Goal: Task Accomplishment & Management: Complete application form

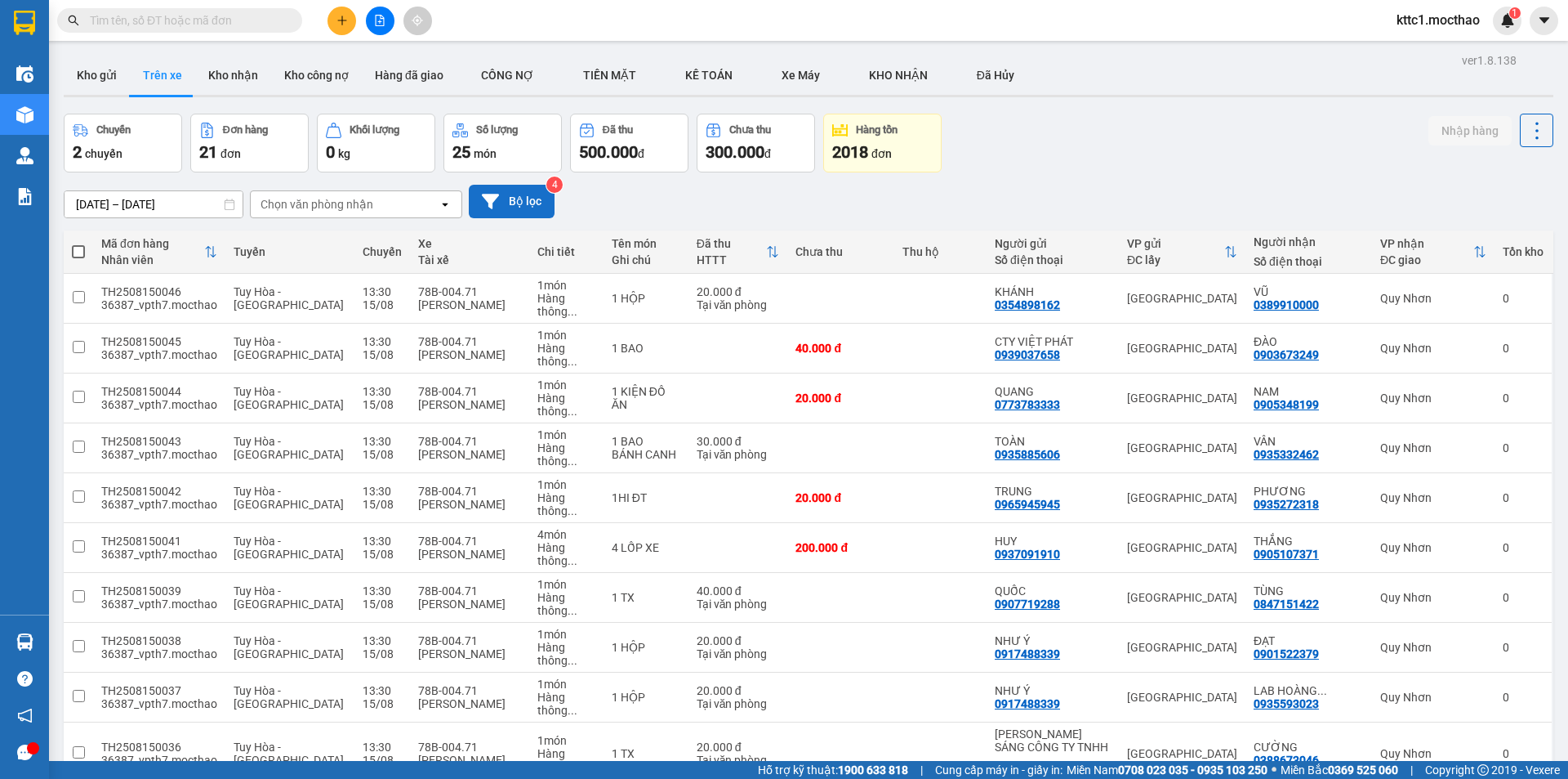
click at [500, 202] on button "Bộ lọc" at bounding box center [511, 201] width 85 height 34
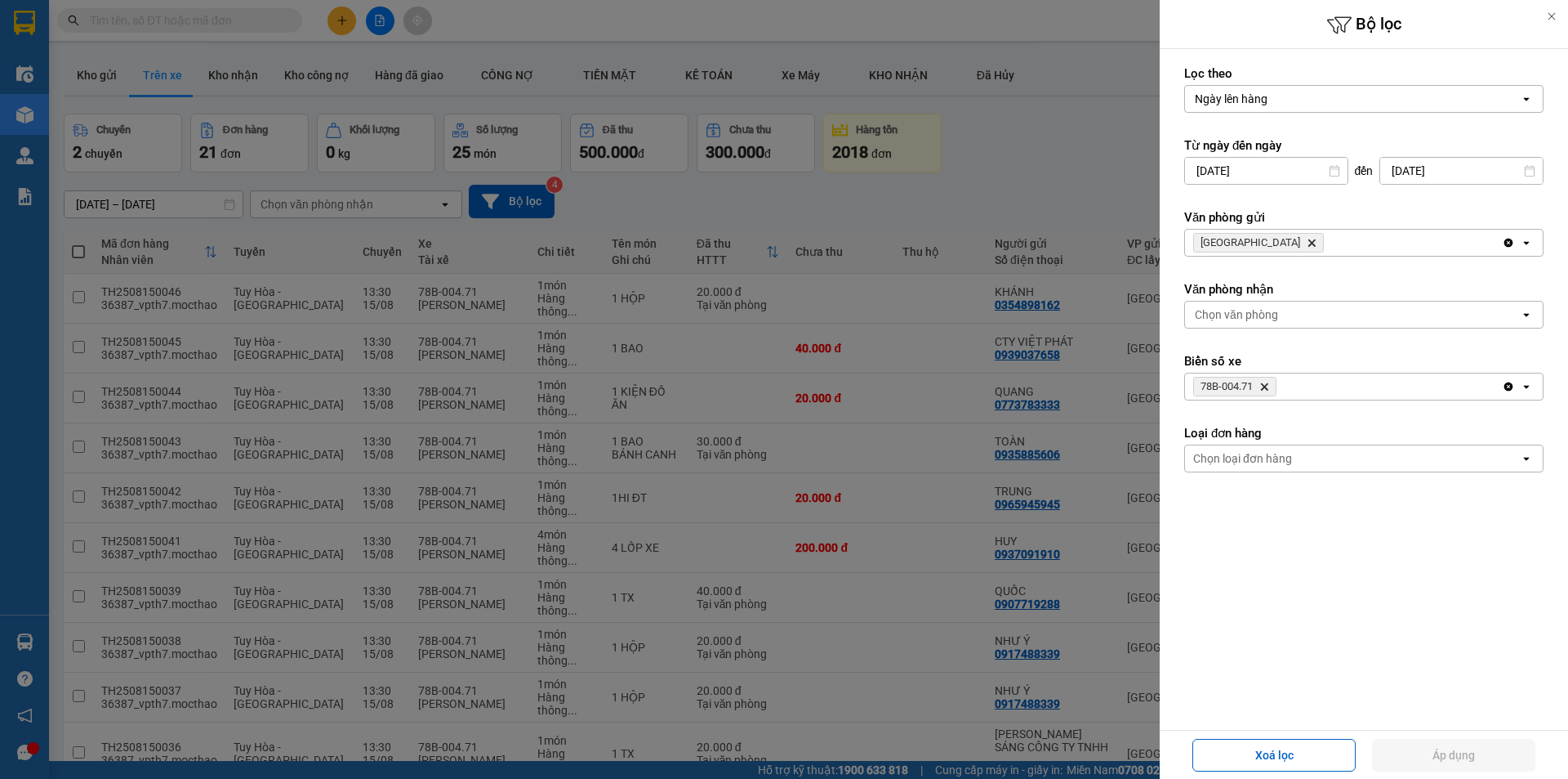
click at [1308, 243] on icon "Tuy Hòa, close by backspace" at bounding box center [1311, 243] width 8 height 8
click at [1250, 243] on div "Chọn văn phòng" at bounding box center [1236, 242] width 84 height 16
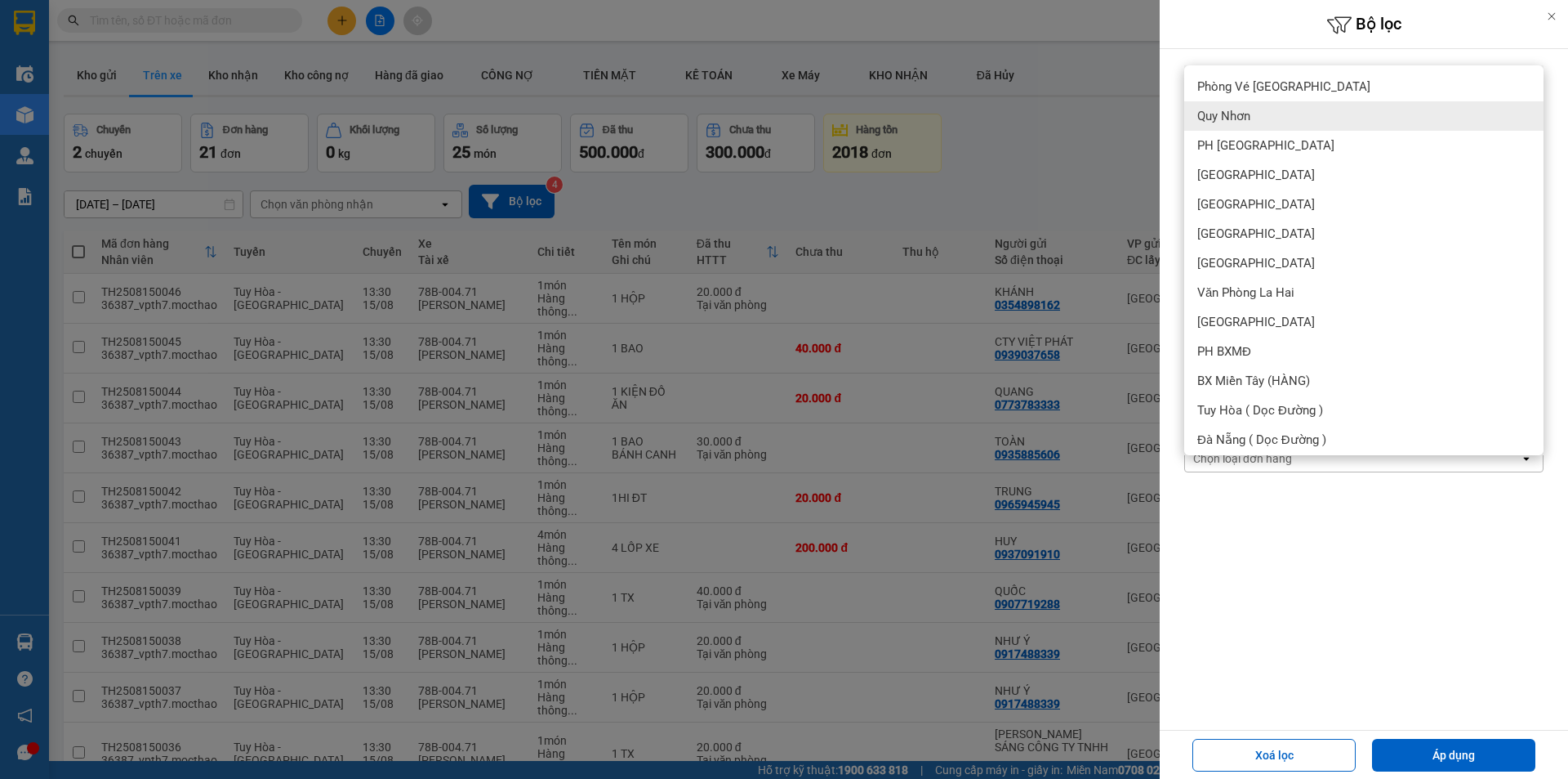
click at [1251, 114] on div "Quy Nhơn" at bounding box center [1363, 116] width 359 height 30
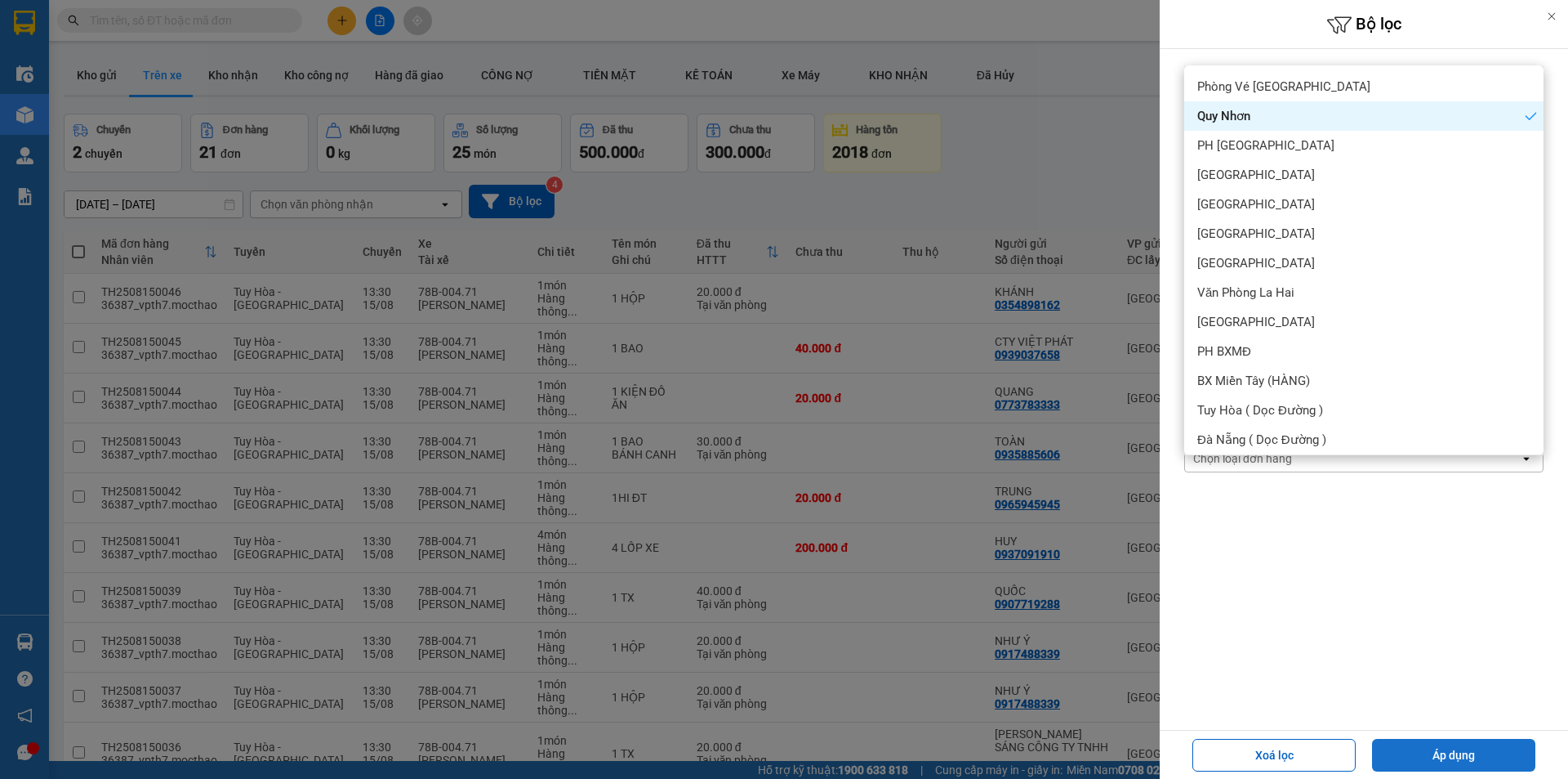
click at [1450, 755] on button "Áp dụng" at bounding box center [1453, 754] width 163 height 33
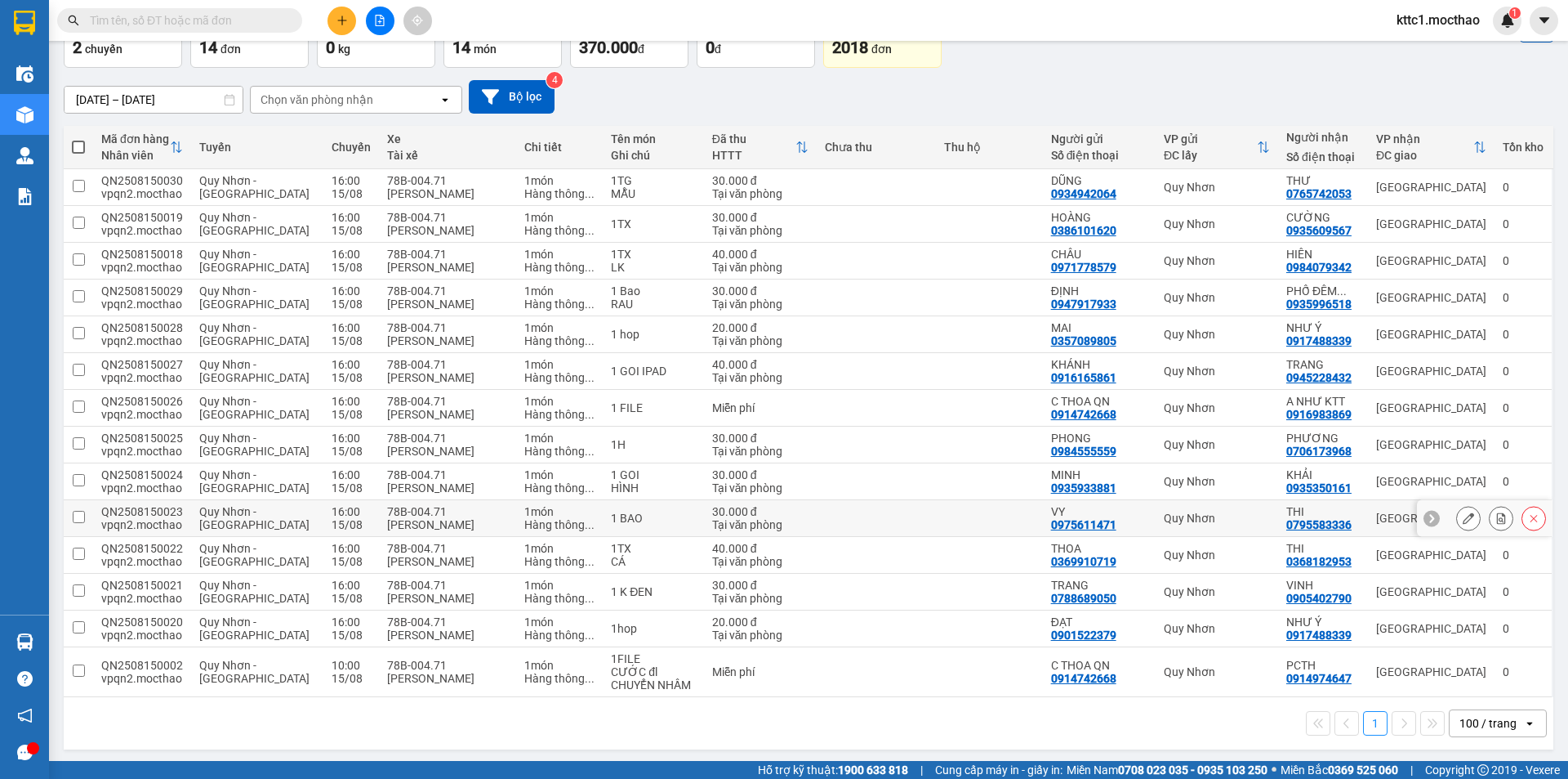
scroll to position [107, 0]
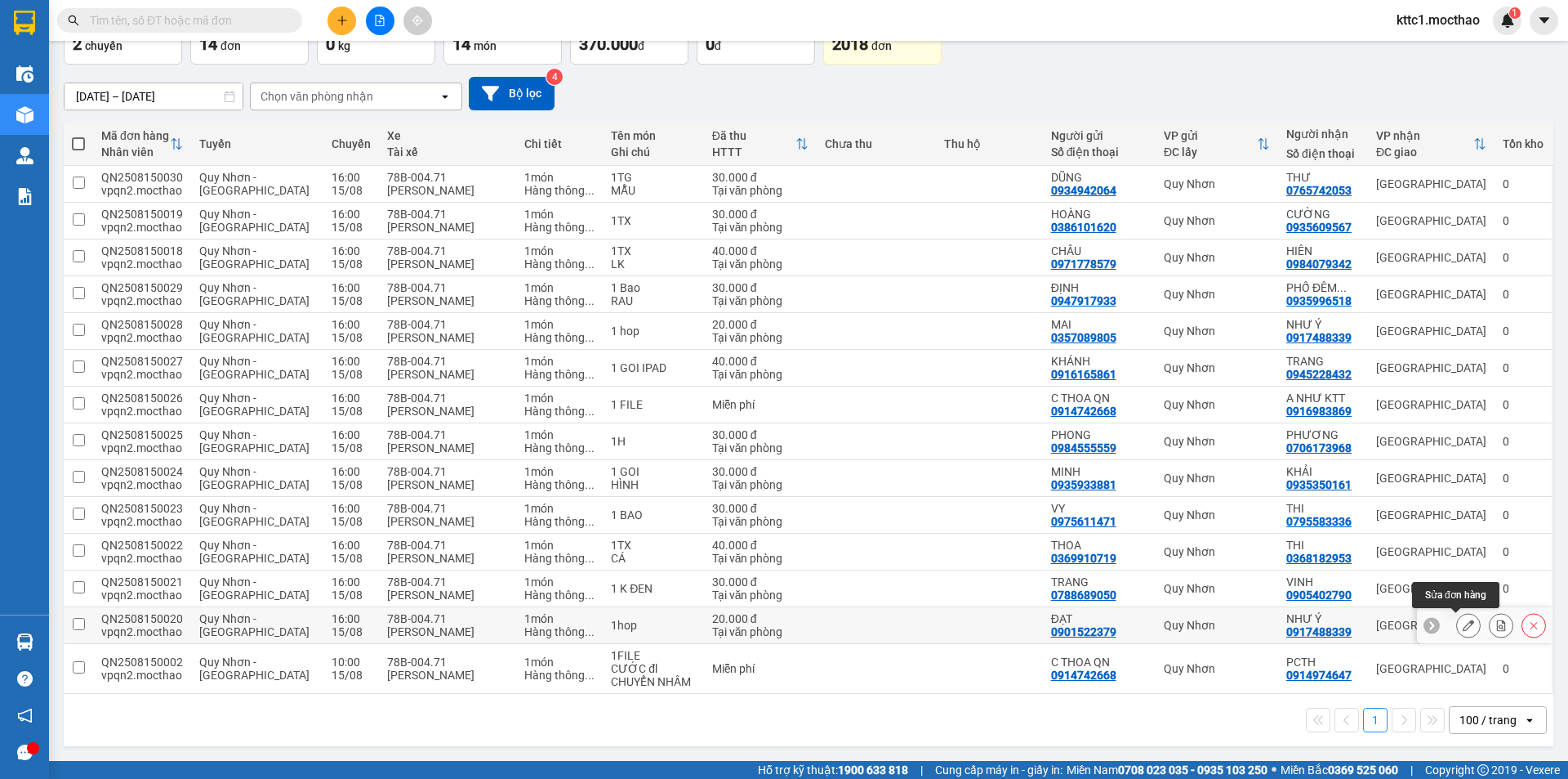
click at [1462, 624] on icon at bounding box center [1468, 625] width 12 height 12
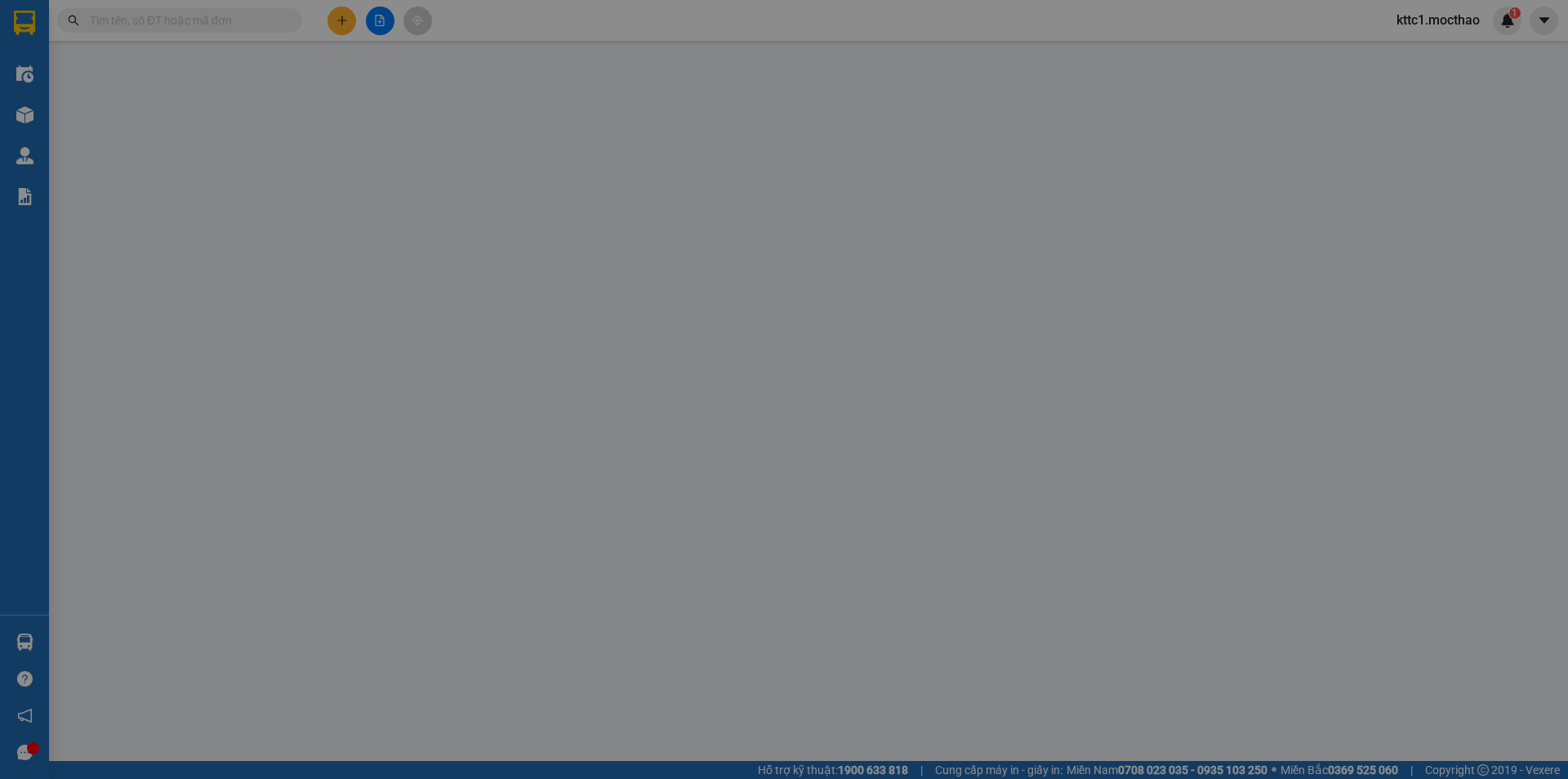
type input "0901522379"
type input "ĐẠT"
type input "0917488339"
type input "NHƯ Ý"
type input "A"
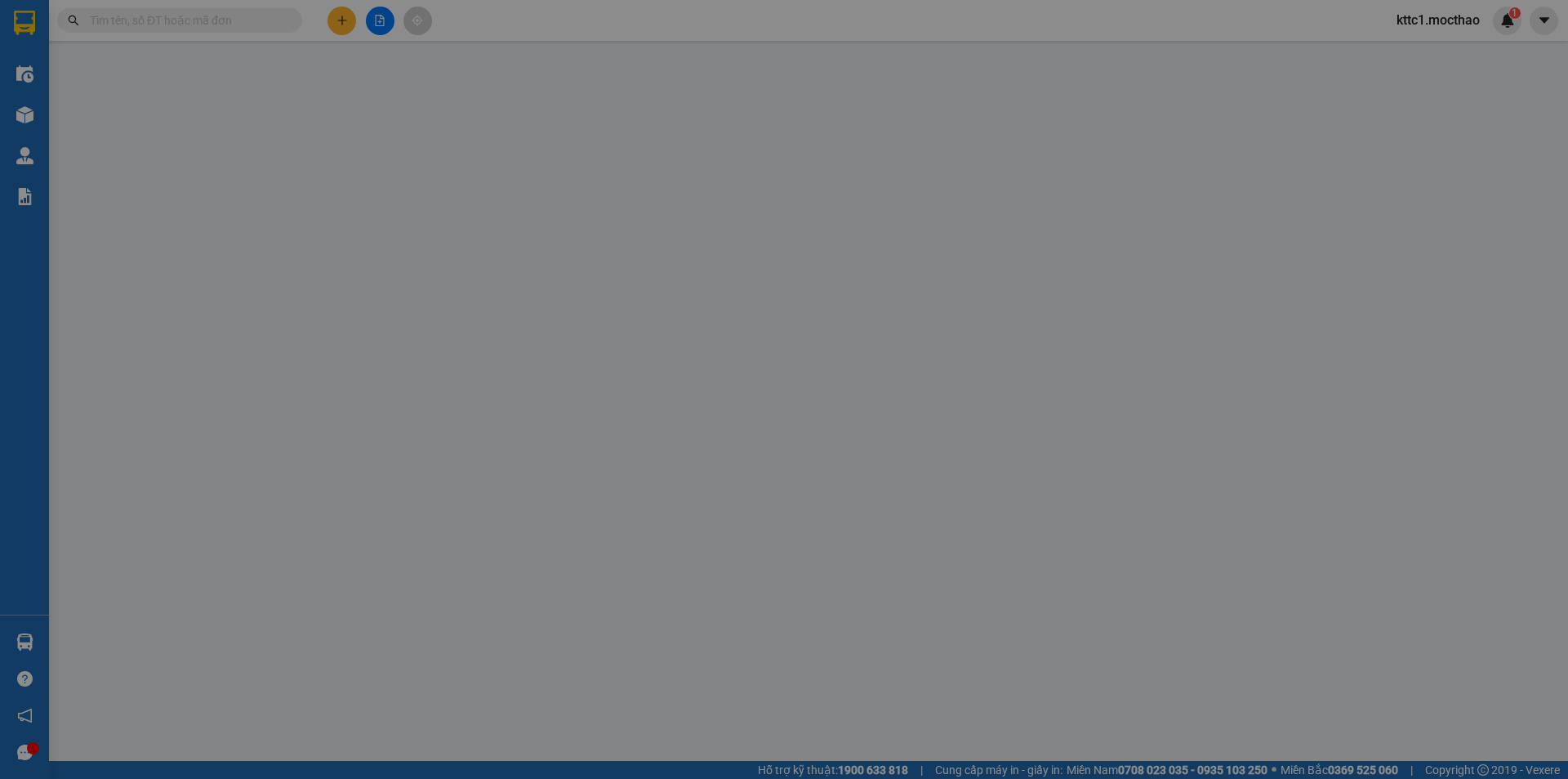
type input "20.000"
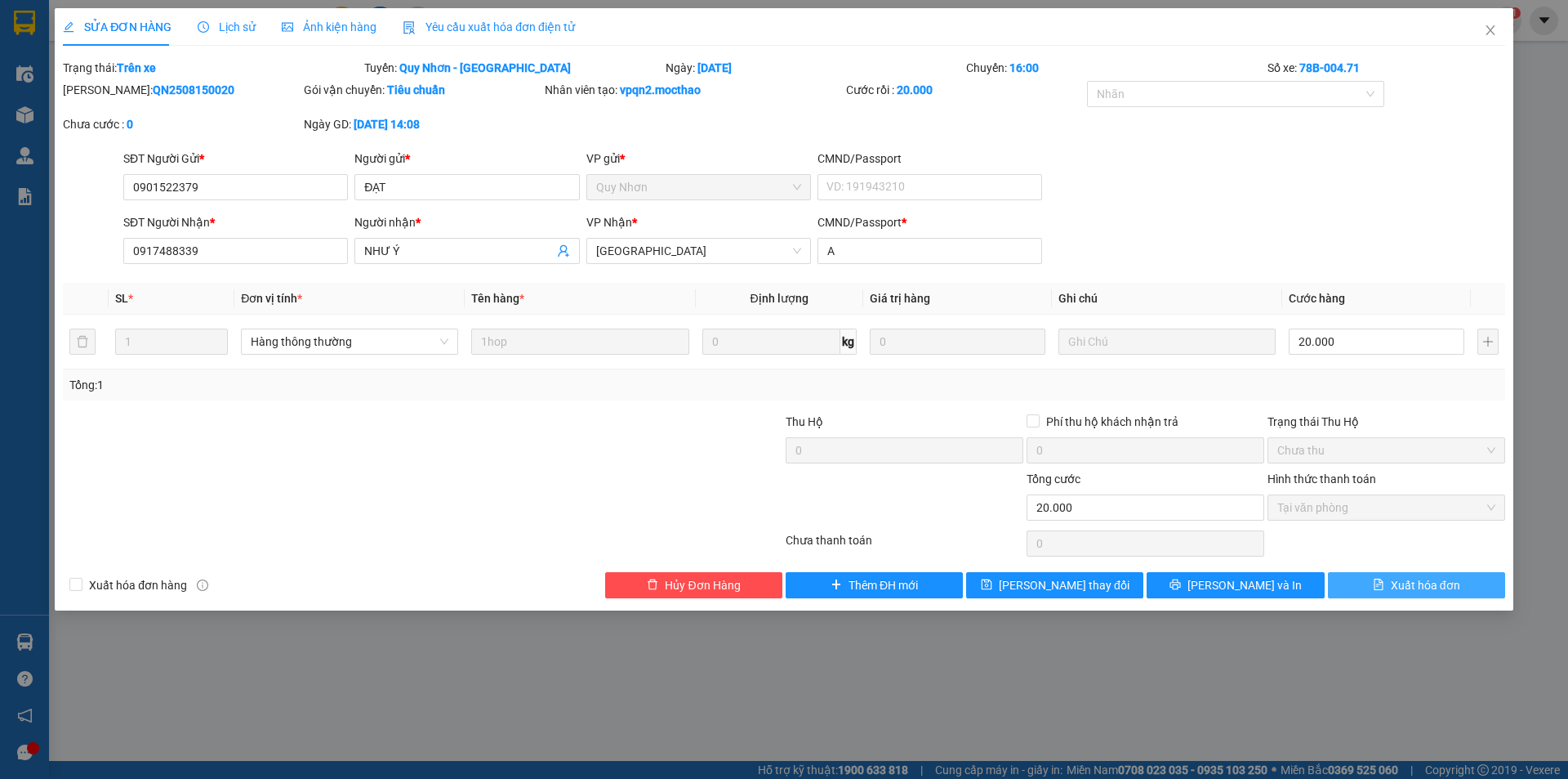
click at [1449, 591] on span "Xuất hóa đơn" at bounding box center [1425, 584] width 69 height 18
checkbox input "true"
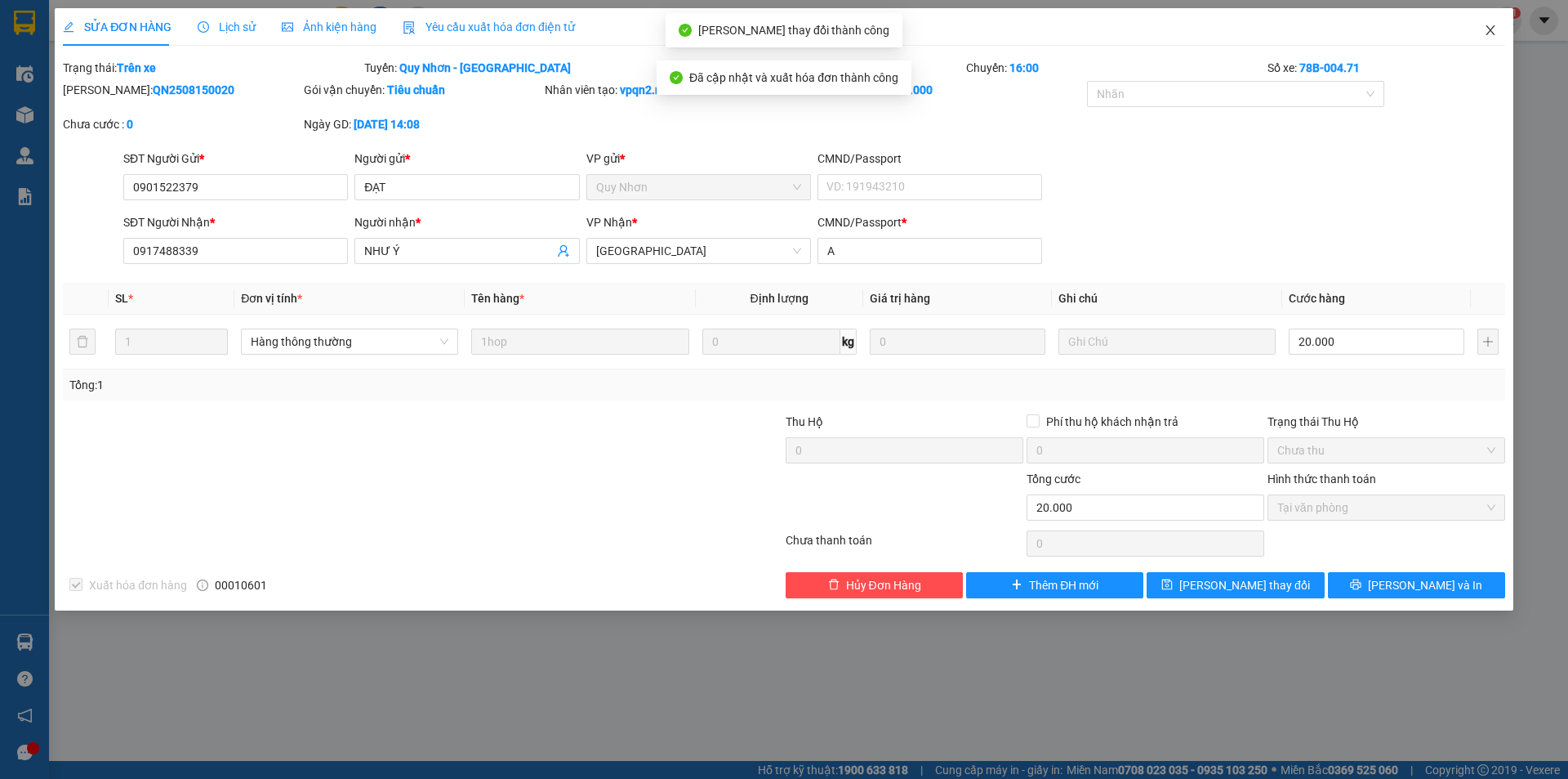
click at [1488, 28] on icon "close" at bounding box center [1489, 30] width 9 height 10
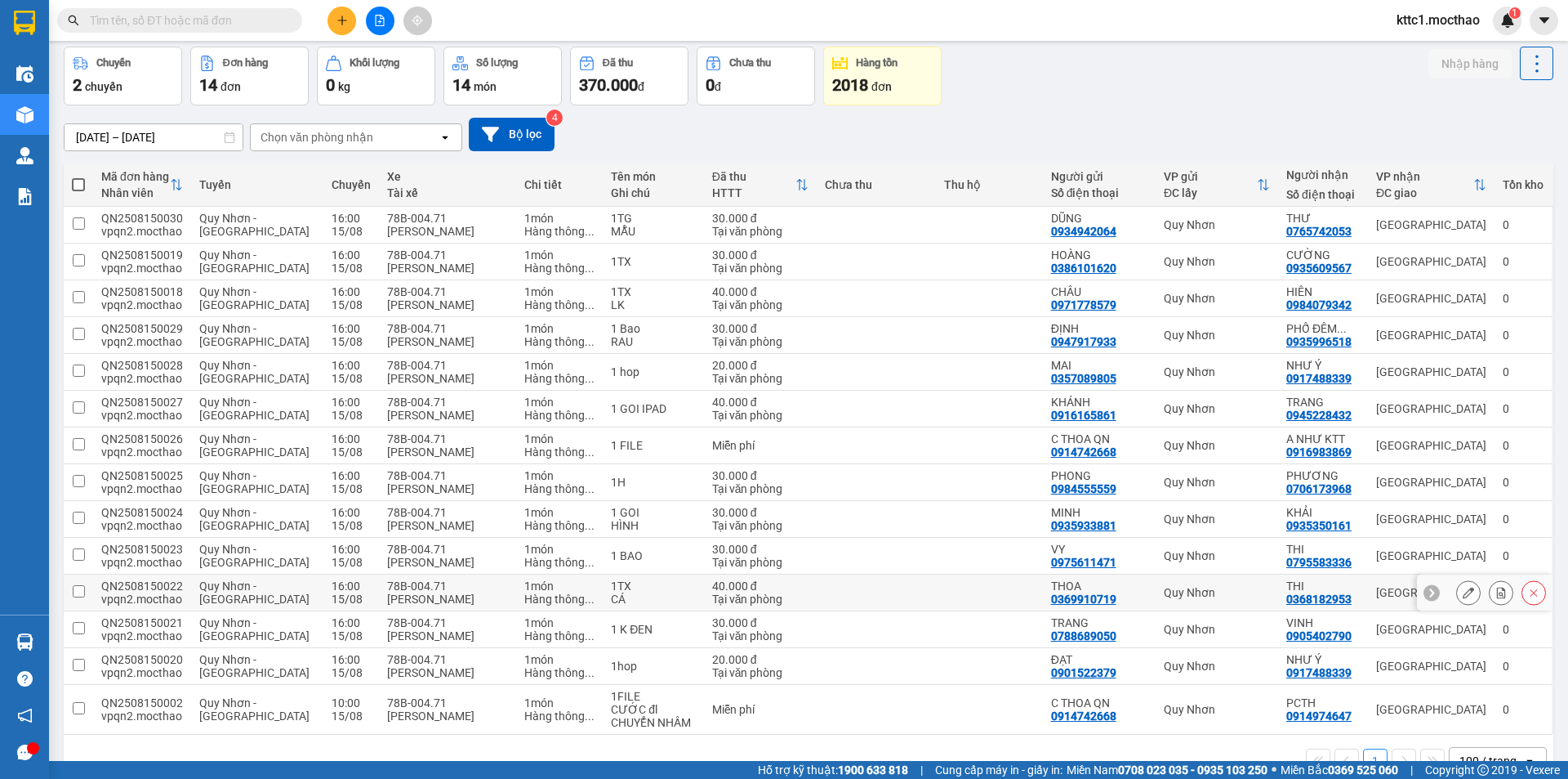
scroll to position [107, 0]
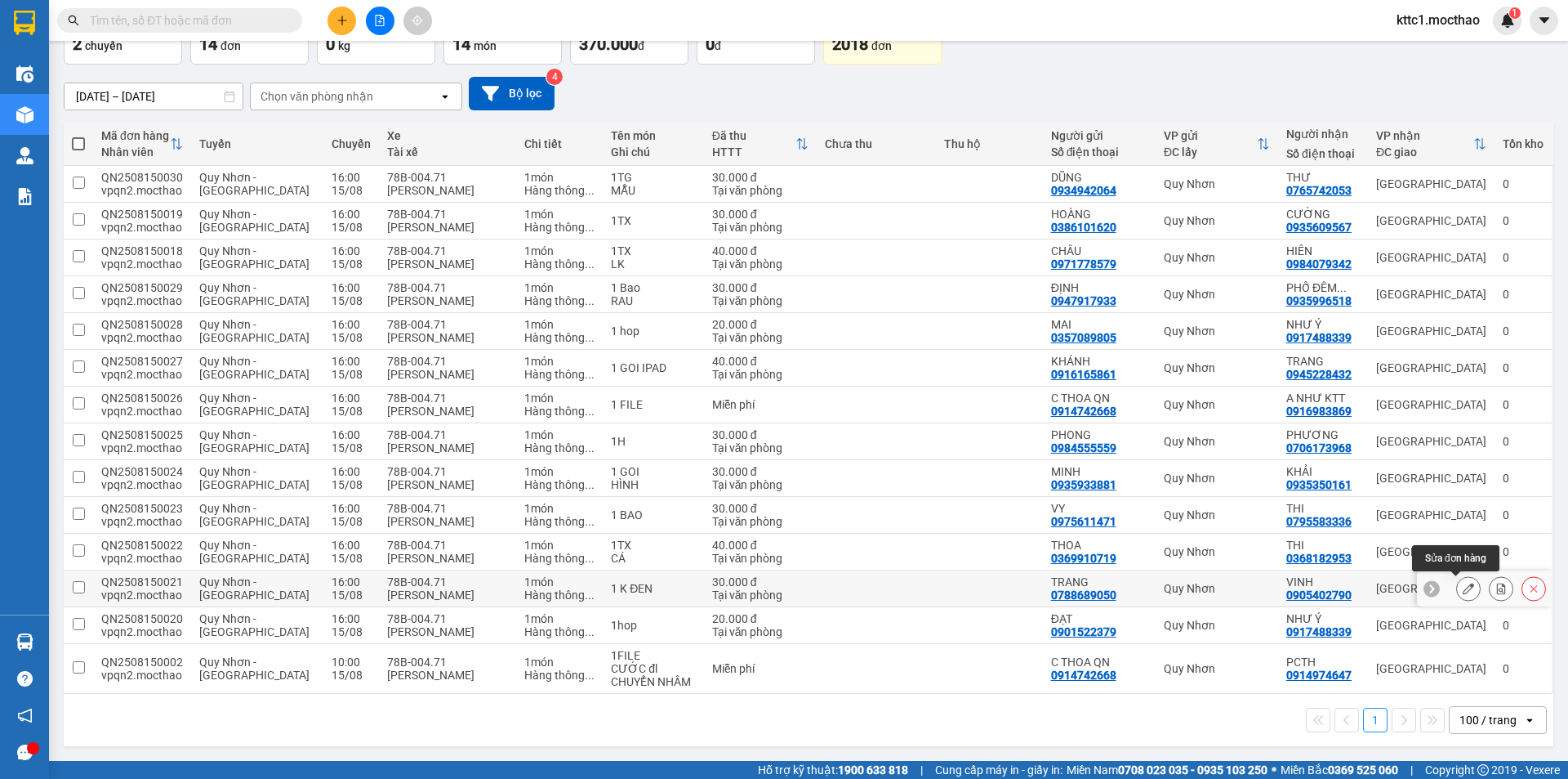
click at [1462, 589] on icon at bounding box center [1468, 589] width 12 height 12
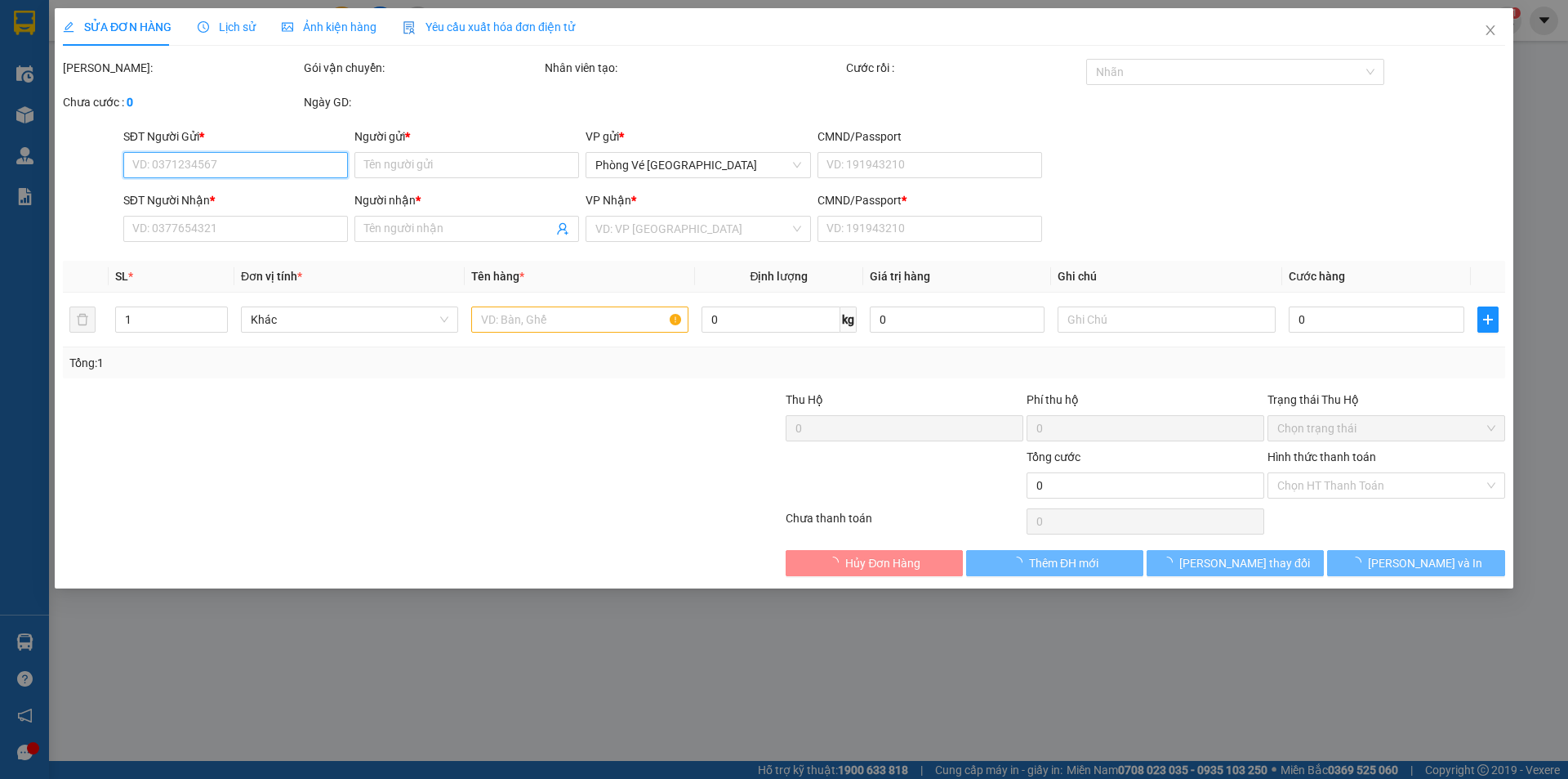
type input "0788689050"
type input "TRANG"
type input "0905402790"
type input "VINH"
type input "Y"
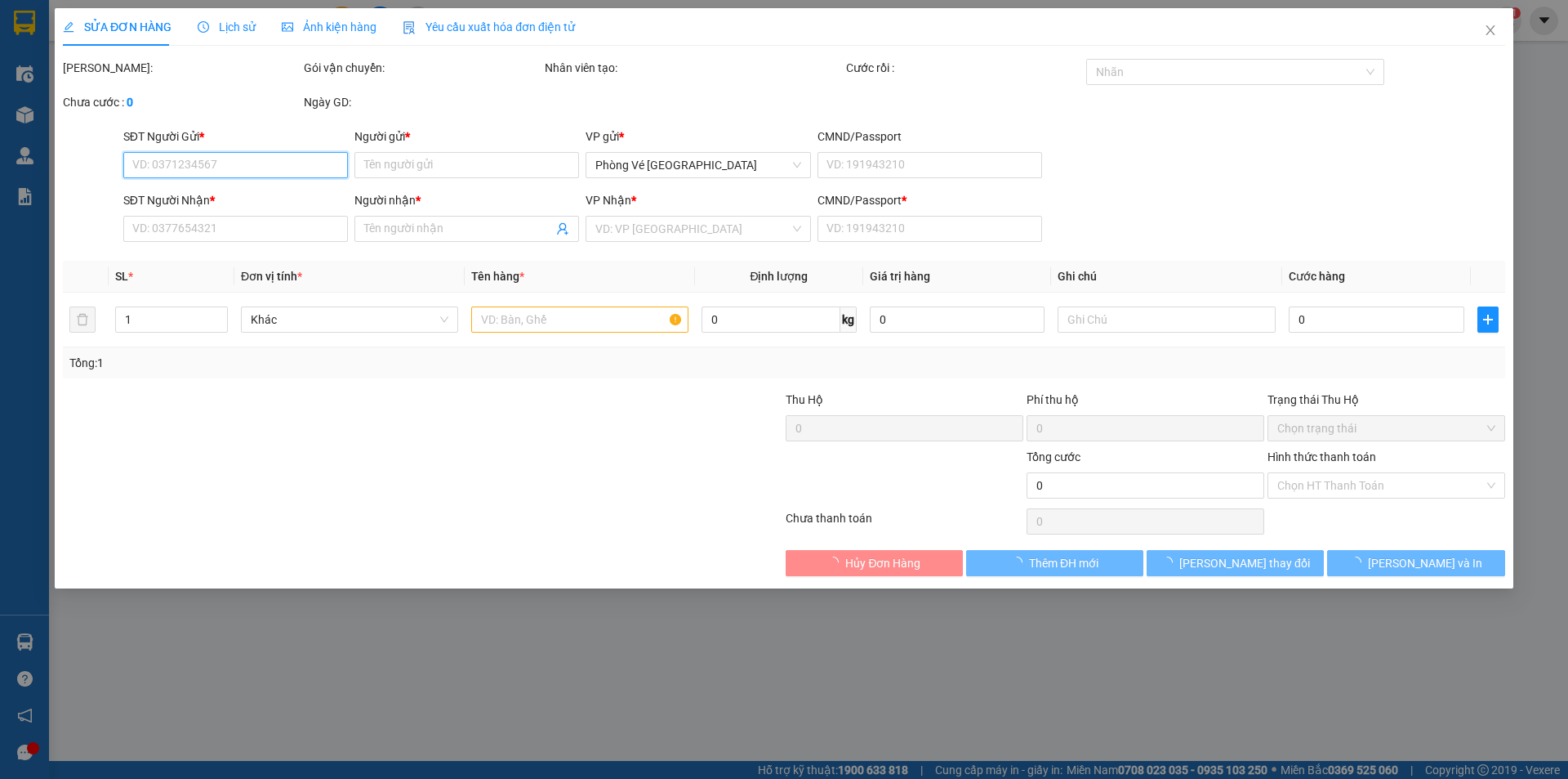
type input "30.000"
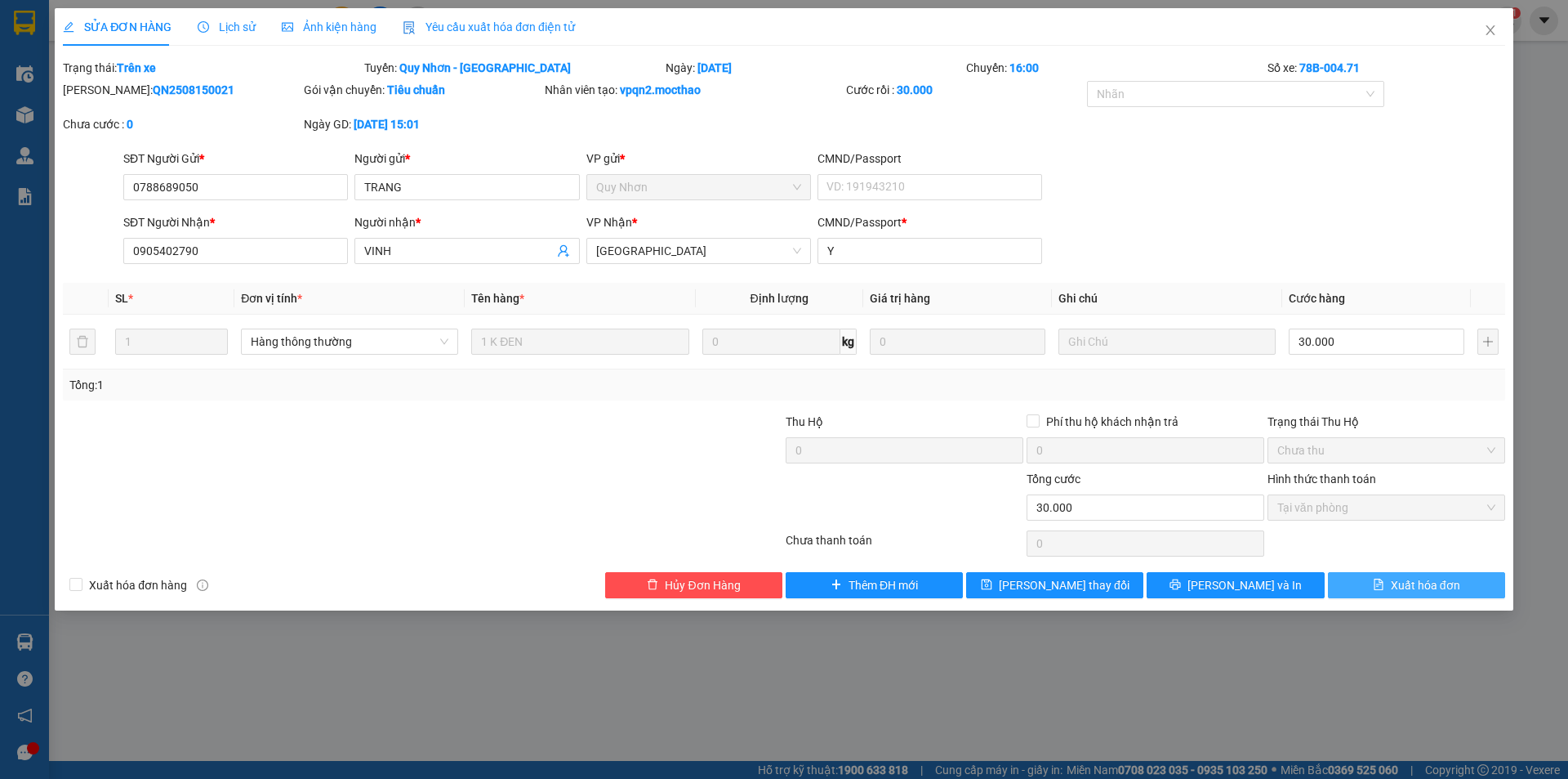
click at [1407, 585] on span "Xuất hóa đơn" at bounding box center [1425, 584] width 69 height 18
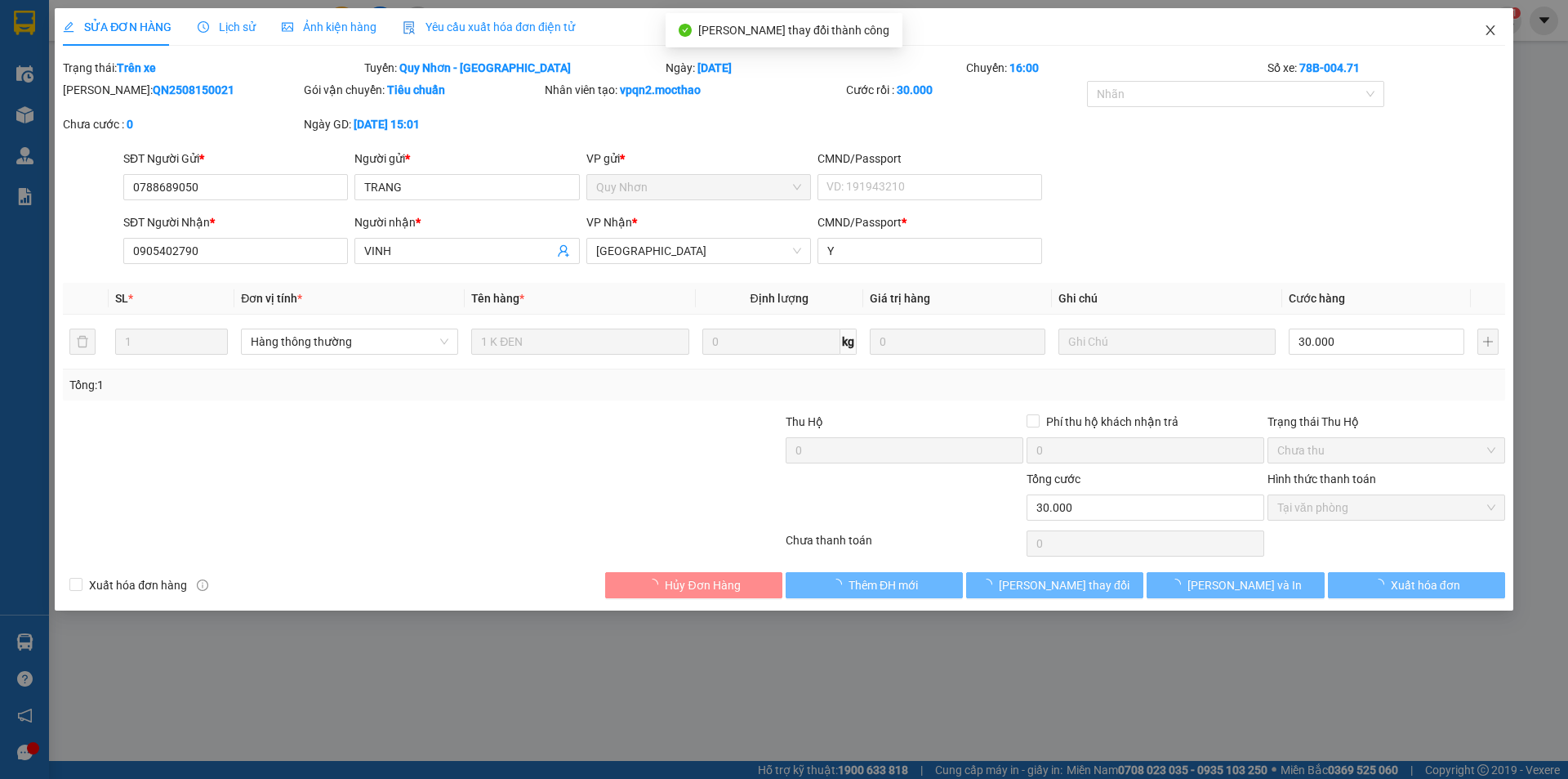
checkbox input "true"
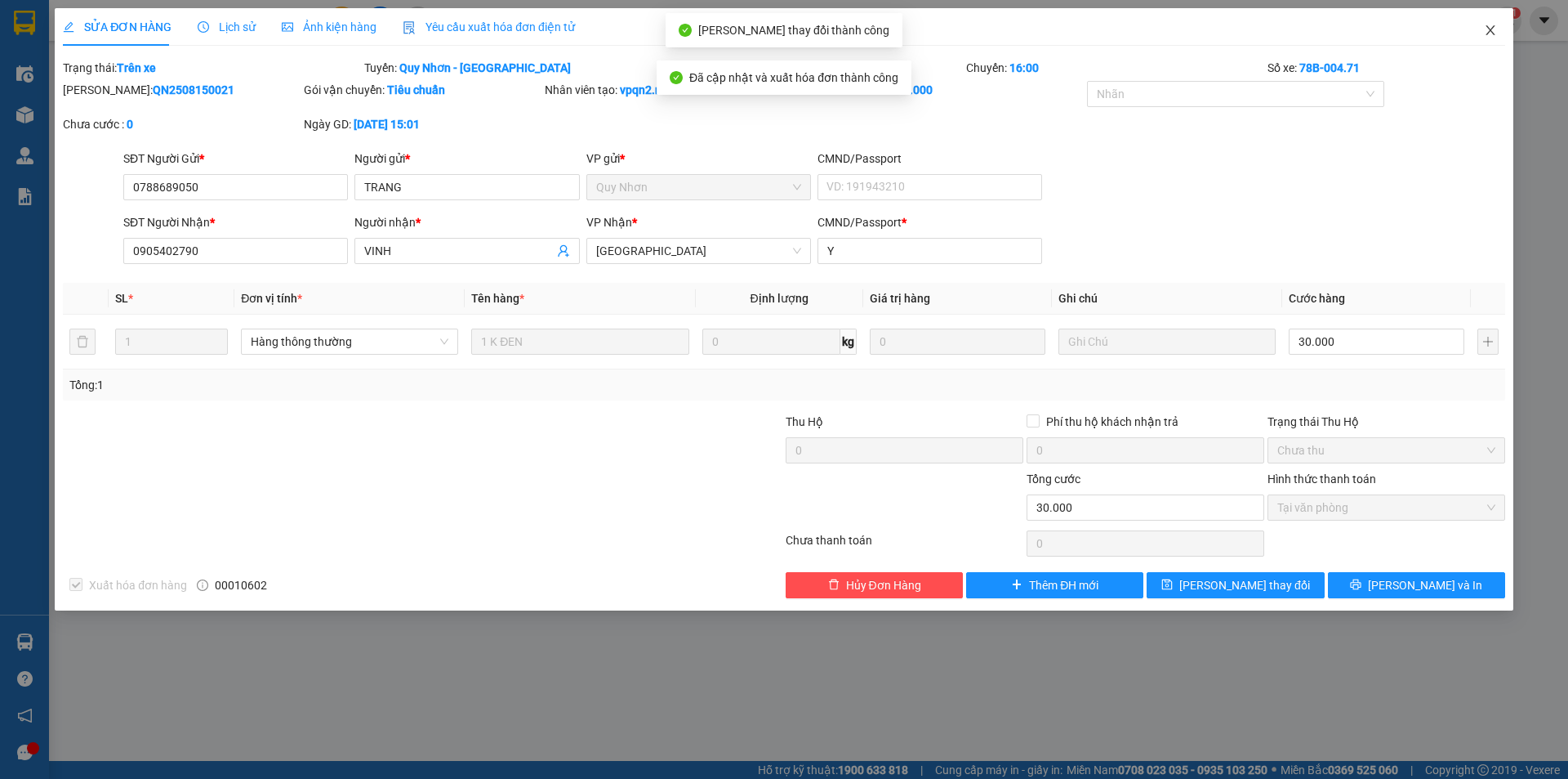
click at [1496, 33] on span "Close" at bounding box center [1490, 31] width 46 height 46
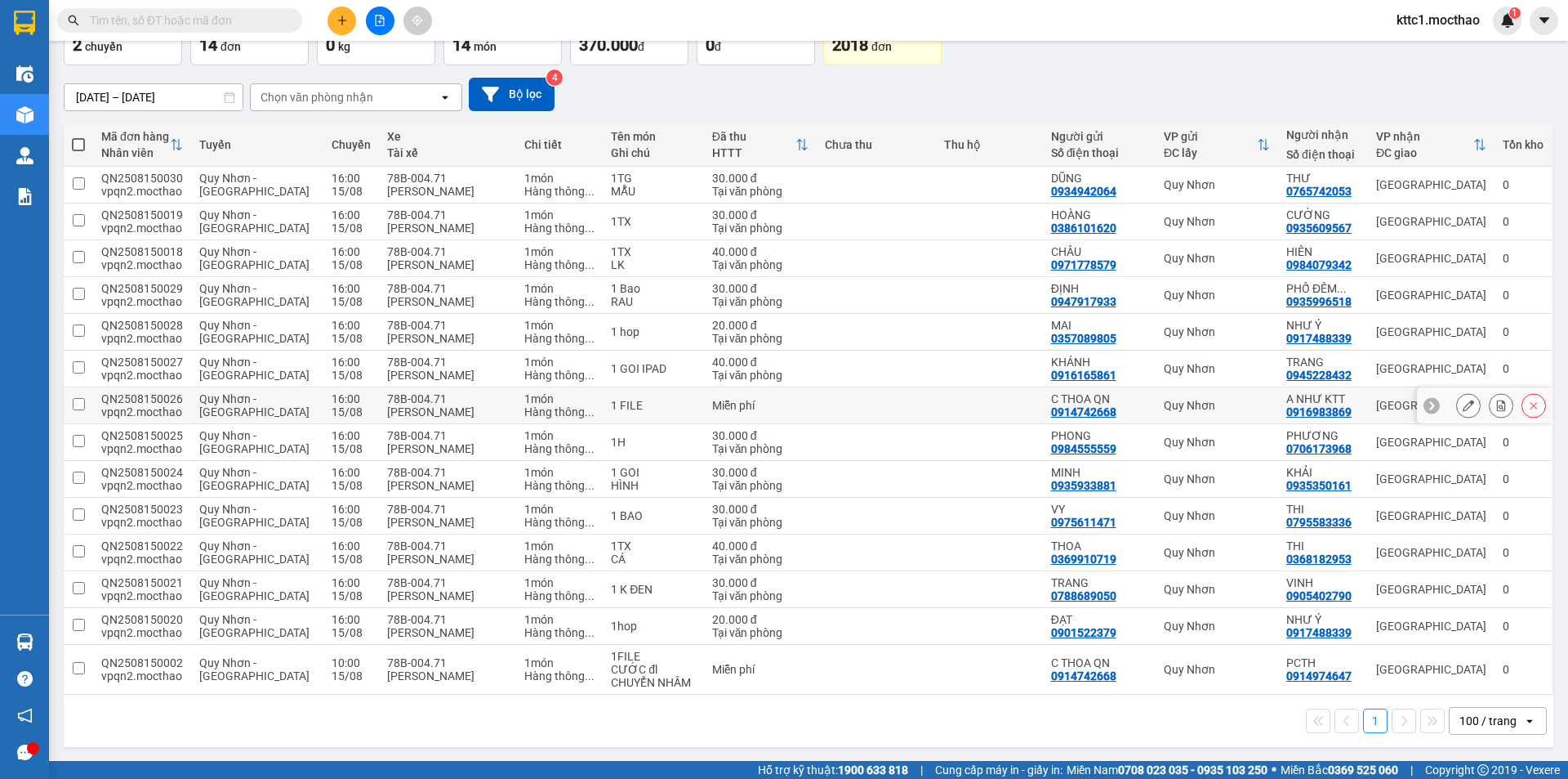
scroll to position [107, 0]
click at [1462, 552] on icon at bounding box center [1468, 551] width 12 height 12
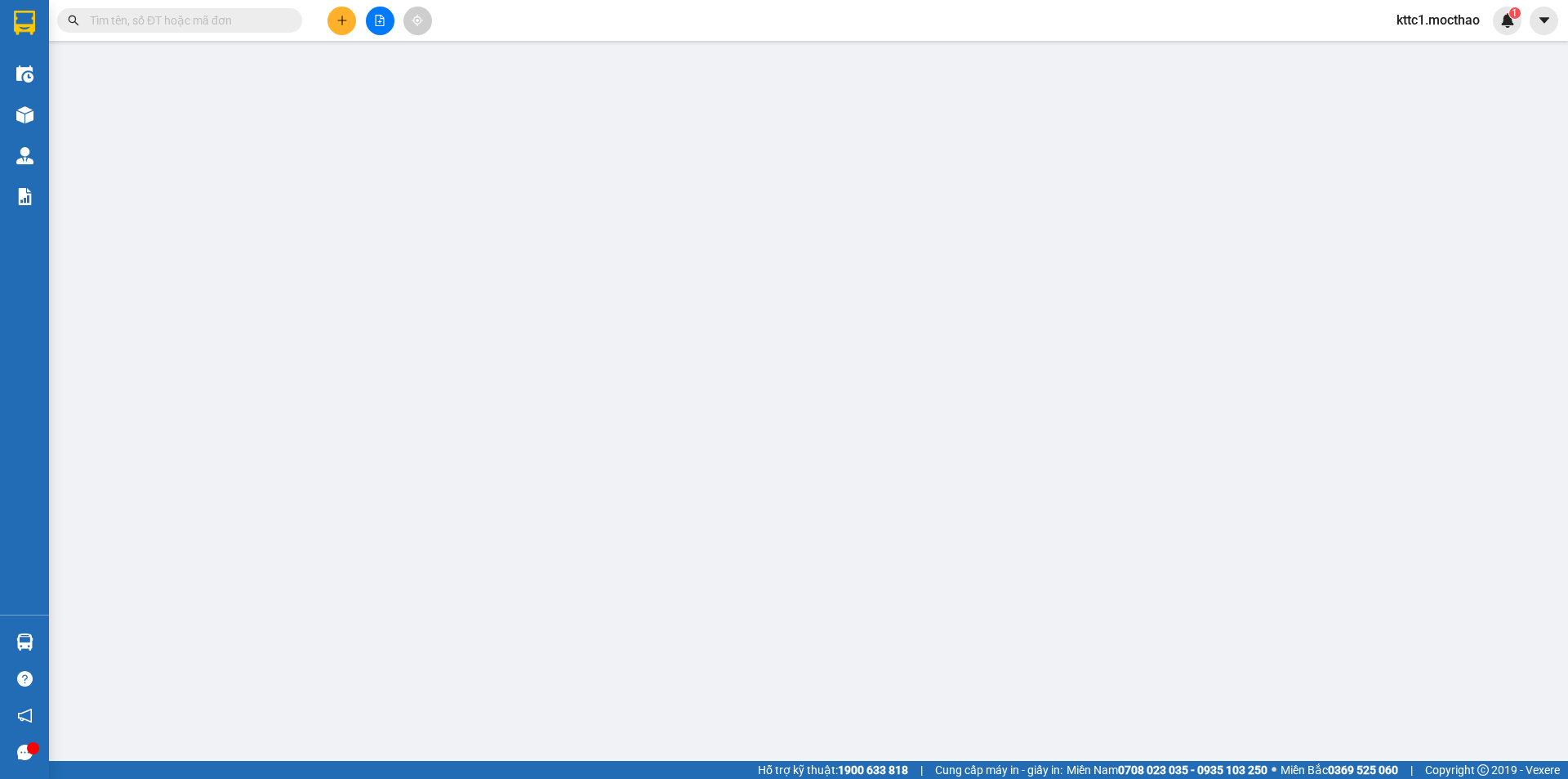
type input "0369910719"
type input "THOA"
type input "0368182953"
type input "THI"
type input "A"
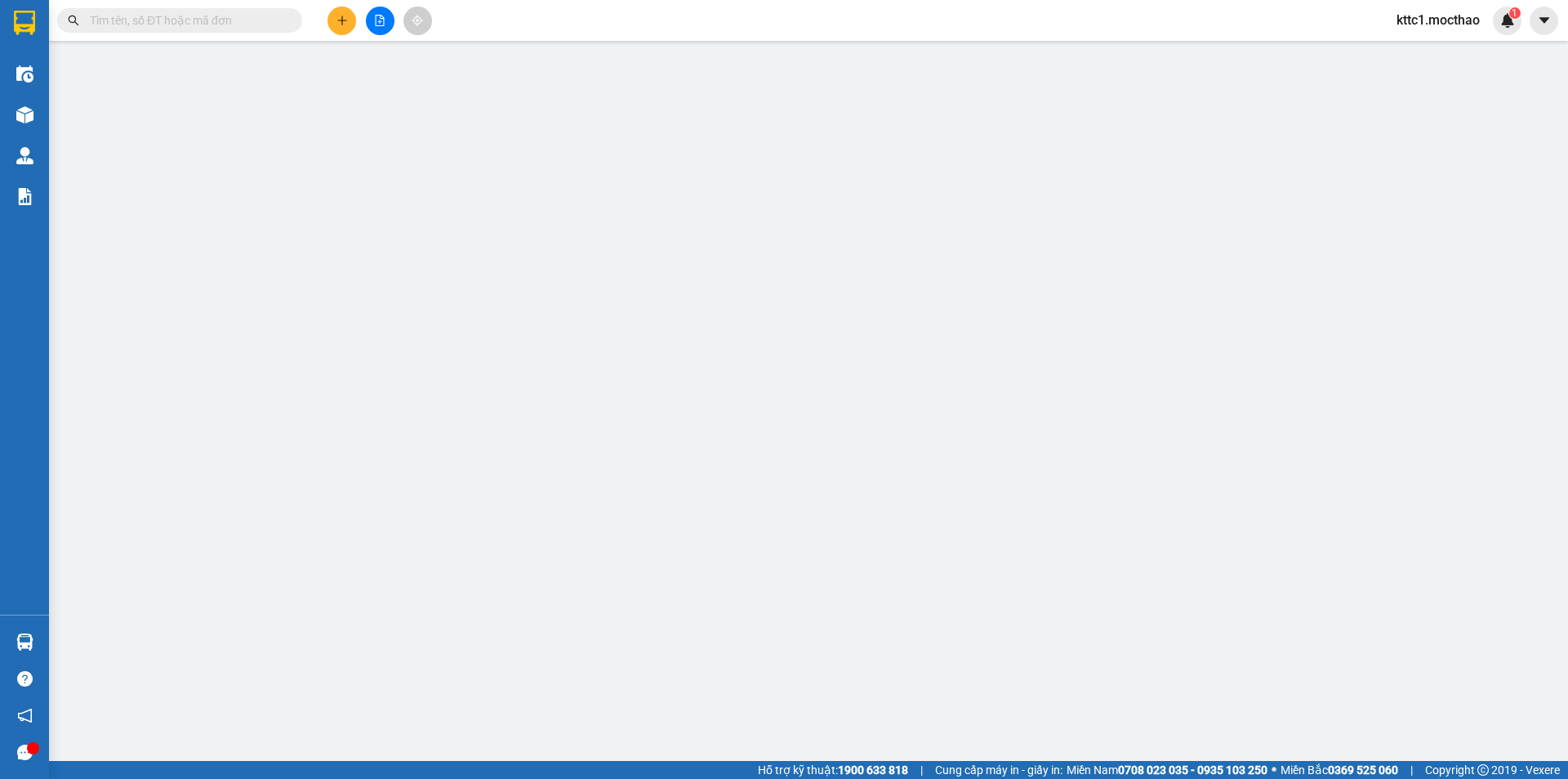
type input "40.000"
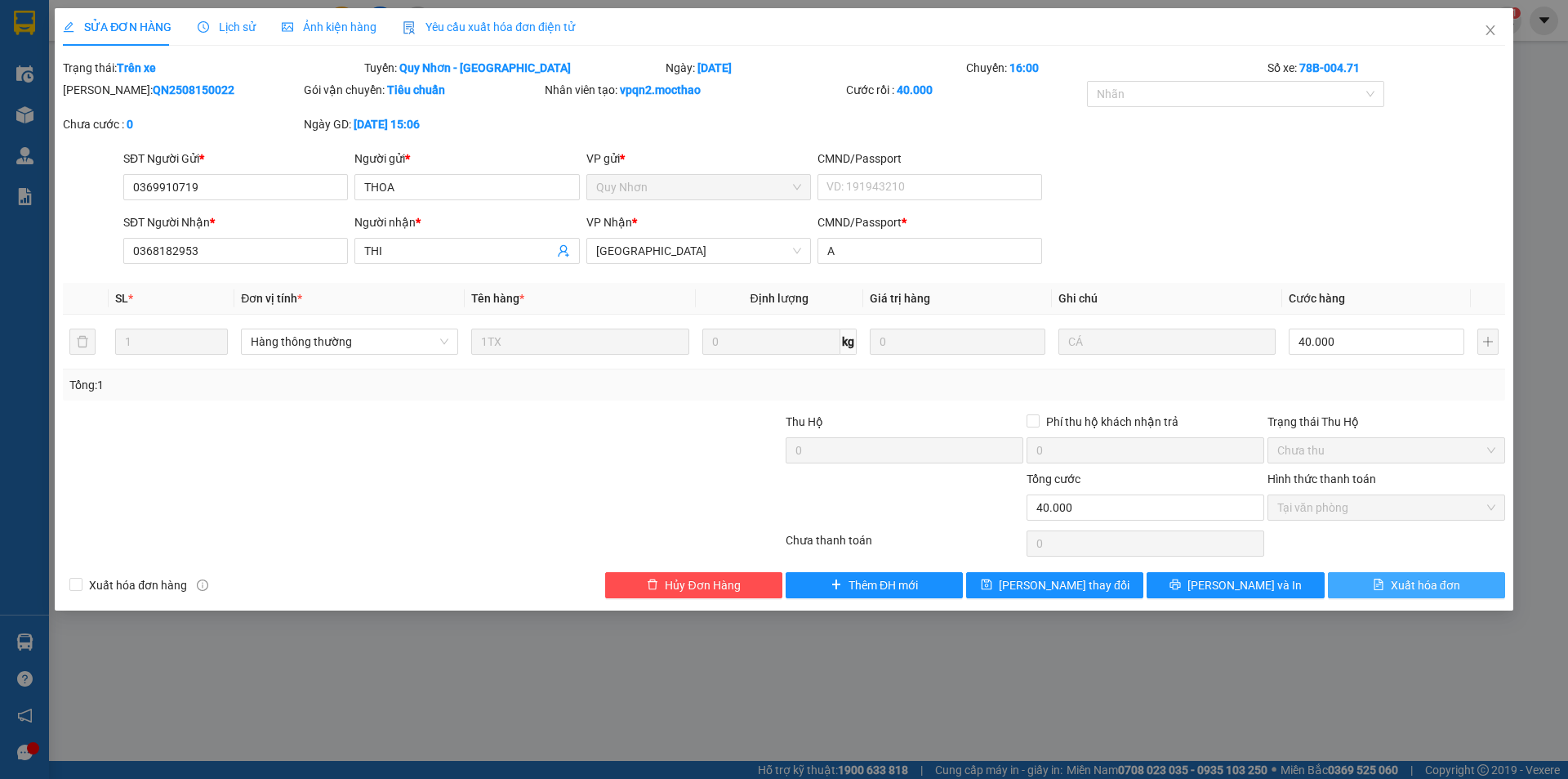
click at [1412, 581] on span "Xuất hóa đơn" at bounding box center [1425, 584] width 69 height 18
checkbox input "true"
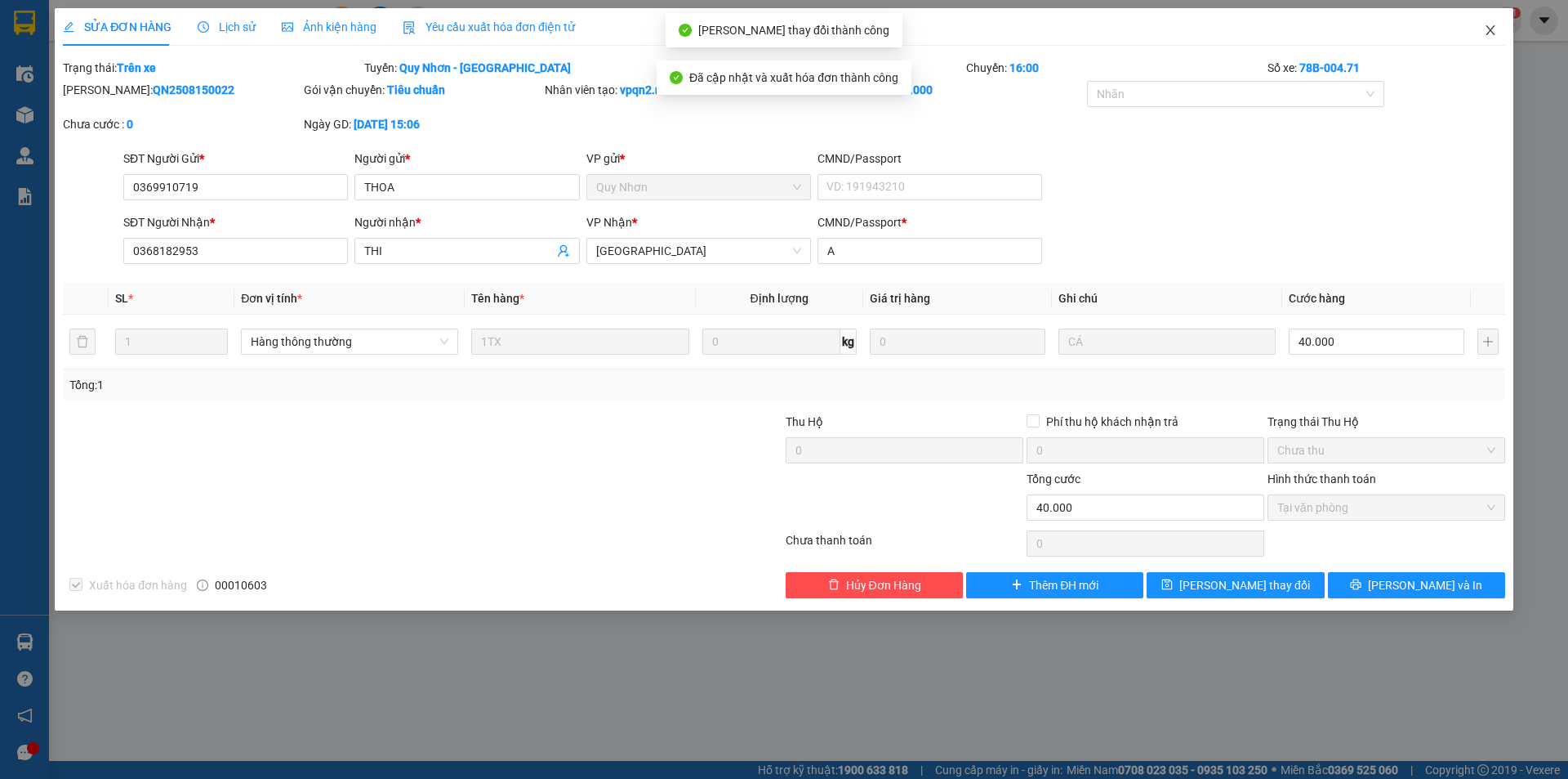
click at [1490, 28] on icon "close" at bounding box center [1489, 30] width 13 height 13
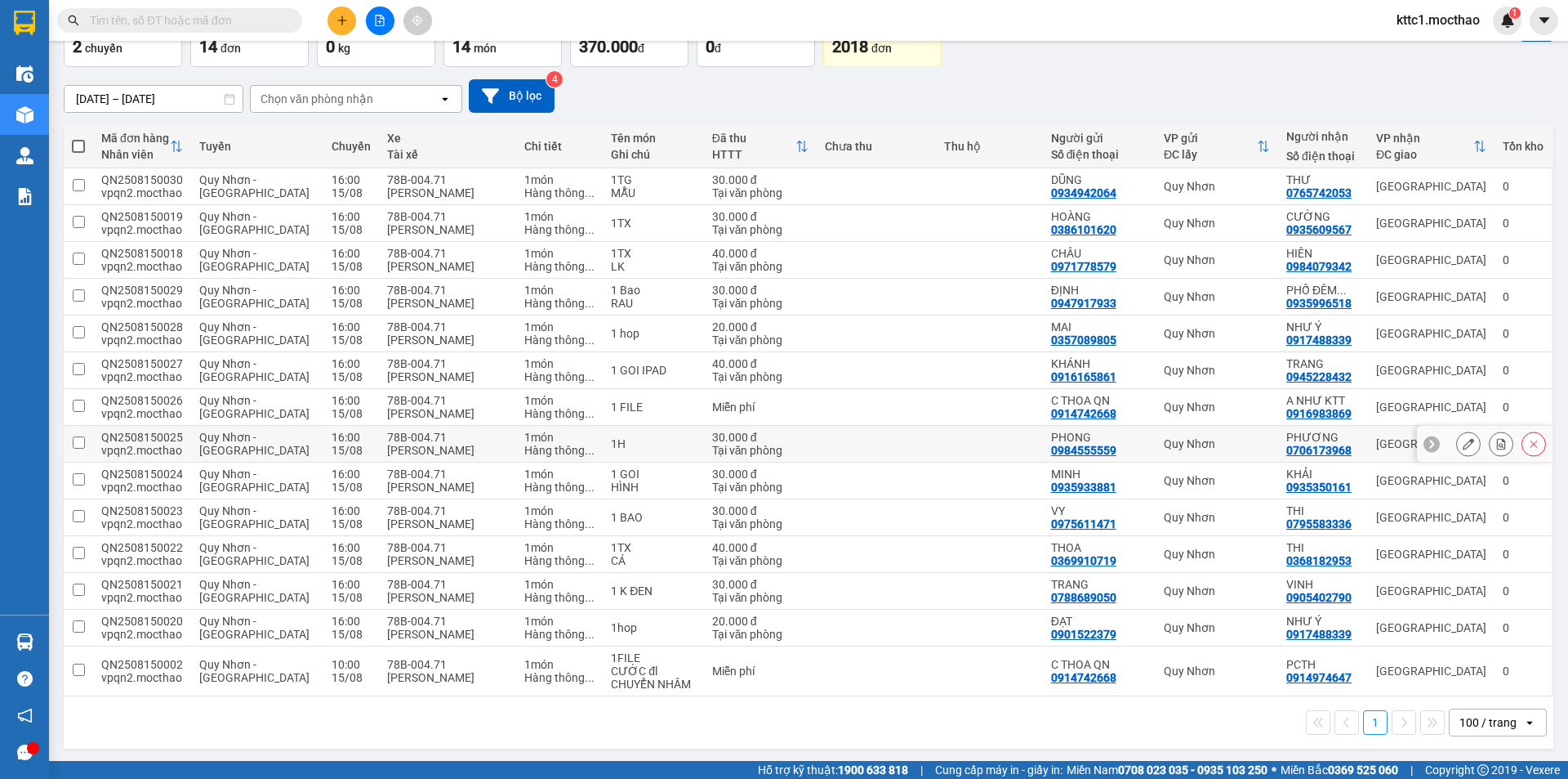
scroll to position [107, 0]
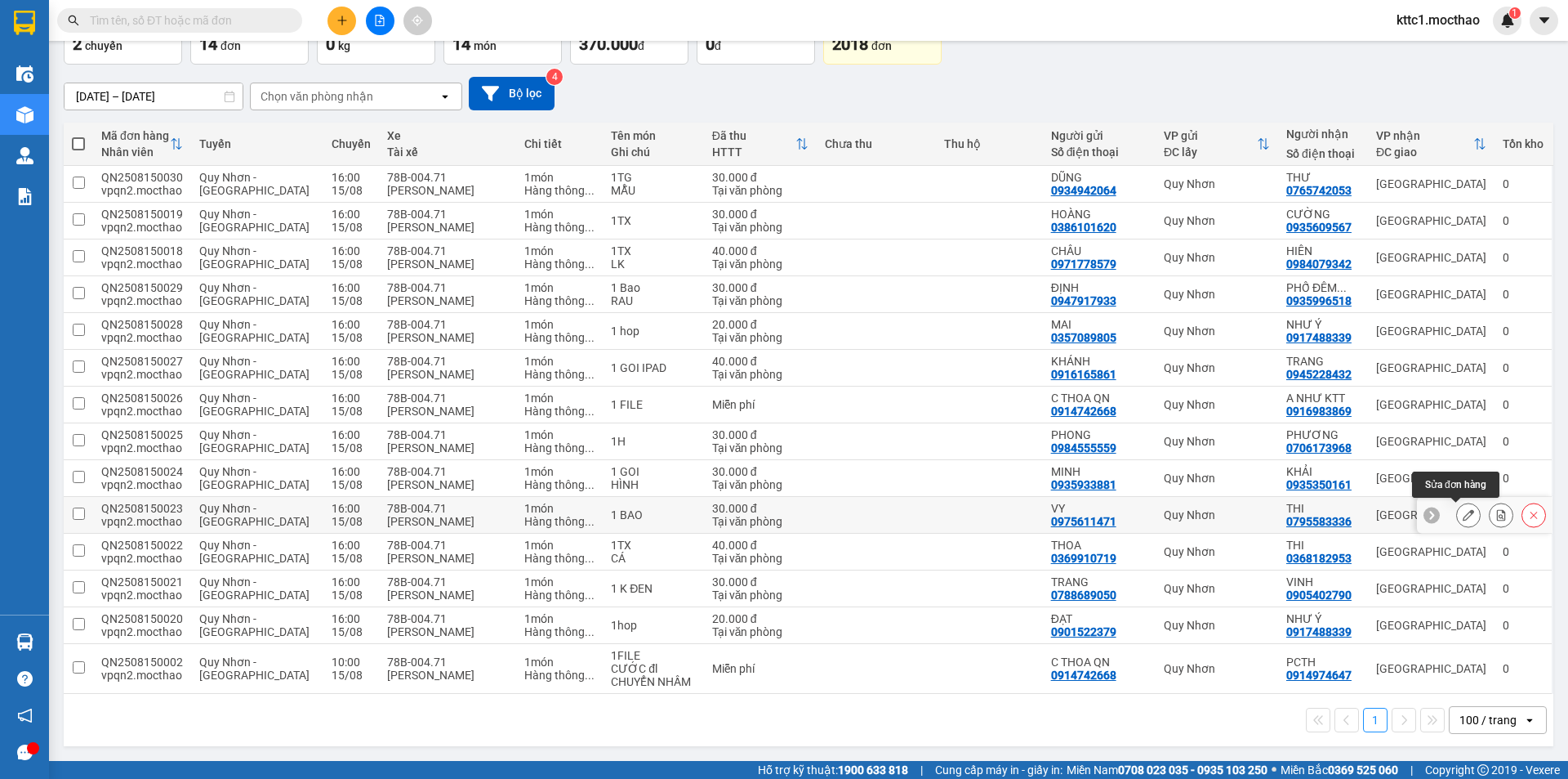
click at [1456, 518] on button at bounding box center [1467, 515] width 23 height 29
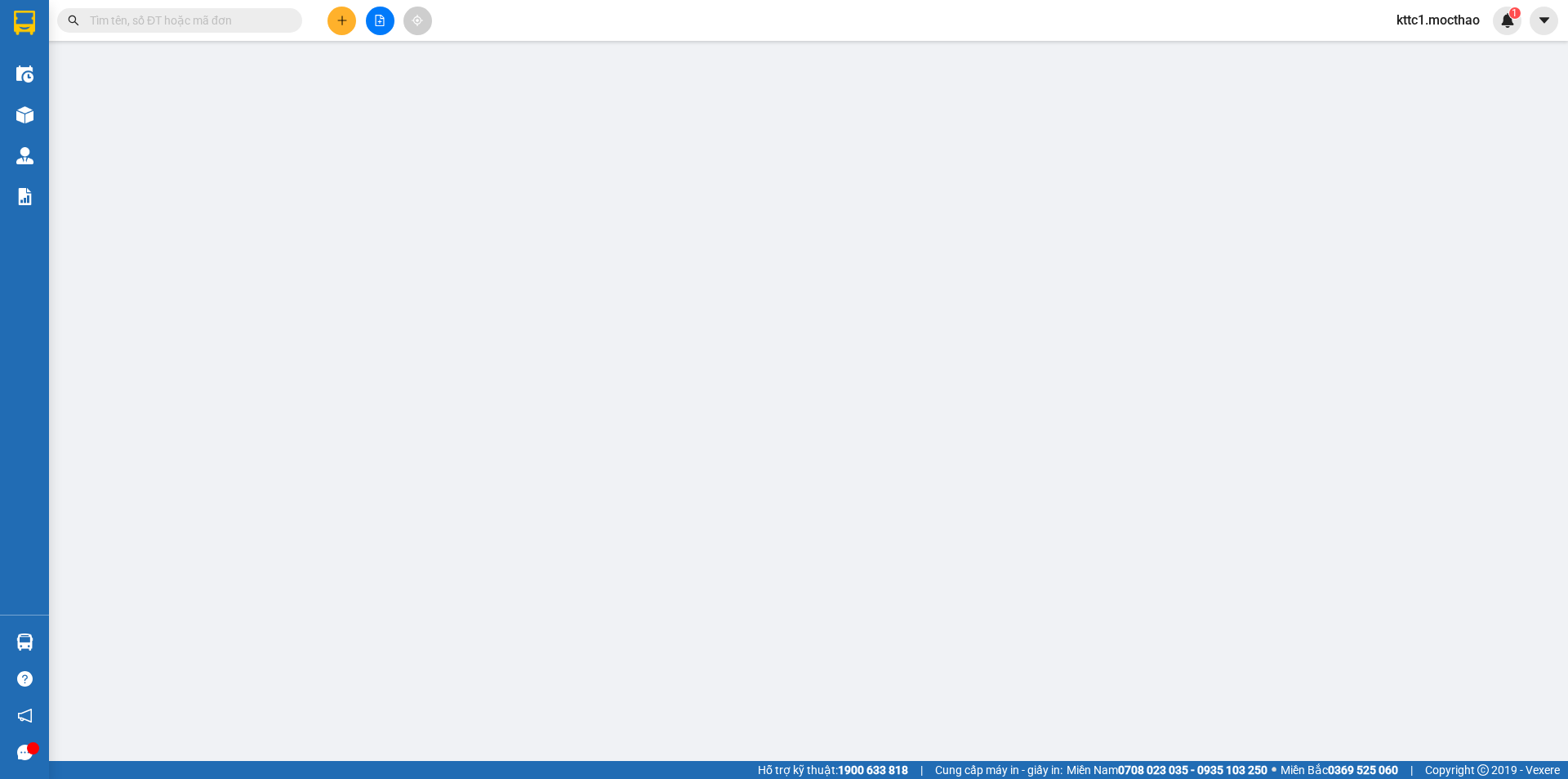
type input "0975611471"
type input "VY"
type input "0795583336"
type input "THI"
type input "a"
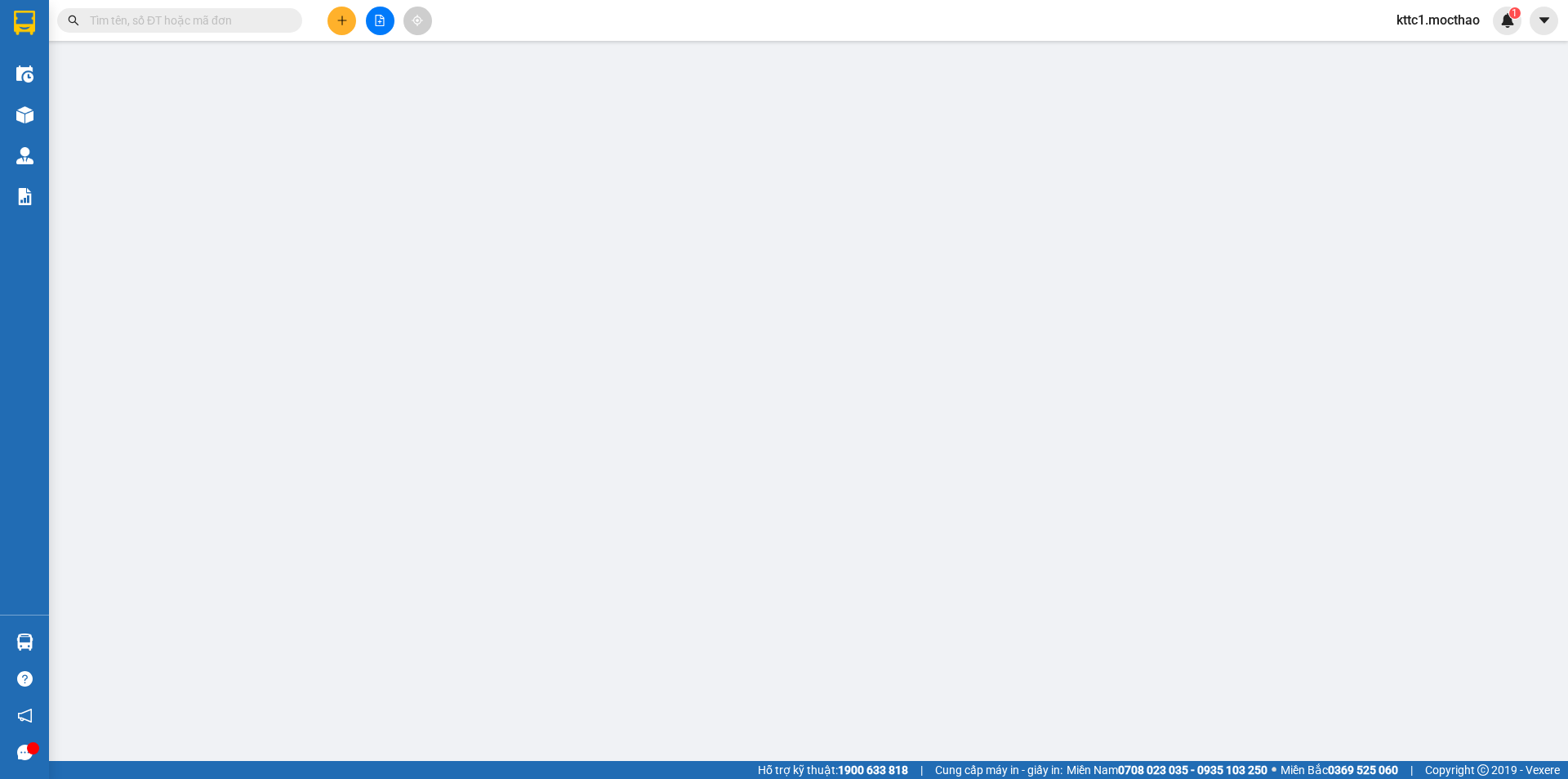
type input "30.000"
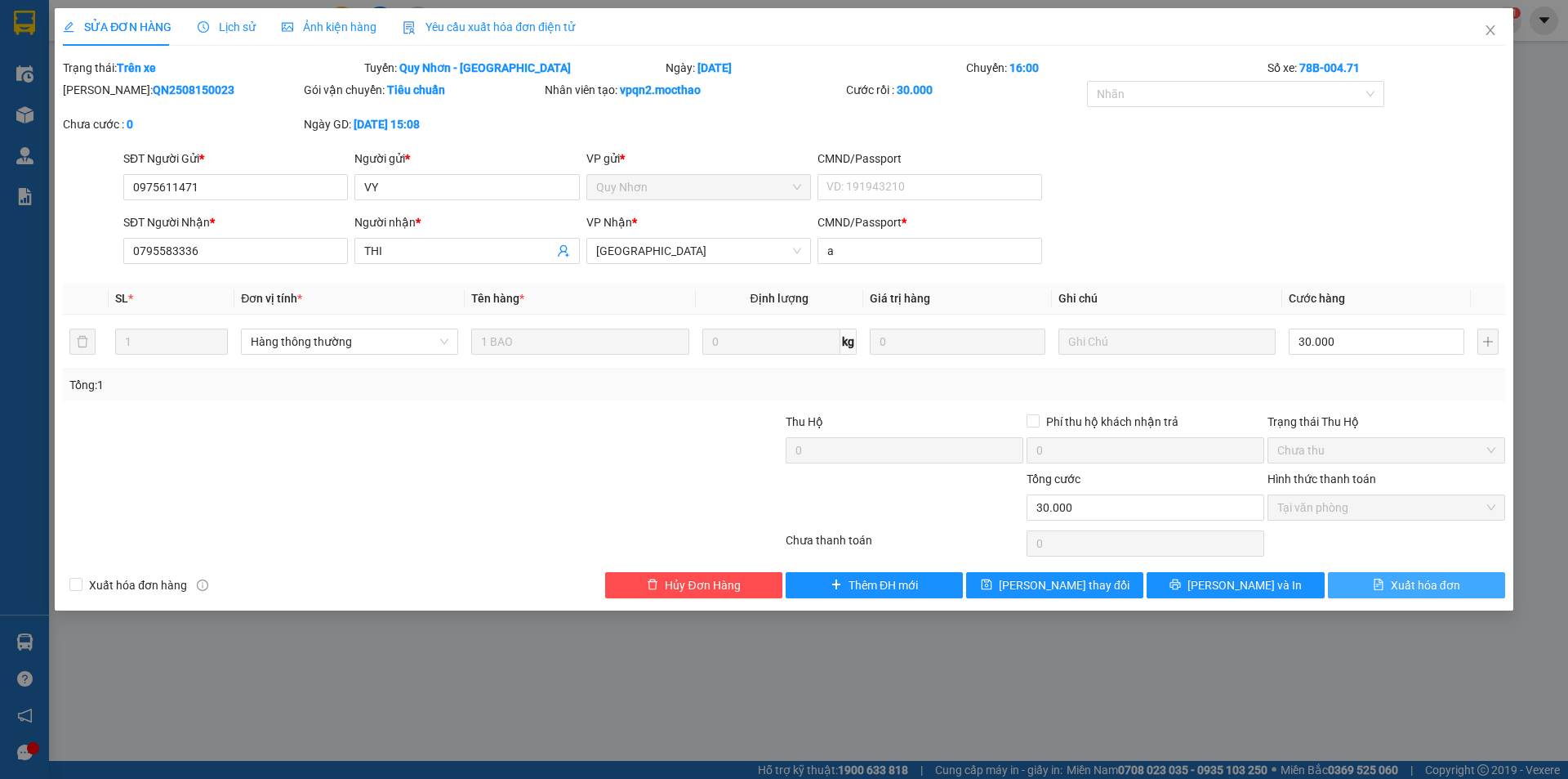
click at [1398, 581] on span "Xuất hóa đơn" at bounding box center [1425, 584] width 69 height 18
checkbox input "true"
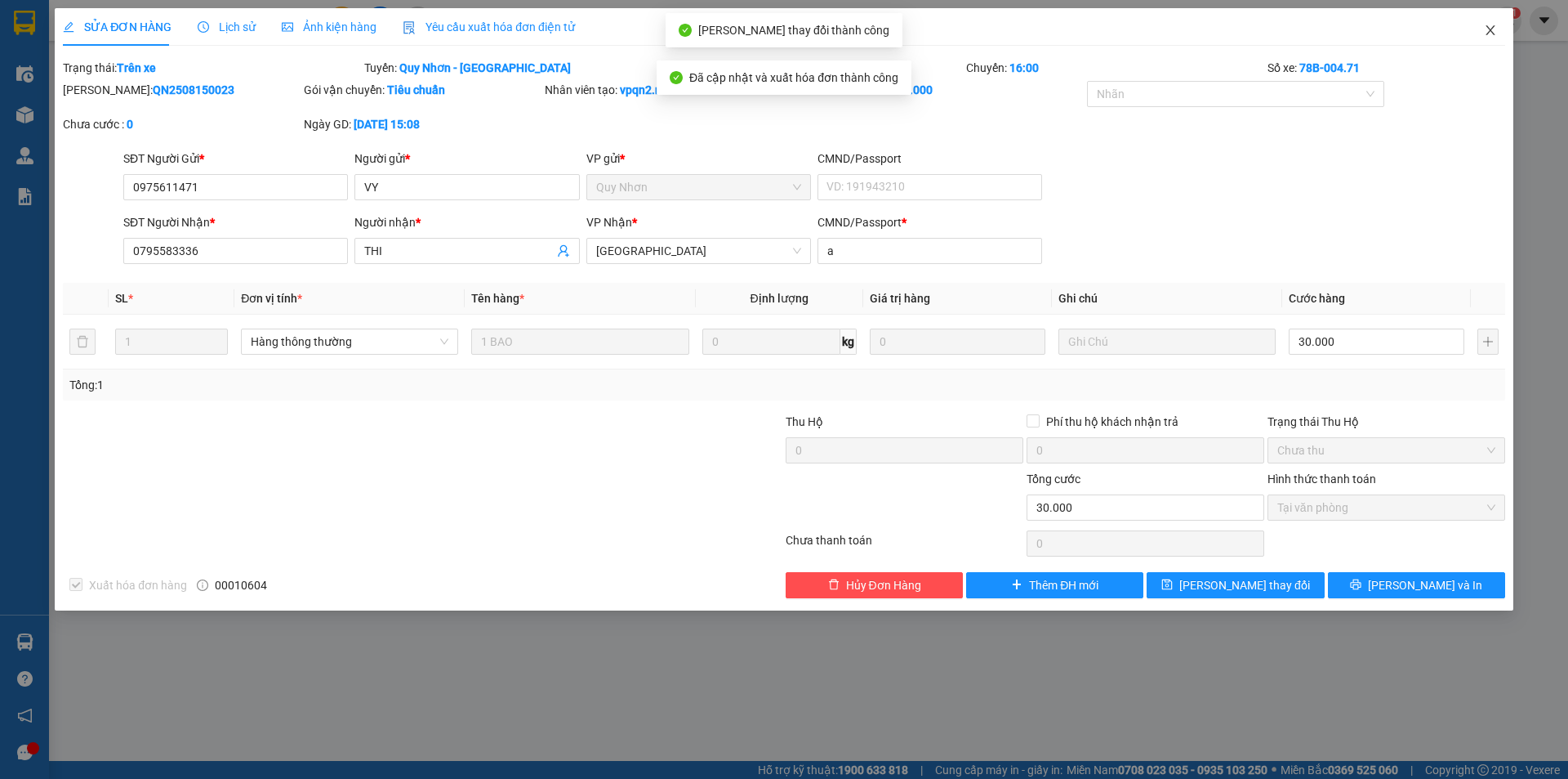
click at [1489, 31] on icon "close" at bounding box center [1489, 30] width 13 height 13
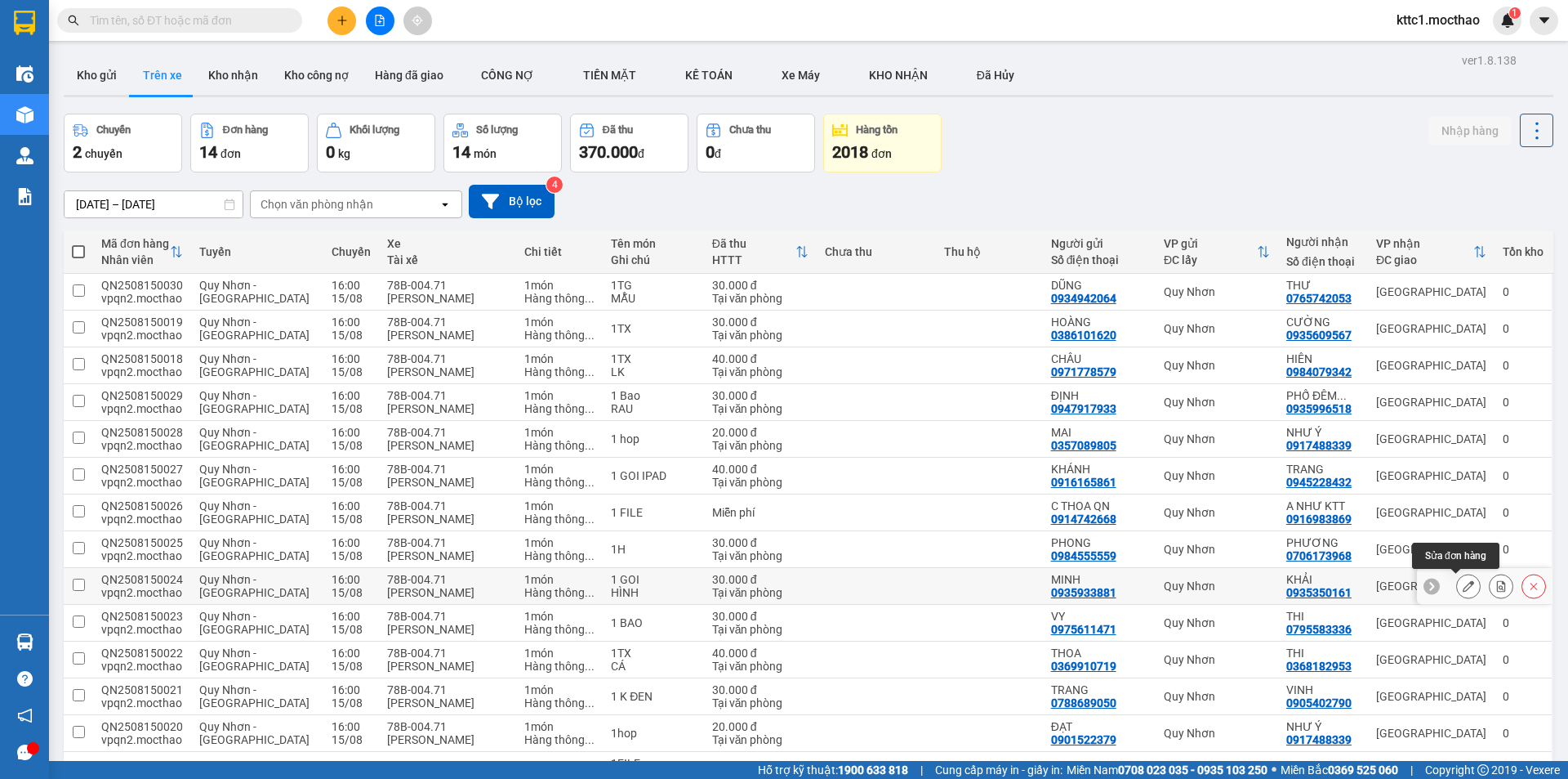
click at [1462, 585] on icon at bounding box center [1468, 586] width 12 height 12
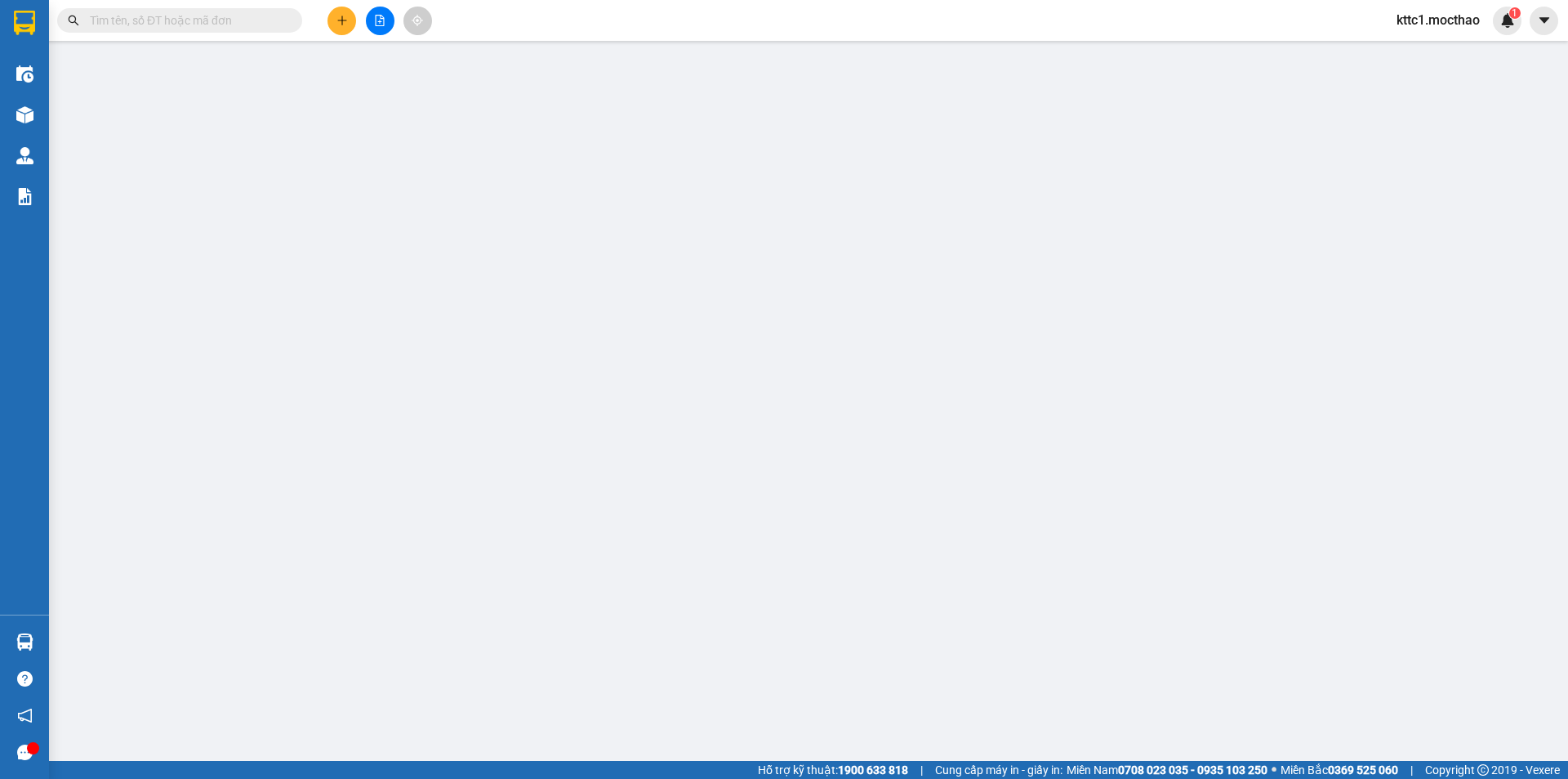
type input "0935933881"
type input "MINH"
type input "0935350161"
type input "KHẢI"
type input "M"
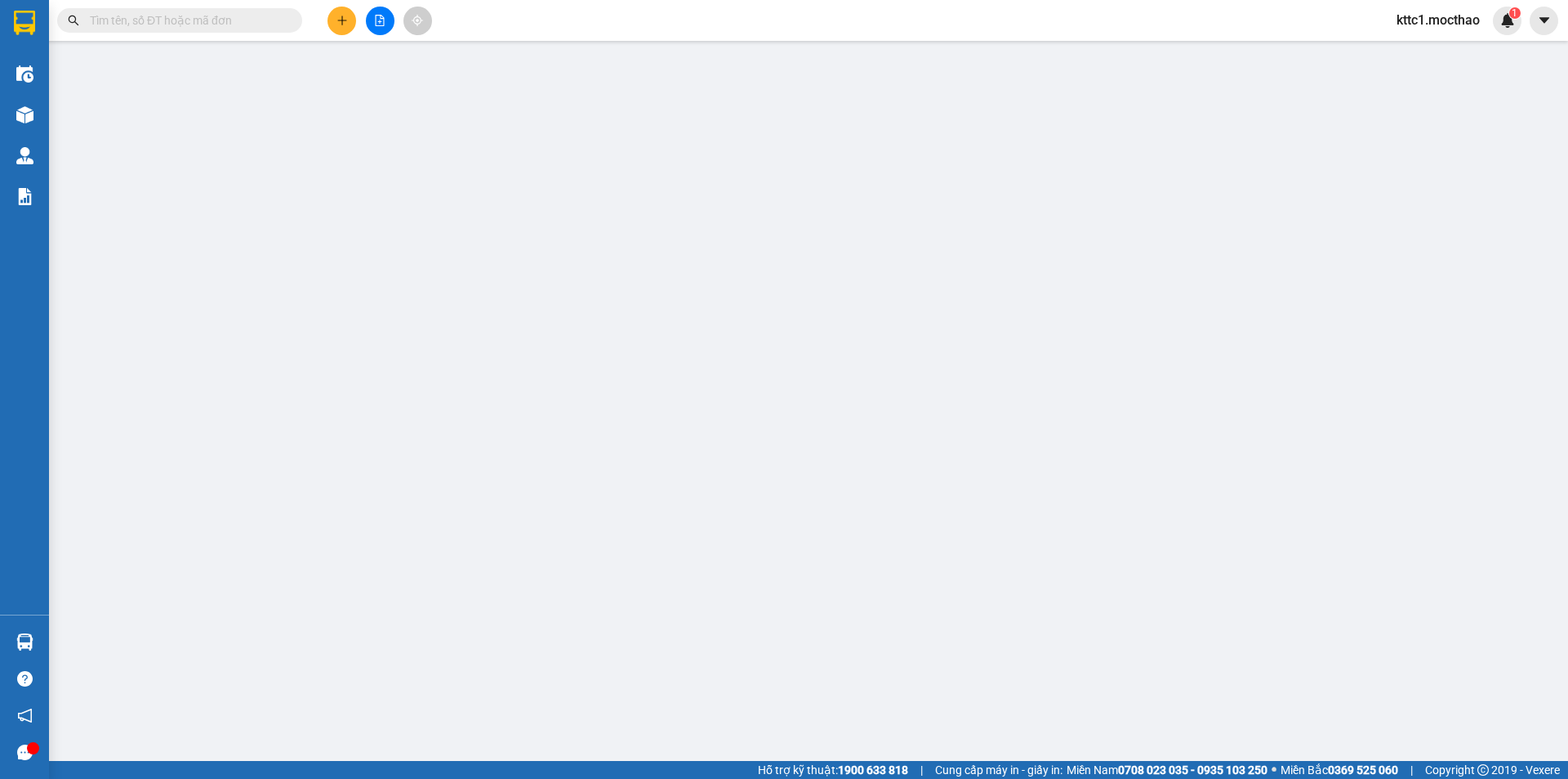
type input "30.000"
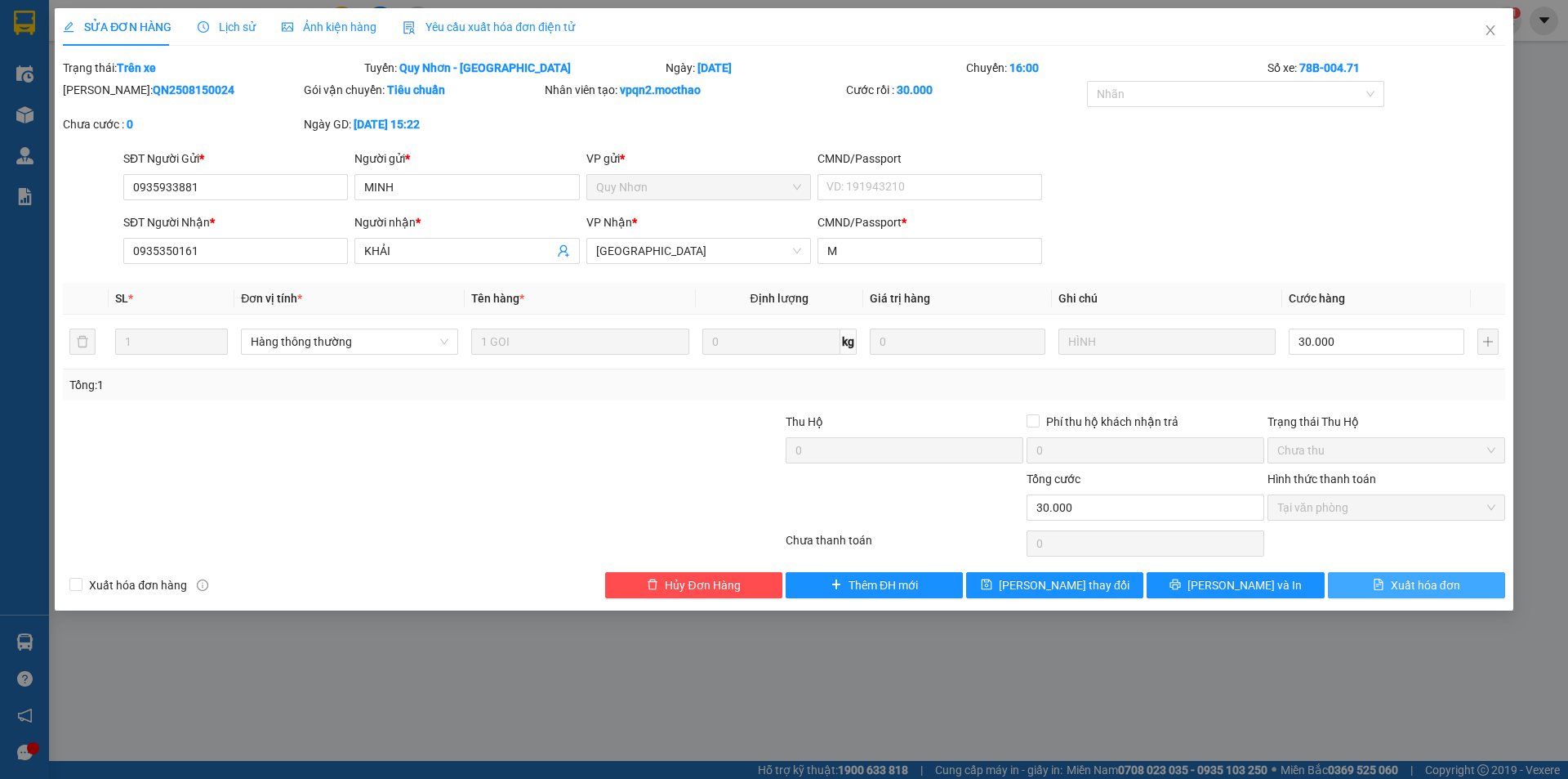
click at [1461, 584] on button "Xuất hóa đơn" at bounding box center [1417, 584] width 178 height 26
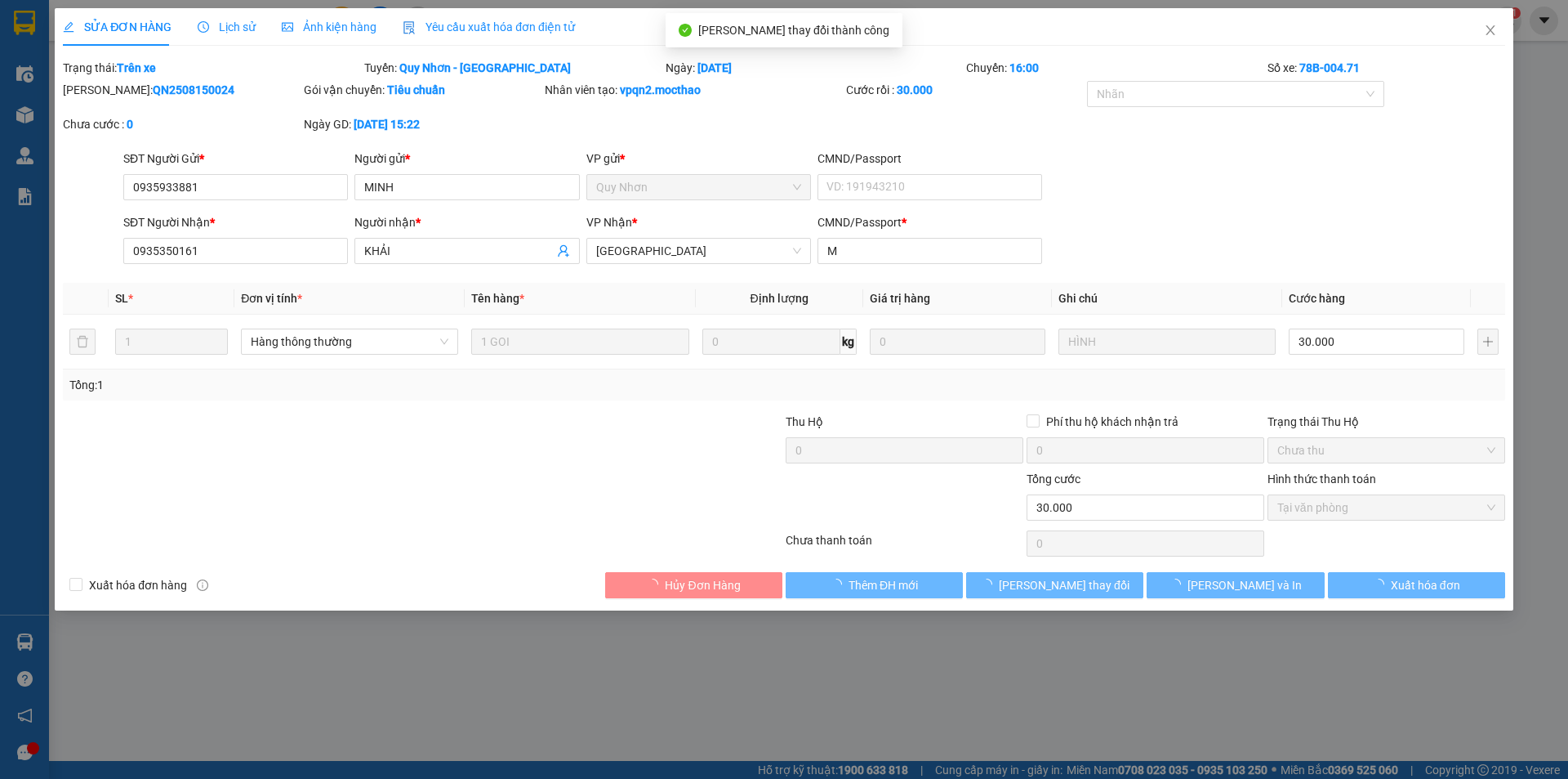
checkbox input "true"
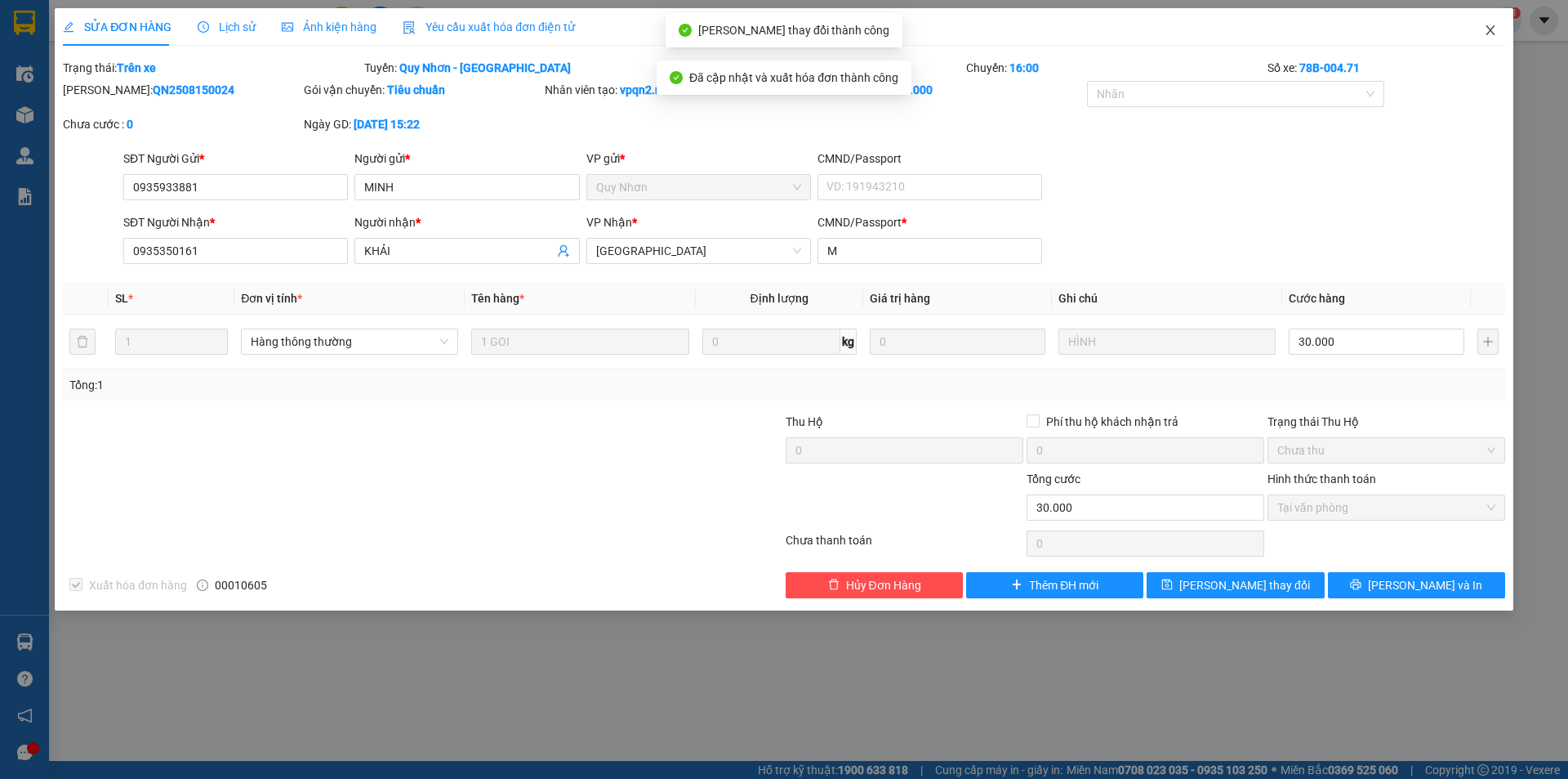
click at [1493, 33] on icon "close" at bounding box center [1489, 30] width 13 height 13
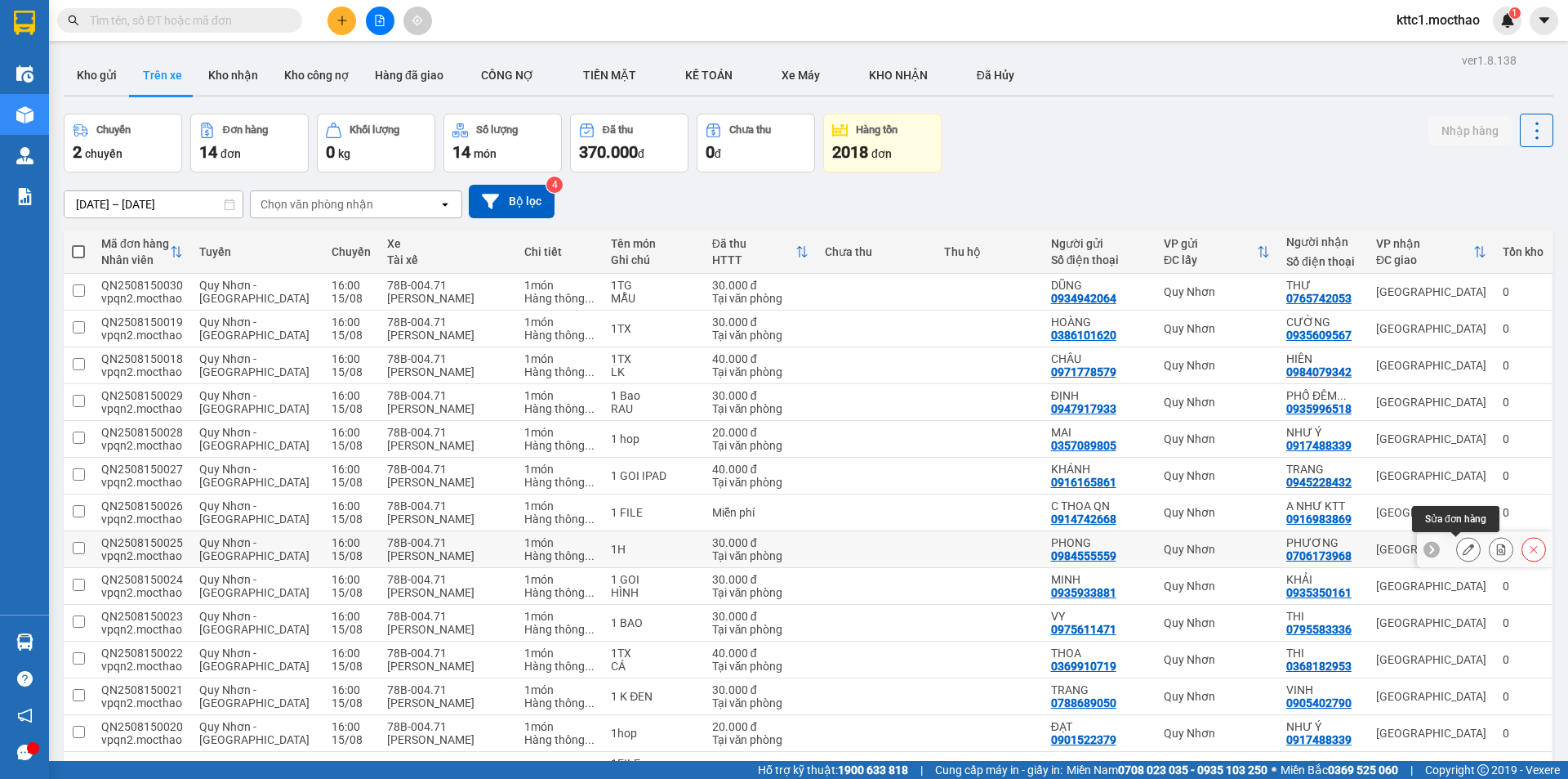
click at [1462, 547] on icon at bounding box center [1468, 549] width 12 height 12
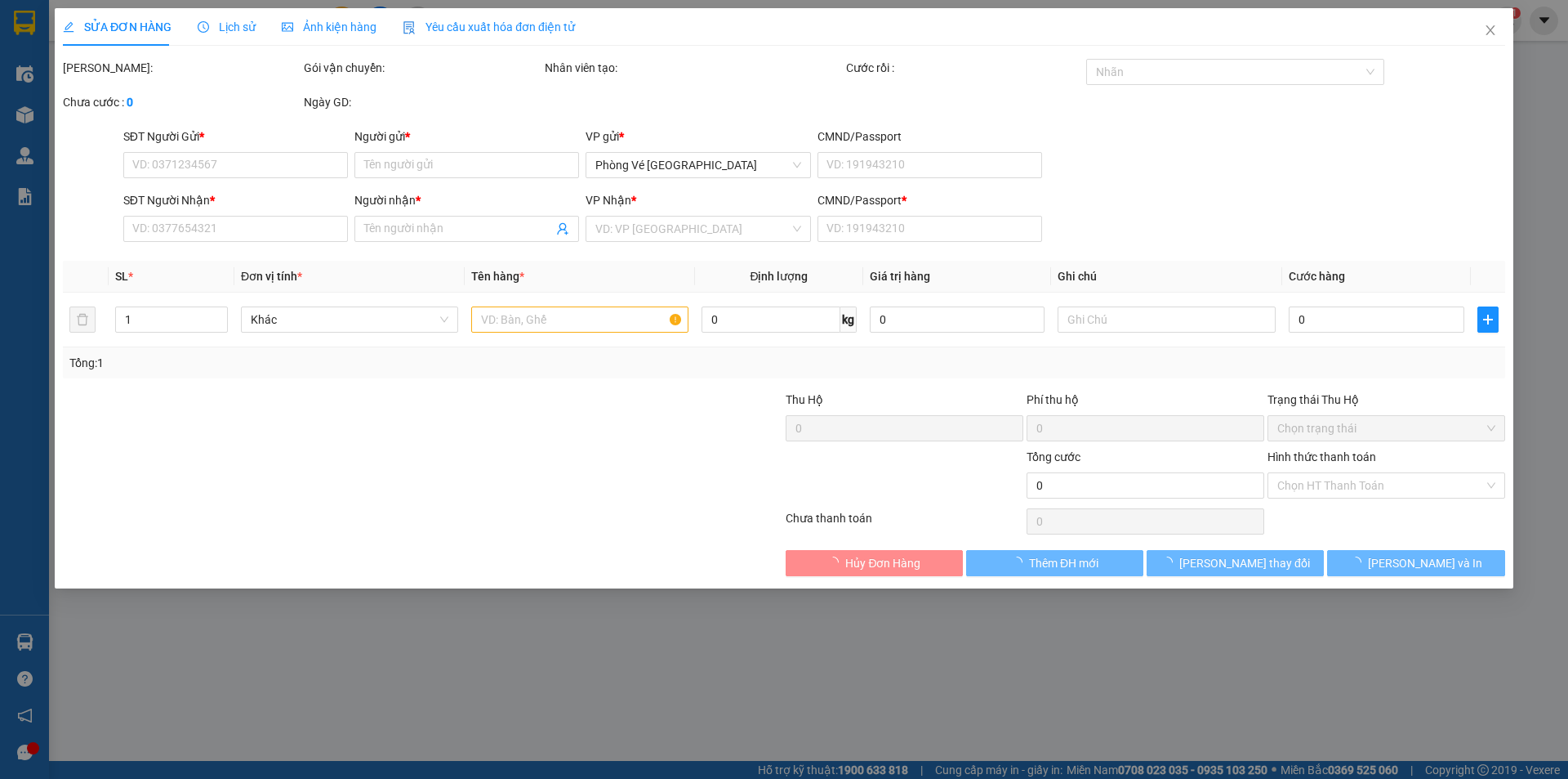
type input "0984555559"
type input "PHONG"
type input "0706173968"
type input "PHƯƠNG"
type input "a"
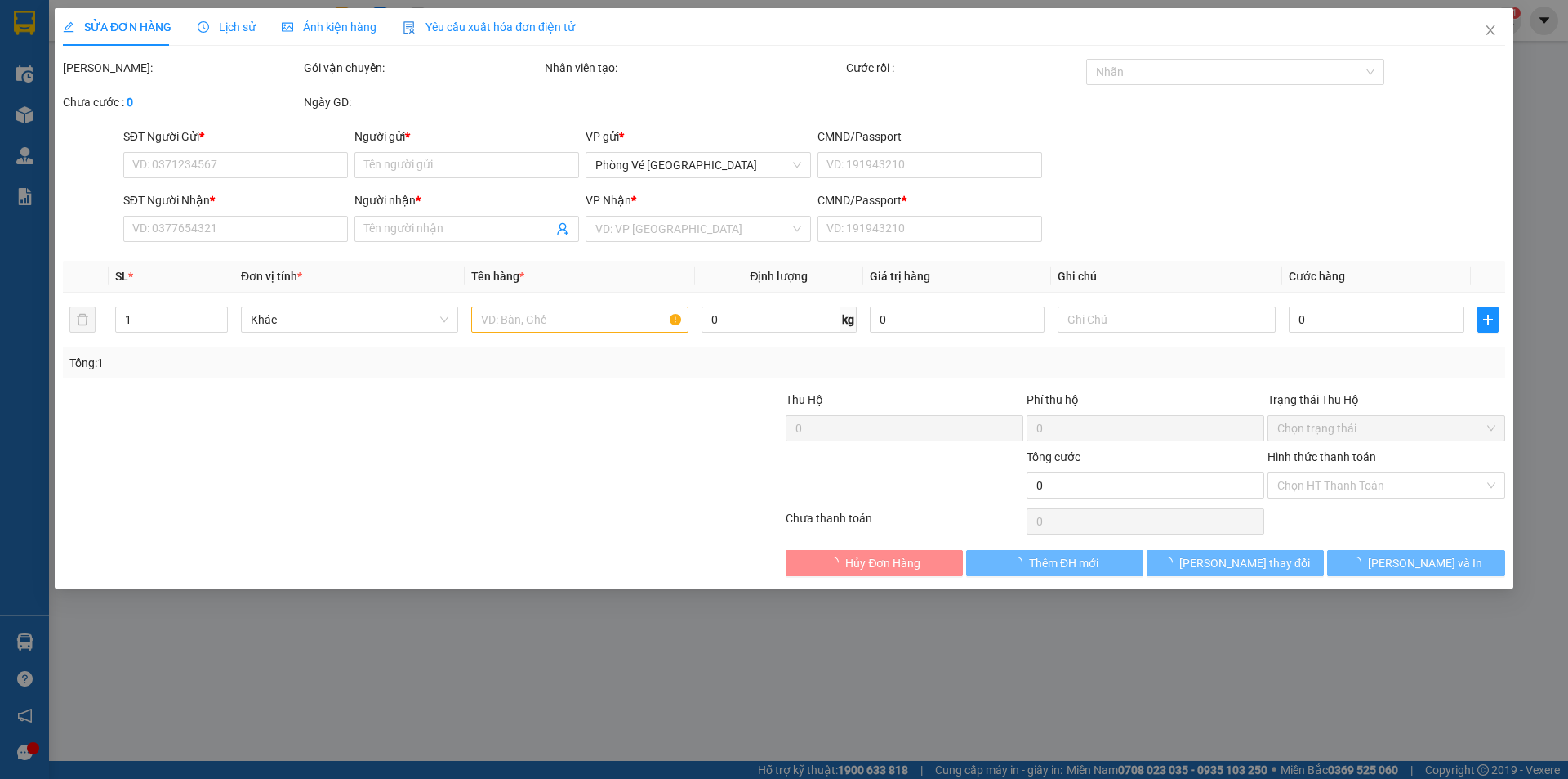
type input "30.000"
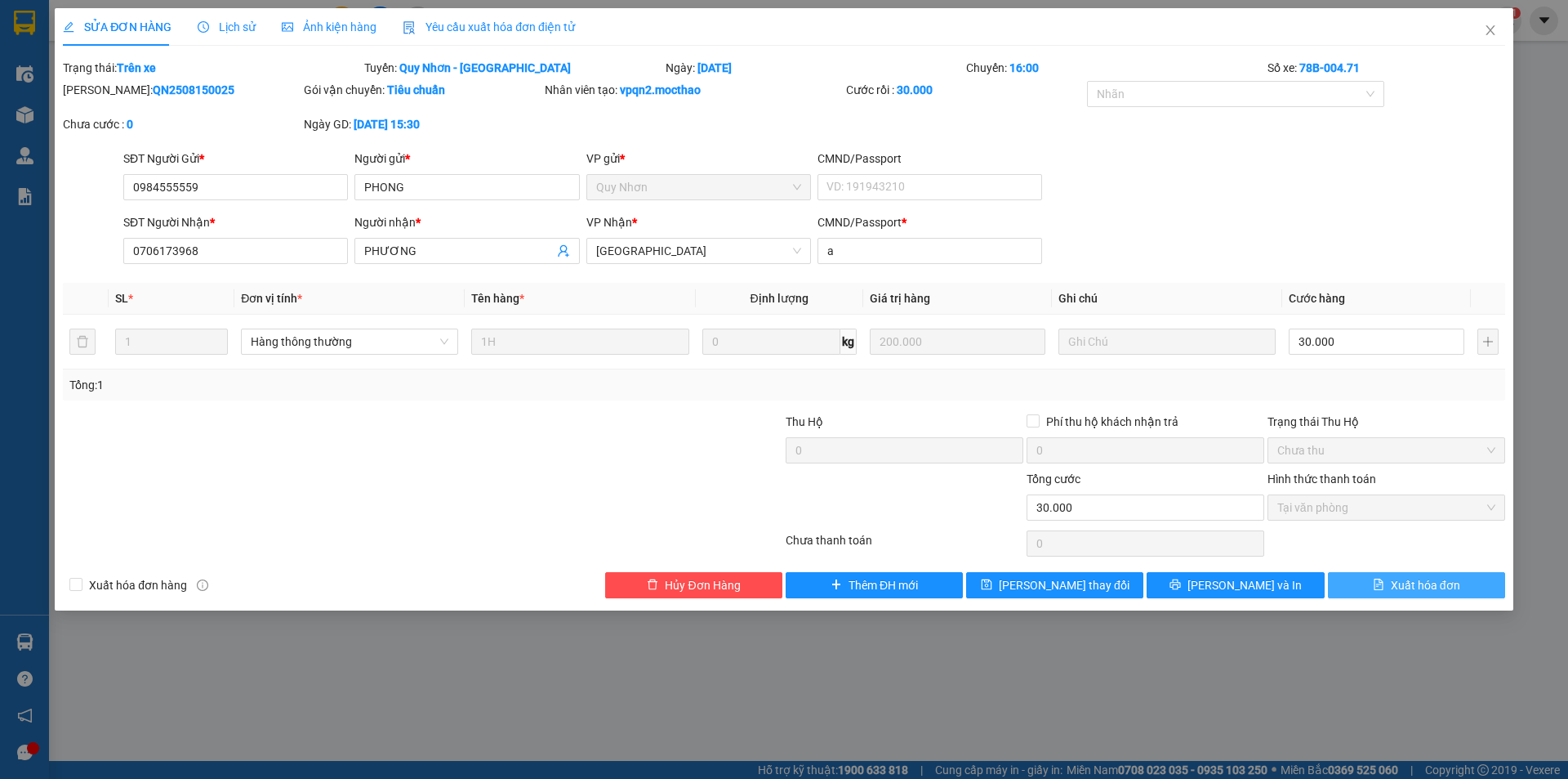
click at [1412, 589] on span "Xuất hóa đơn" at bounding box center [1425, 584] width 69 height 18
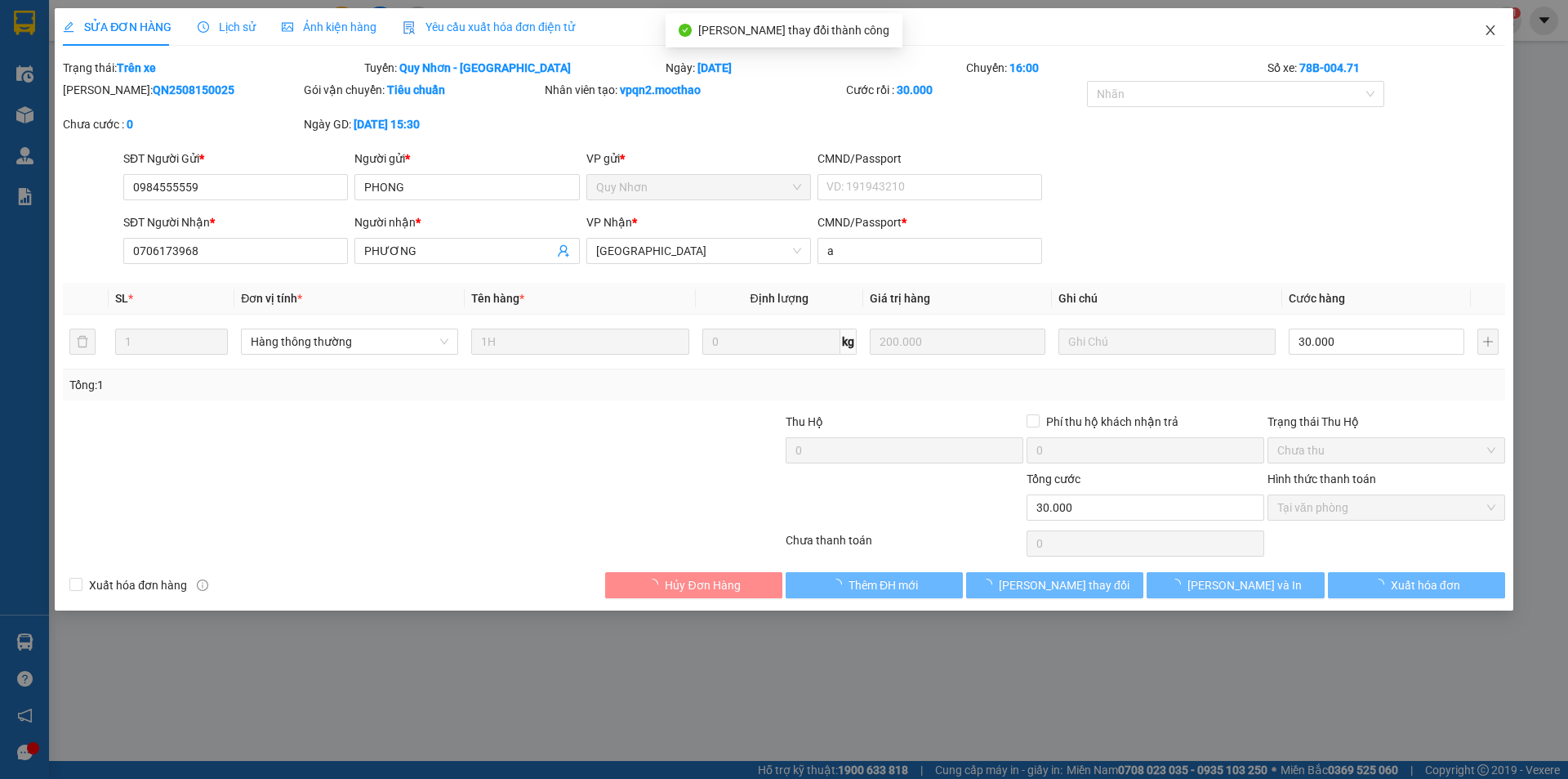
checkbox input "true"
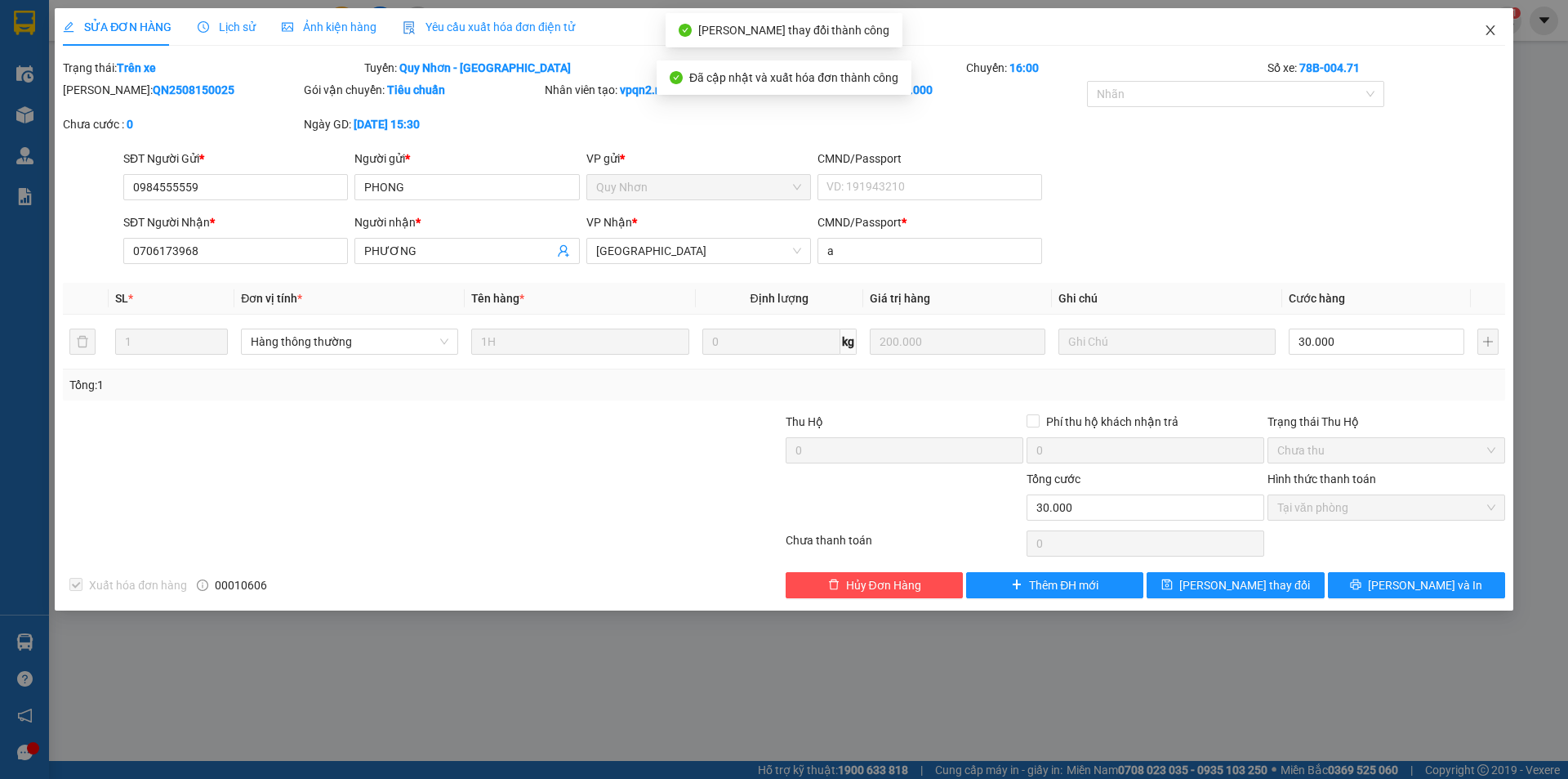
click at [1486, 30] on icon "close" at bounding box center [1489, 30] width 13 height 13
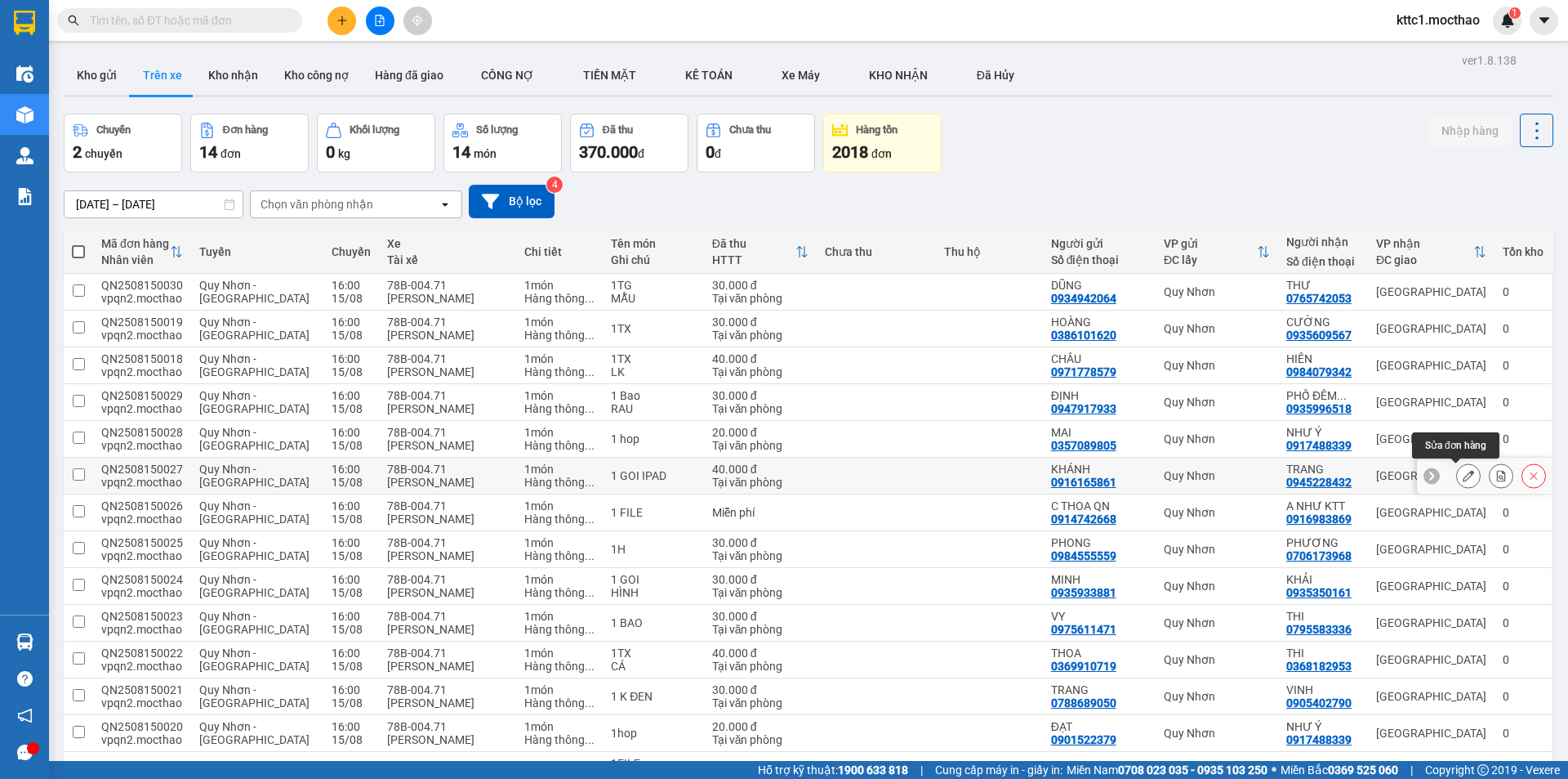
click at [1462, 475] on icon at bounding box center [1468, 475] width 12 height 12
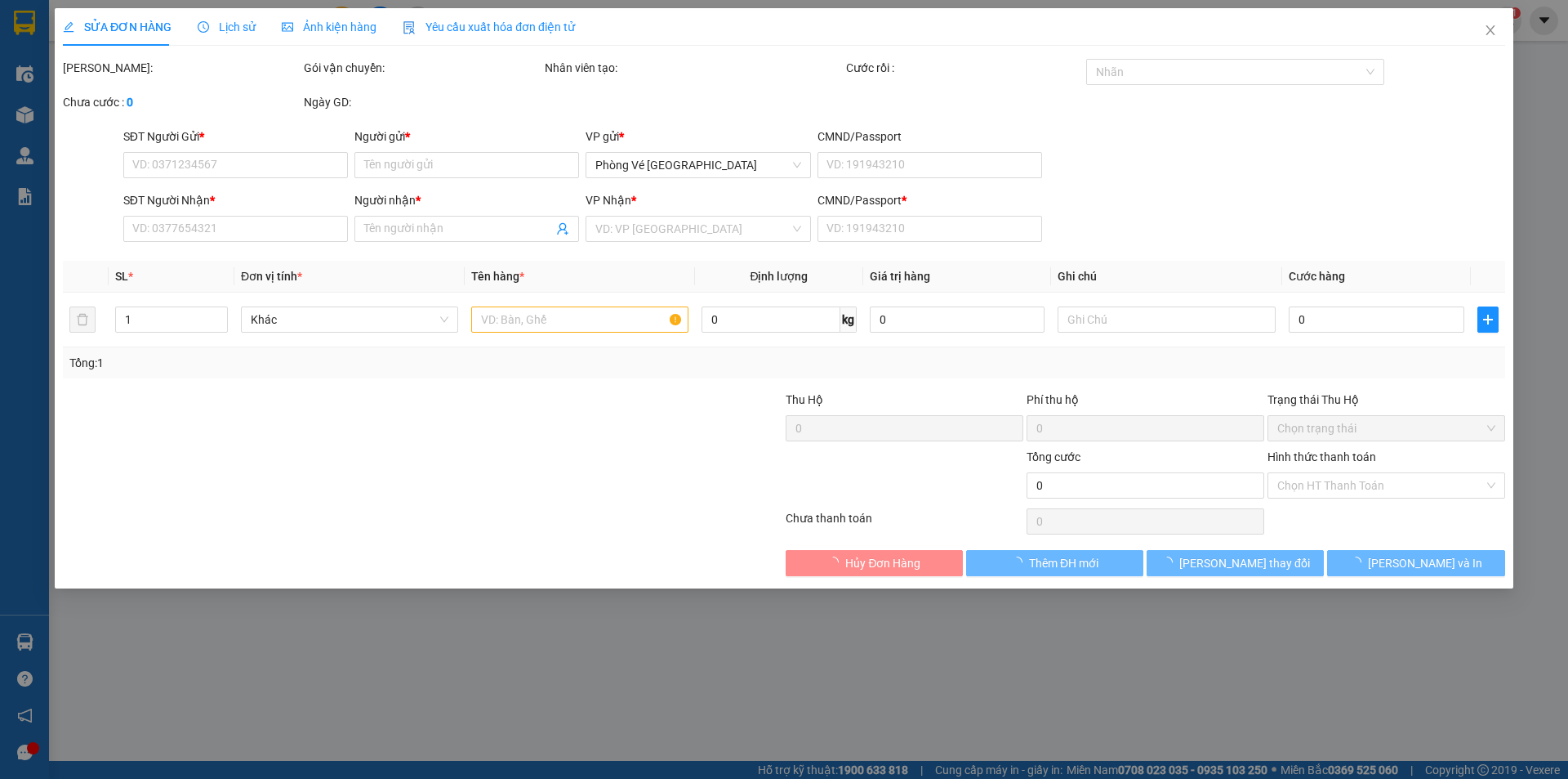
type input "0916165861"
type input "KHÁNH"
type input "0945228432"
type input "TRANG"
type input "H"
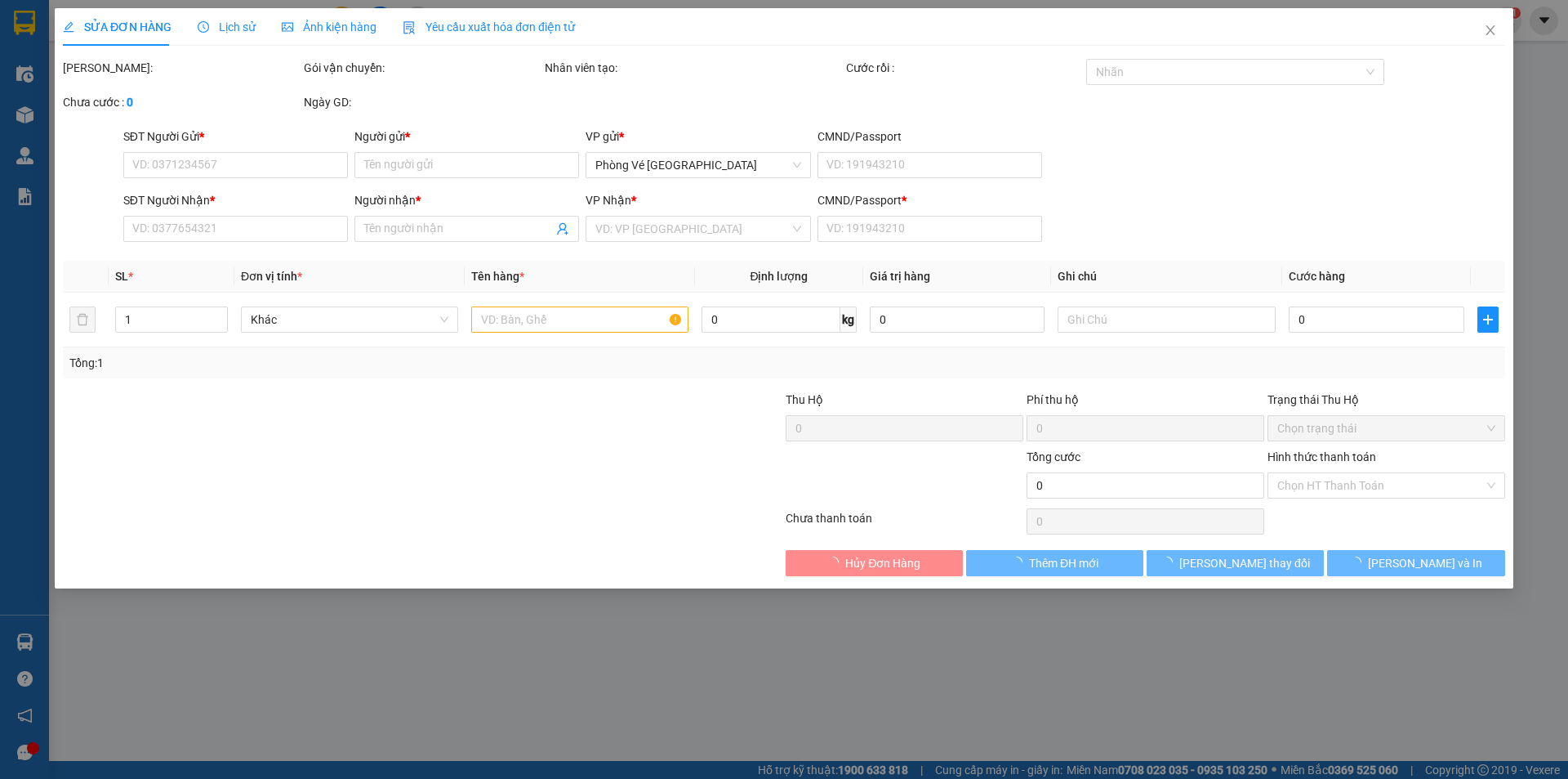
type input "40.000"
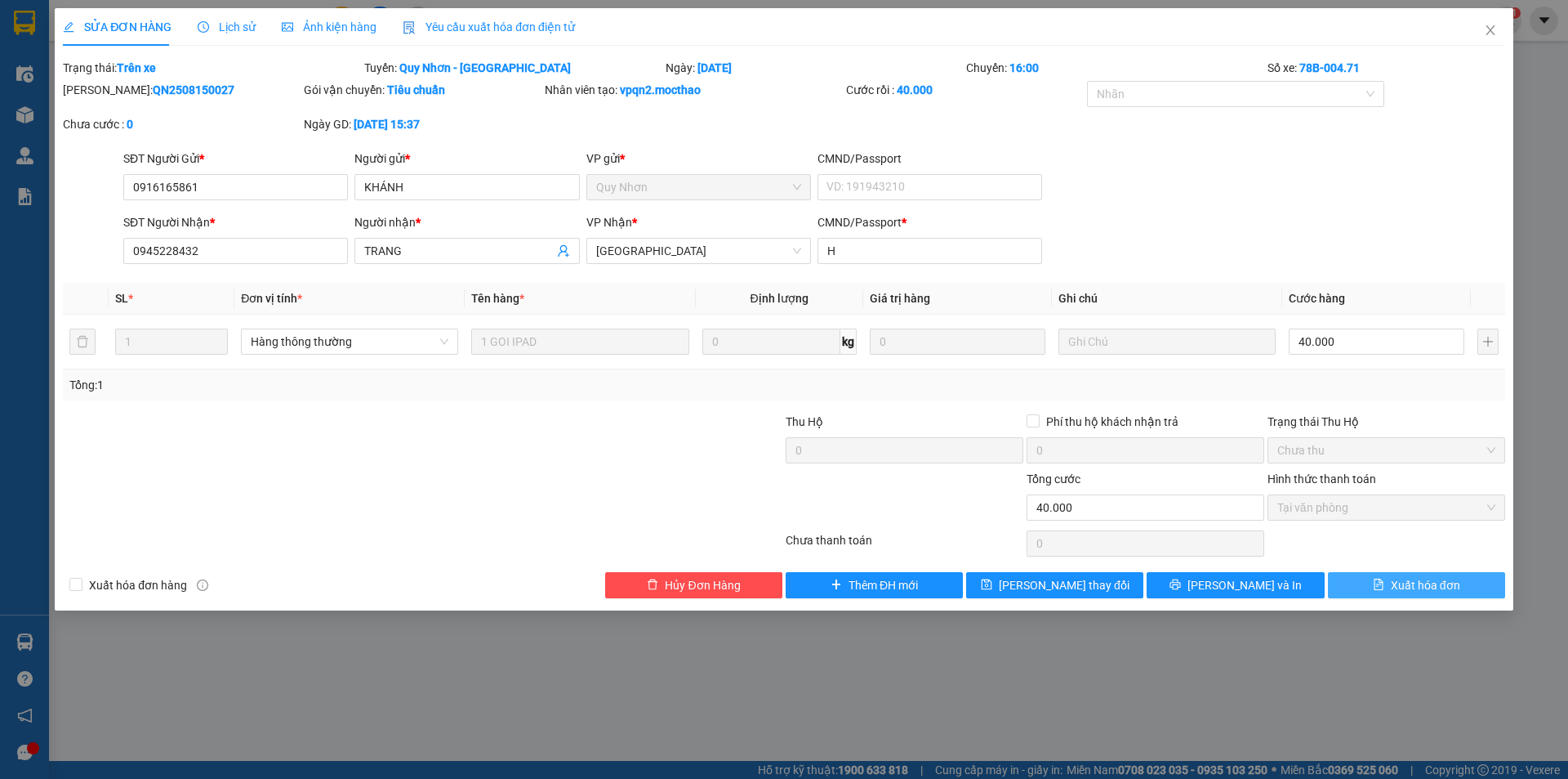
click at [1394, 584] on span "Xuất hóa đơn" at bounding box center [1425, 584] width 69 height 18
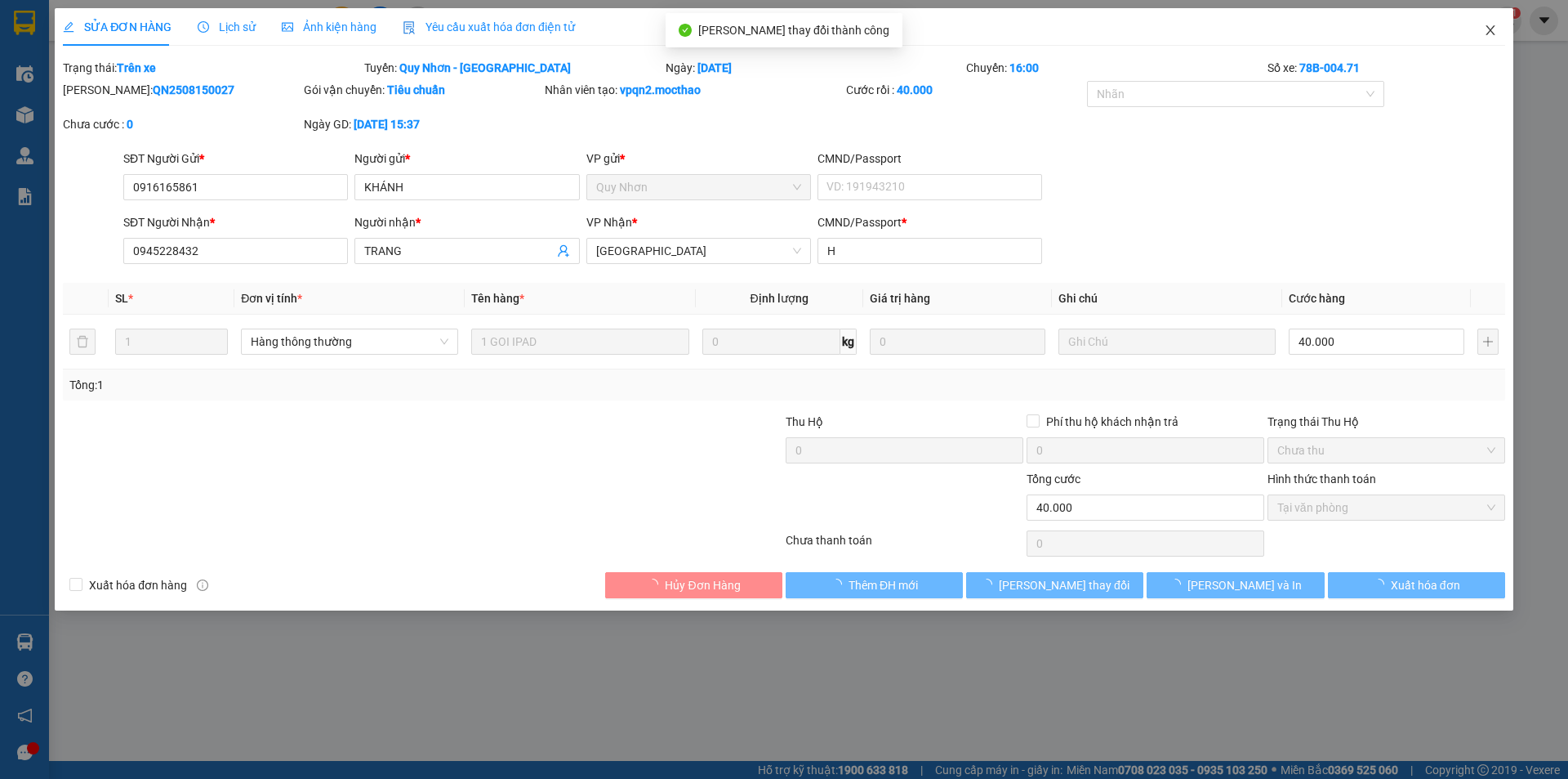
checkbox input "true"
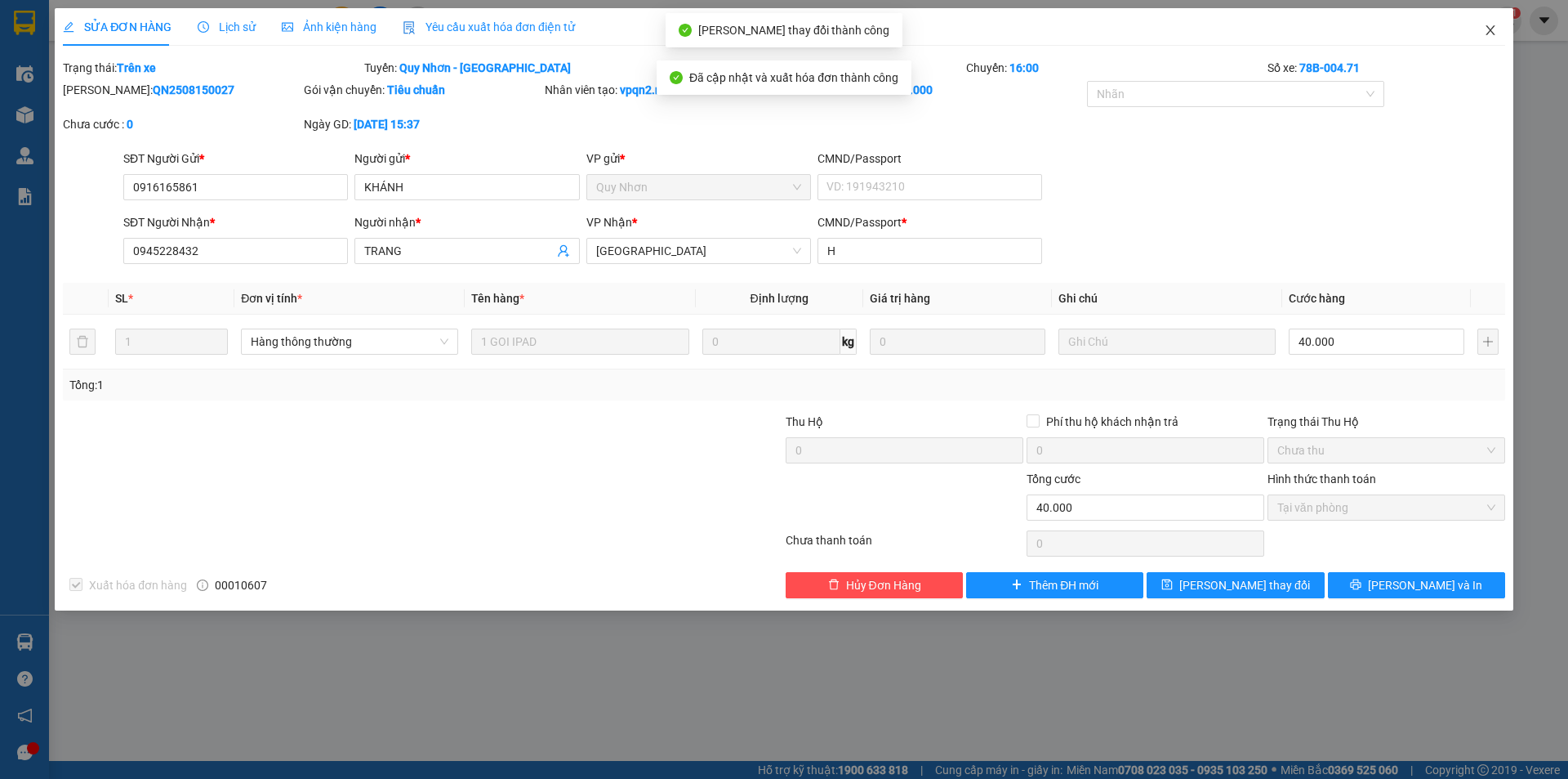
click at [1489, 30] on icon "close" at bounding box center [1489, 30] width 9 height 10
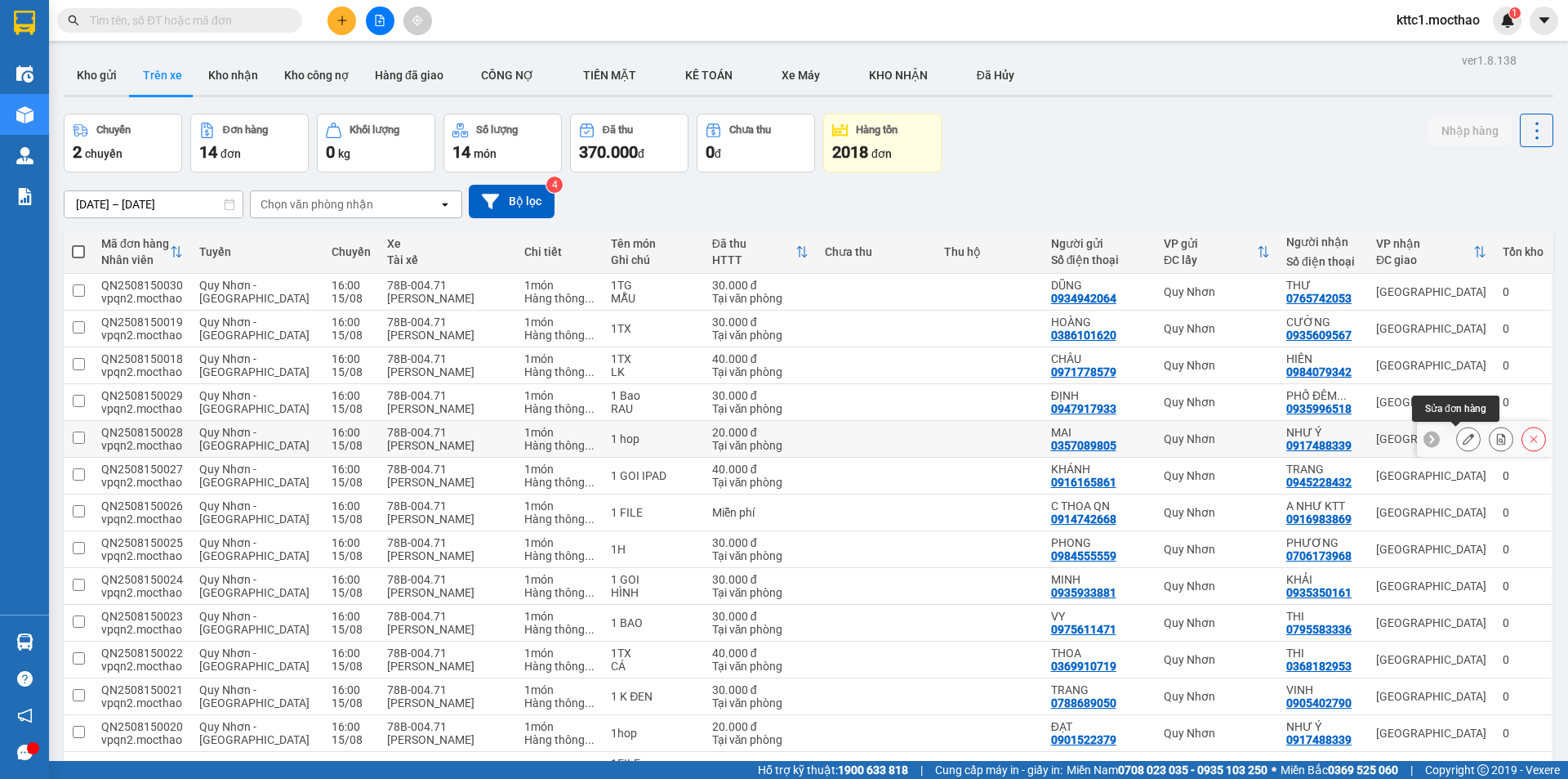
click at [1462, 436] on icon at bounding box center [1468, 439] width 12 height 12
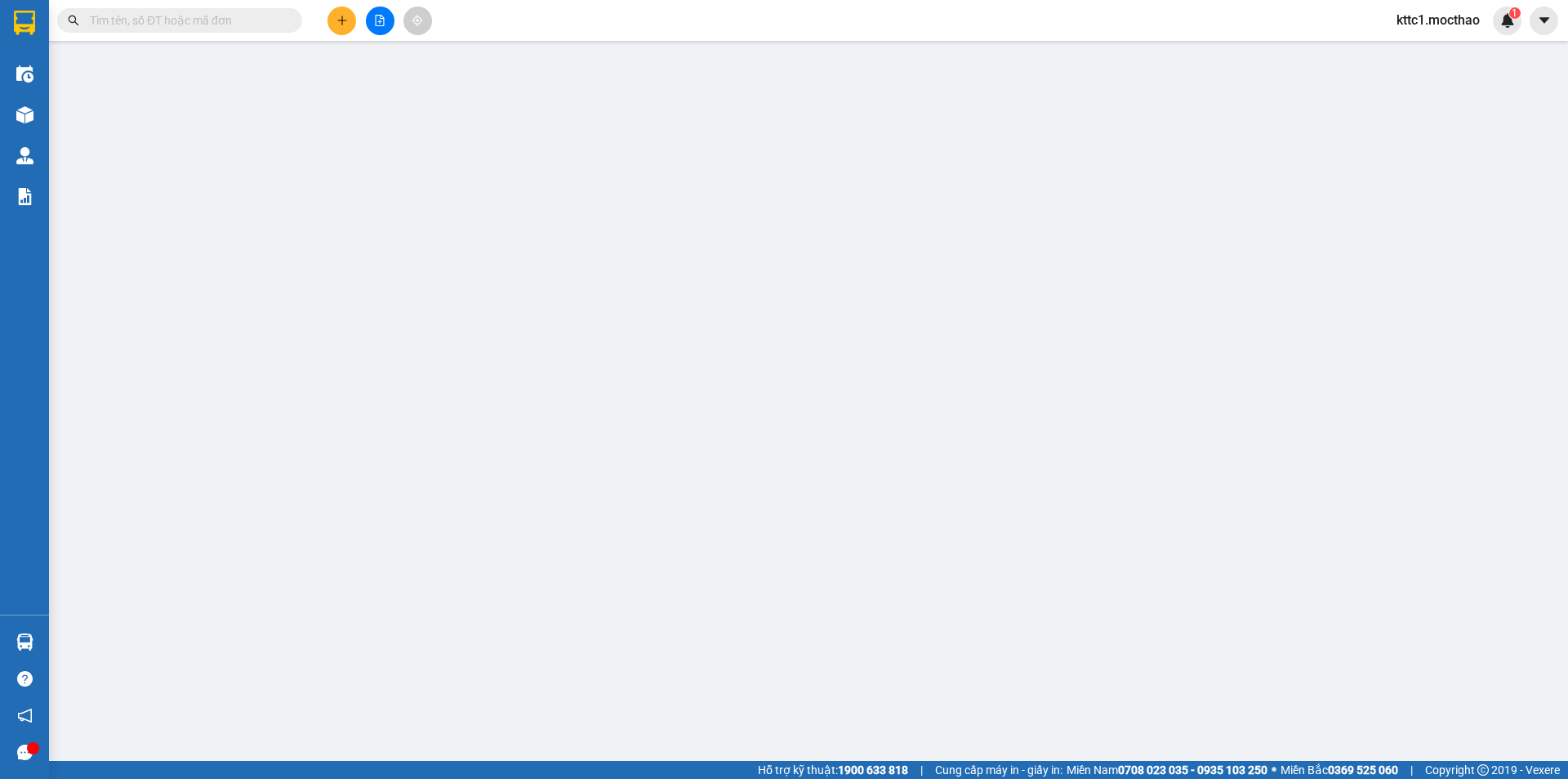
type input "0357089805"
type input "MAI"
type input "0917488339"
type input "NHƯ Ý"
type input "A"
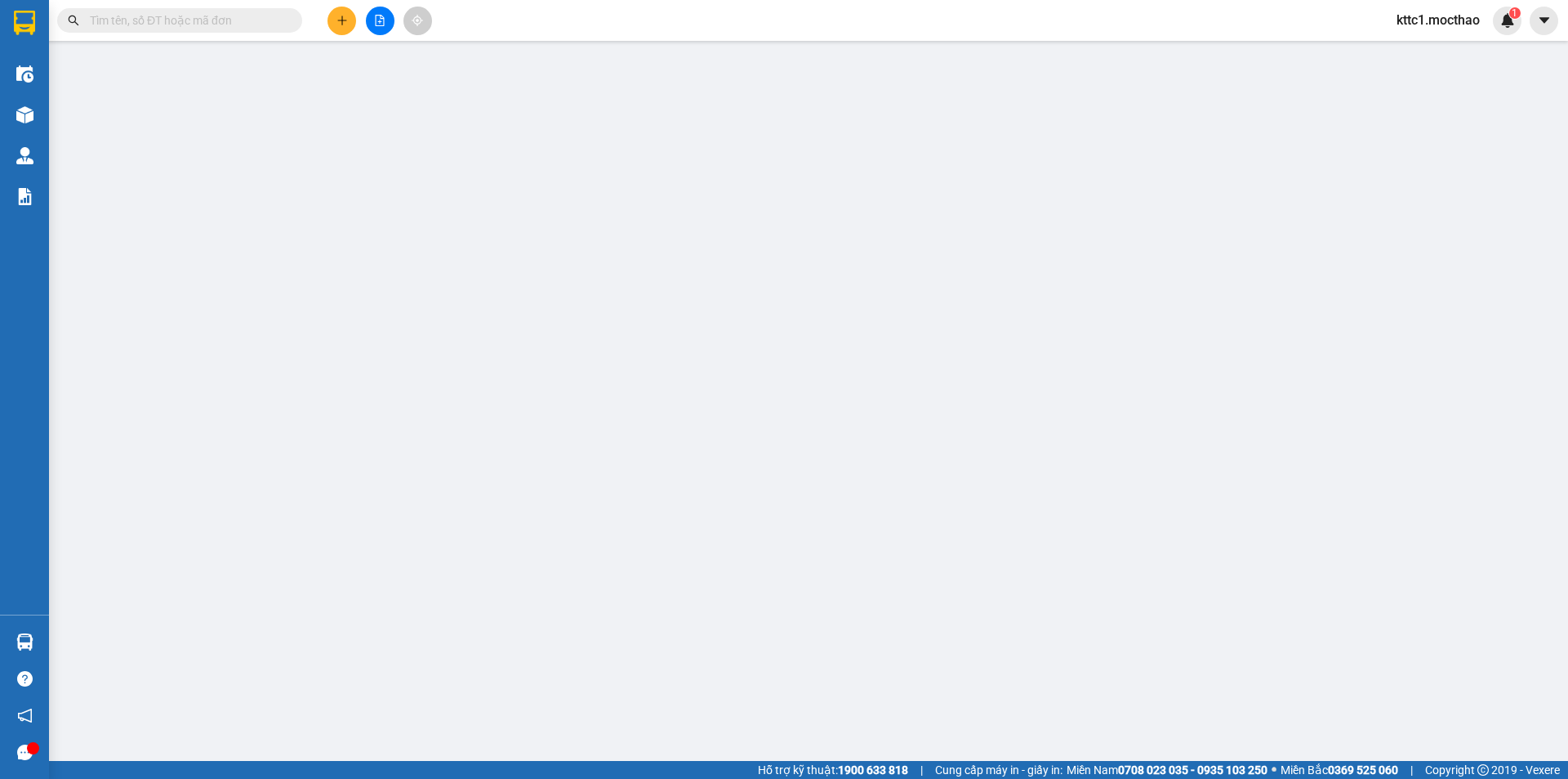
type input "20.000"
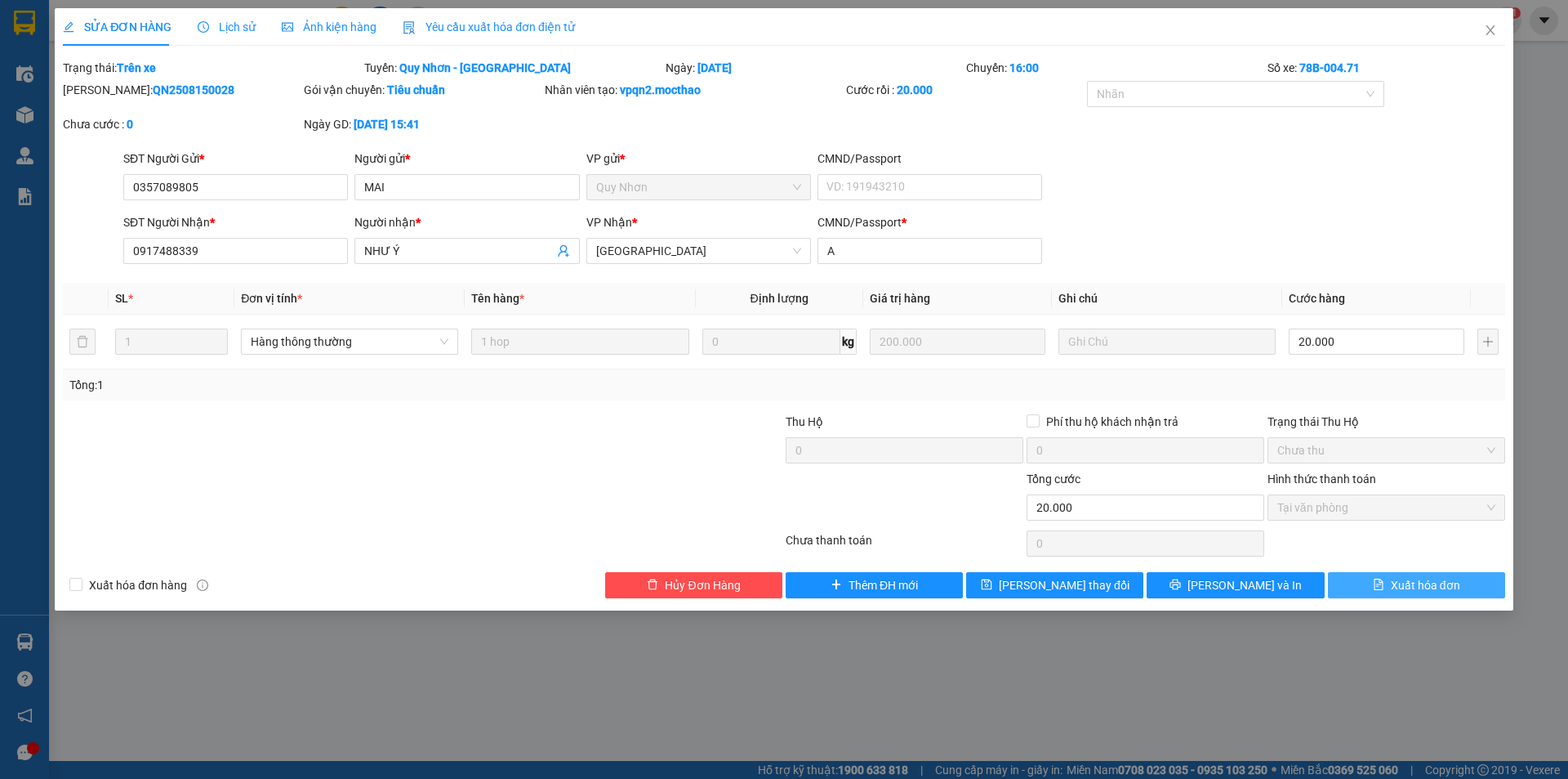
click at [1375, 581] on icon "file-text" at bounding box center [1378, 584] width 9 height 12
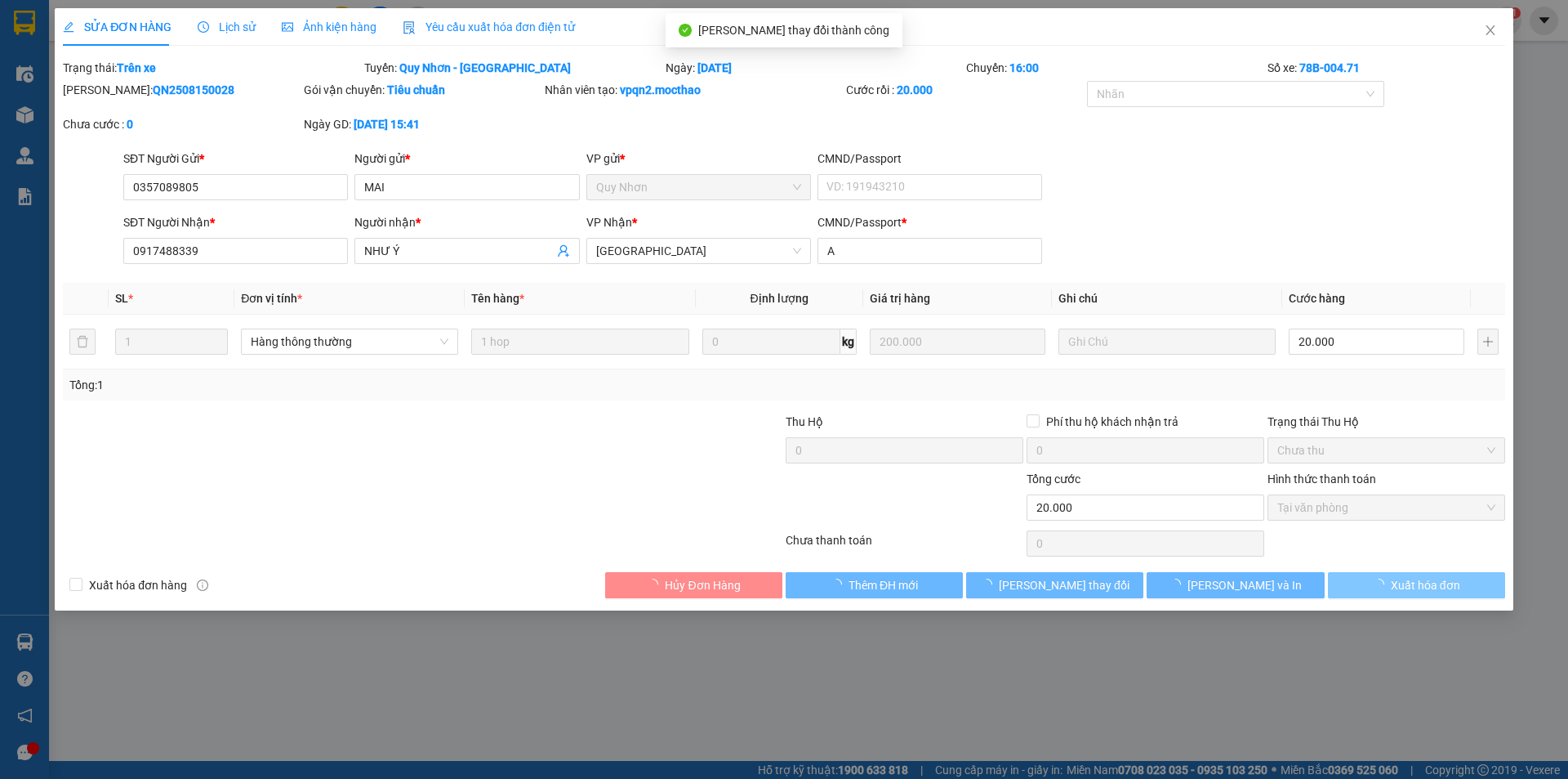
checkbox input "true"
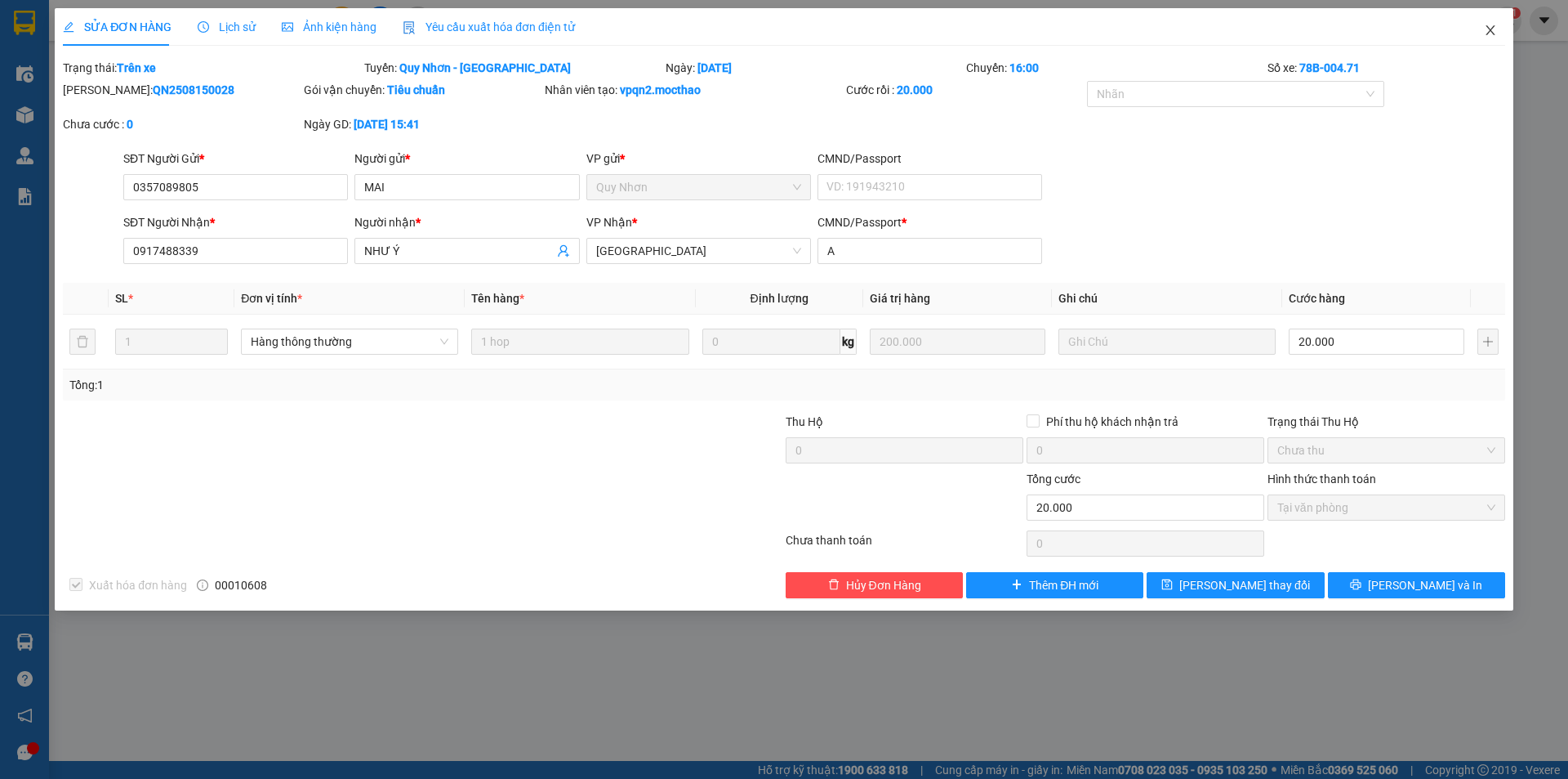
click at [1494, 30] on icon "close" at bounding box center [1489, 30] width 13 height 13
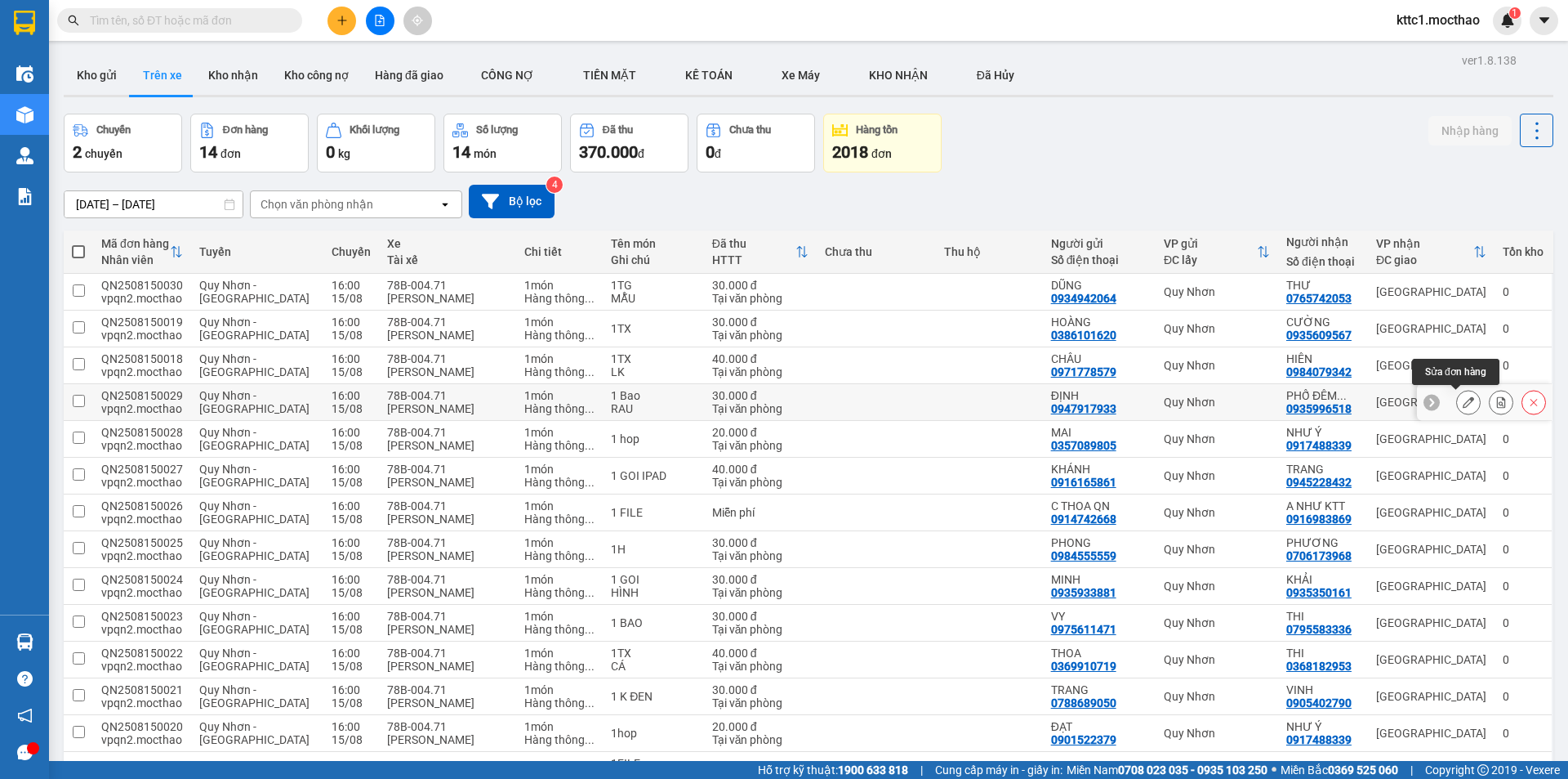
click at [1462, 399] on icon at bounding box center [1468, 402] width 12 height 12
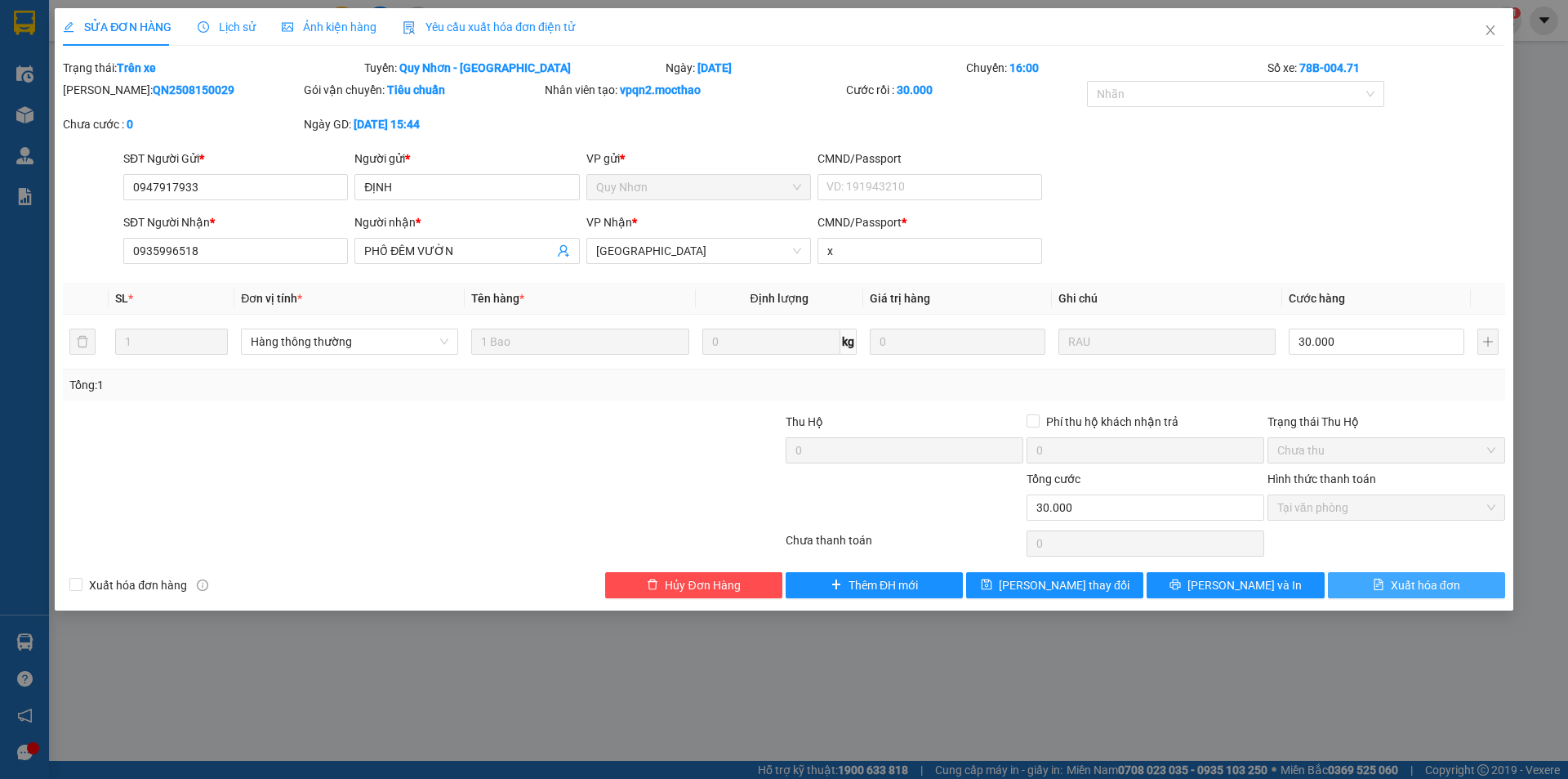
click at [1397, 584] on span "Xuất hóa đơn" at bounding box center [1425, 584] width 69 height 18
checkbox input "true"
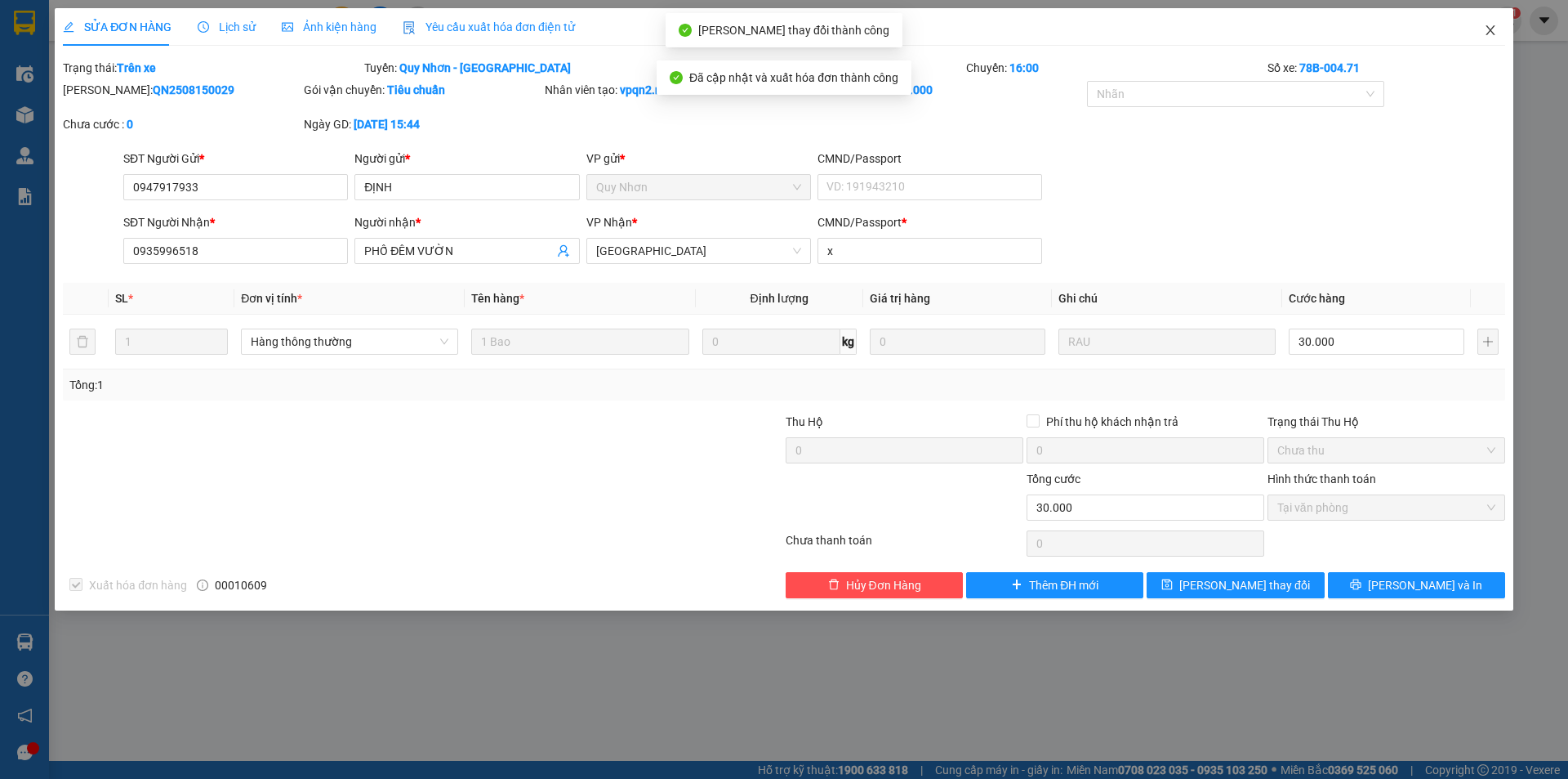
click at [1489, 30] on icon "close" at bounding box center [1489, 30] width 9 height 10
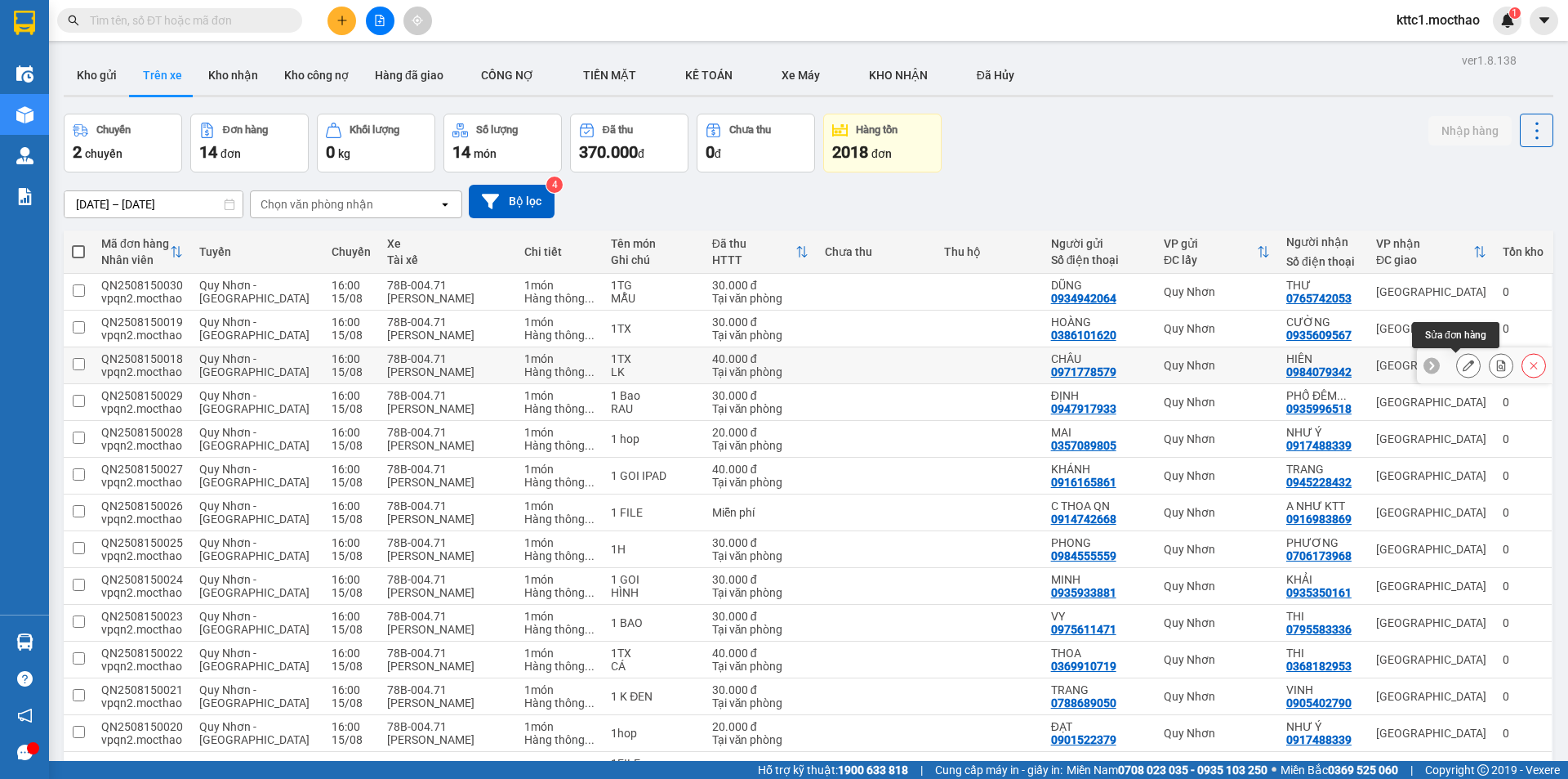
click at [1462, 366] on icon at bounding box center [1468, 365] width 12 height 12
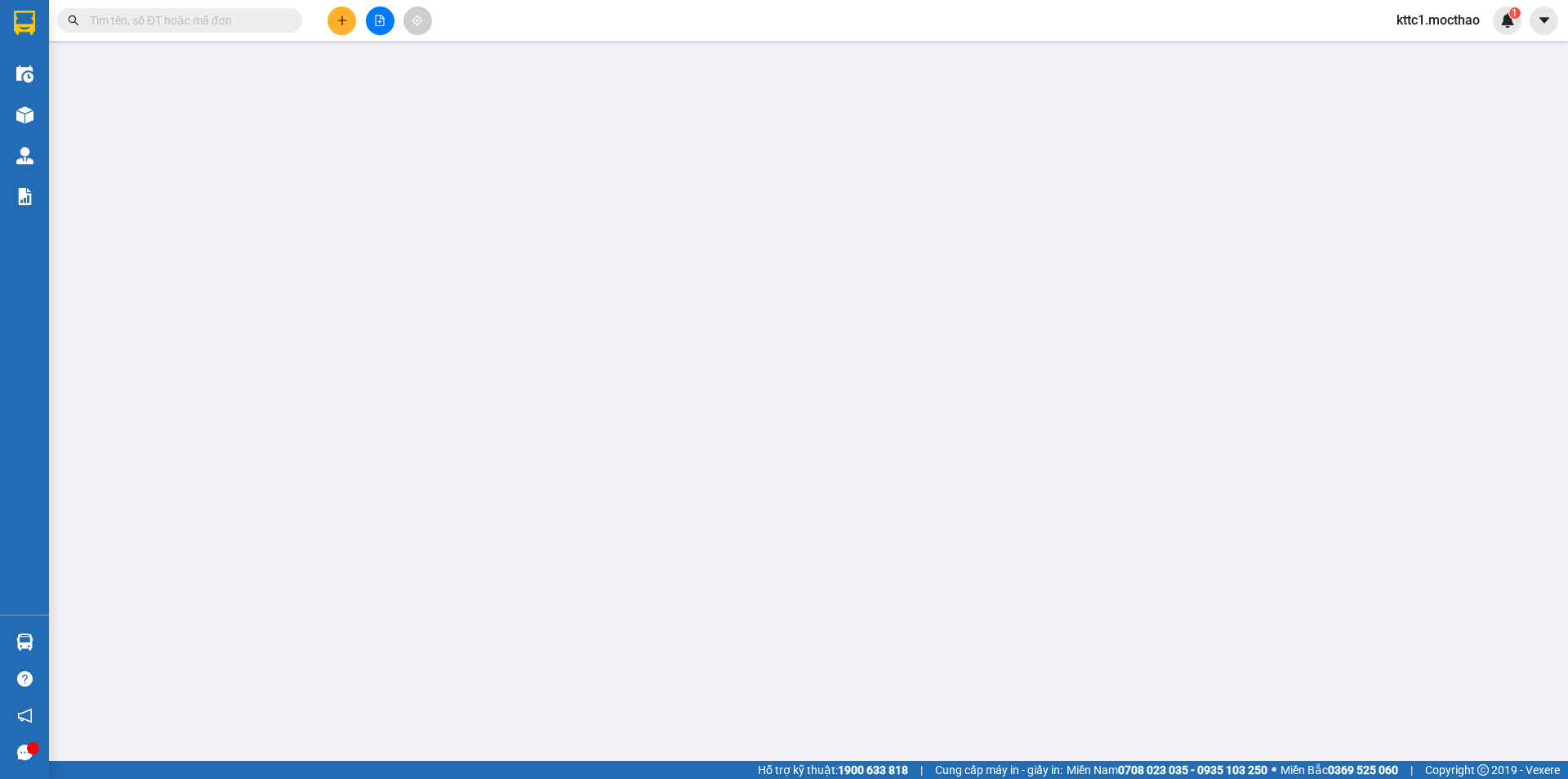
type input "0971778579"
type input "CHÂU"
type input "0984079342"
type input "HIÊN"
type input "T"
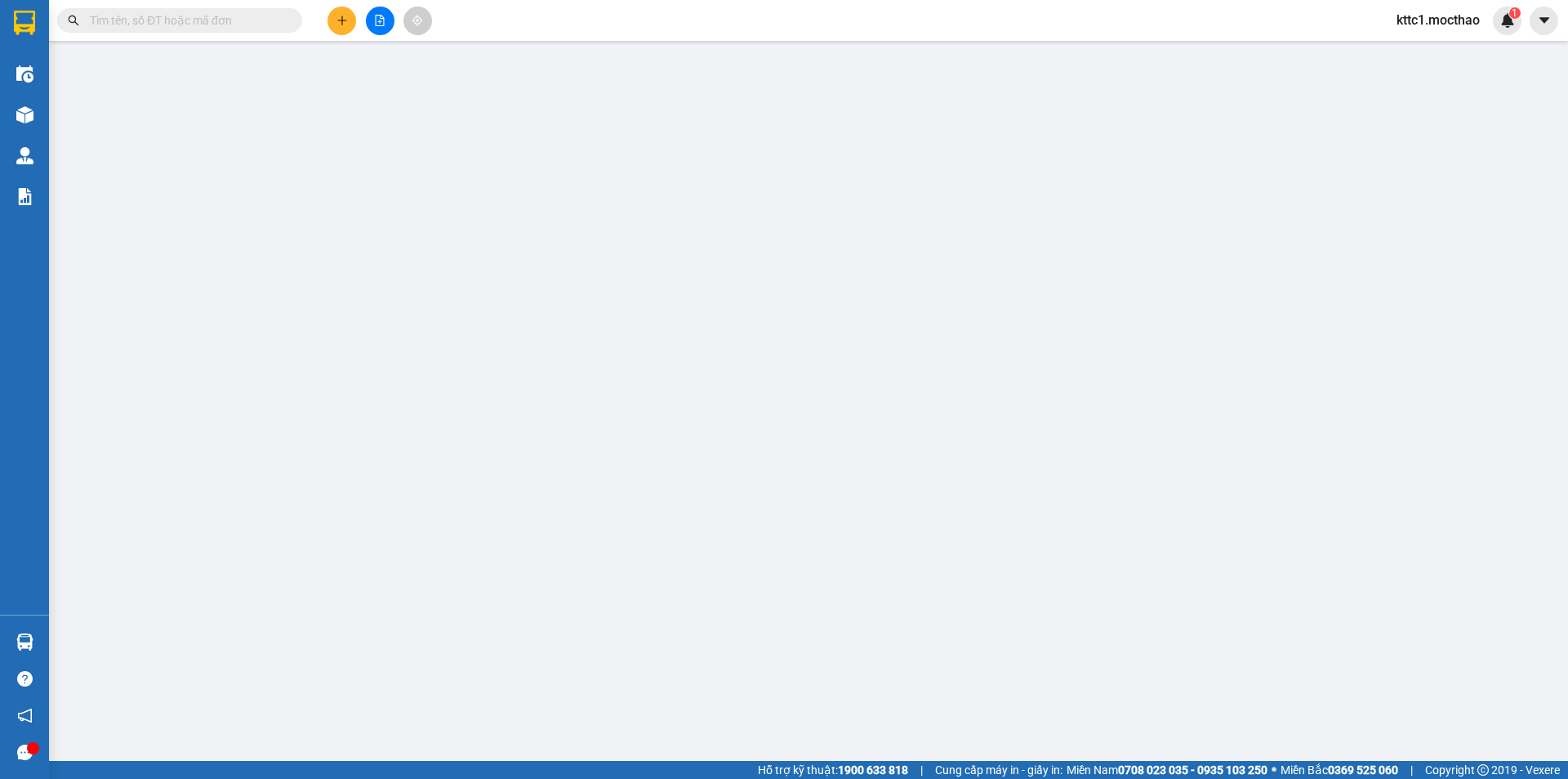
type input "40.000"
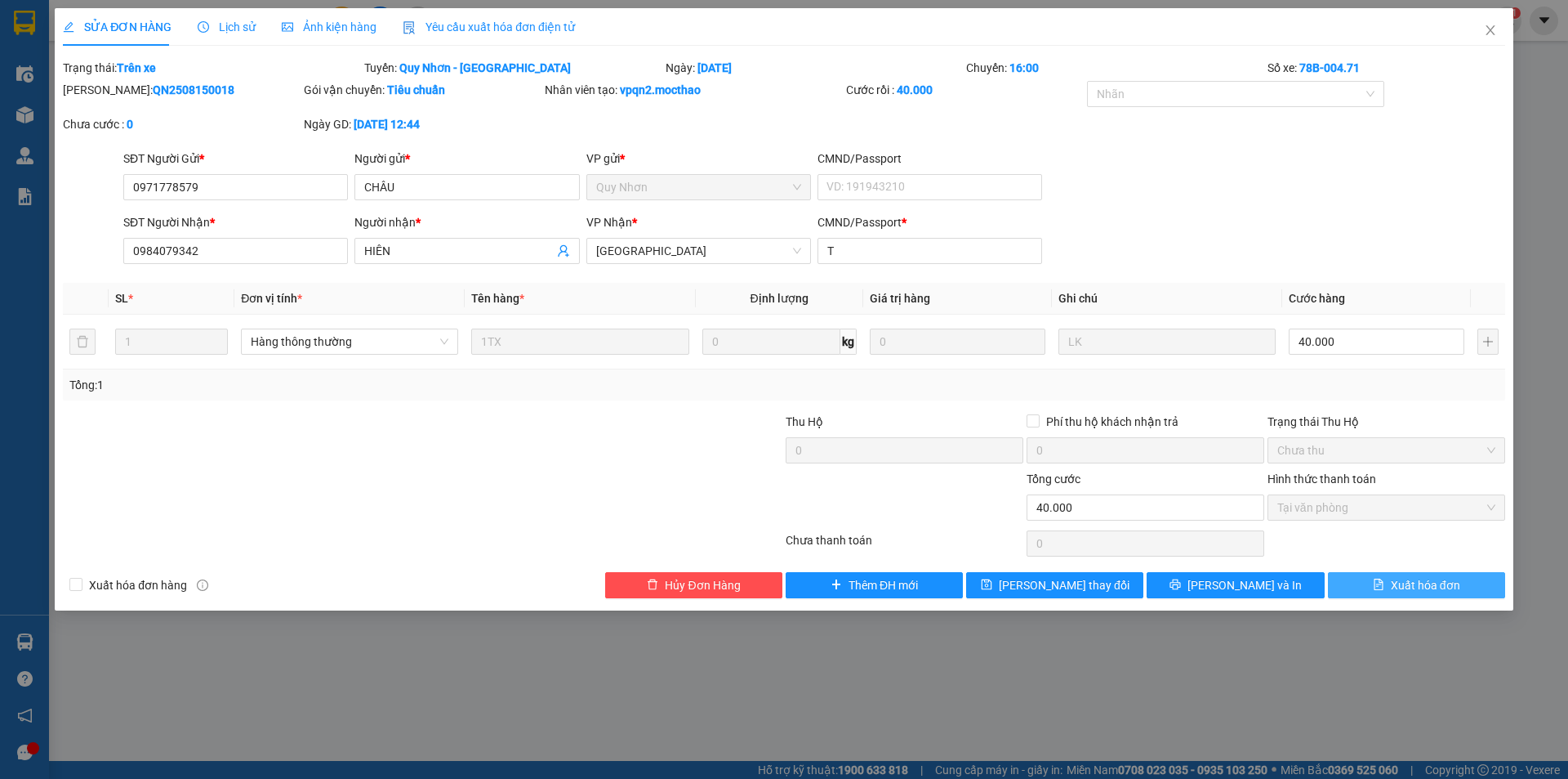
click at [1381, 577] on button "Xuất hóa đơn" at bounding box center [1417, 584] width 178 height 26
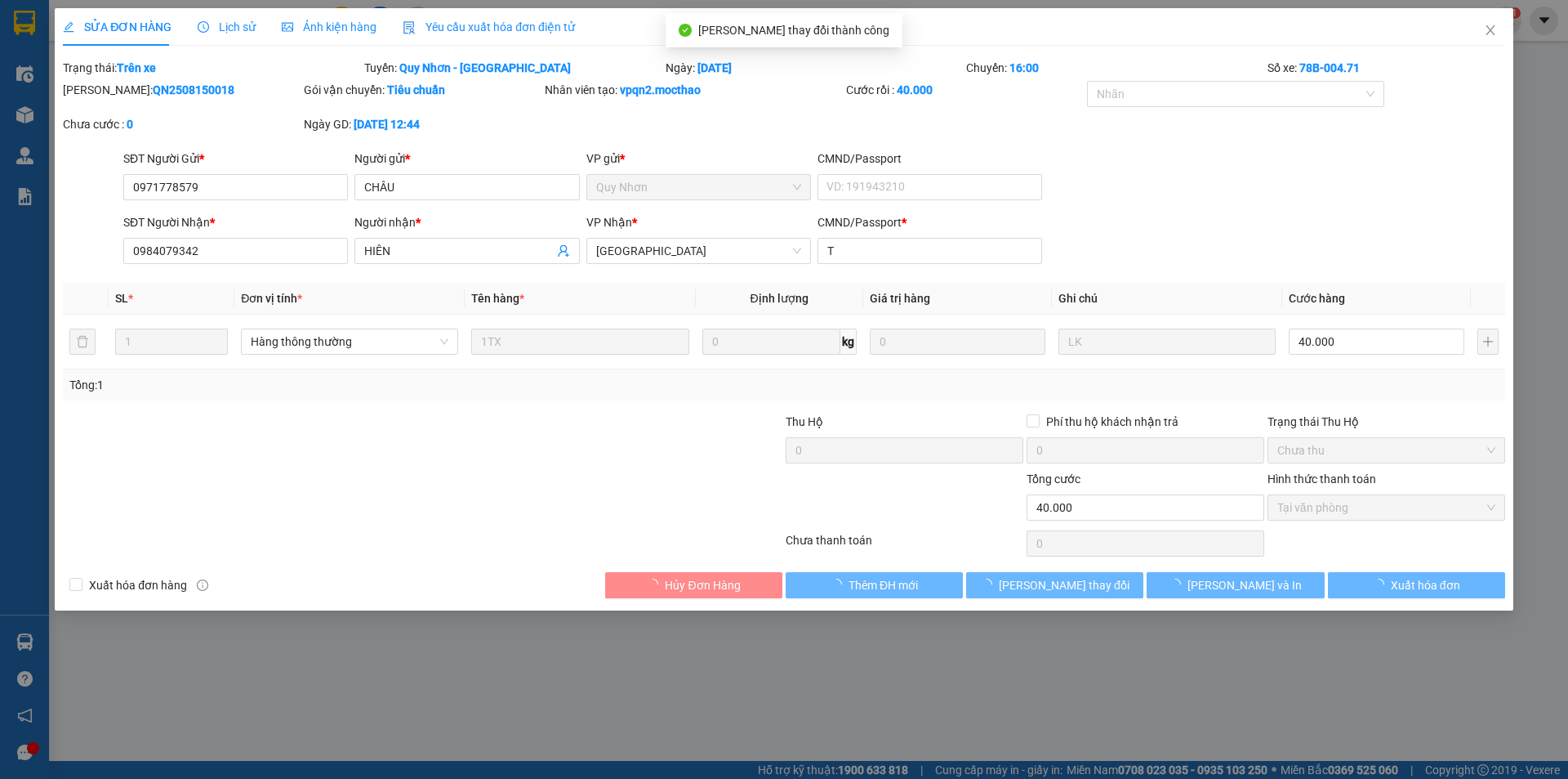
checkbox input "true"
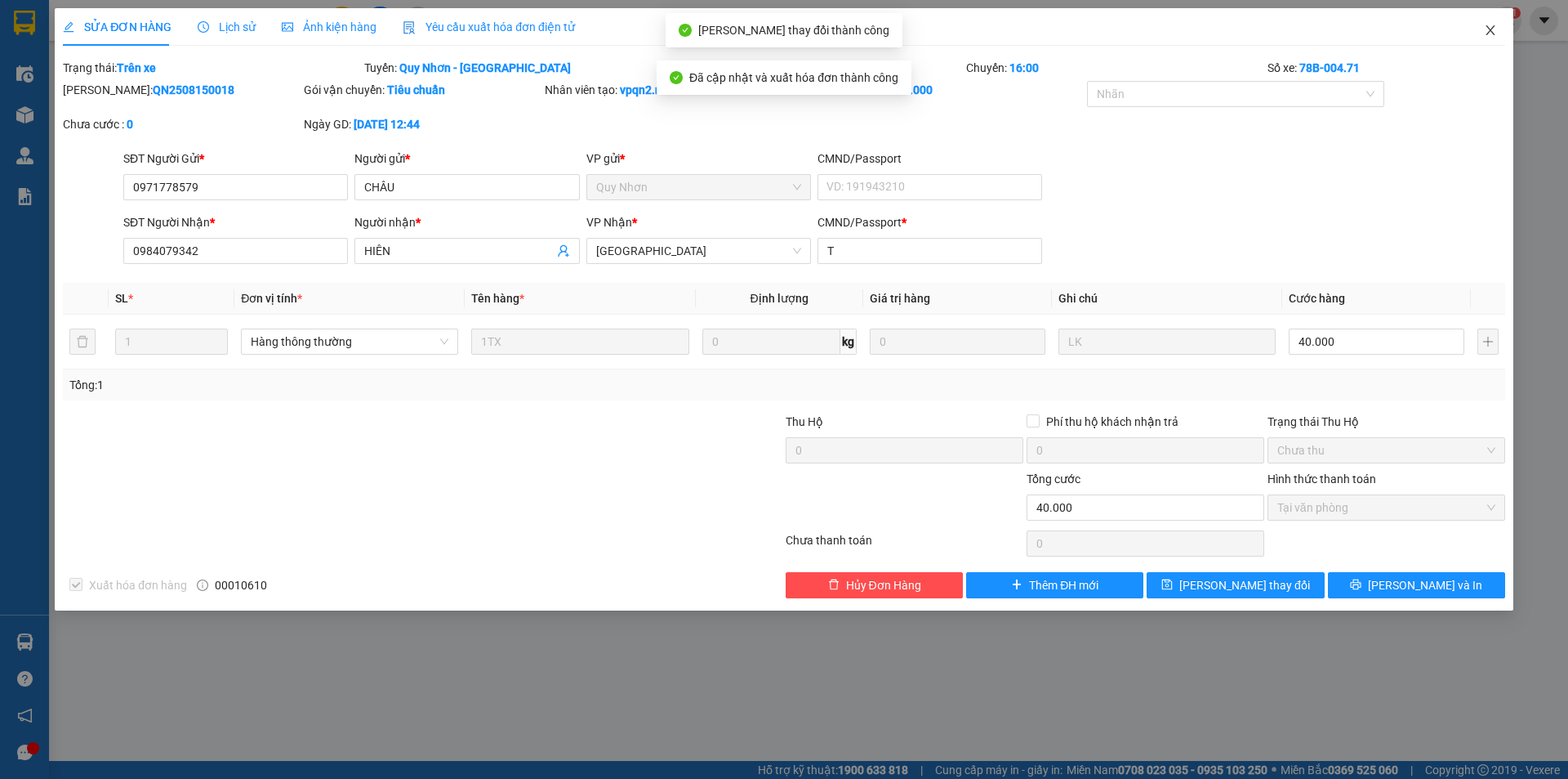
click at [1490, 32] on icon "close" at bounding box center [1489, 30] width 9 height 10
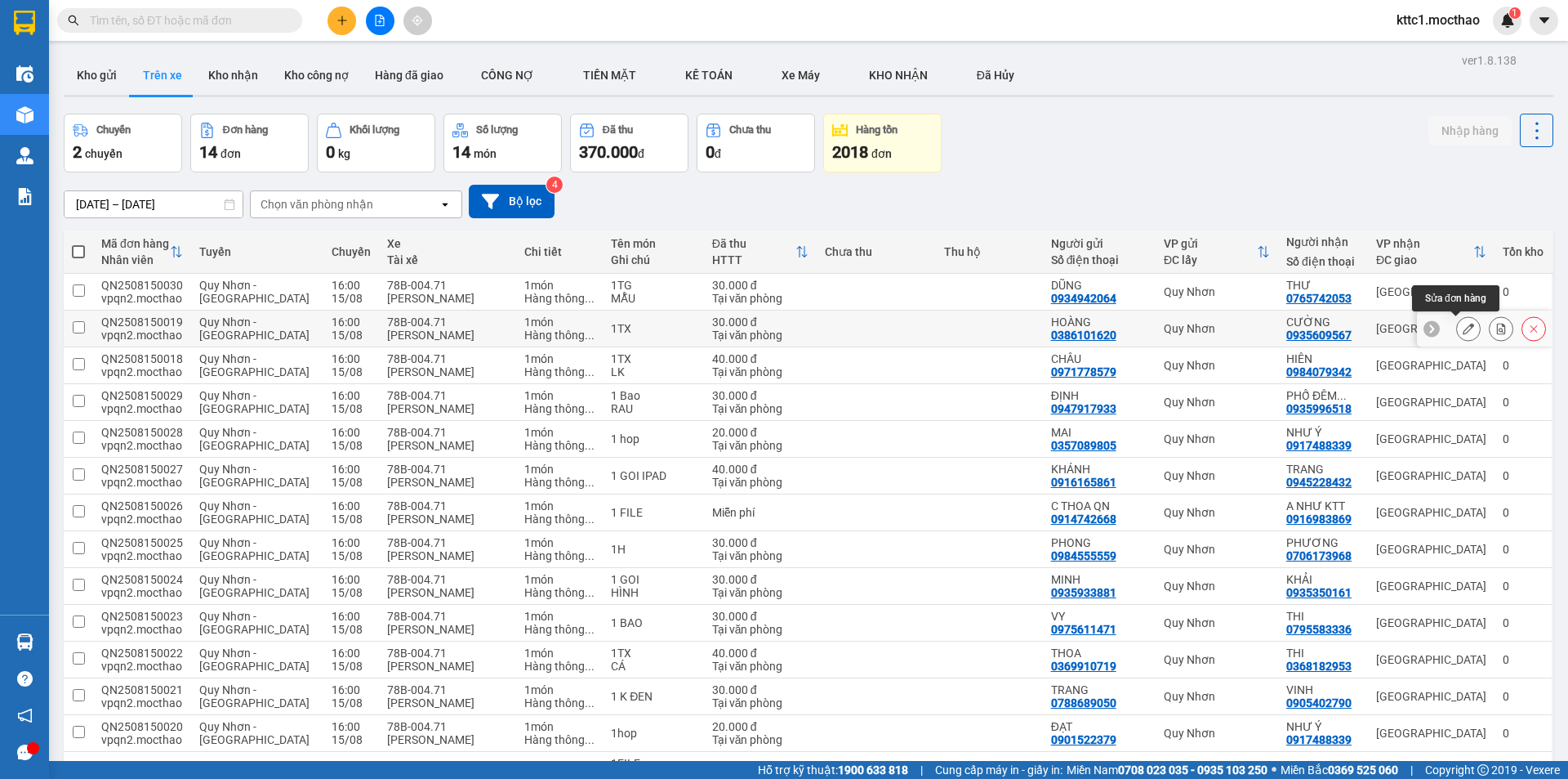
click at [1462, 329] on icon at bounding box center [1468, 329] width 12 height 12
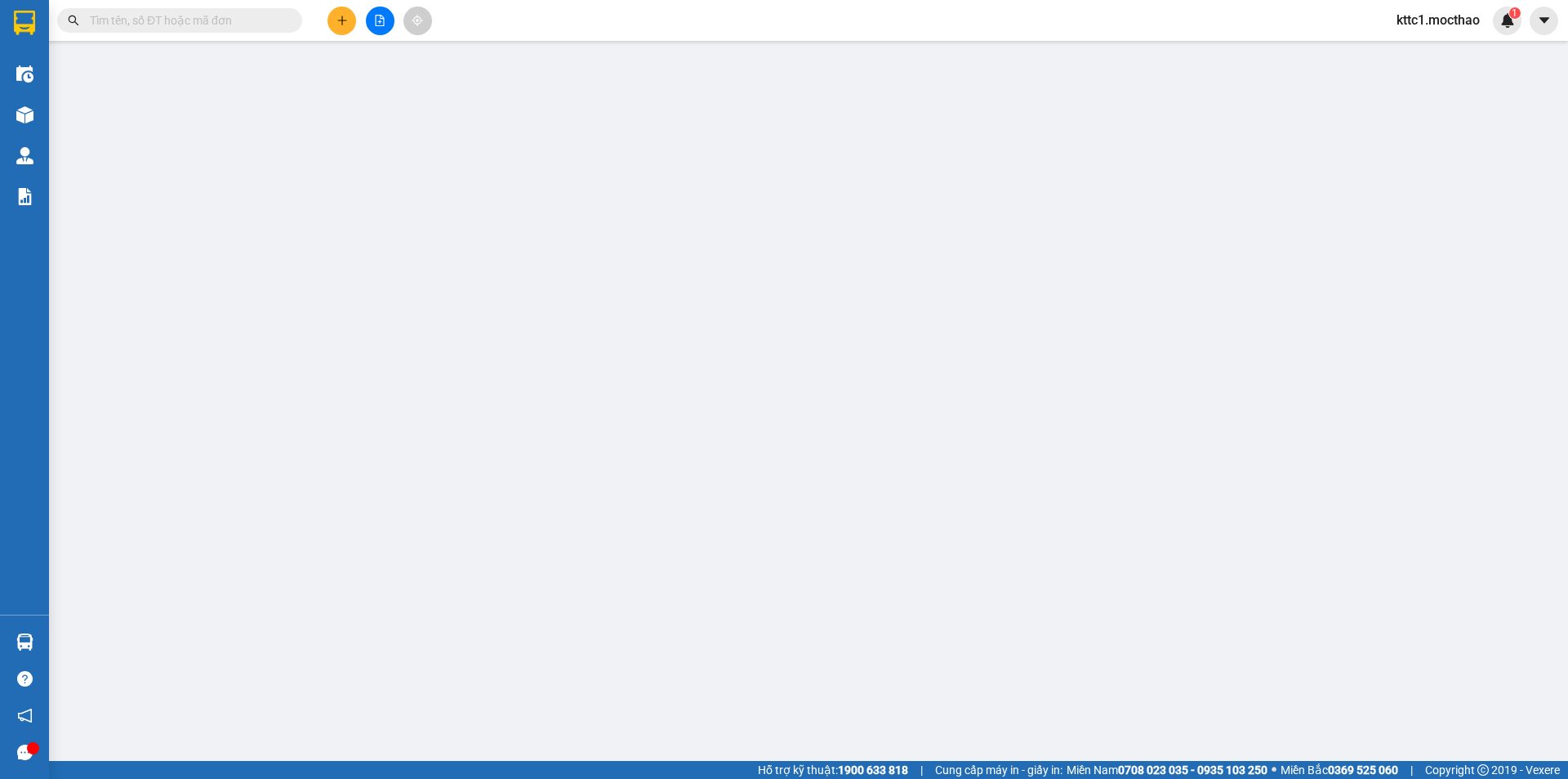
type input "0386101620"
type input "HOÀNG"
type input "0935609567"
type input "CƯỜNG"
type input "G"
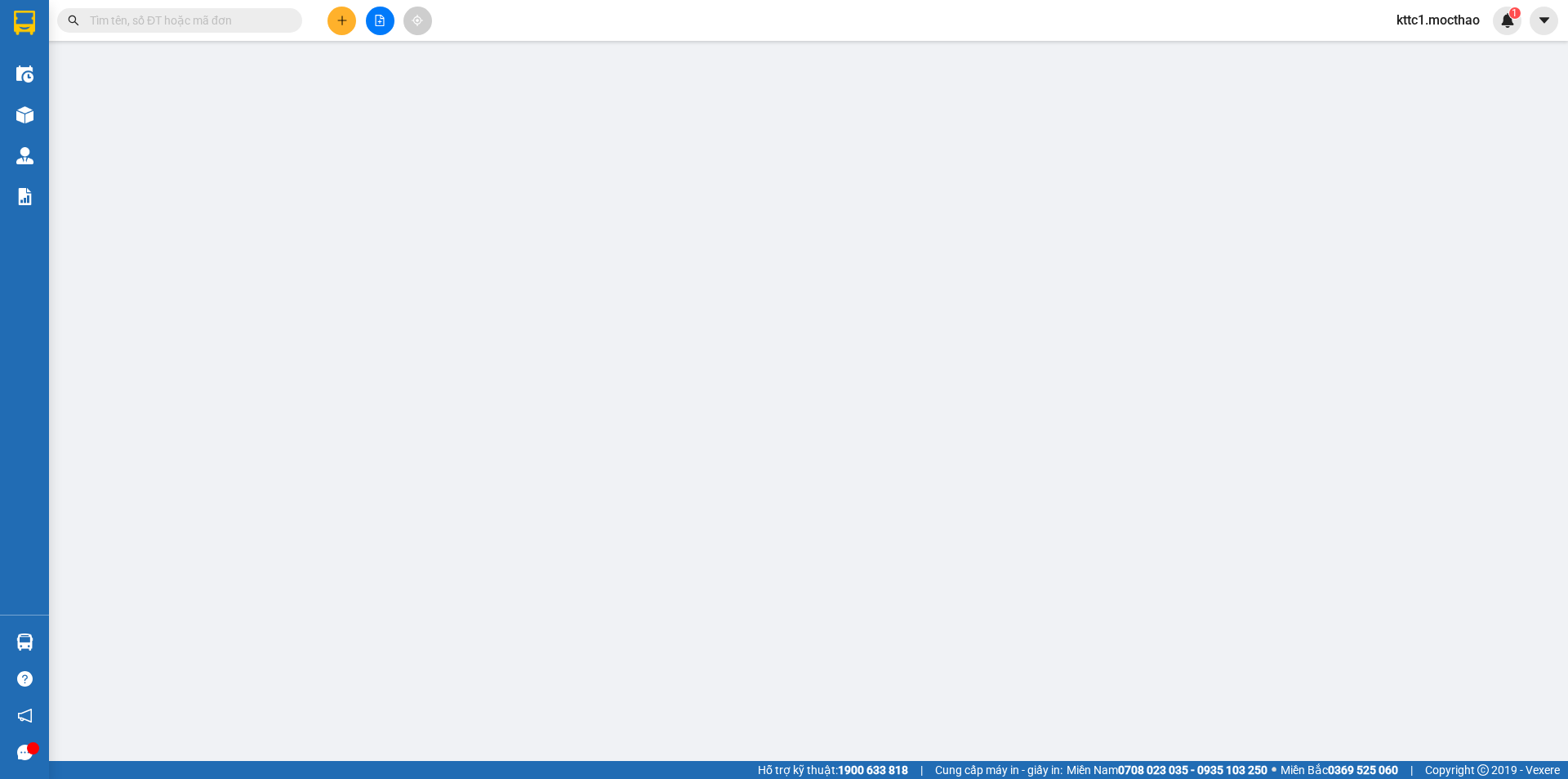
type input "30.000"
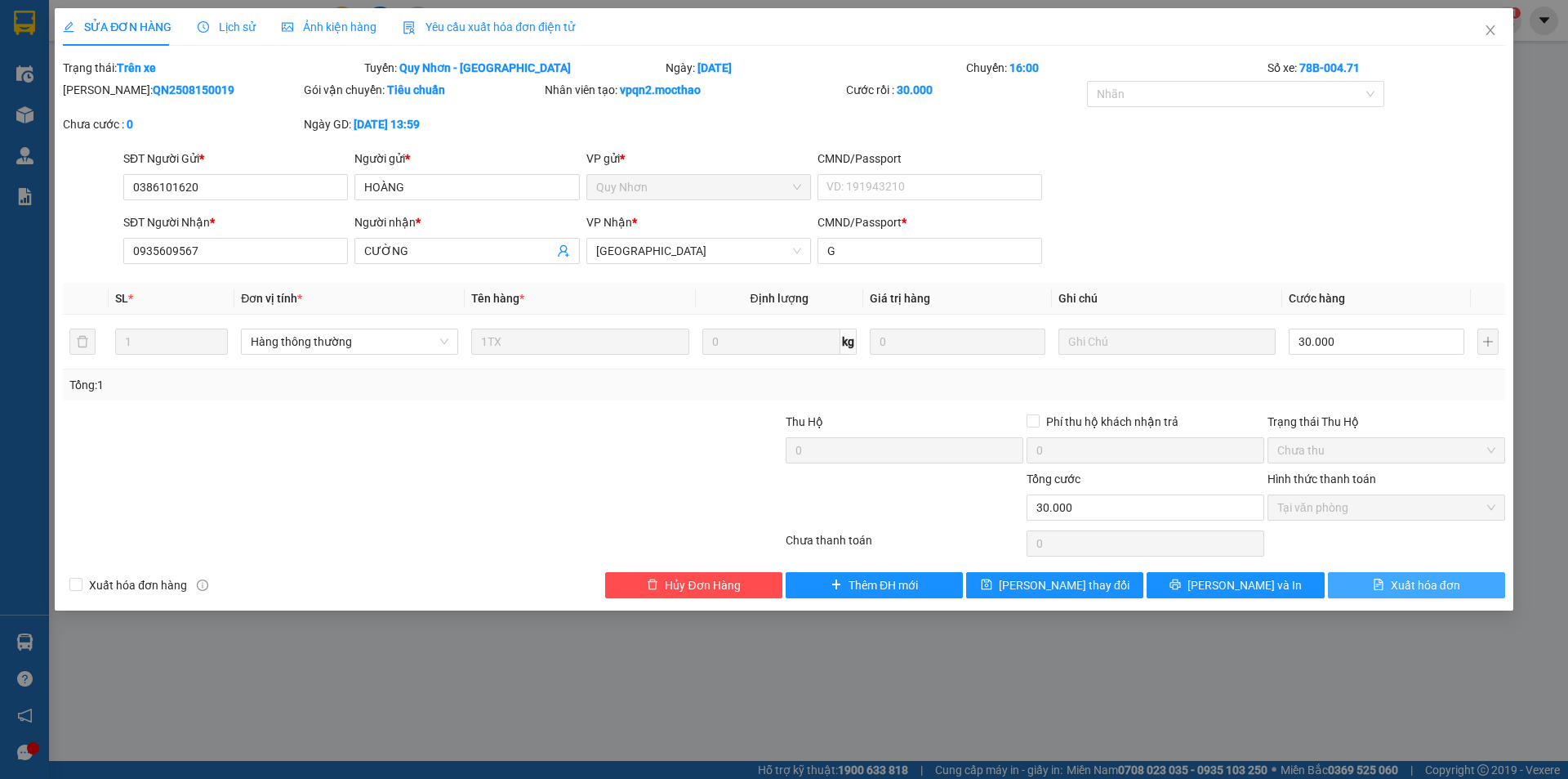
click at [1422, 586] on span "Xuất hóa đơn" at bounding box center [1425, 584] width 69 height 18
checkbox input "true"
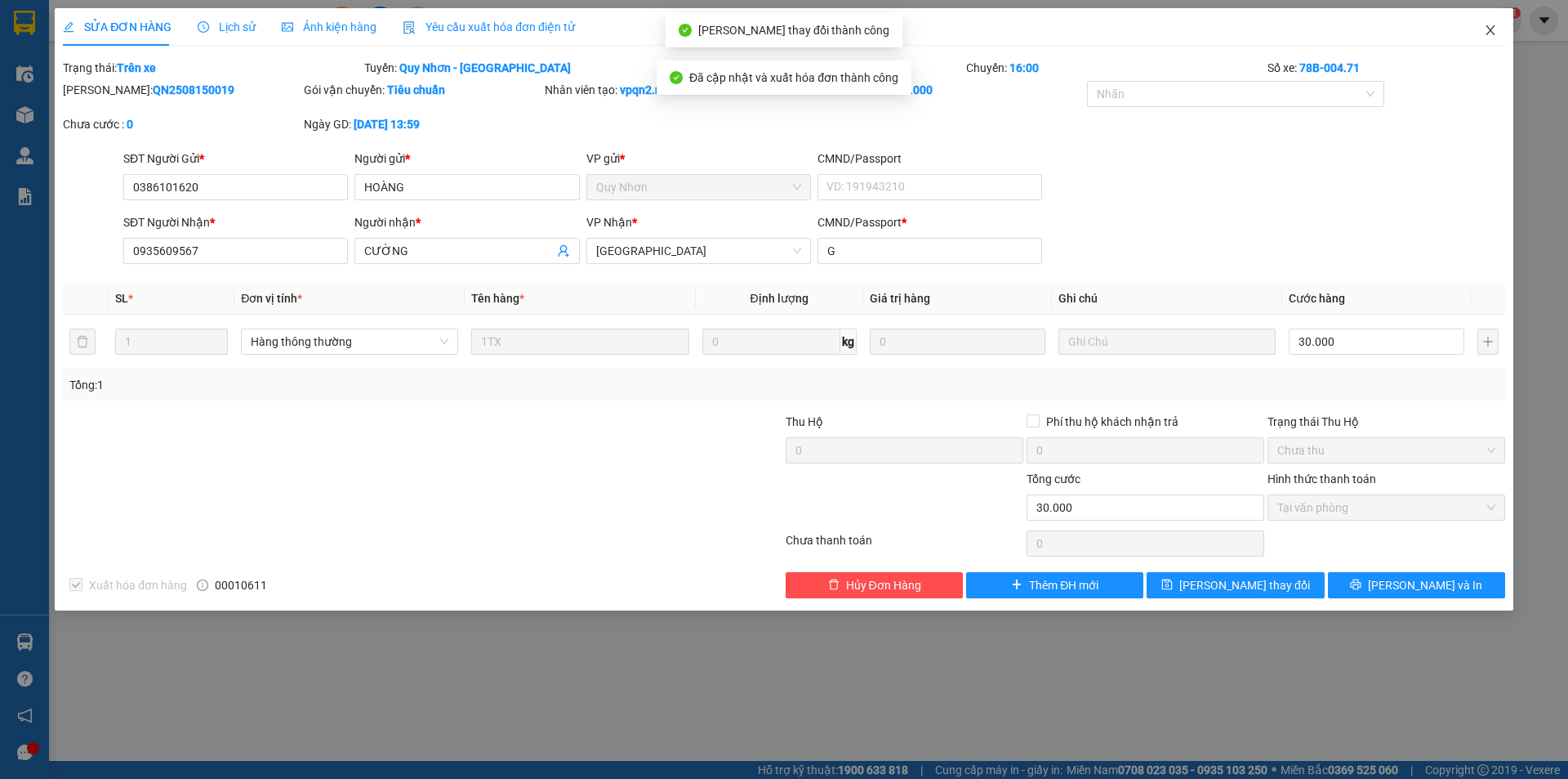
click at [1494, 29] on icon "close" at bounding box center [1489, 30] width 13 height 13
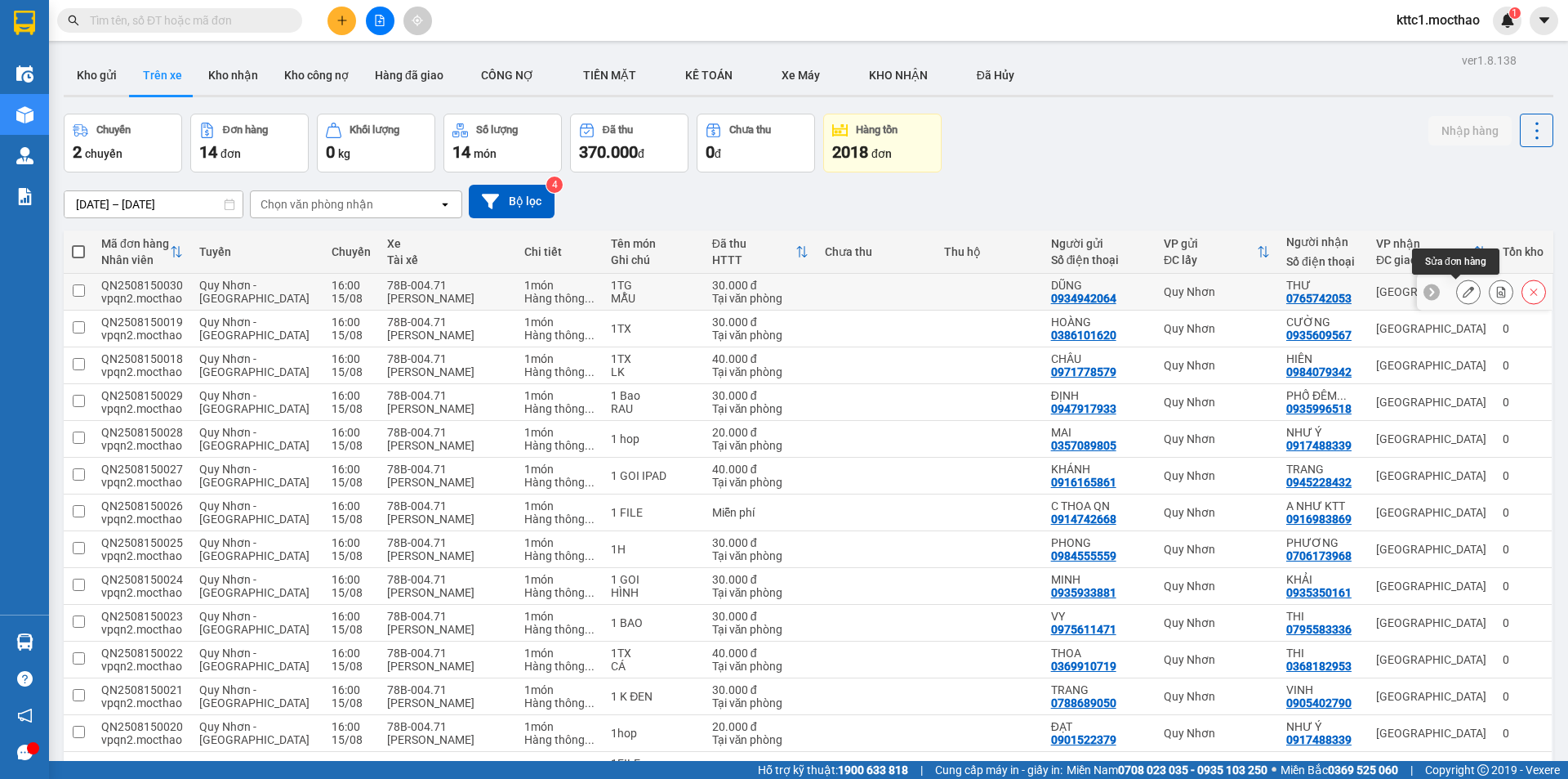
click at [1462, 291] on icon at bounding box center [1468, 292] width 12 height 12
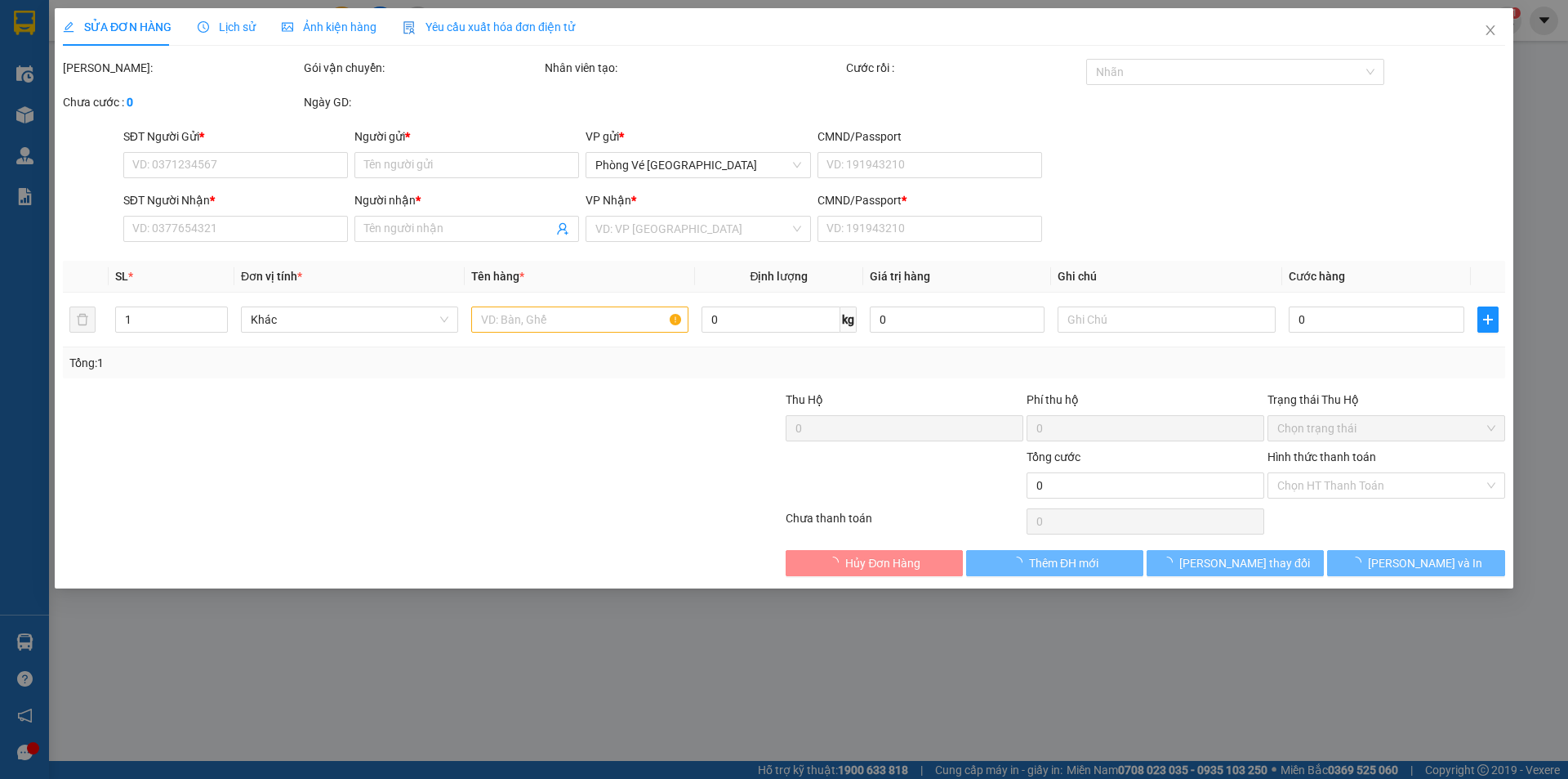
type input "0934942064"
type input "DŨNG"
type input "0765742053"
type input "THƯ"
type input "V"
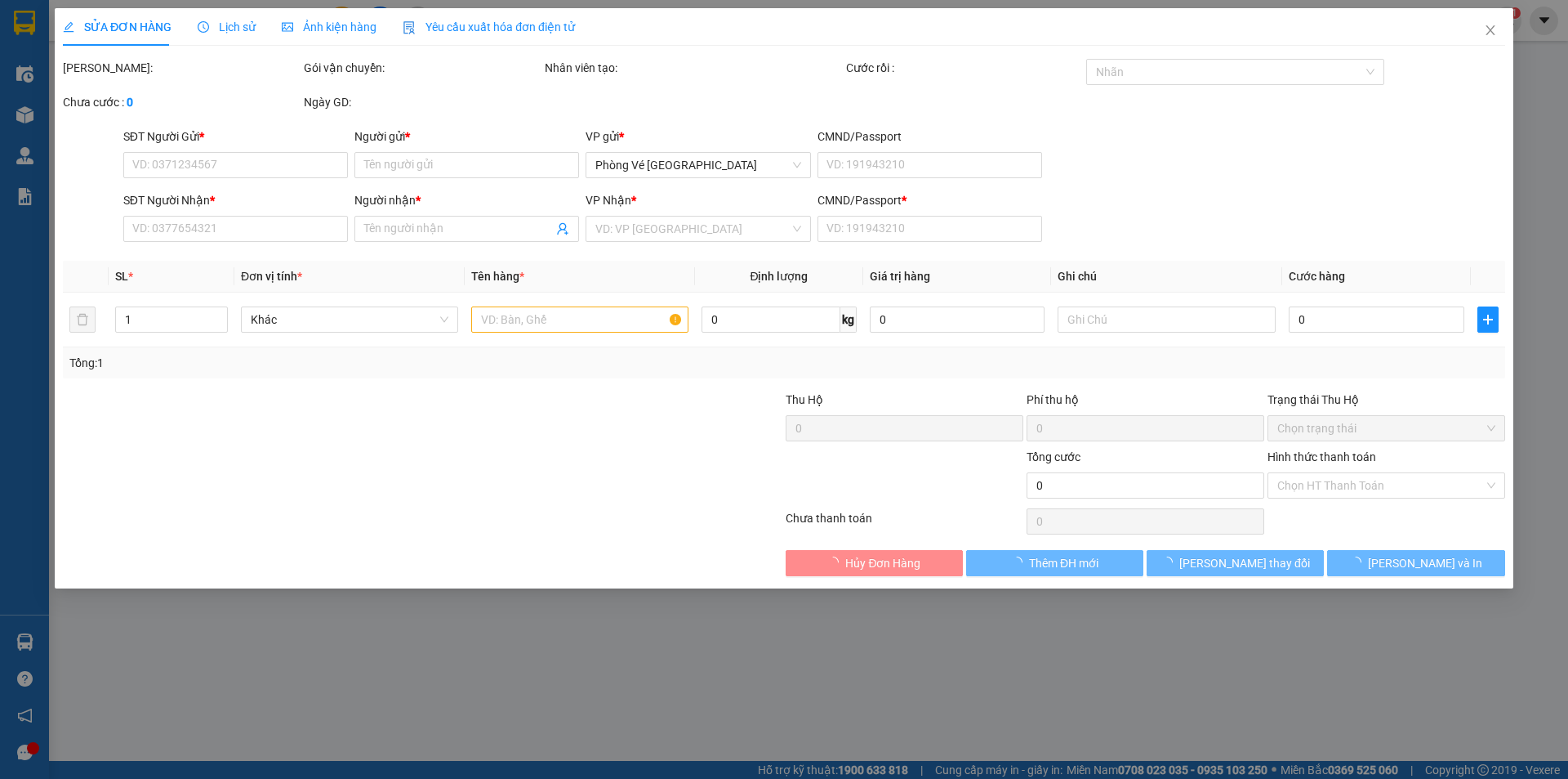
type input "30.000"
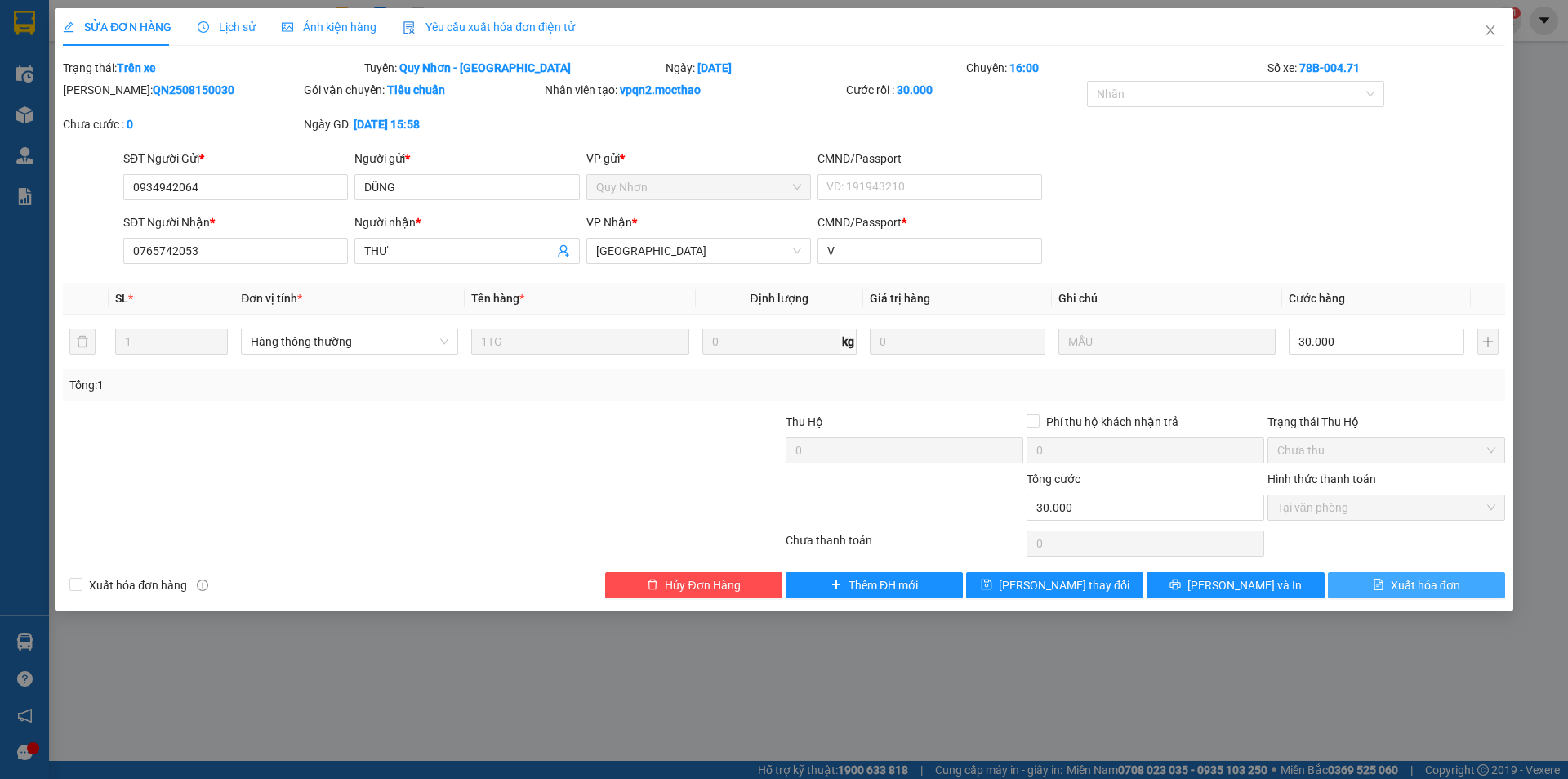
click at [1449, 584] on span "Xuất hóa đơn" at bounding box center [1425, 584] width 69 height 18
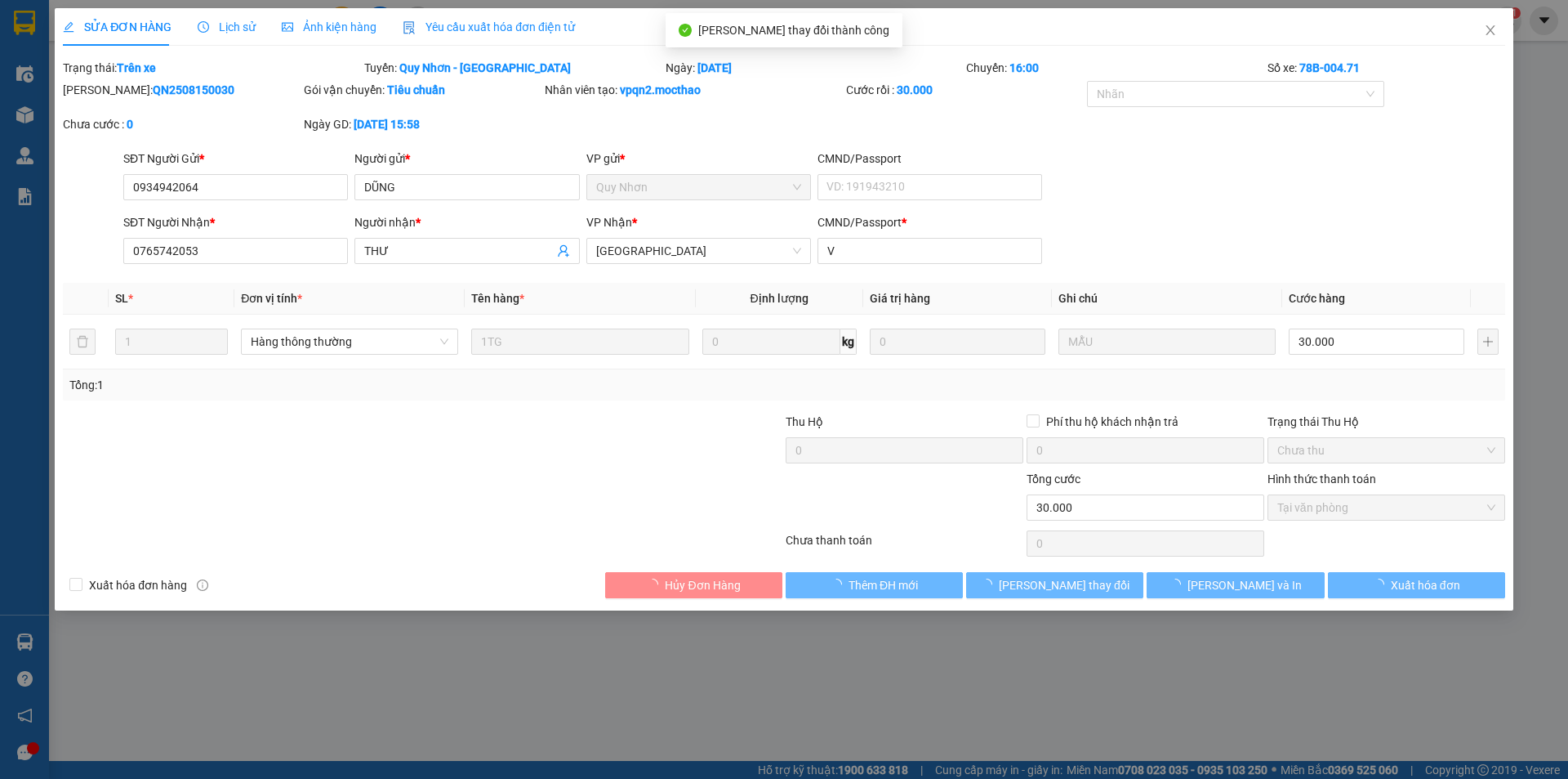
checkbox input "true"
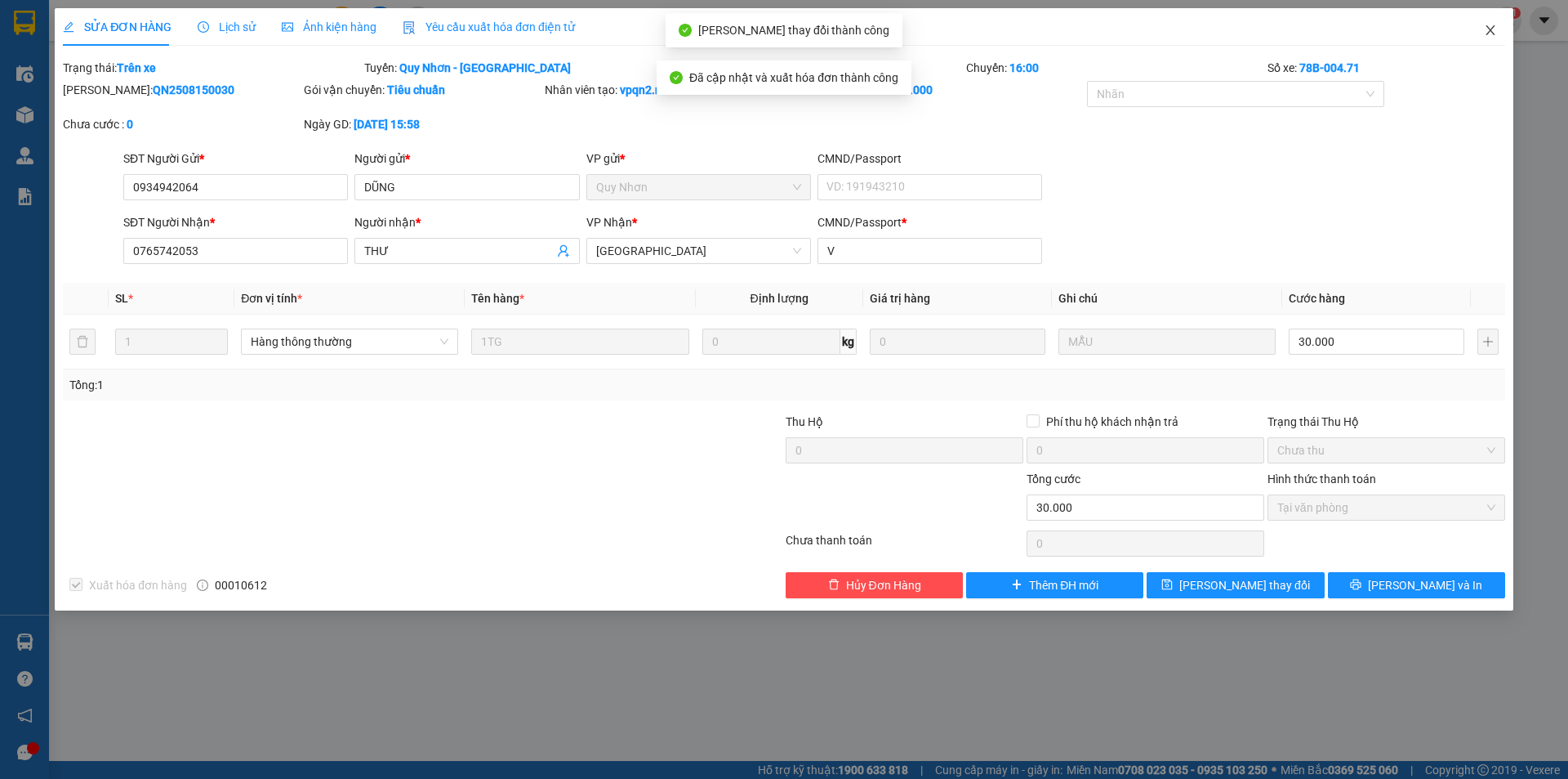
click at [1487, 31] on icon "close" at bounding box center [1489, 30] width 13 height 13
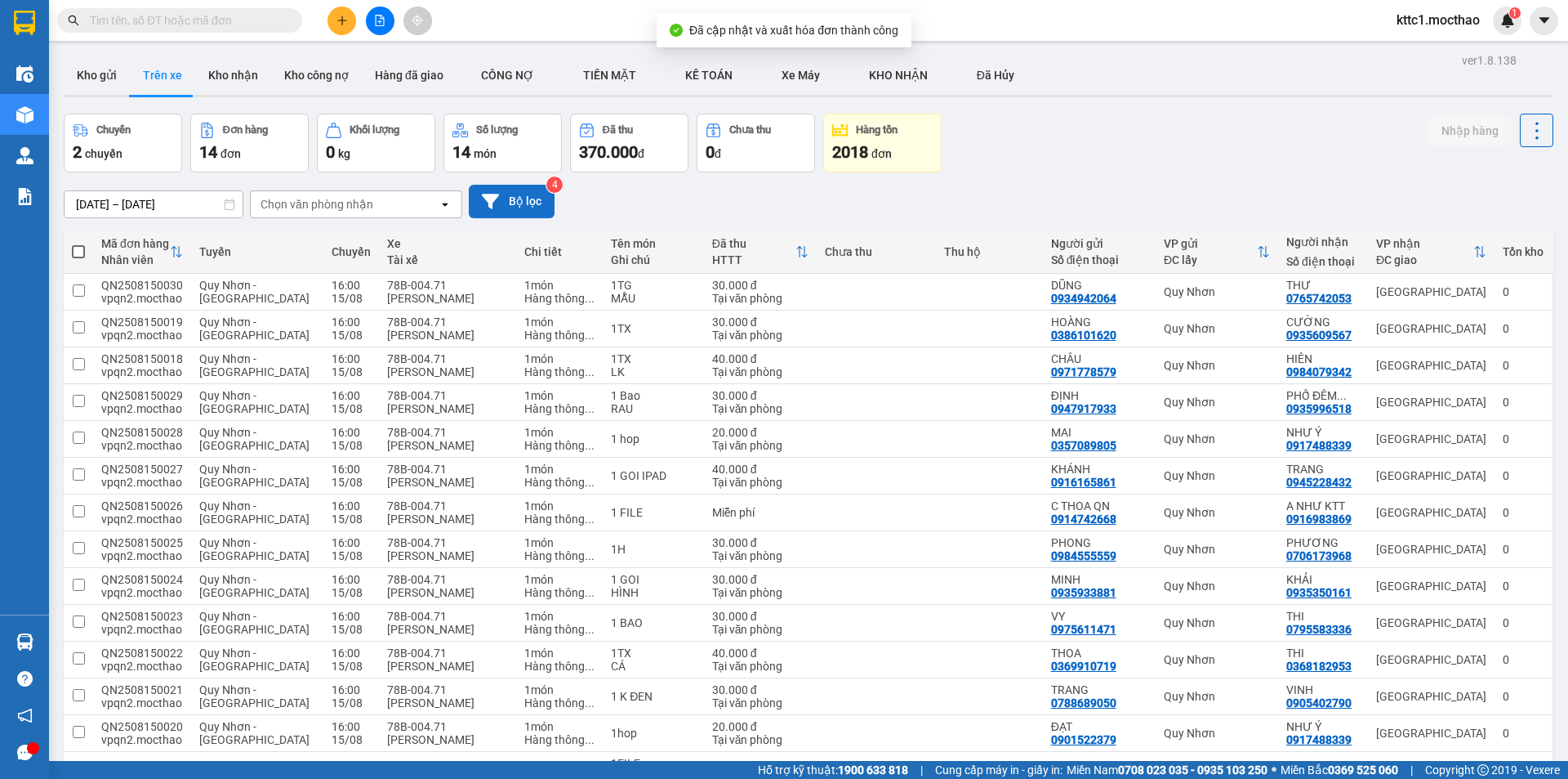
click at [528, 201] on button "Bộ lọc" at bounding box center [511, 201] width 85 height 34
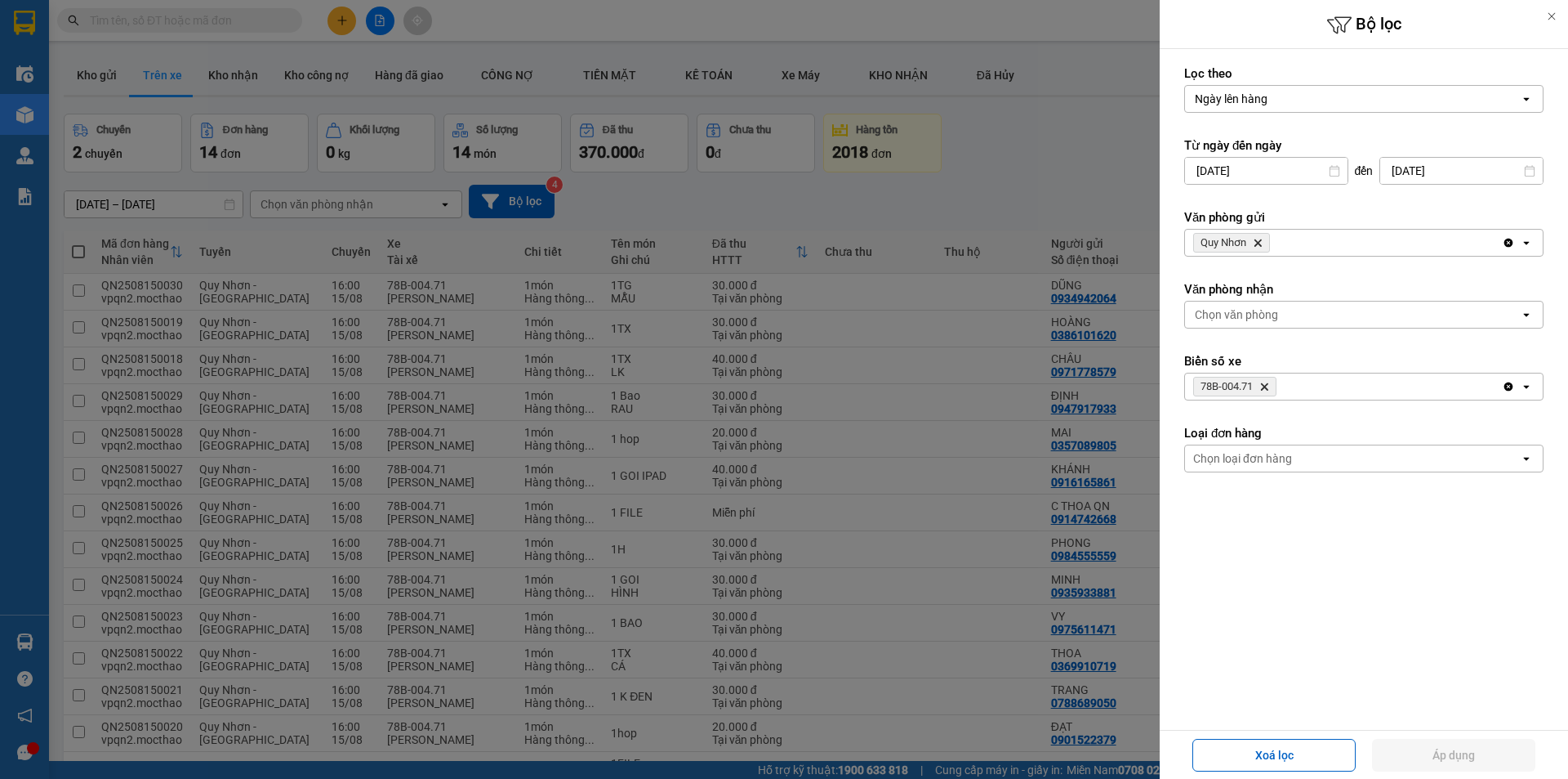
click at [1259, 241] on icon "Delete" at bounding box center [1258, 243] width 10 height 10
click at [1265, 387] on icon "78B-004.71, close by backspace" at bounding box center [1264, 387] width 8 height 8
click at [1276, 244] on div "Chọn văn phòng" at bounding box center [1236, 242] width 84 height 16
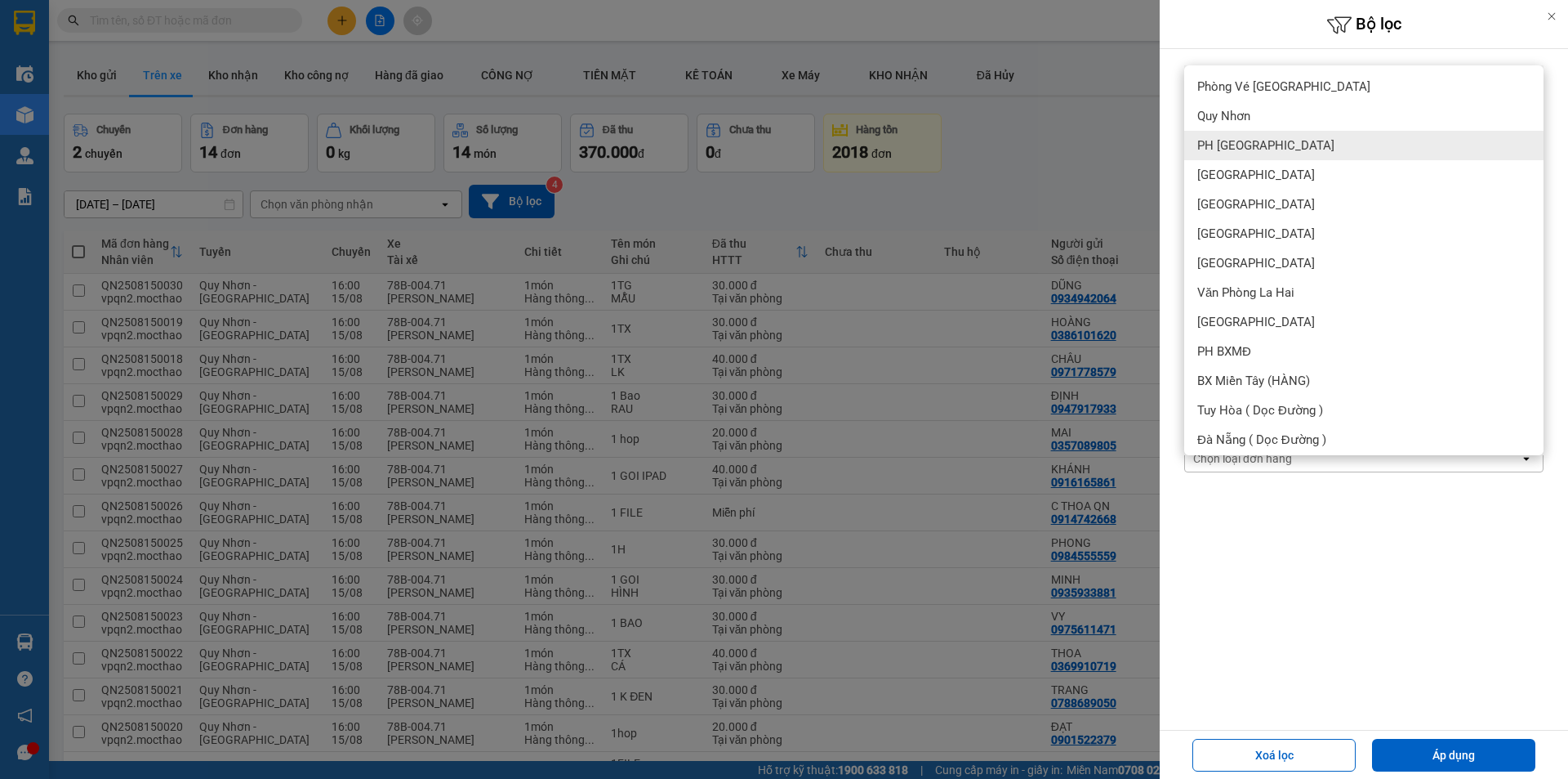
click at [1257, 145] on span "PH [GEOGRAPHIC_DATA]" at bounding box center [1265, 145] width 137 height 16
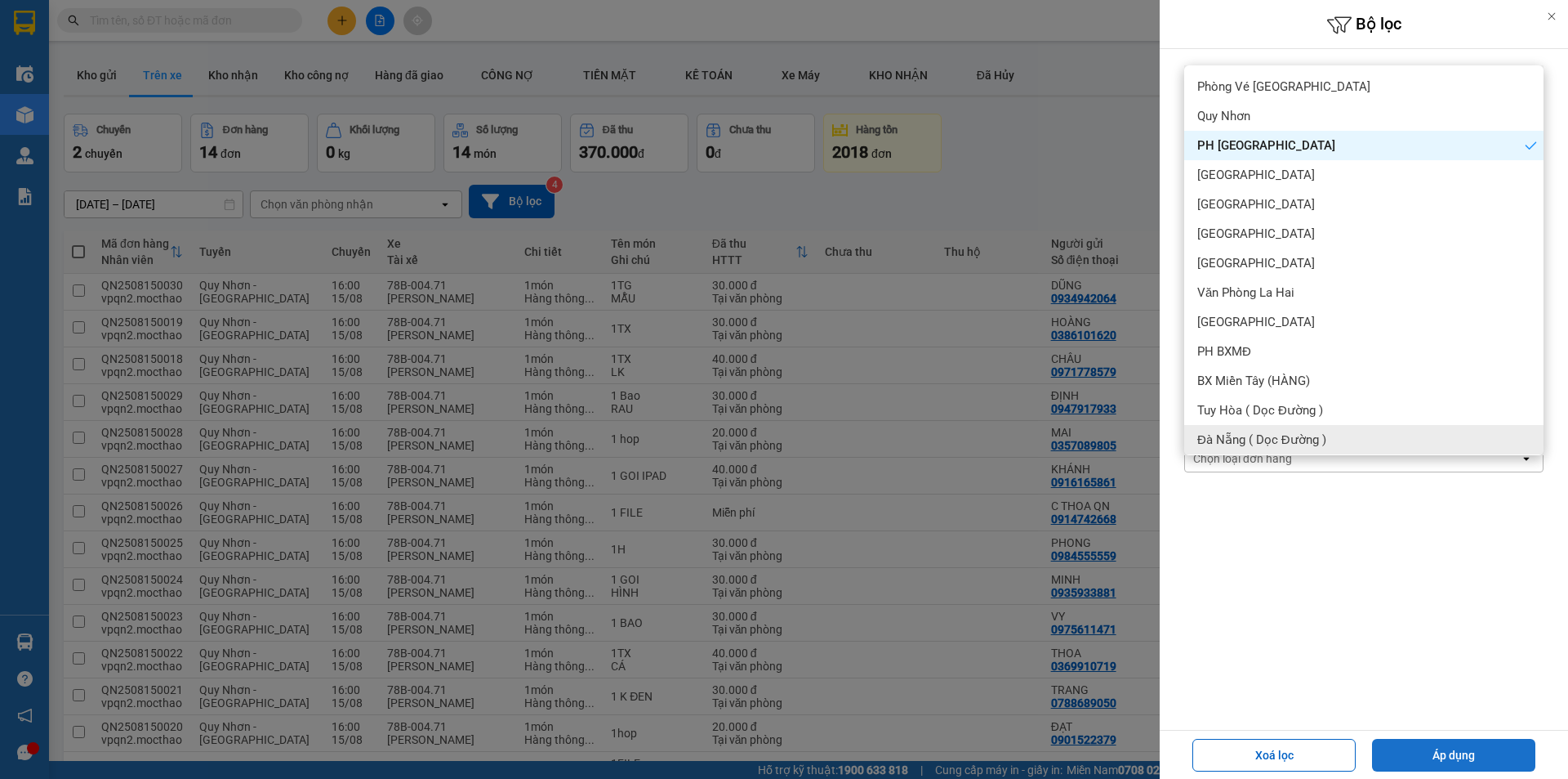
click at [1422, 753] on button "Áp dụng" at bounding box center [1453, 754] width 163 height 33
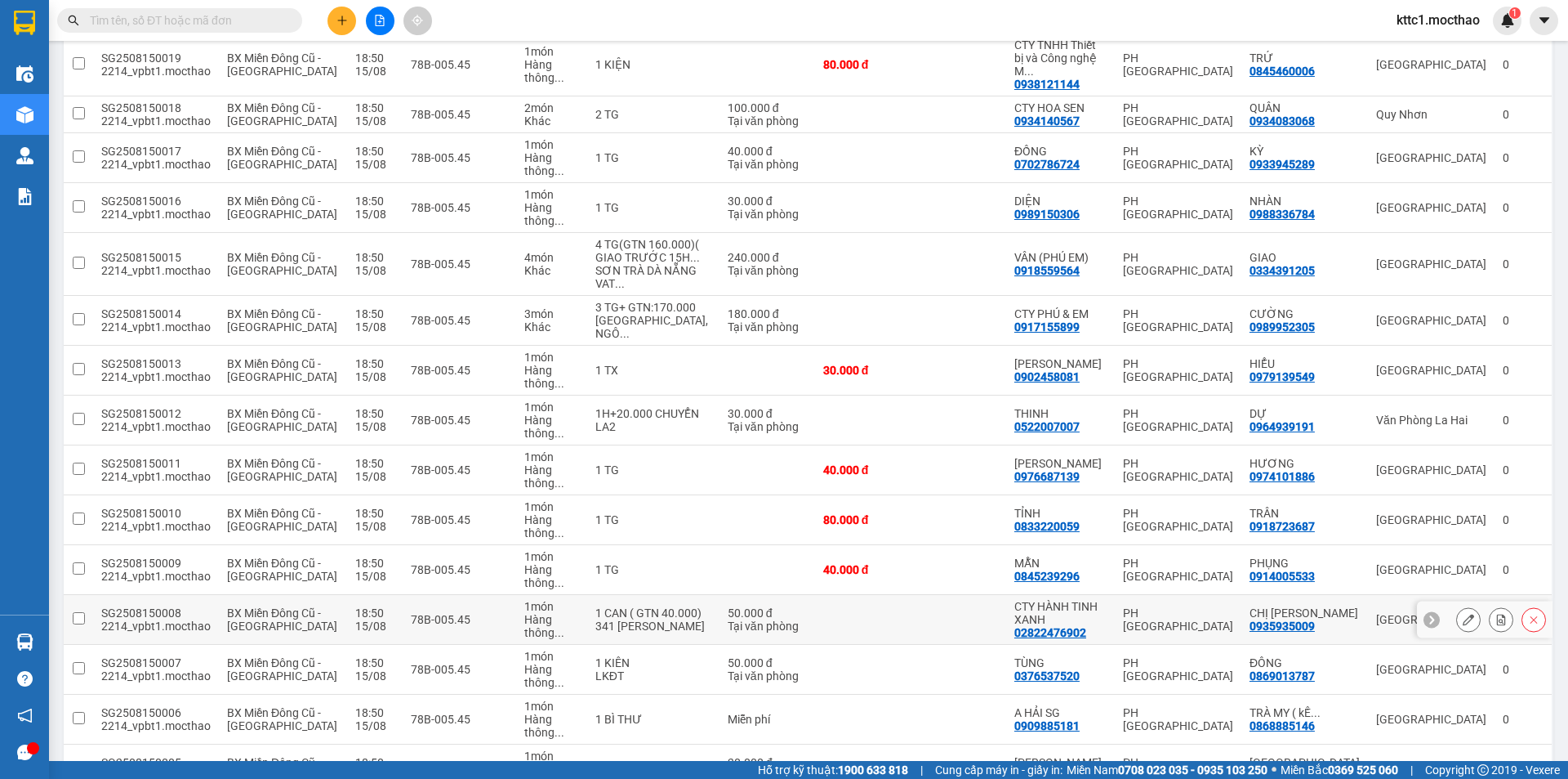
scroll to position [961, 0]
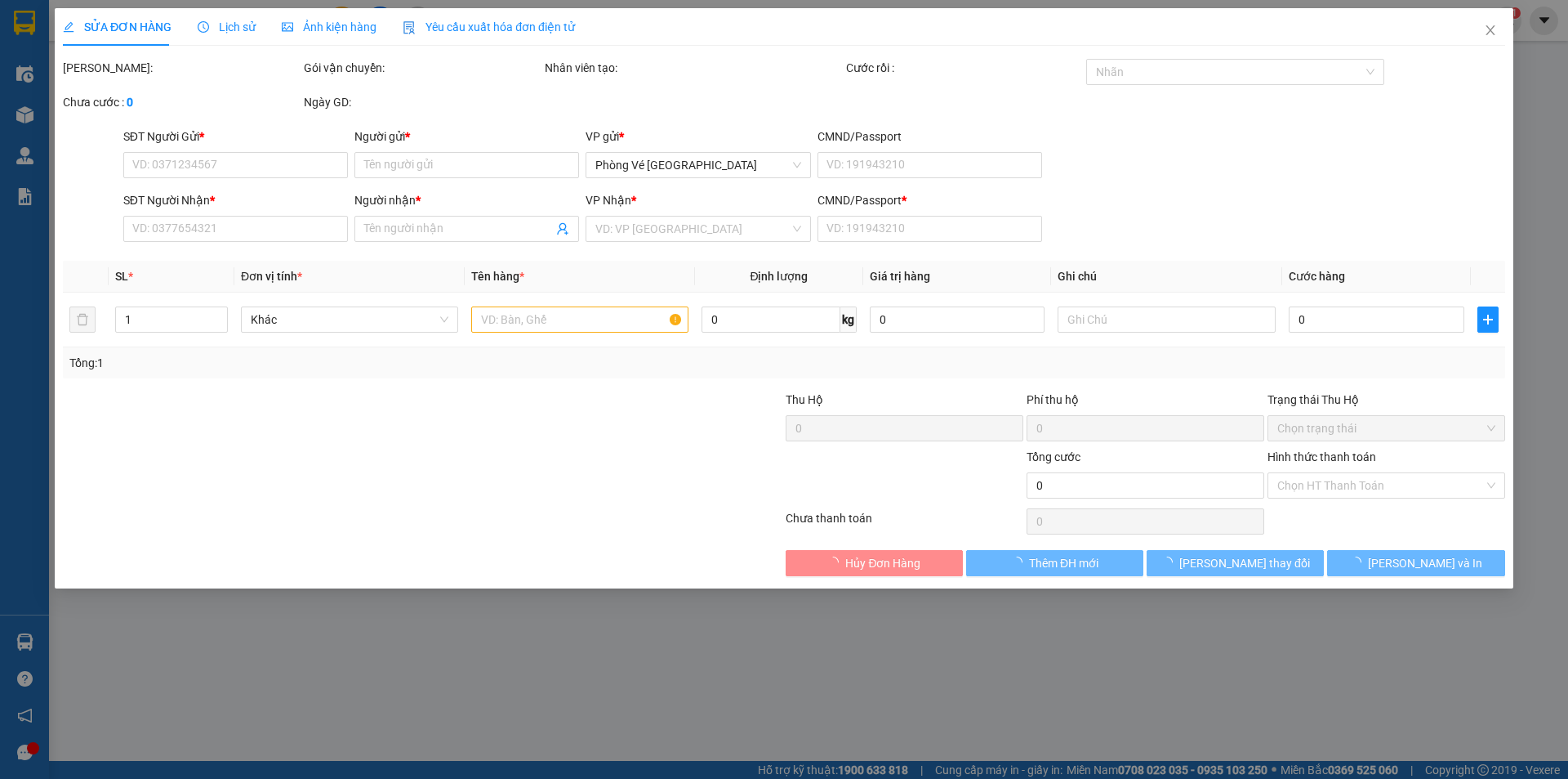
type input "0977031416"
type input "HẰNG"
type input "0346710153"
type input "NGUYỆT"
type input "1"
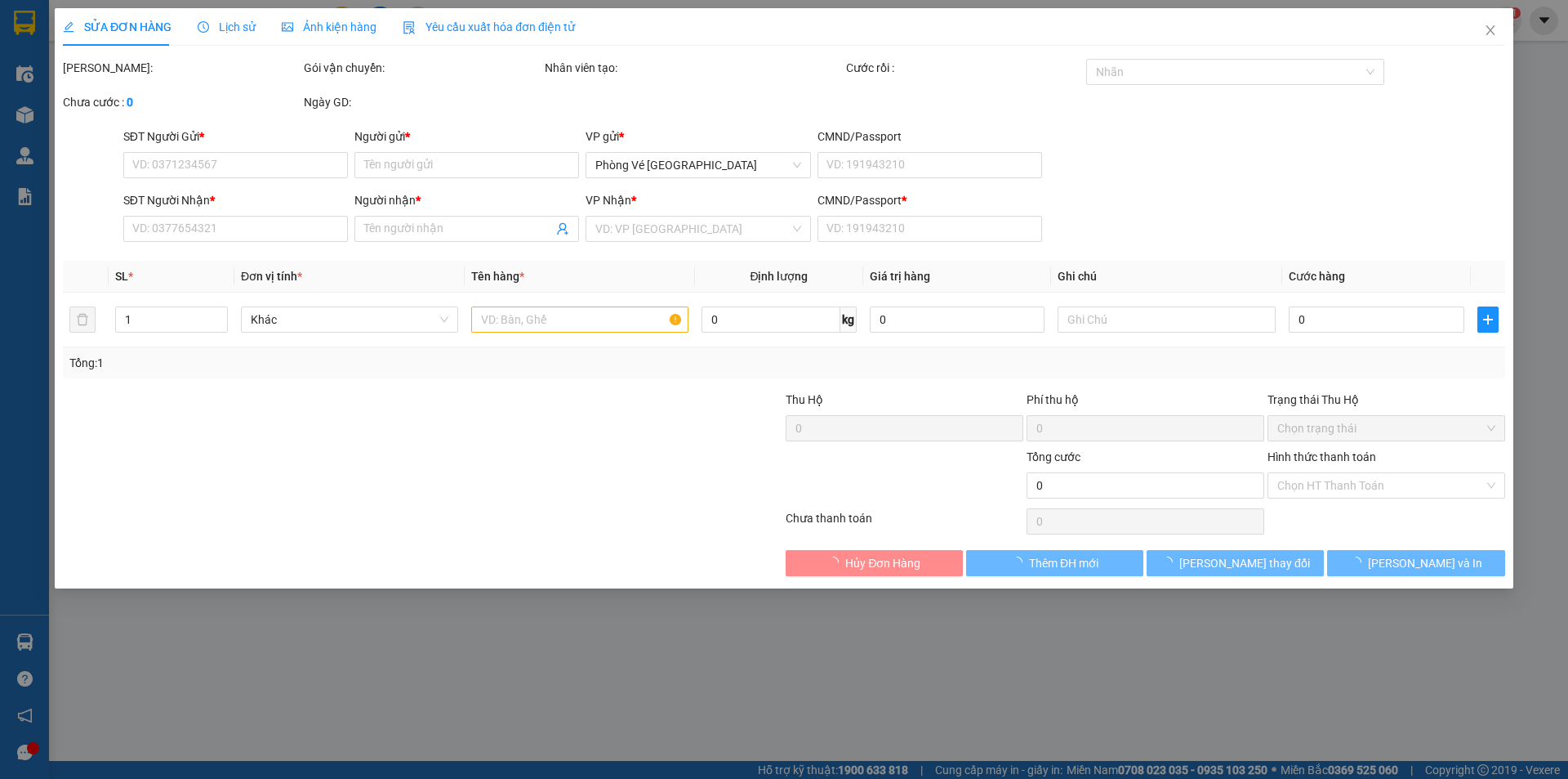
type input "50.000"
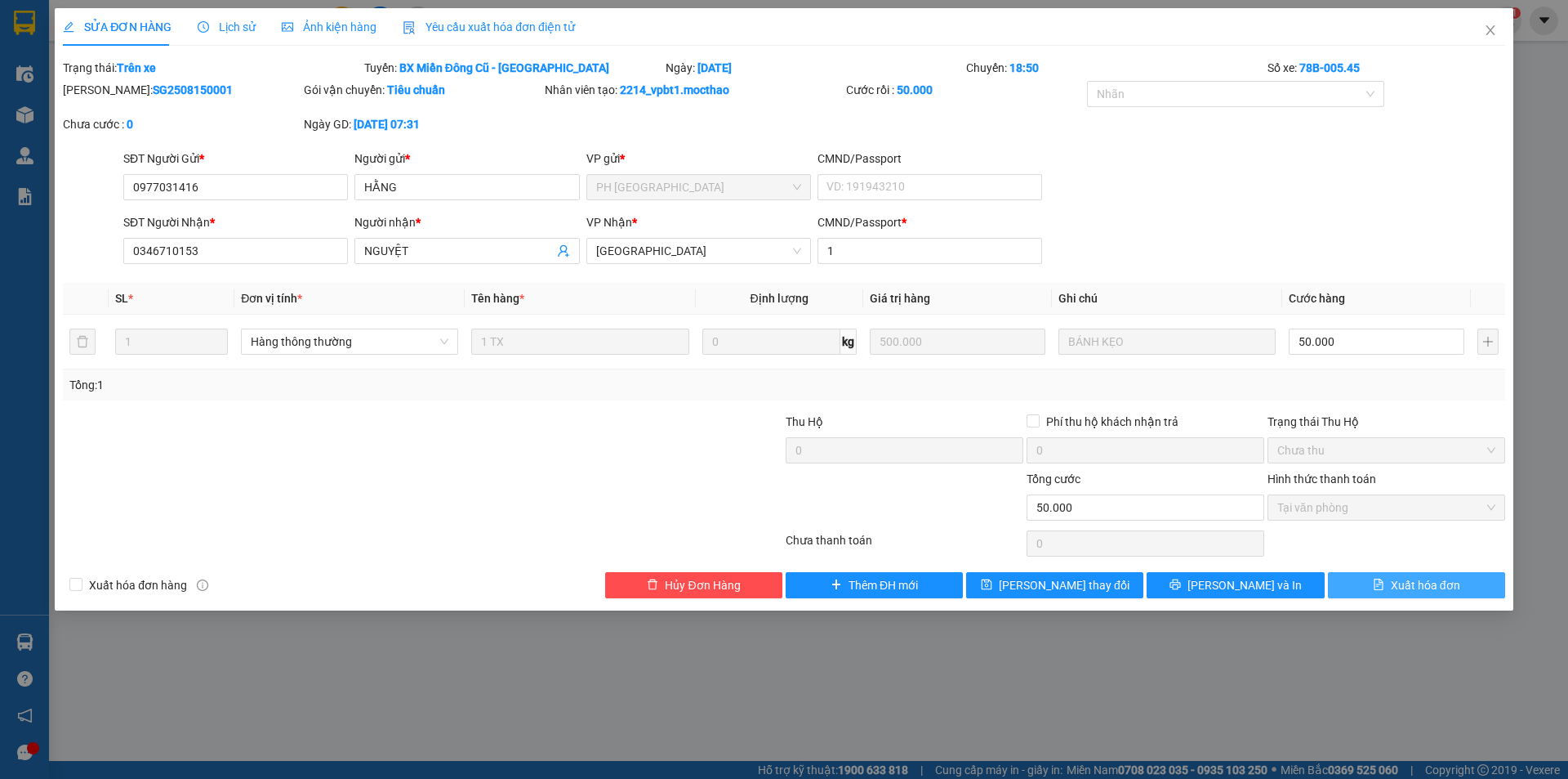
click at [1425, 584] on span "Xuất hóa đơn" at bounding box center [1425, 584] width 69 height 18
checkbox input "true"
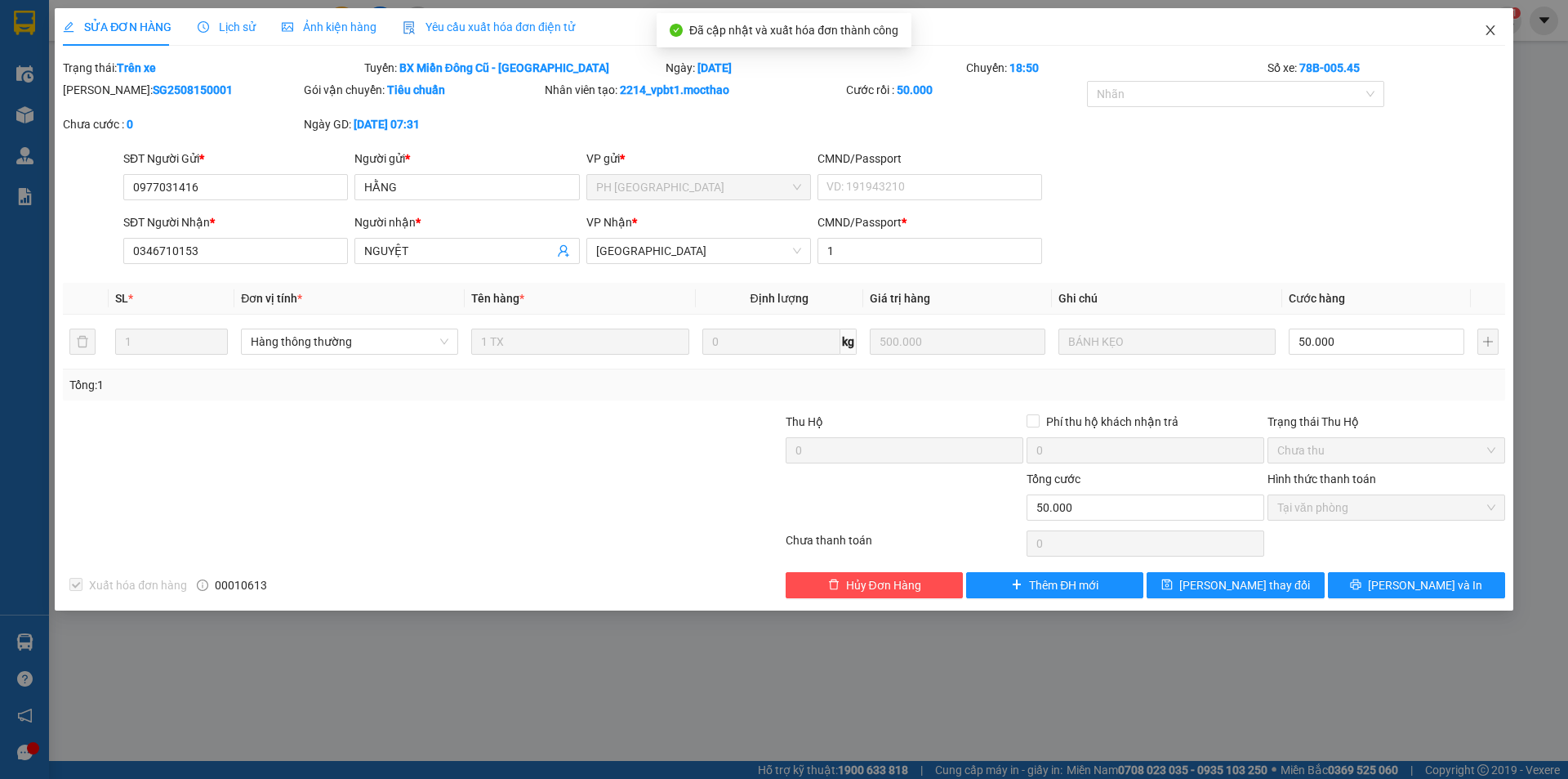
click at [1489, 29] on icon "close" at bounding box center [1489, 30] width 9 height 10
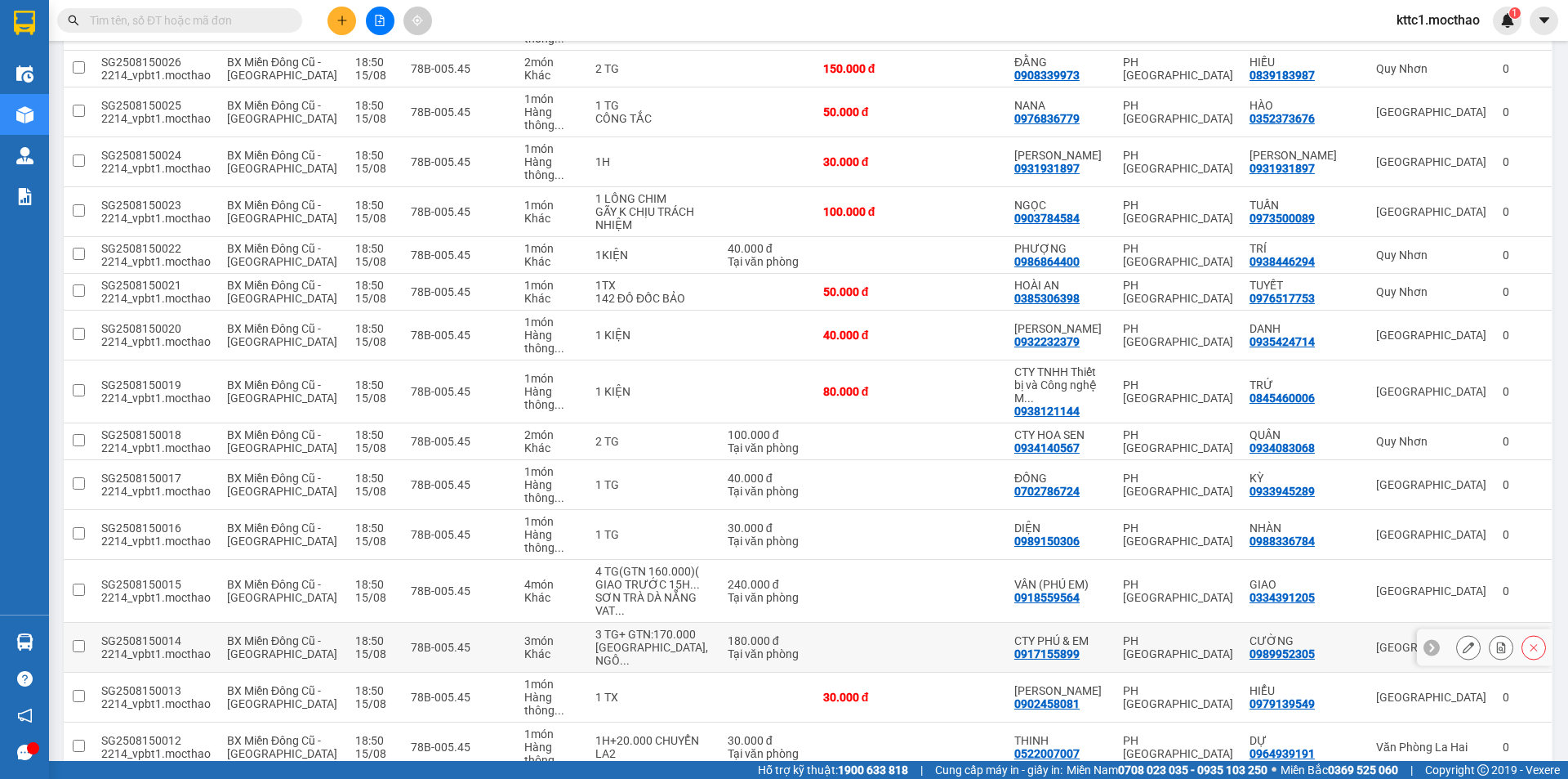
scroll to position [961, 0]
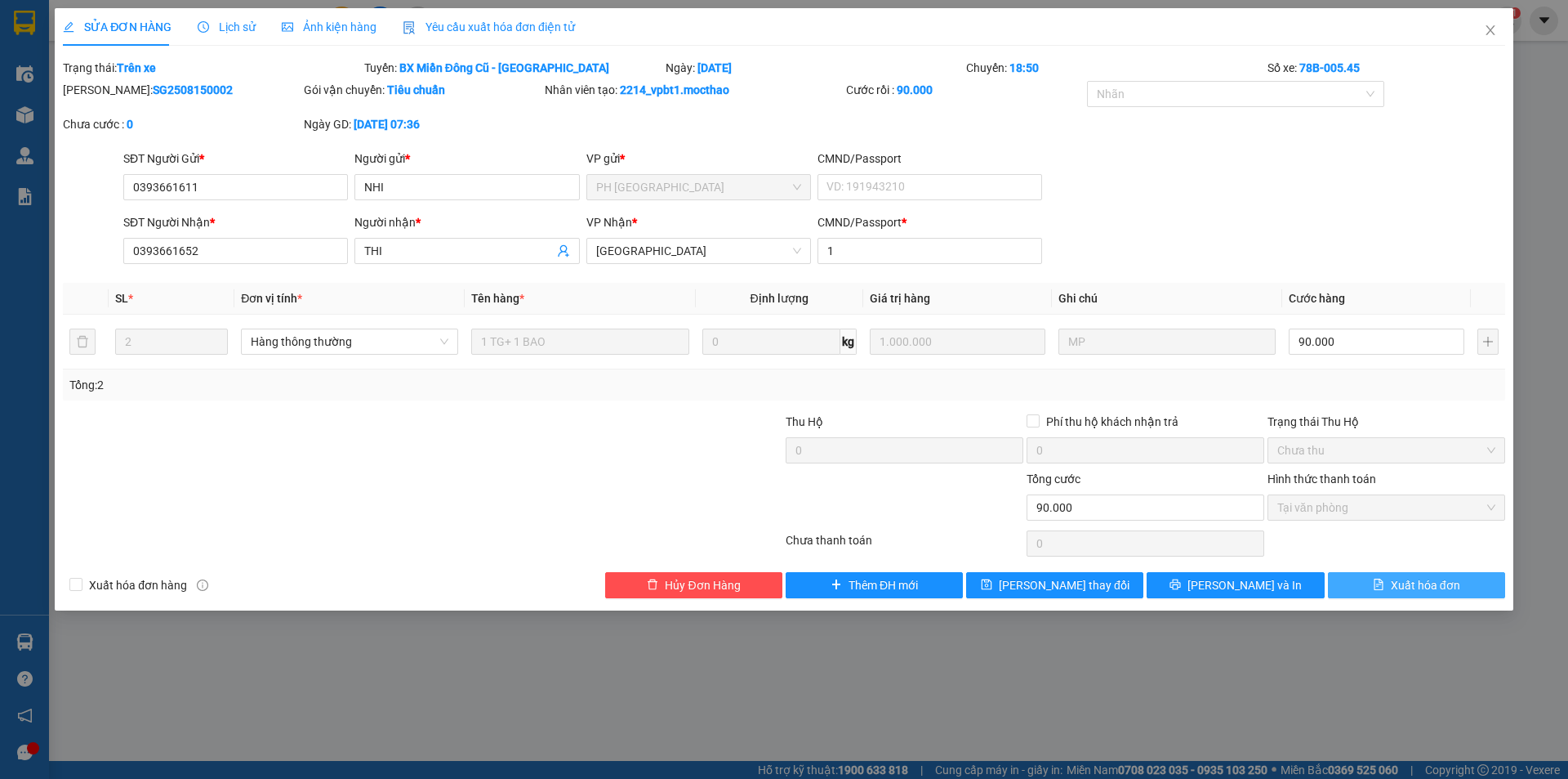
click at [1419, 584] on span "Xuất hóa đơn" at bounding box center [1425, 584] width 69 height 18
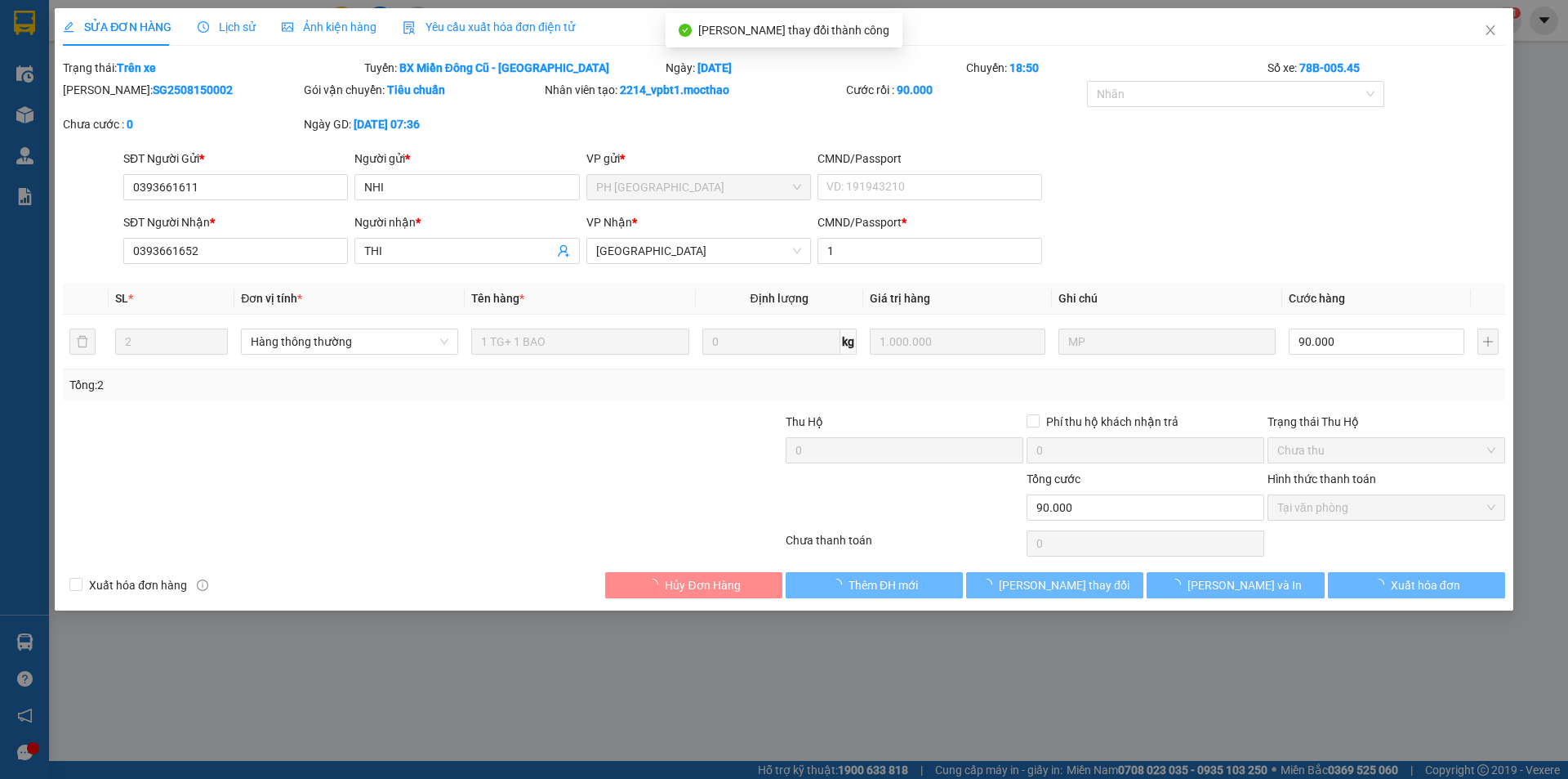
checkbox input "true"
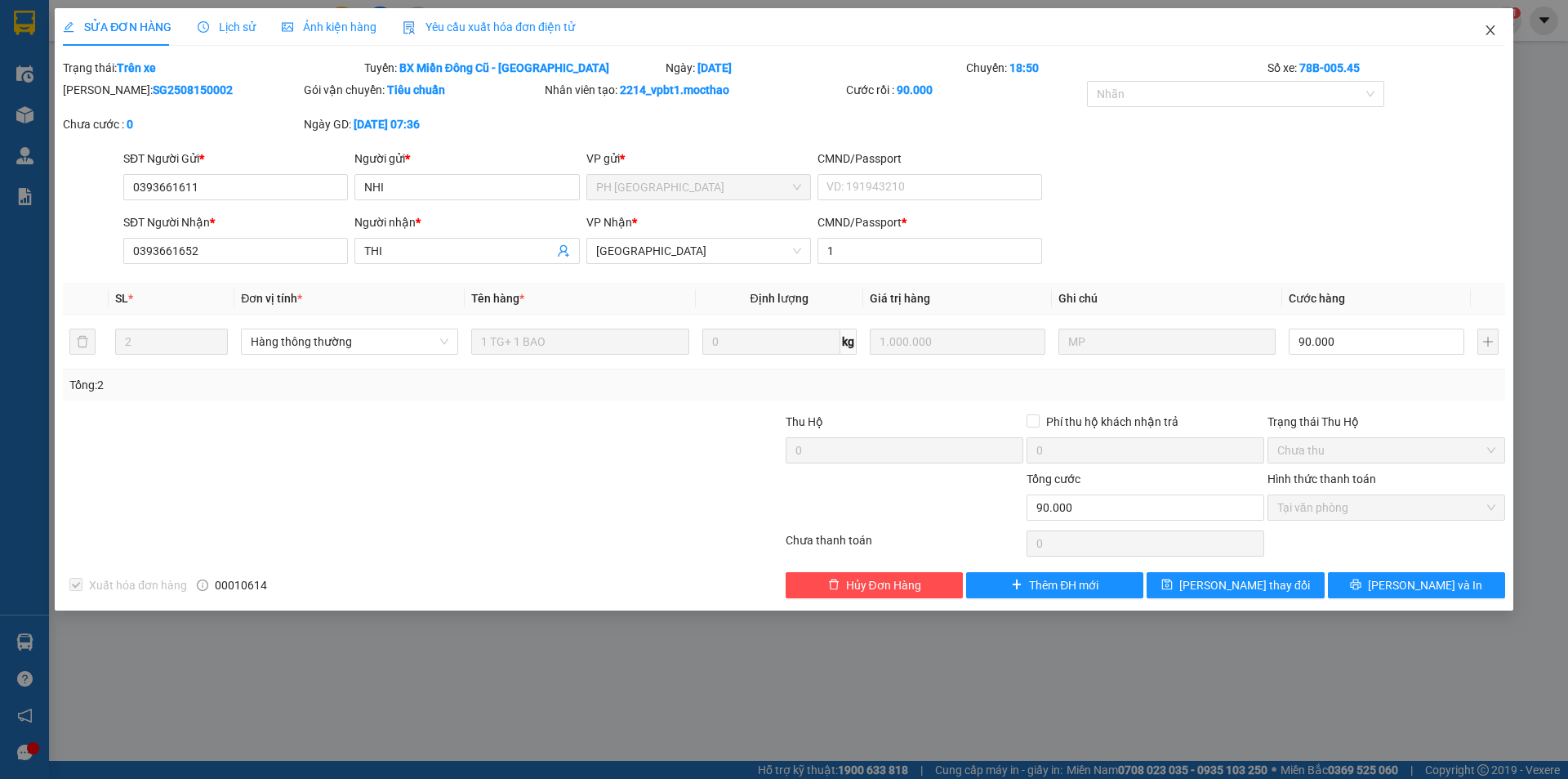
click at [1488, 33] on icon "close" at bounding box center [1489, 30] width 13 height 13
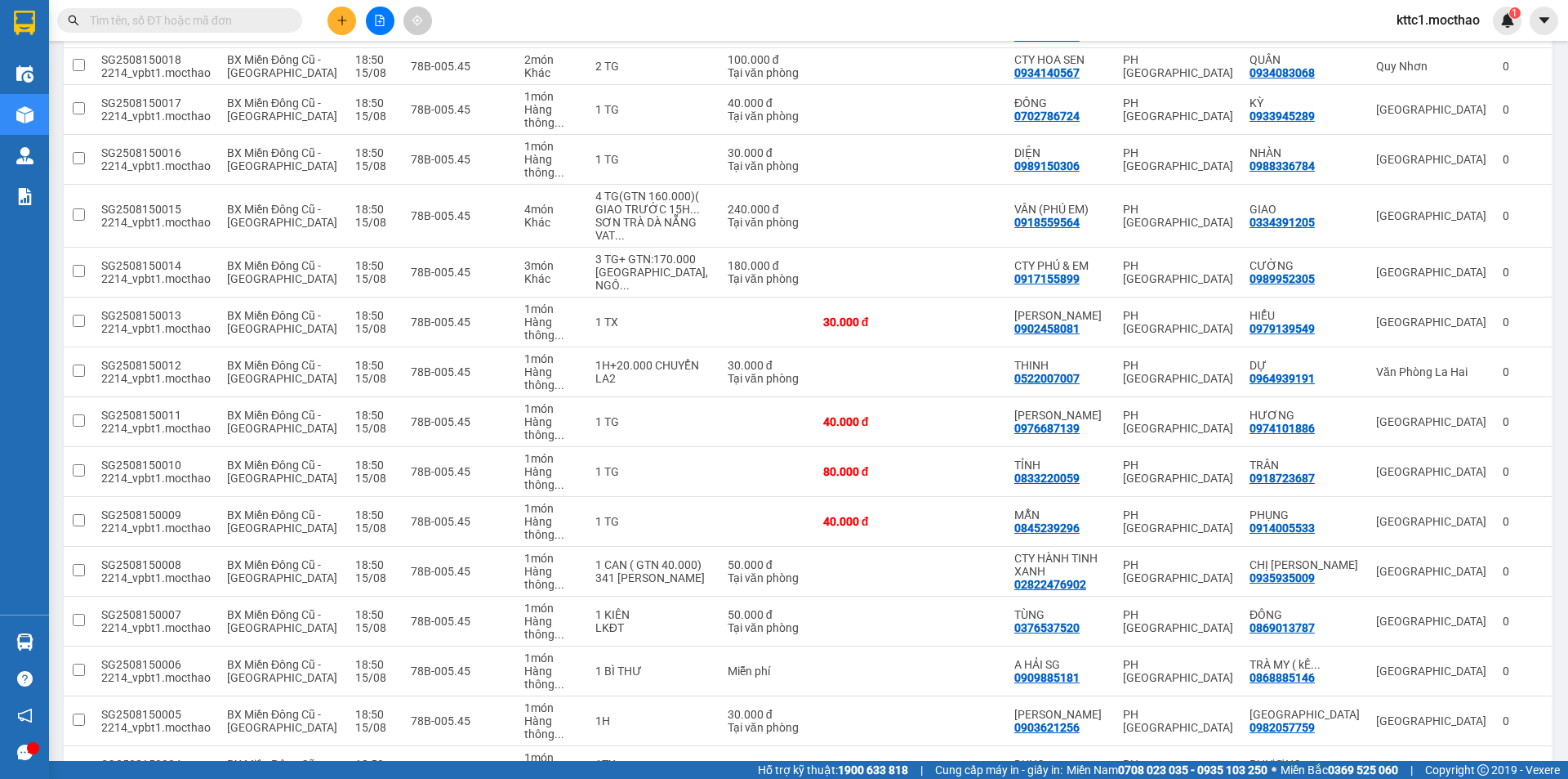
scroll to position [961, 0]
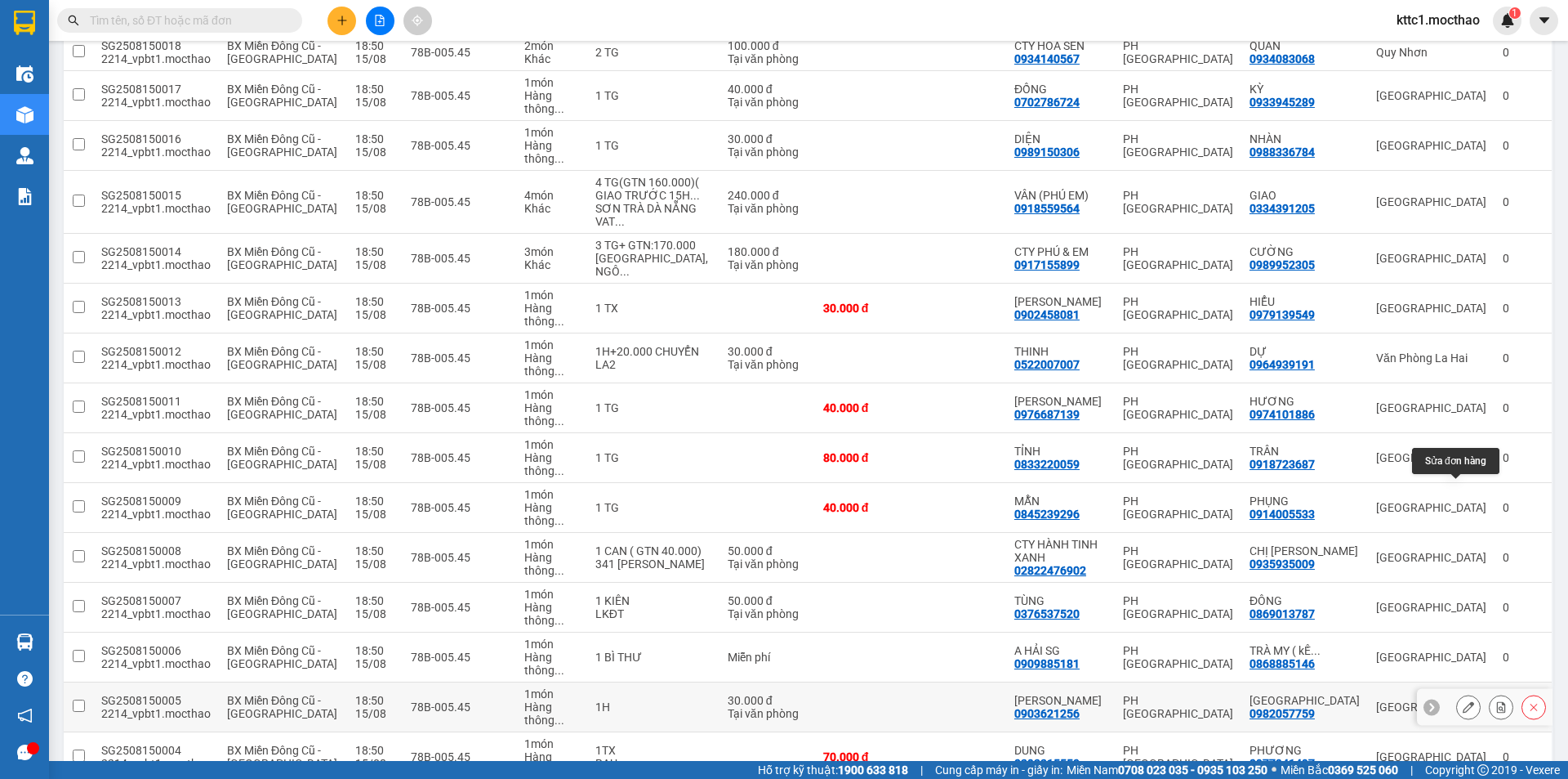
click at [1461, 693] on button at bounding box center [1467, 707] width 23 height 29
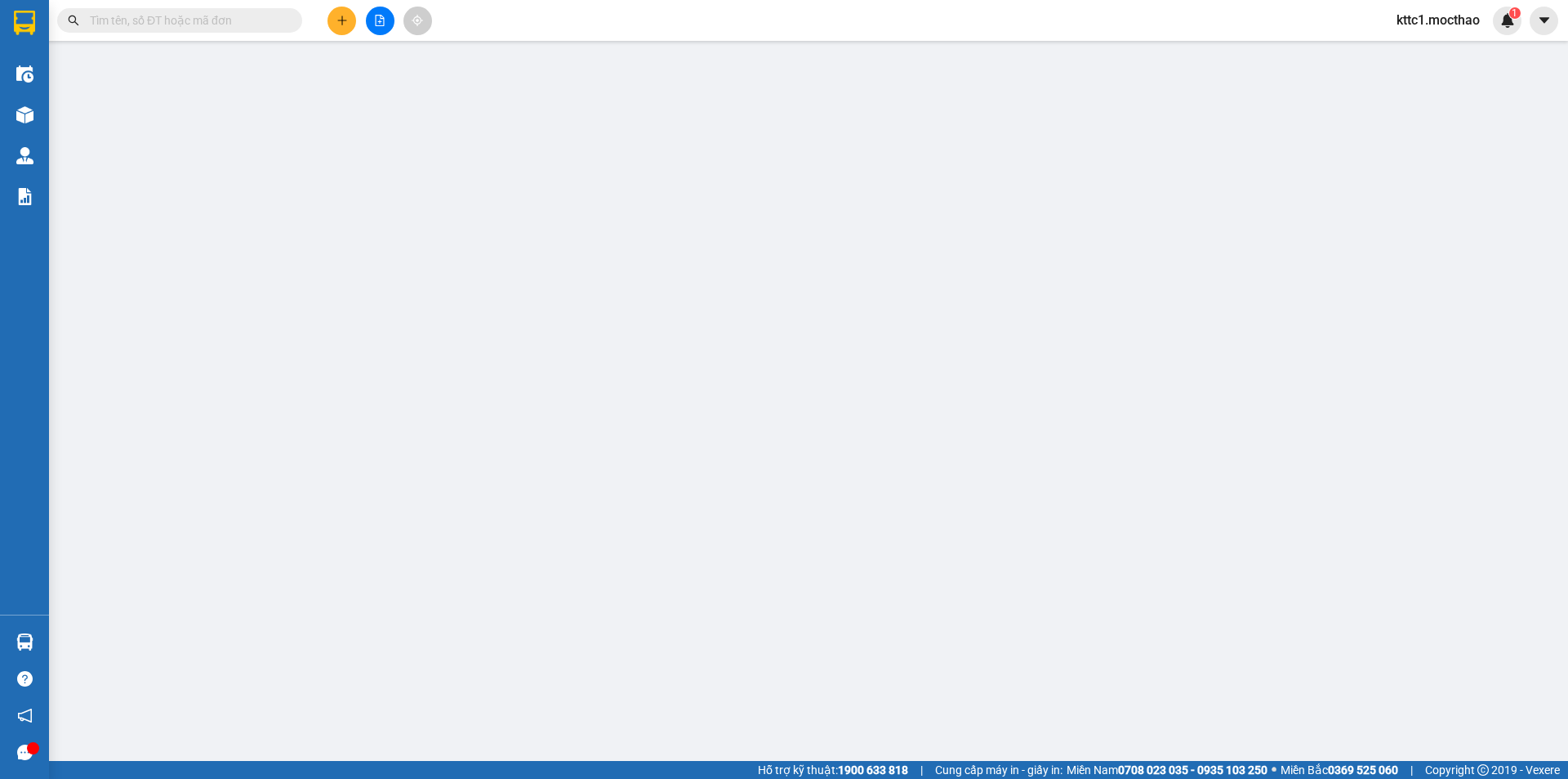
type input "0903621256"
type input "[PERSON_NAME]"
type input "0982057759"
type input "[GEOGRAPHIC_DATA]"
type input "1"
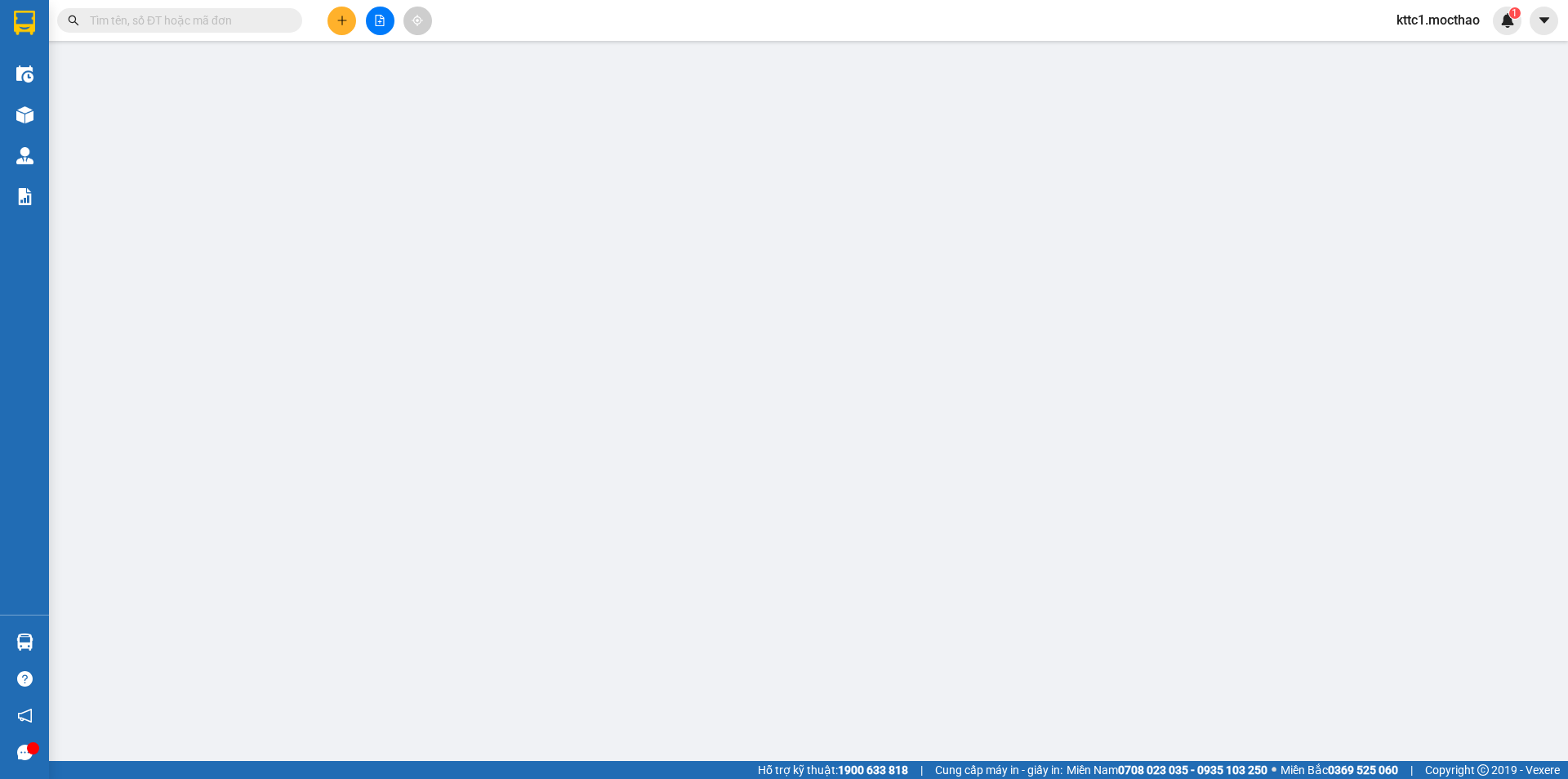
type input "30.000"
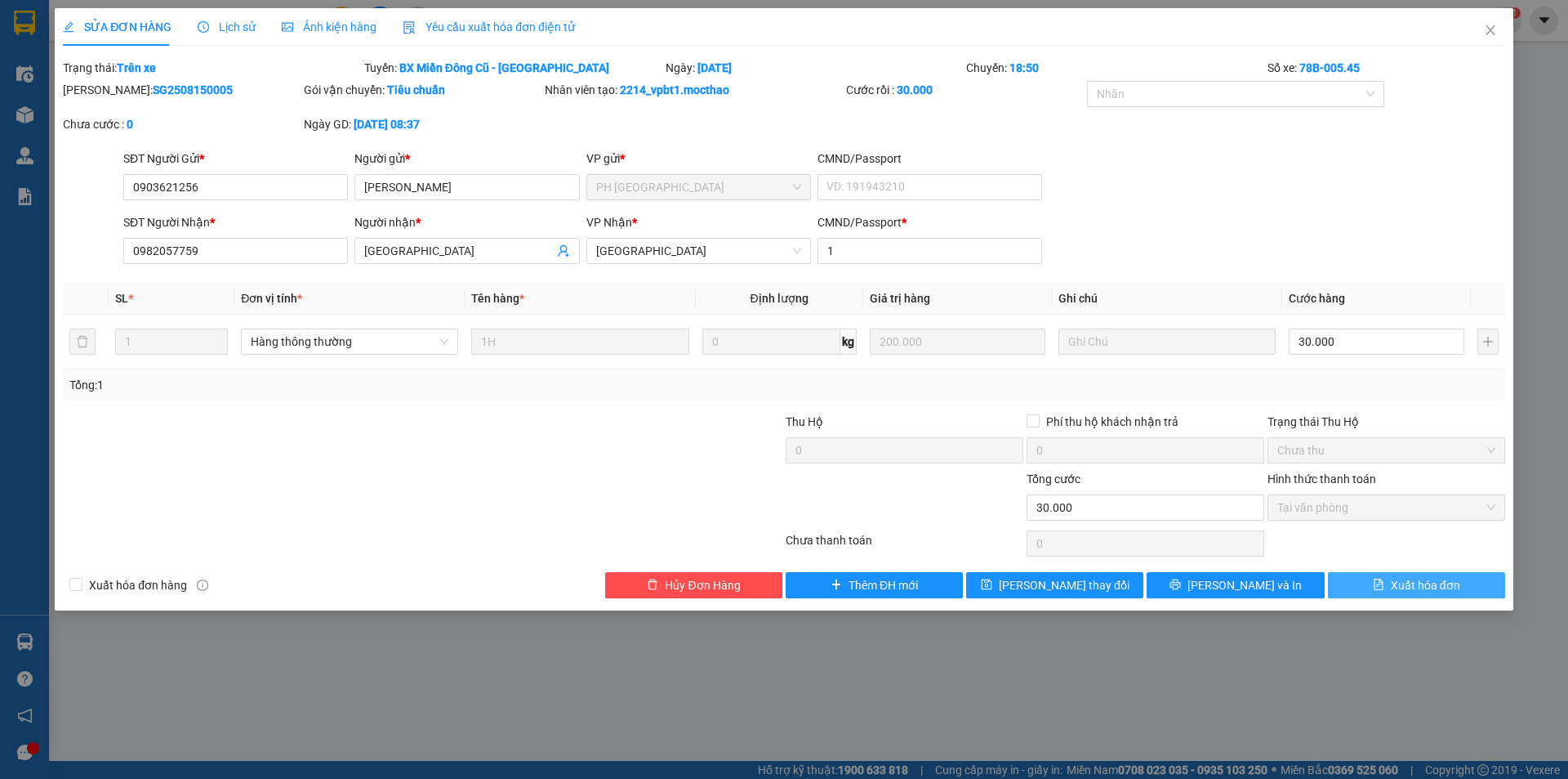
click at [1404, 586] on span "Xuất hóa đơn" at bounding box center [1425, 584] width 69 height 18
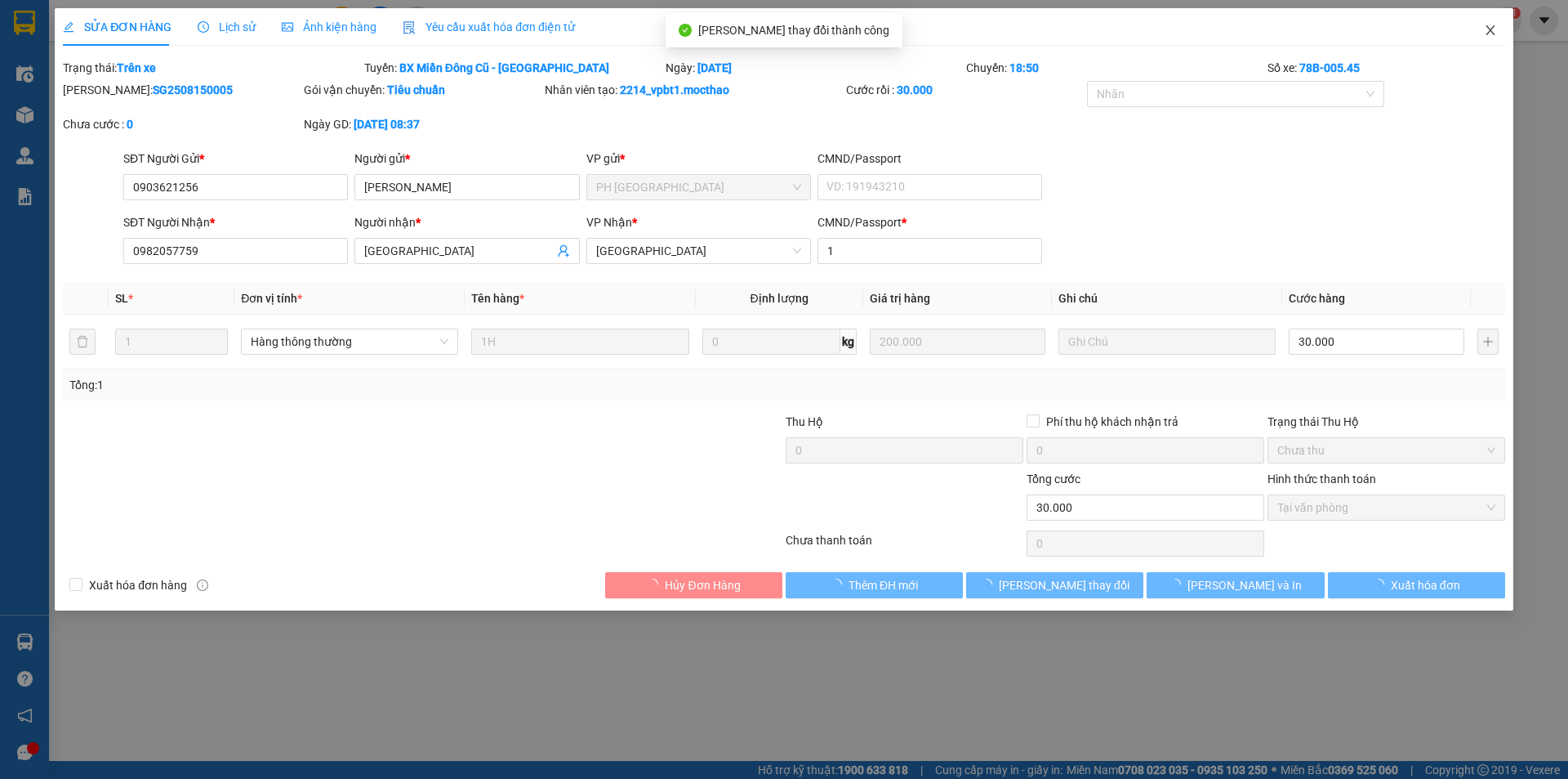
checkbox input "true"
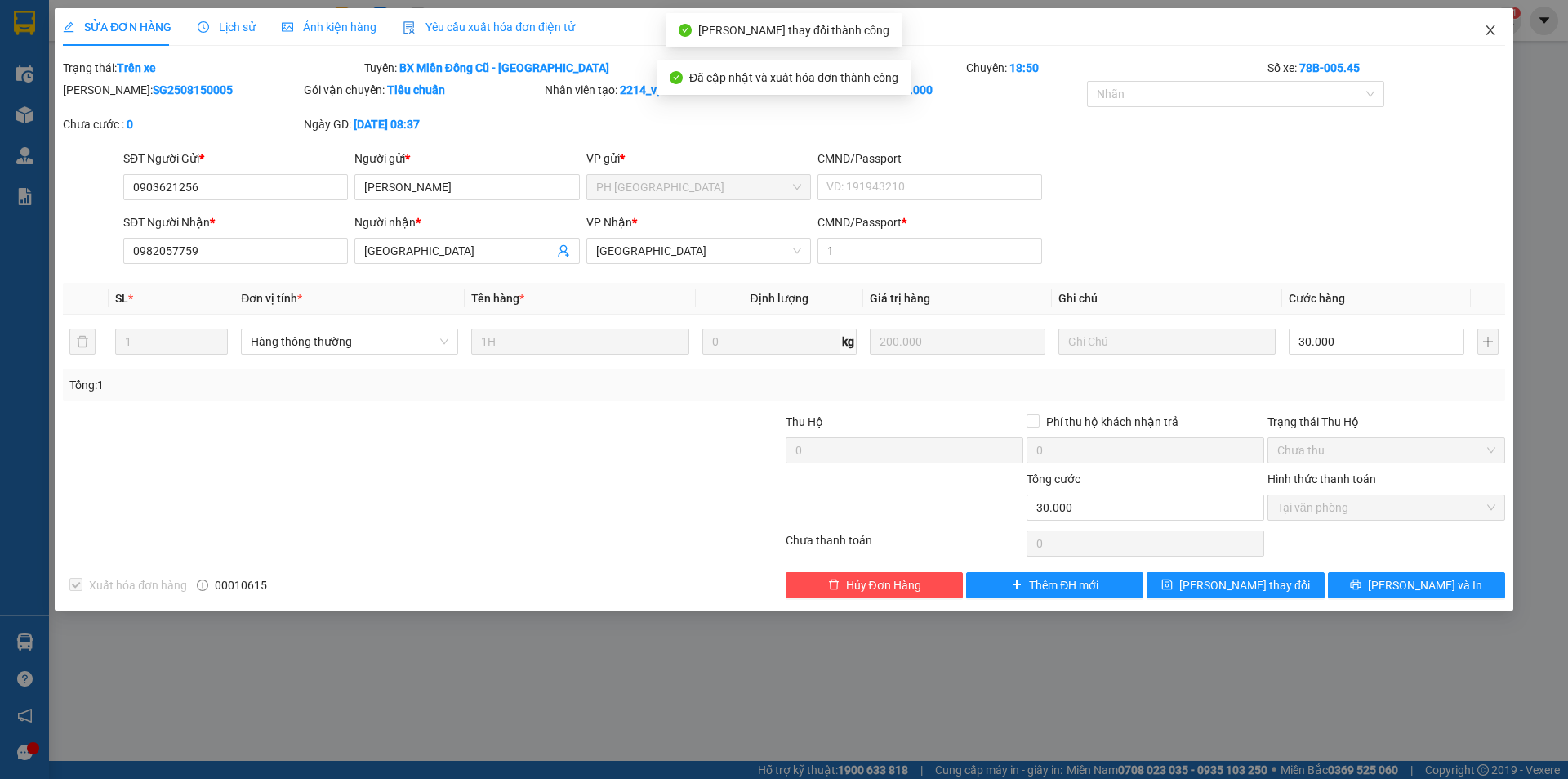
click at [1489, 32] on icon "close" at bounding box center [1489, 30] width 13 height 13
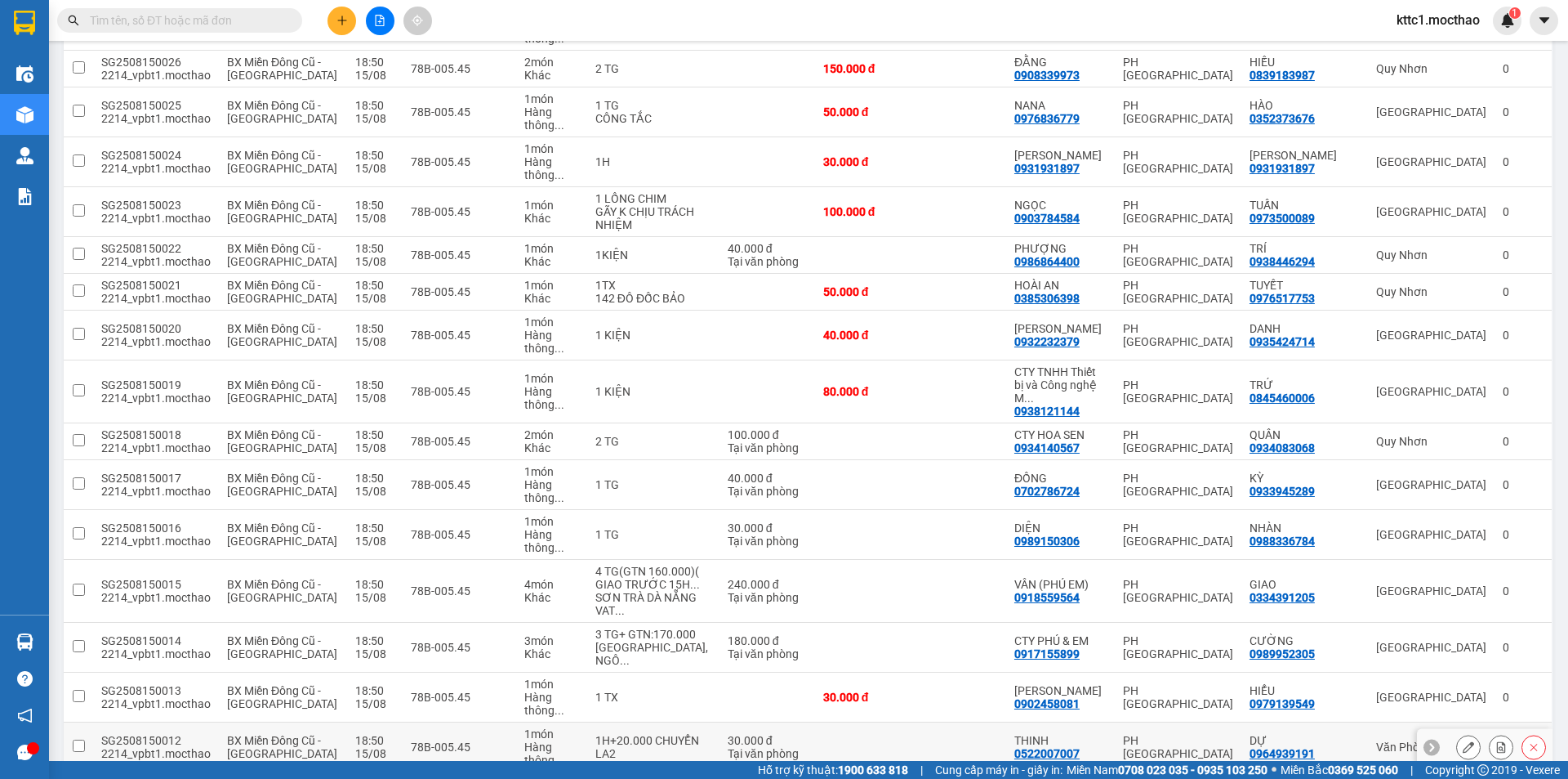
scroll to position [961, 0]
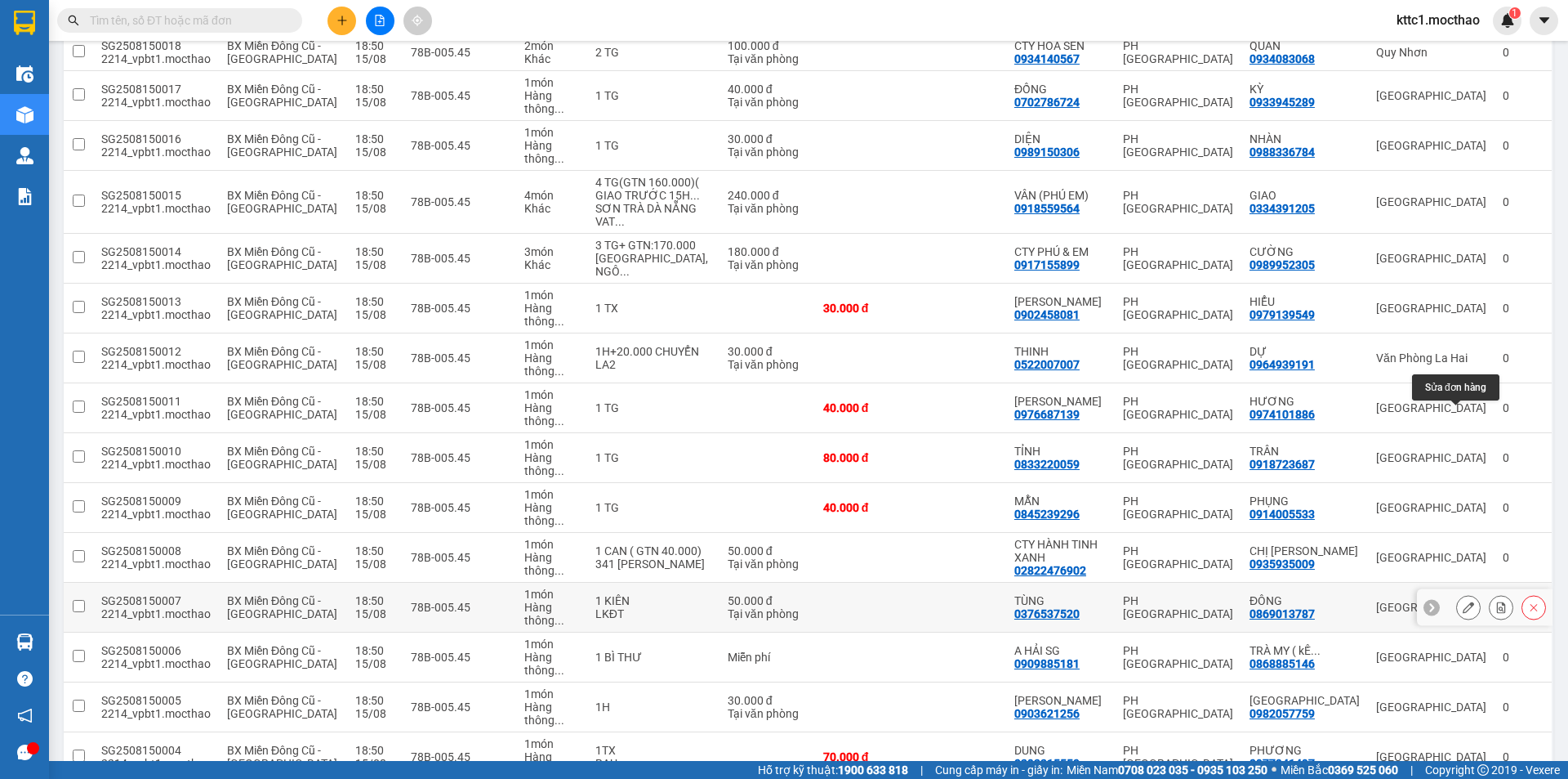
click at [1462, 601] on icon at bounding box center [1468, 607] width 12 height 12
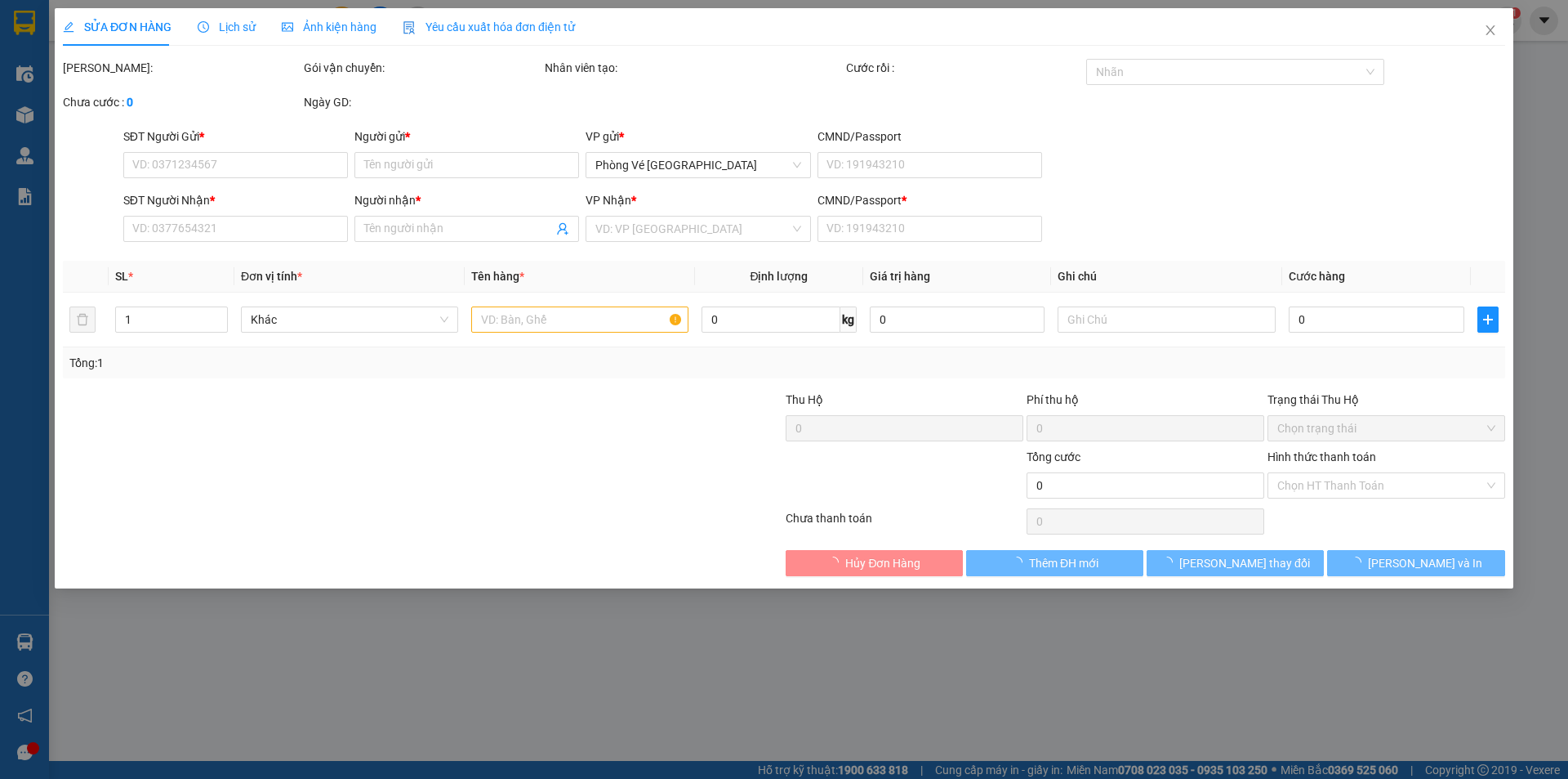
type input "0376537520"
type input "TÙNG"
type input "0869013787"
type input "ĐÔNG"
type input "1"
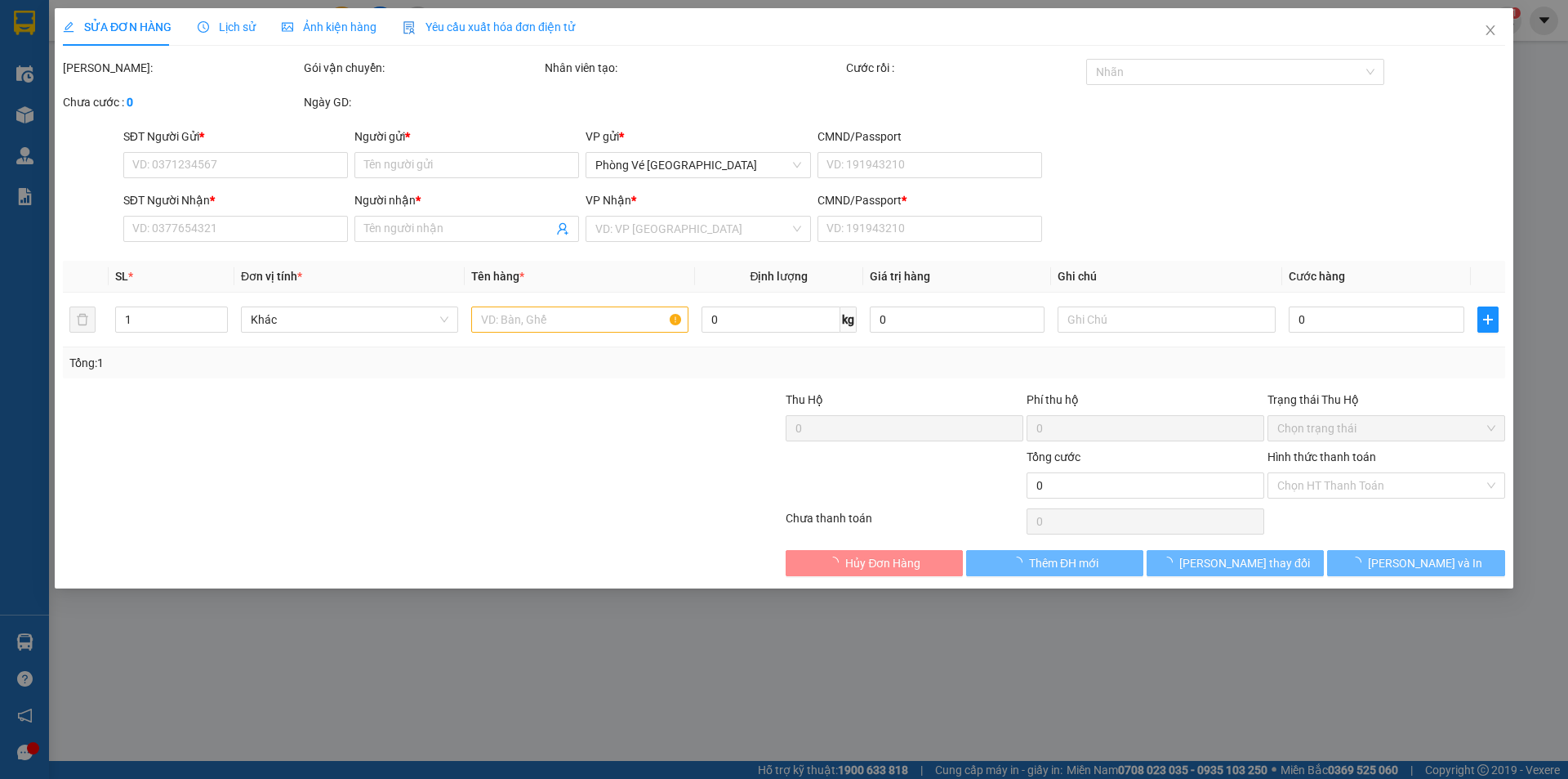
type input "50.000"
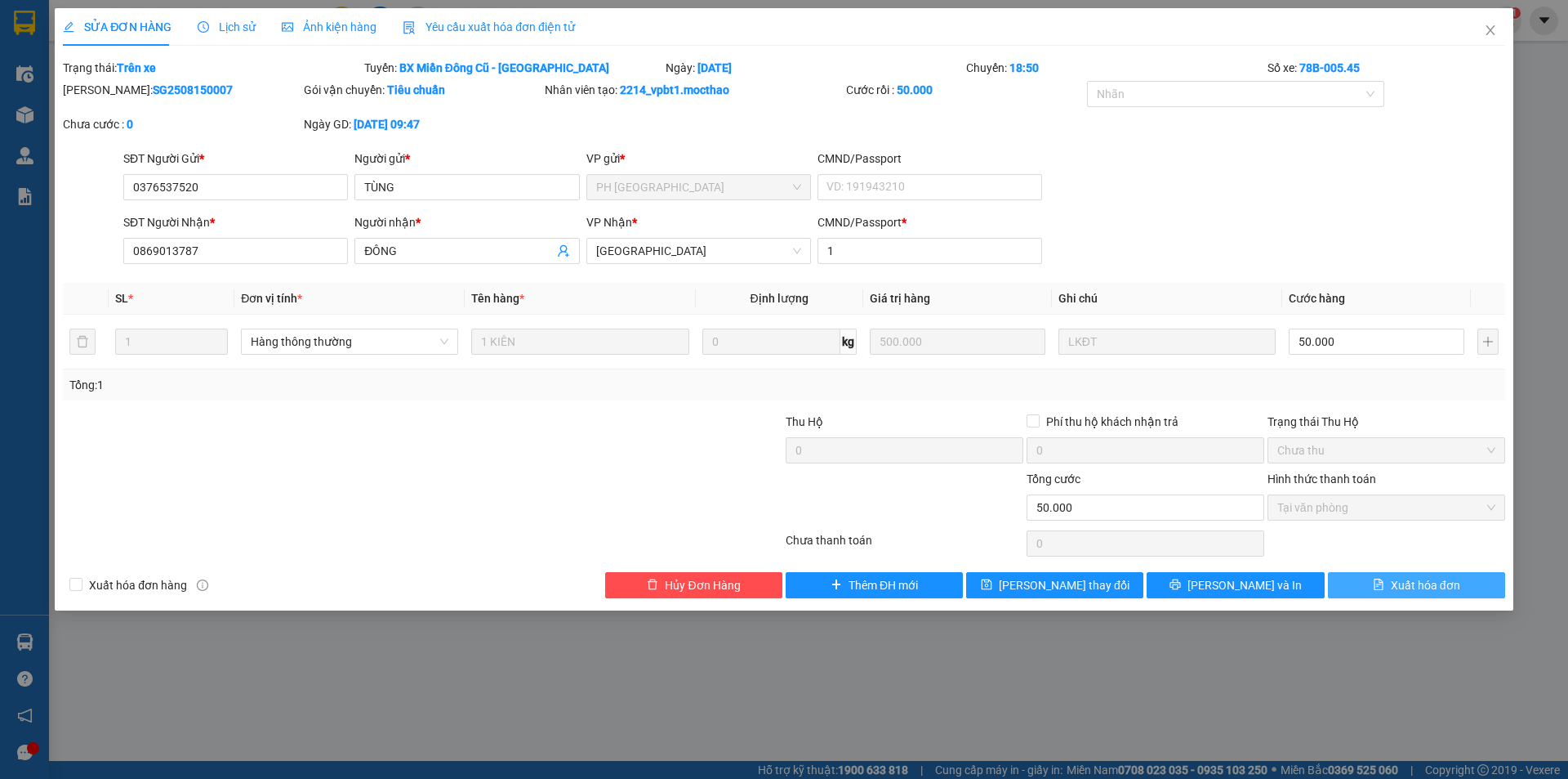
click at [1402, 577] on span "Xuất hóa đơn" at bounding box center [1425, 584] width 69 height 18
checkbox input "true"
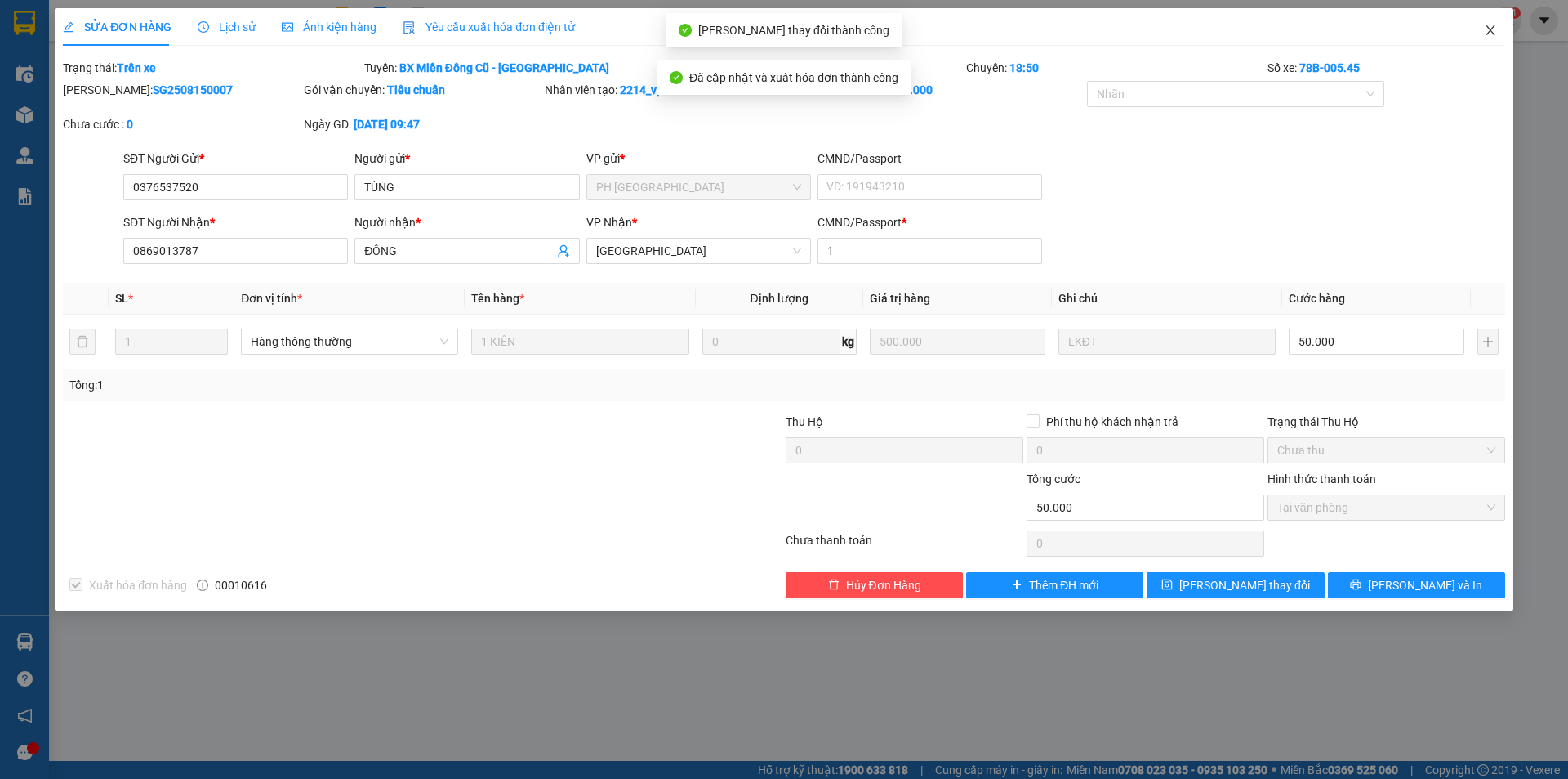
click at [1491, 28] on icon "close" at bounding box center [1489, 30] width 13 height 13
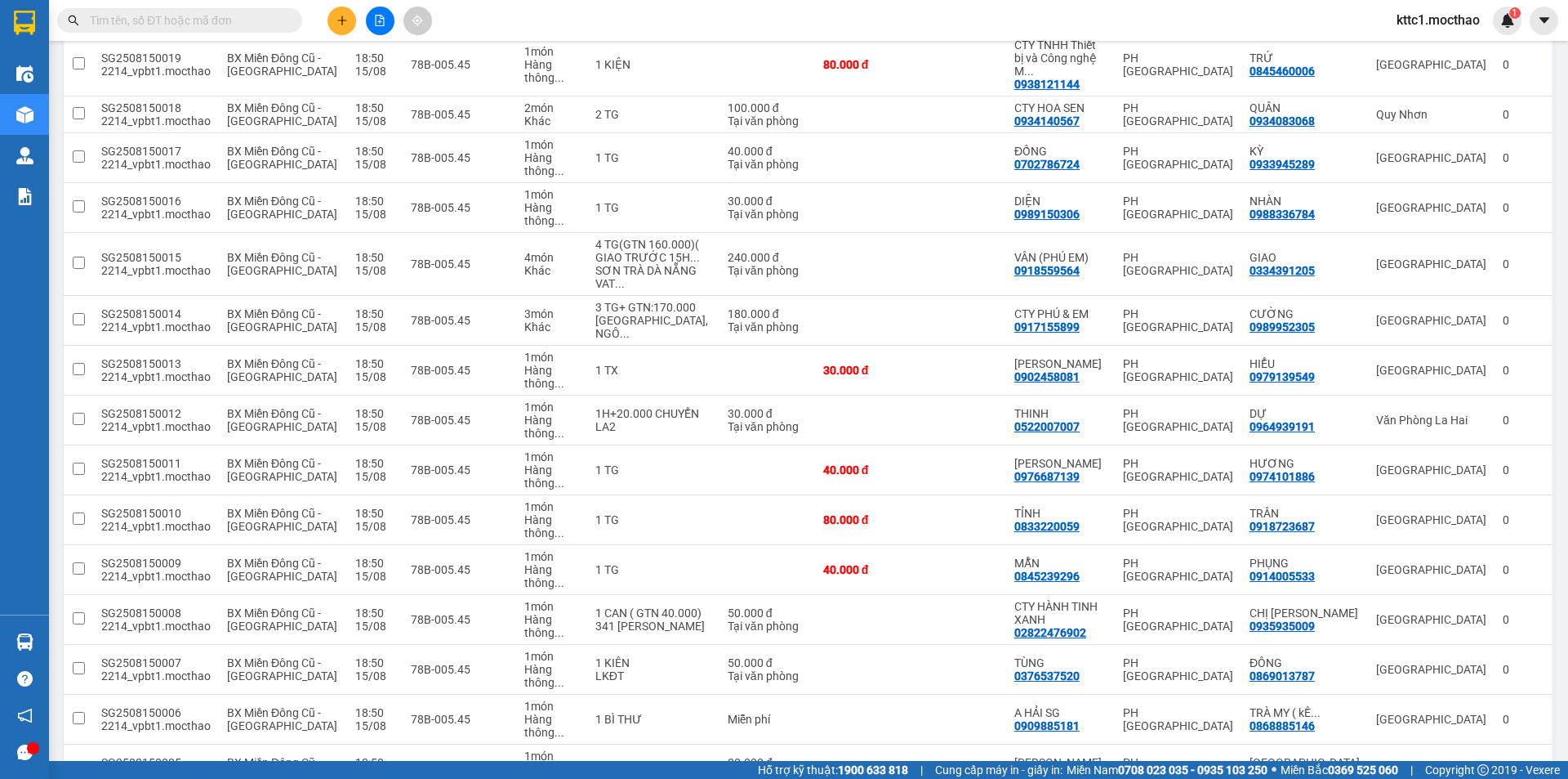
scroll to position [961, 0]
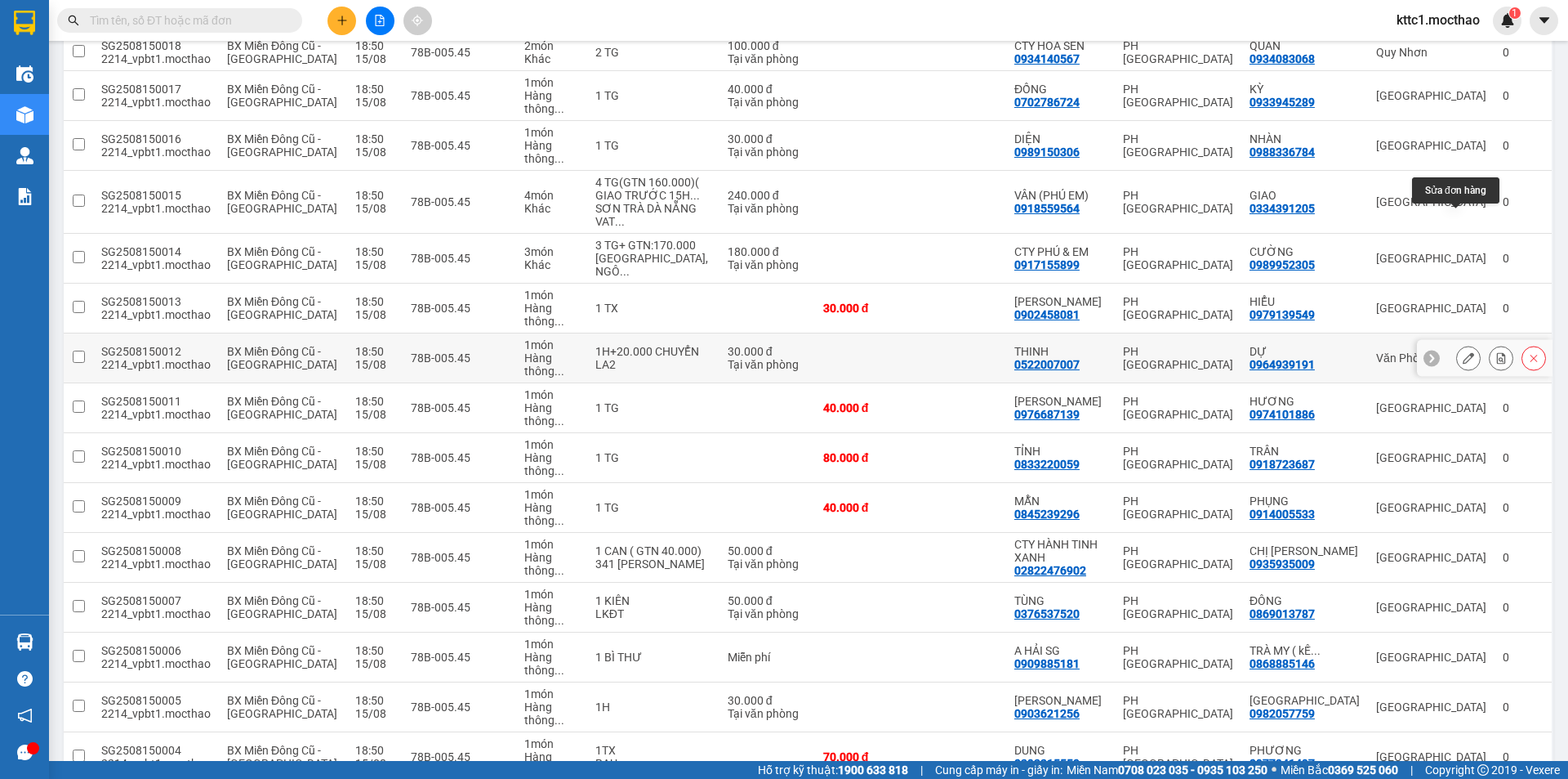
click at [1462, 352] on icon at bounding box center [1468, 358] width 12 height 12
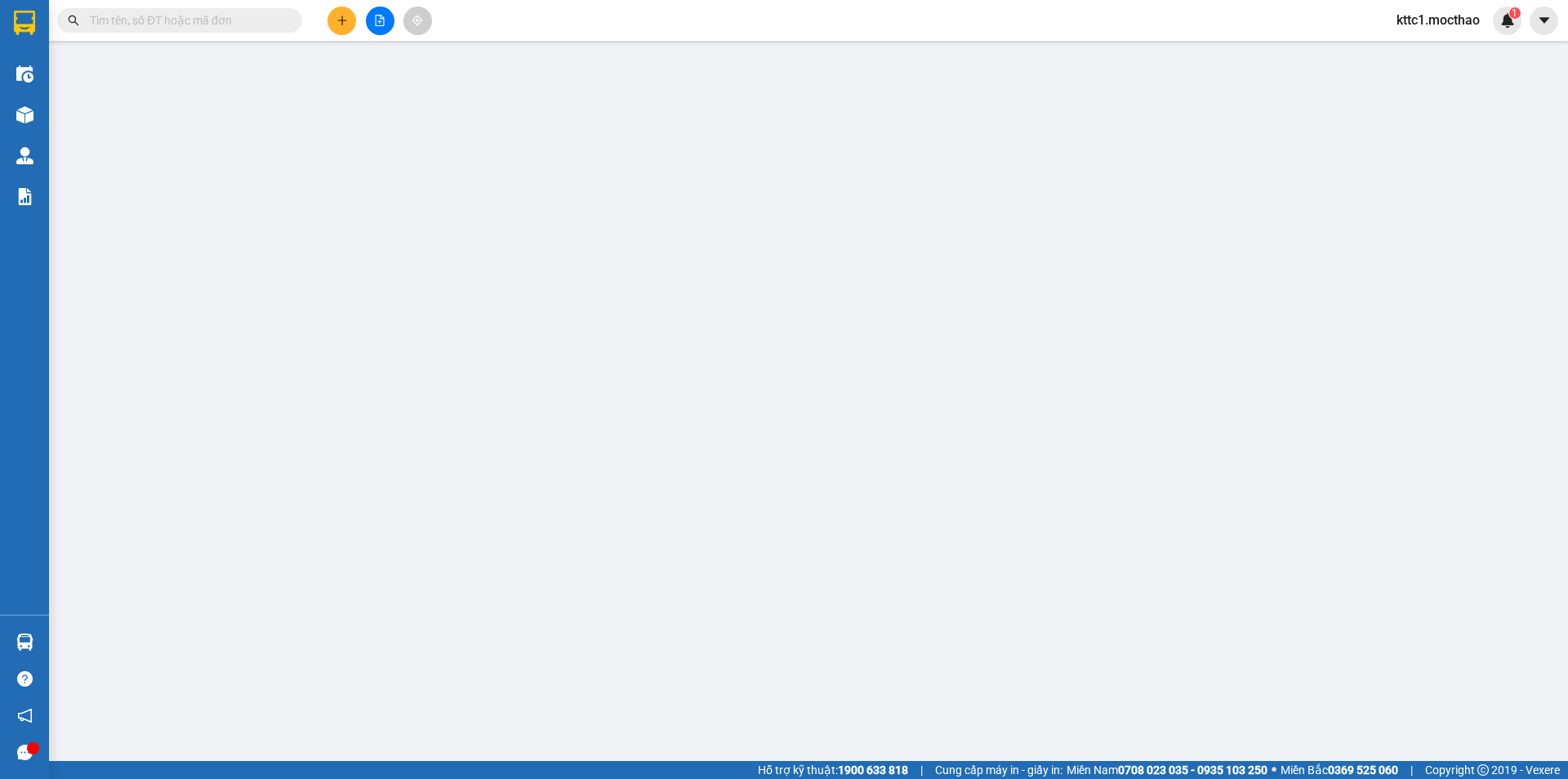
type input "0522007007"
type input "THINH"
type input "0964939191"
type input "DỰ"
type input "1"
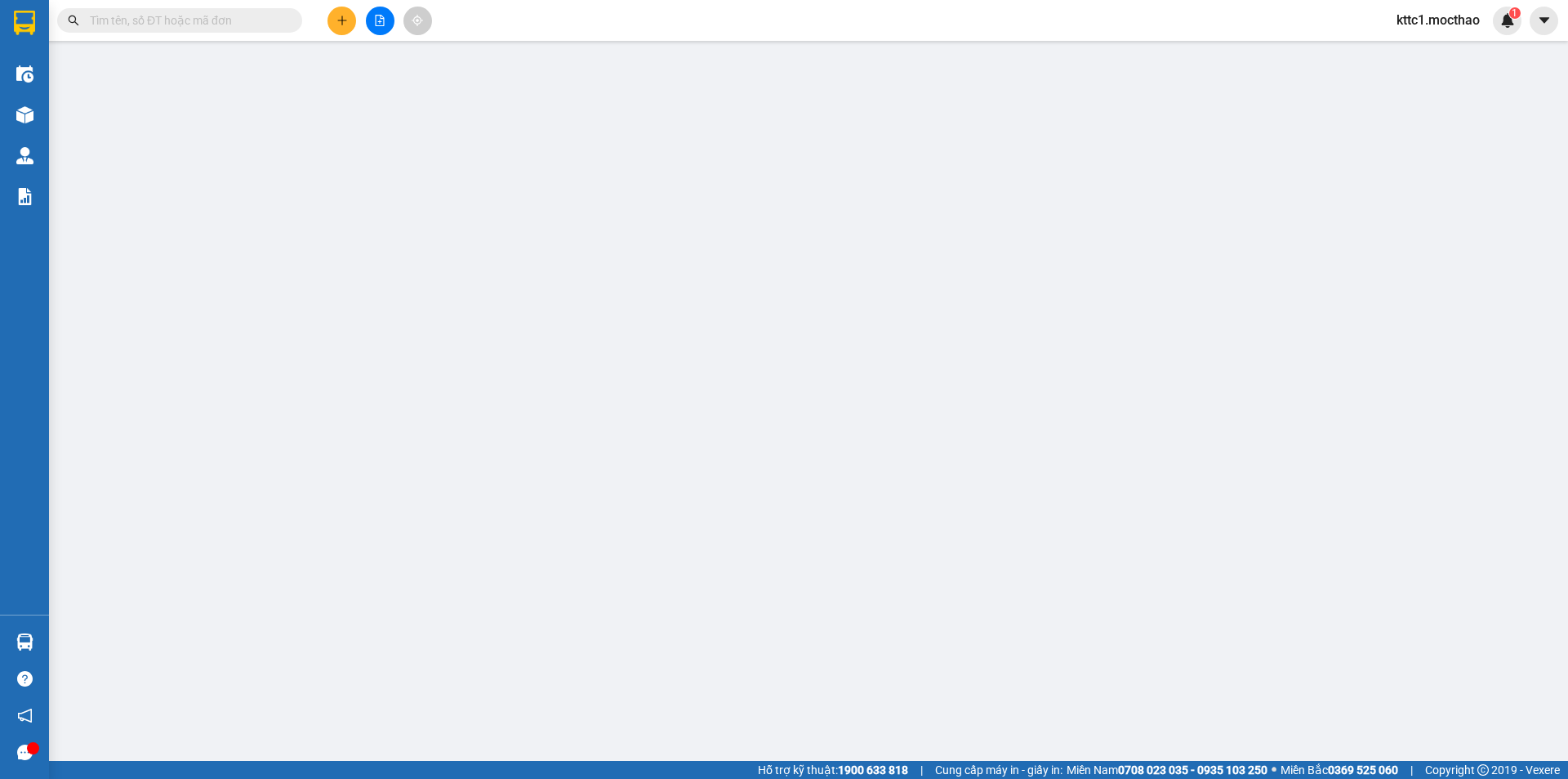
type input "30.000"
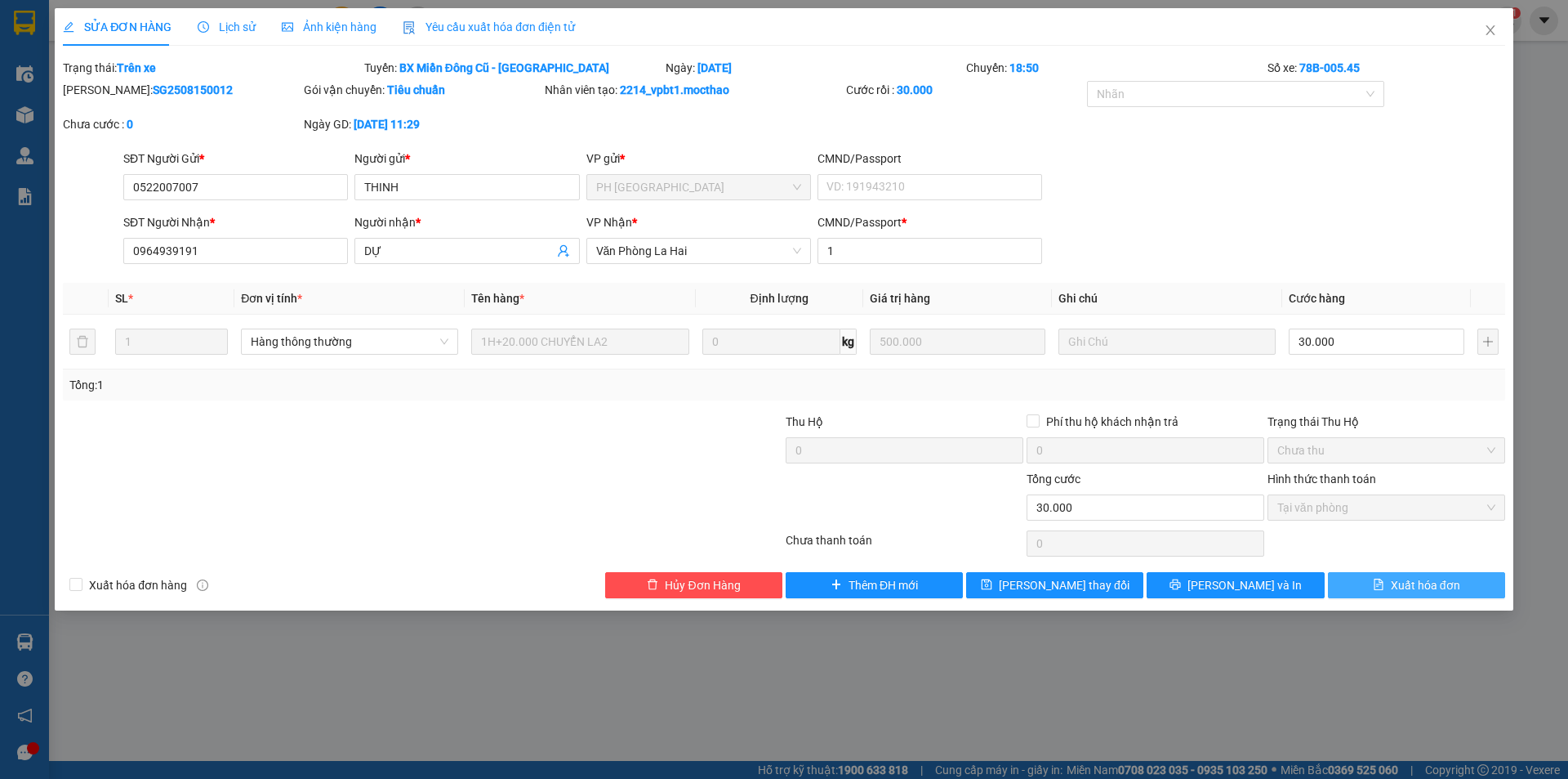
click at [1411, 590] on span "Xuất hóa đơn" at bounding box center [1425, 584] width 69 height 18
click at [1488, 32] on icon "close" at bounding box center [1489, 30] width 13 height 13
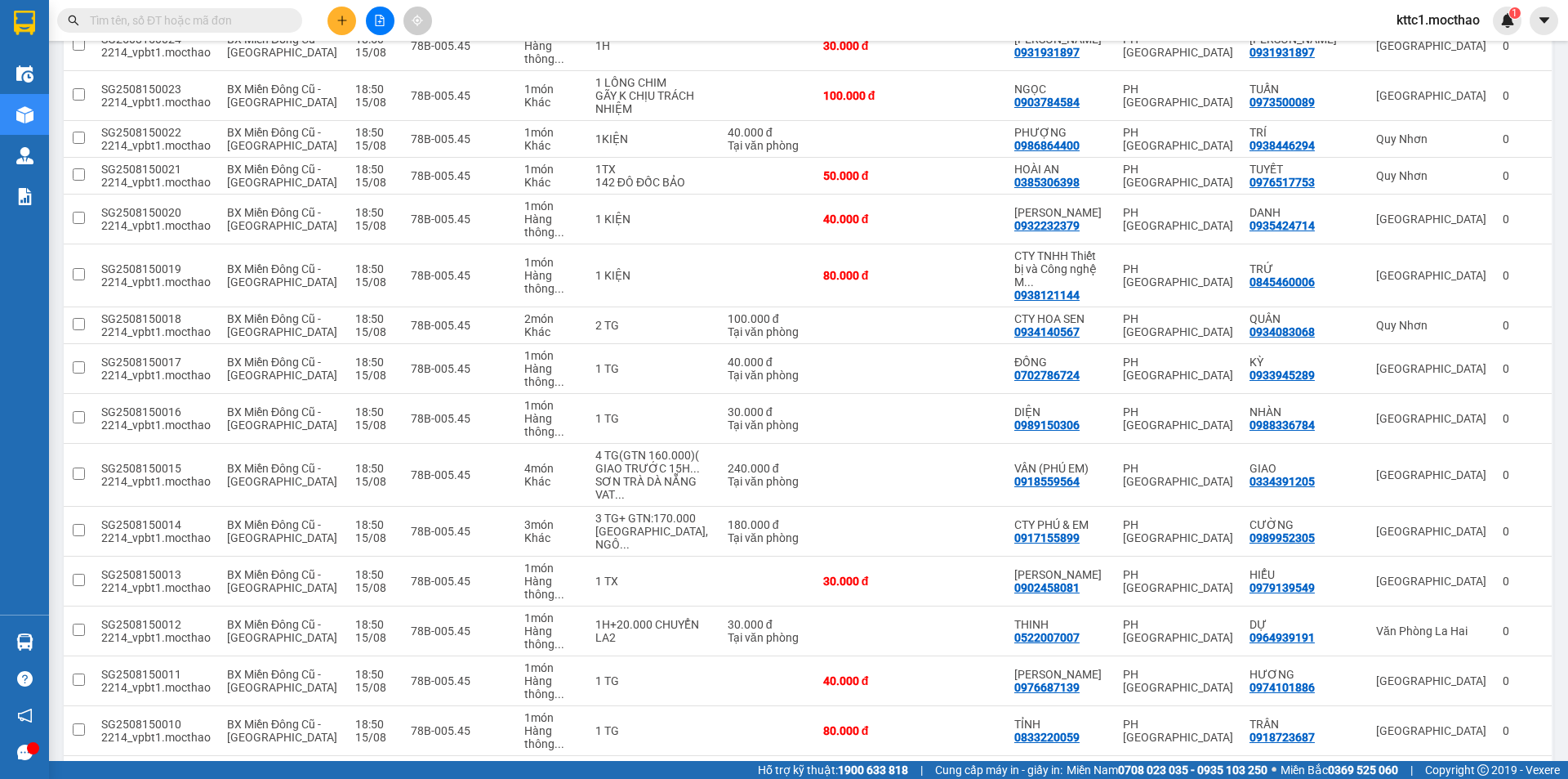
scroll to position [961, 0]
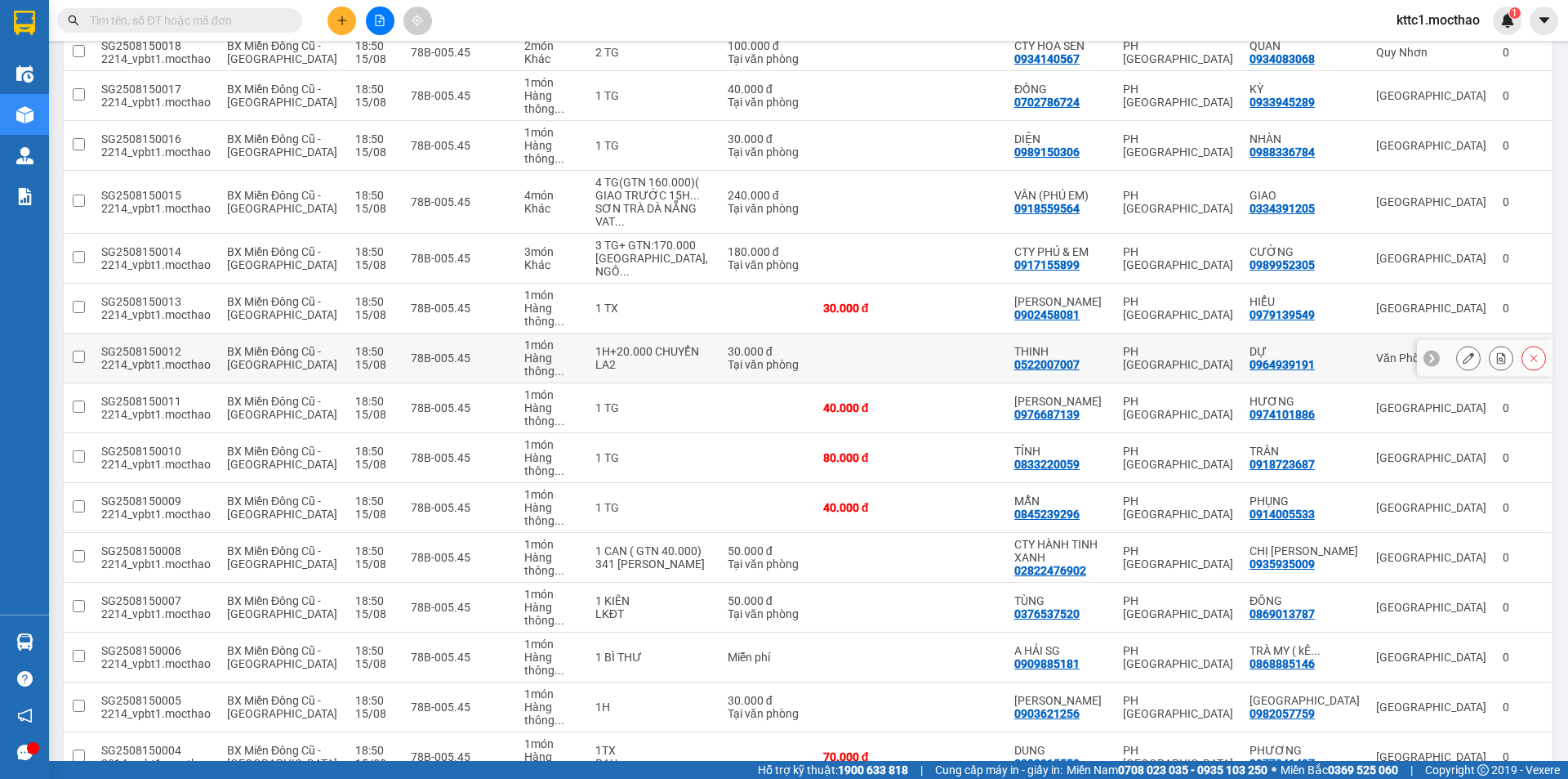
click at [1462, 352] on icon at bounding box center [1468, 358] width 12 height 12
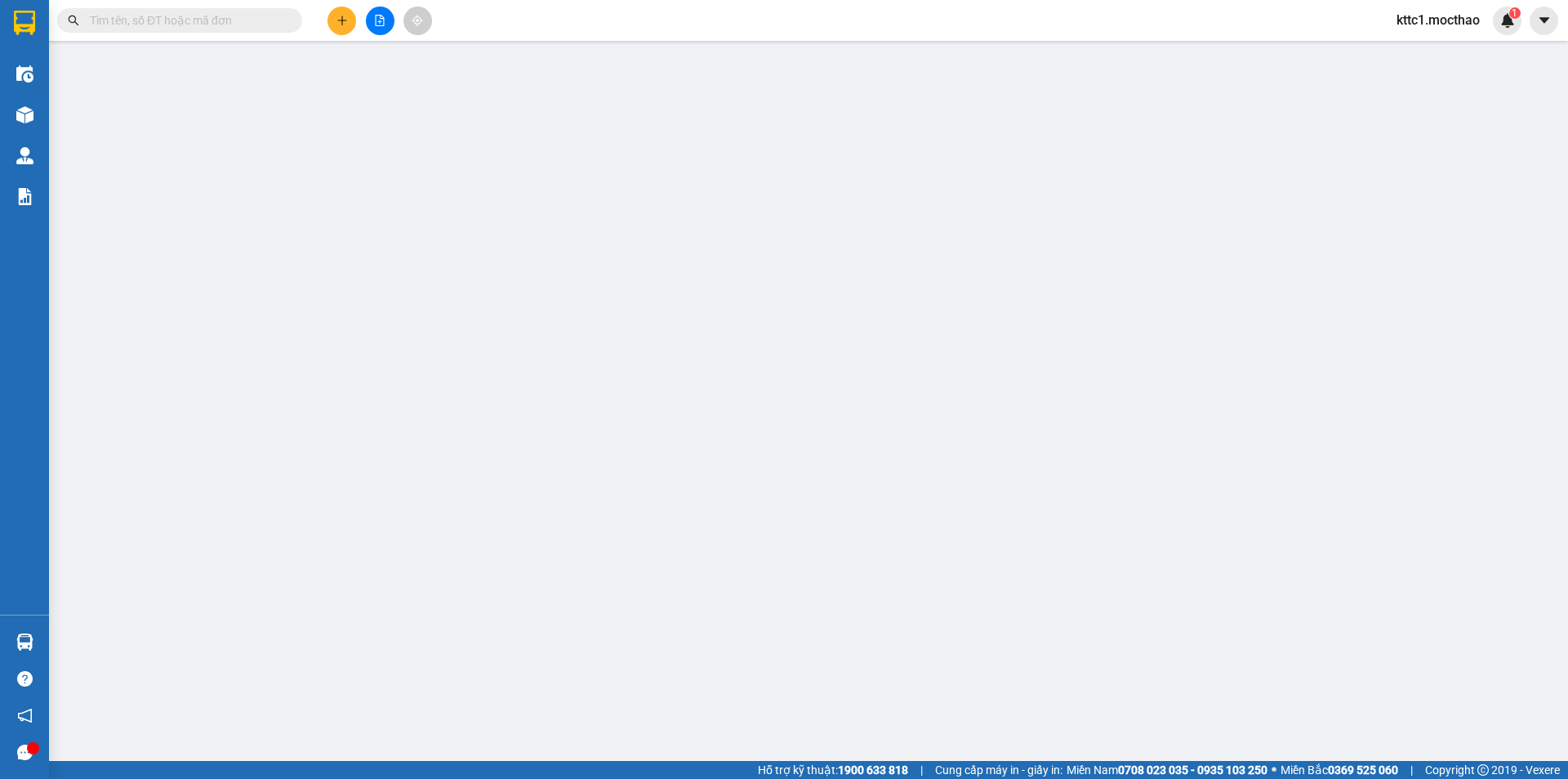
type input "0522007007"
type input "THINH"
type input "0964939191"
type input "DỰ"
type input "1"
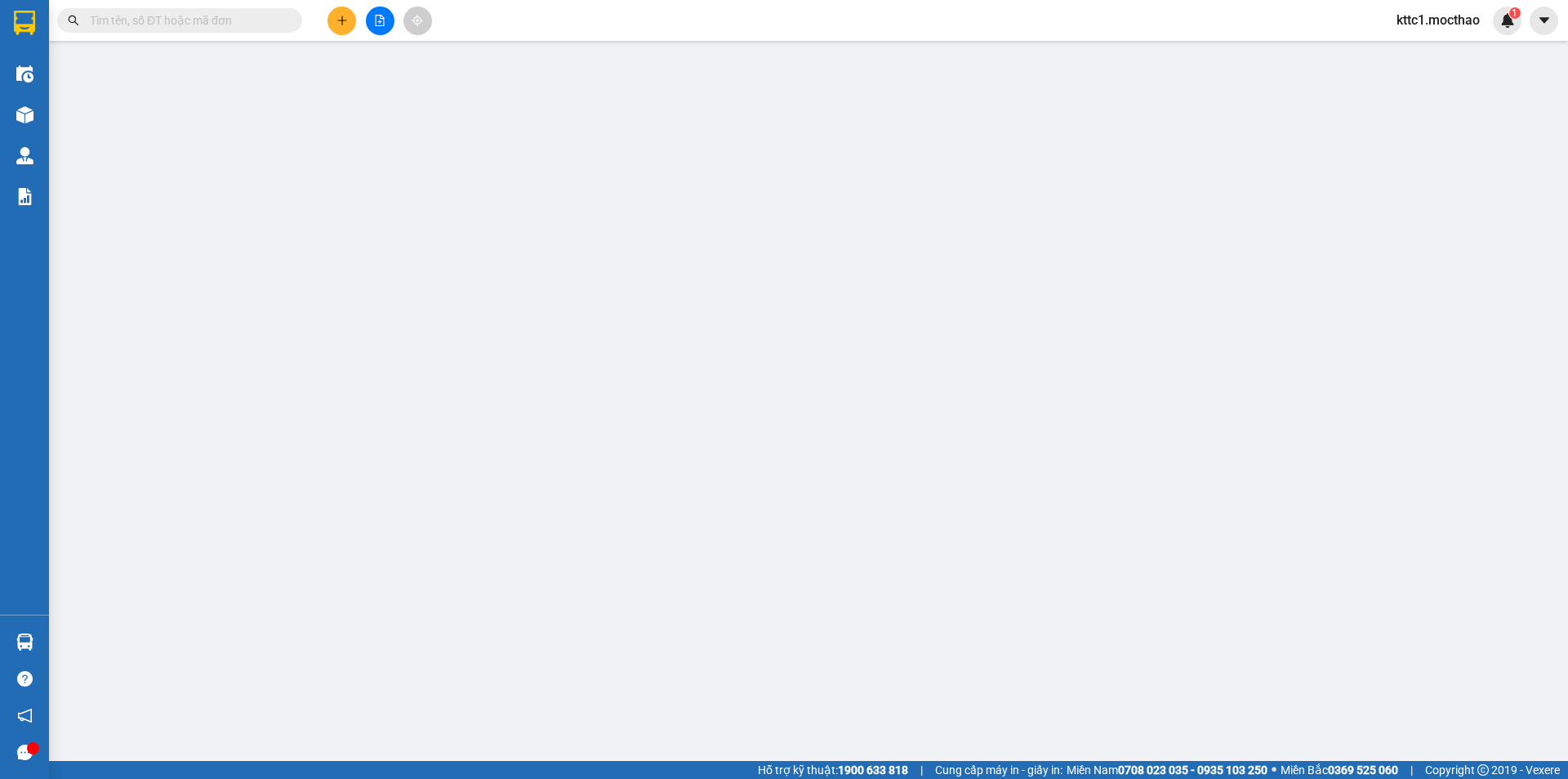
type input "30.000"
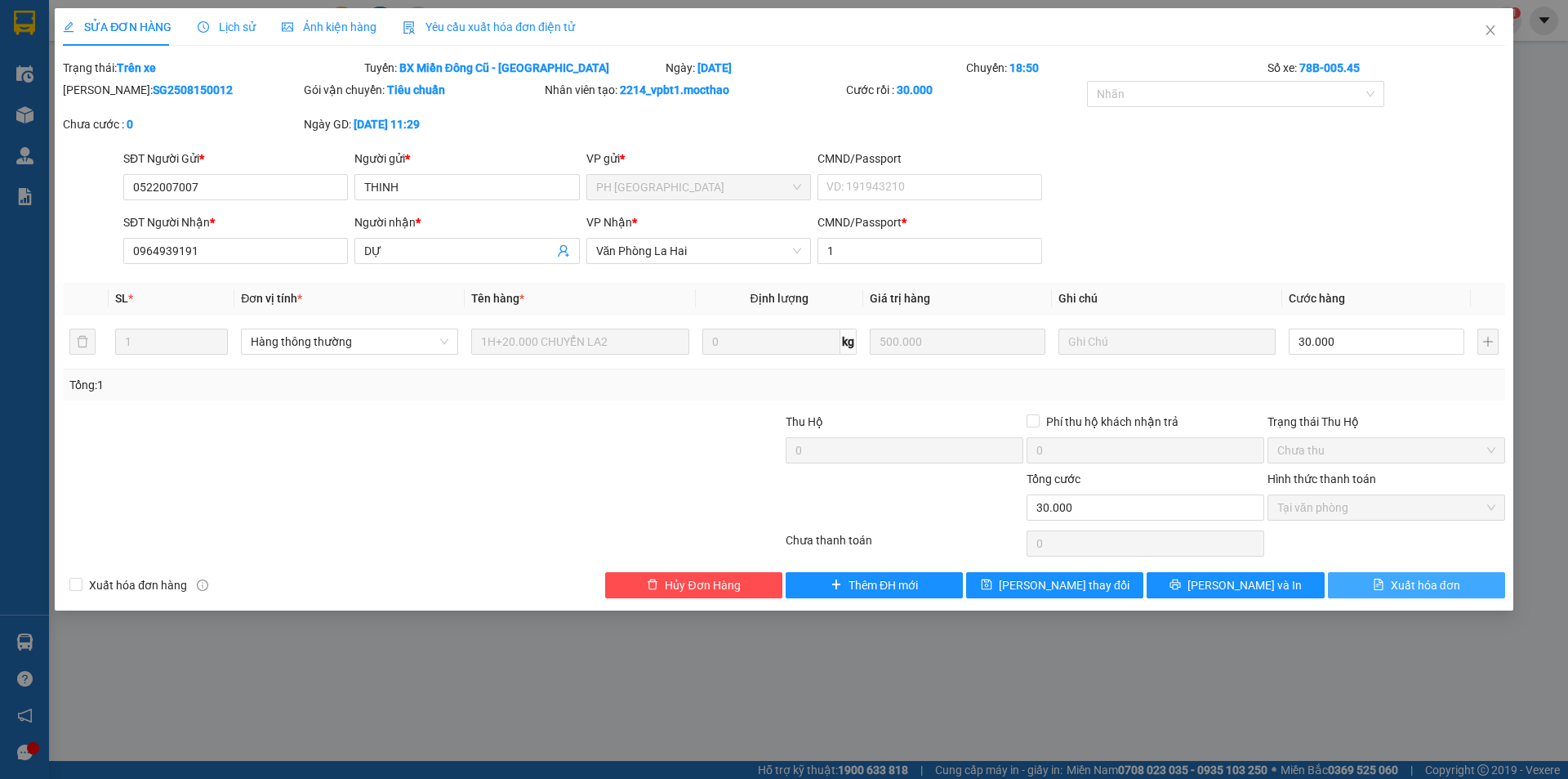
click at [1444, 588] on span "Xuất hóa đơn" at bounding box center [1425, 584] width 69 height 18
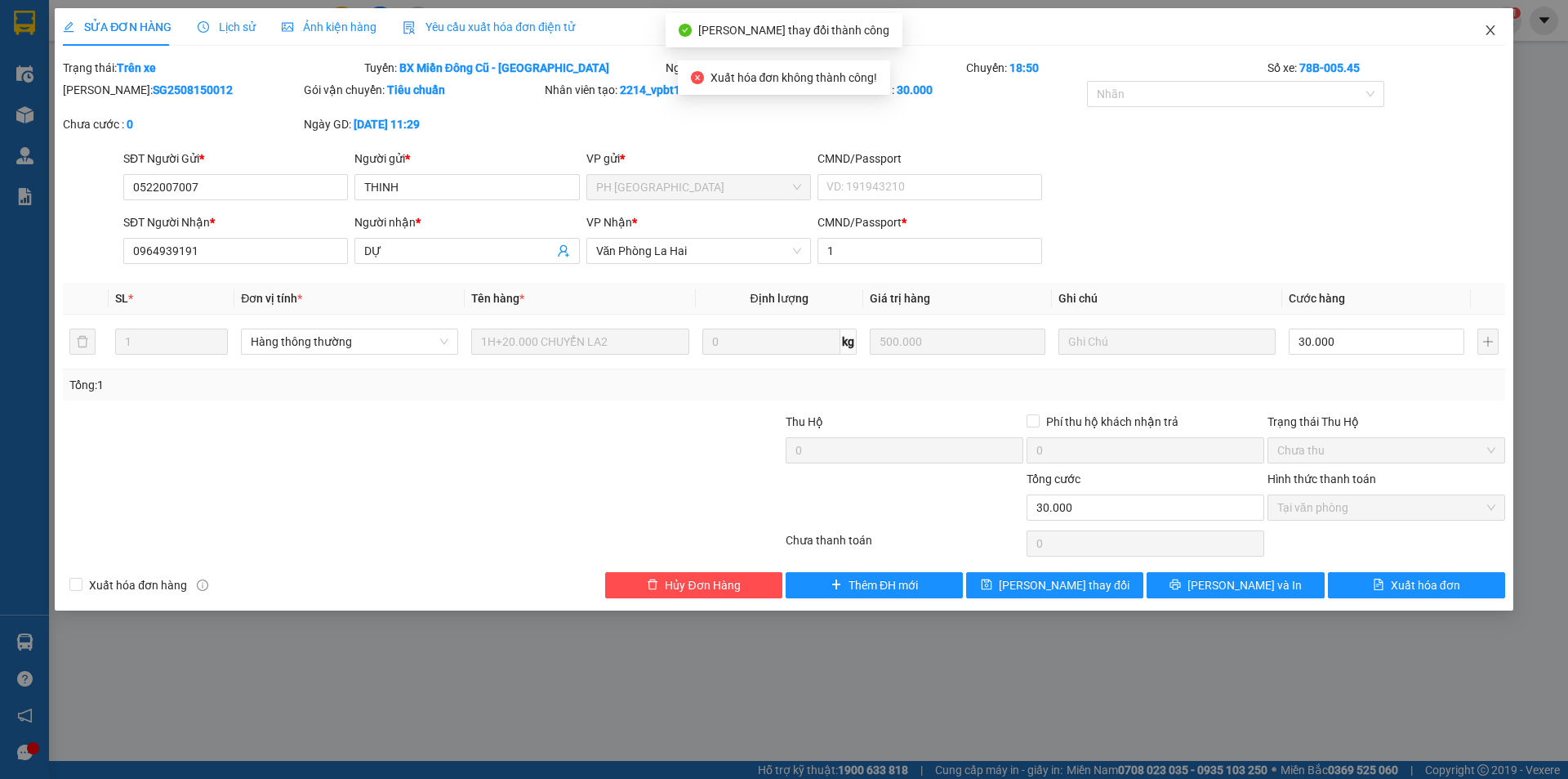
click at [1491, 32] on icon "close" at bounding box center [1489, 30] width 9 height 10
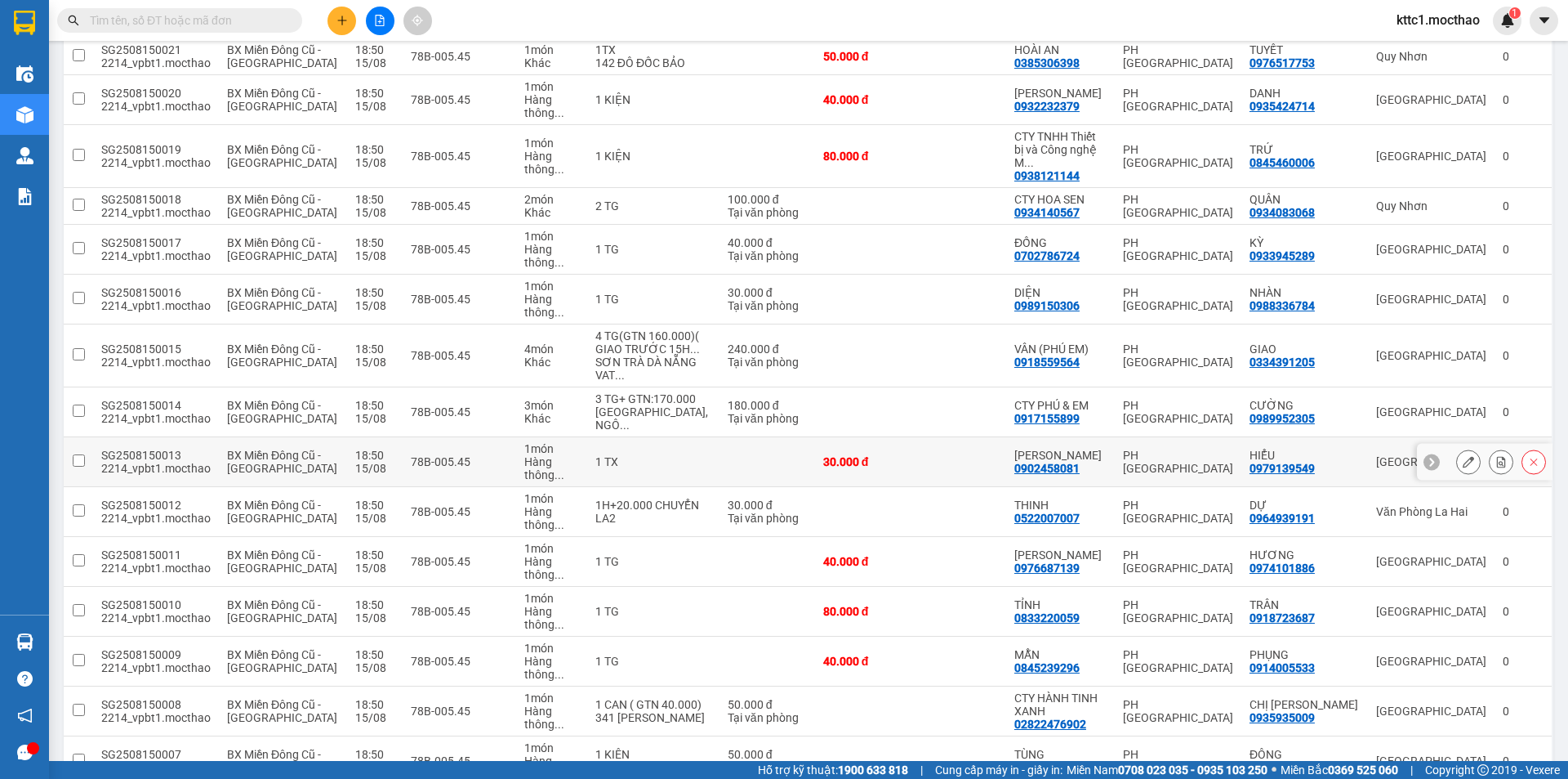
scroll to position [798, 0]
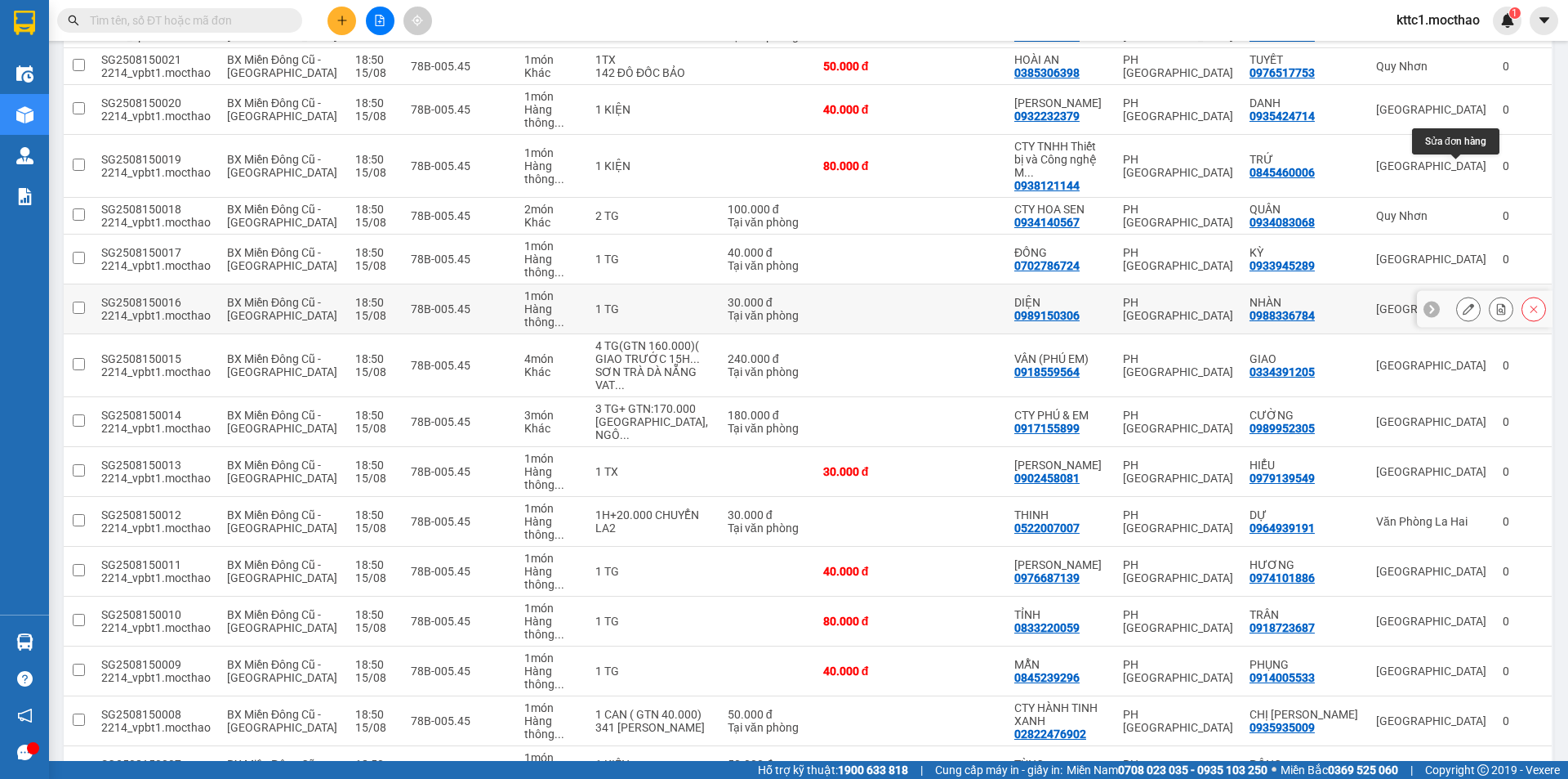
click at [1462, 303] on icon at bounding box center [1468, 309] width 12 height 12
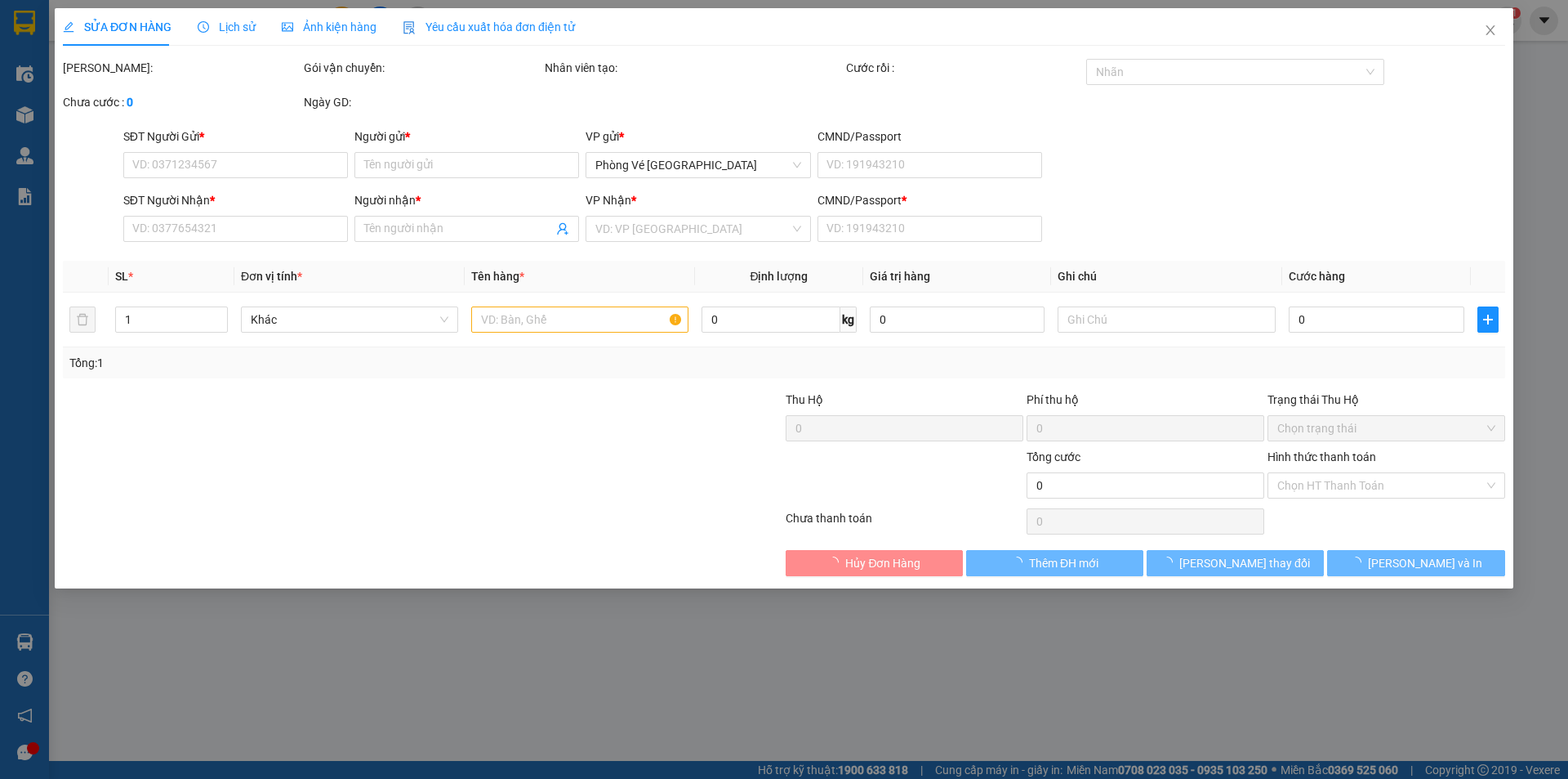
type input "0989150306"
type input "DIỆN"
type input "0988336784"
type input "NHÀN"
type input "1"
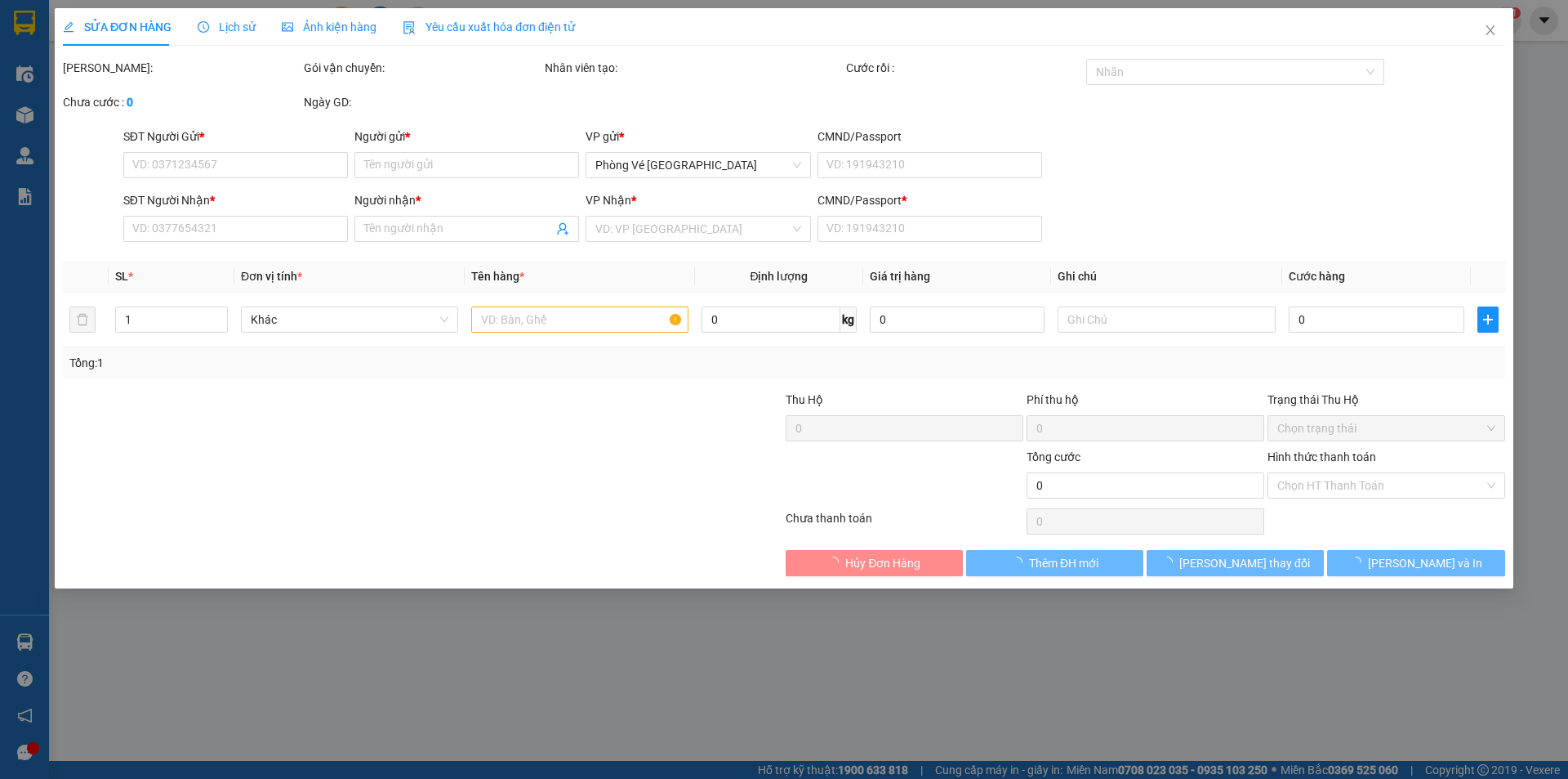
type input "30.000"
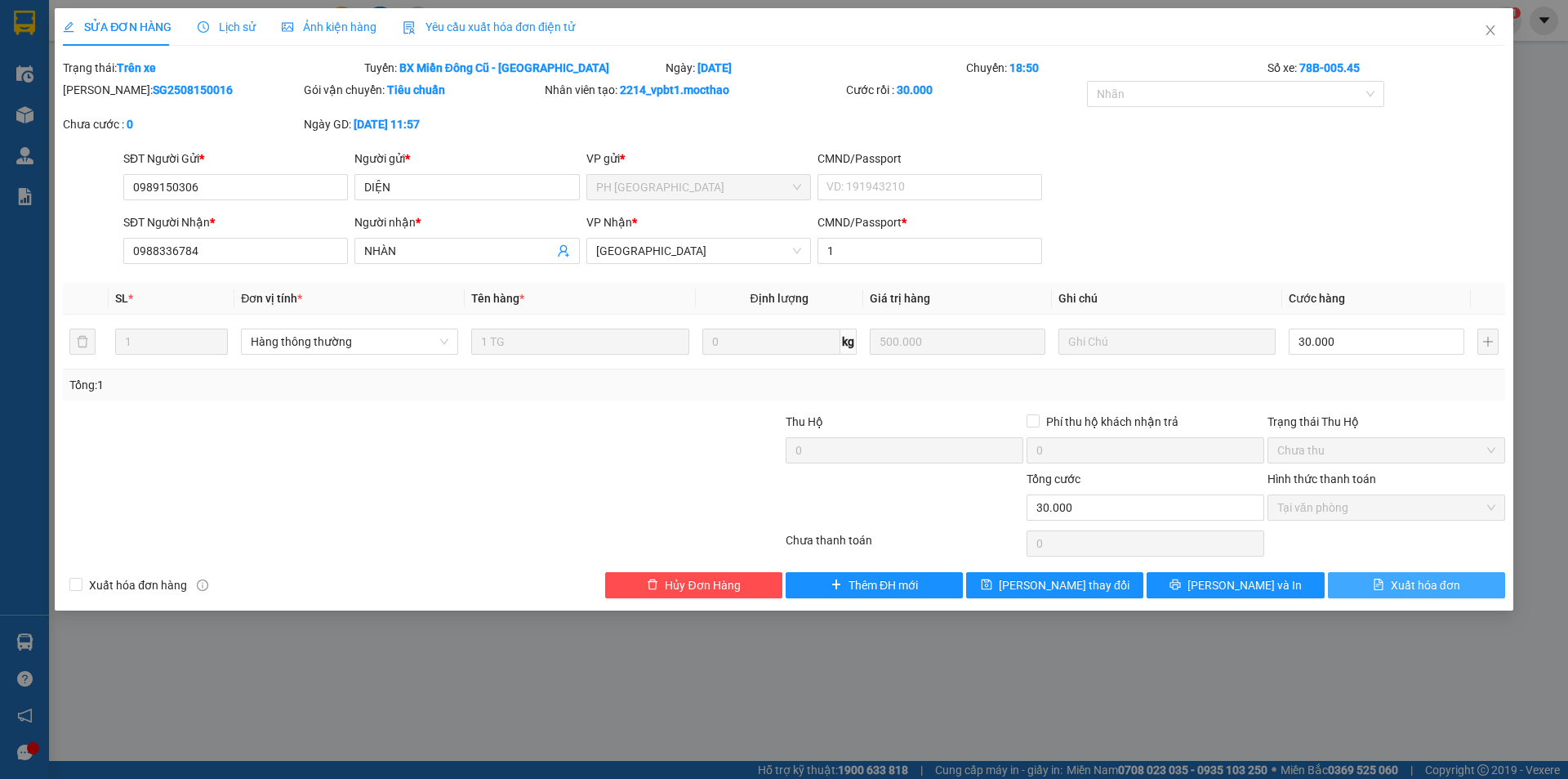
click at [1369, 588] on button "Xuất hóa đơn" at bounding box center [1417, 584] width 178 height 26
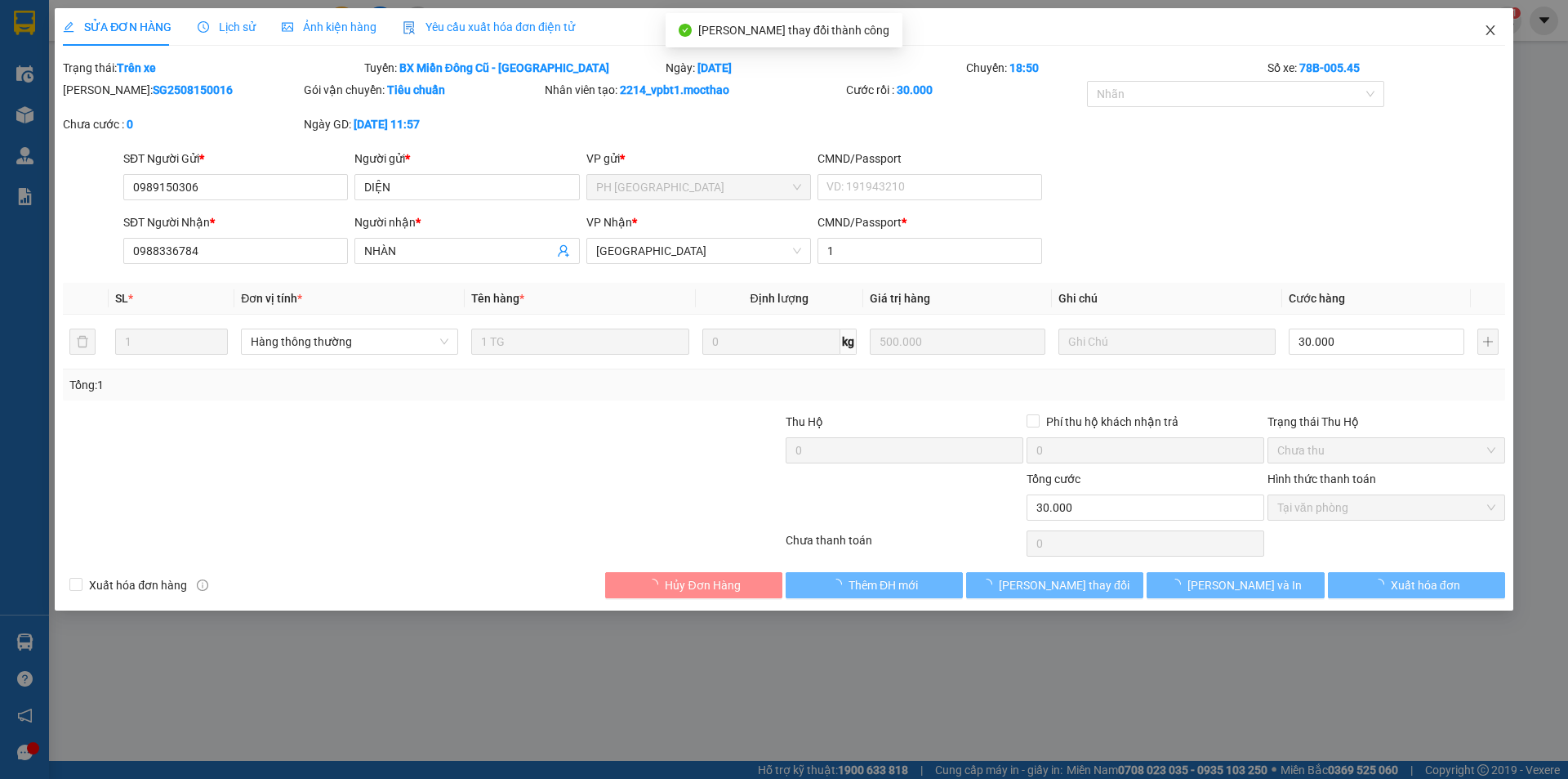
checkbox input "true"
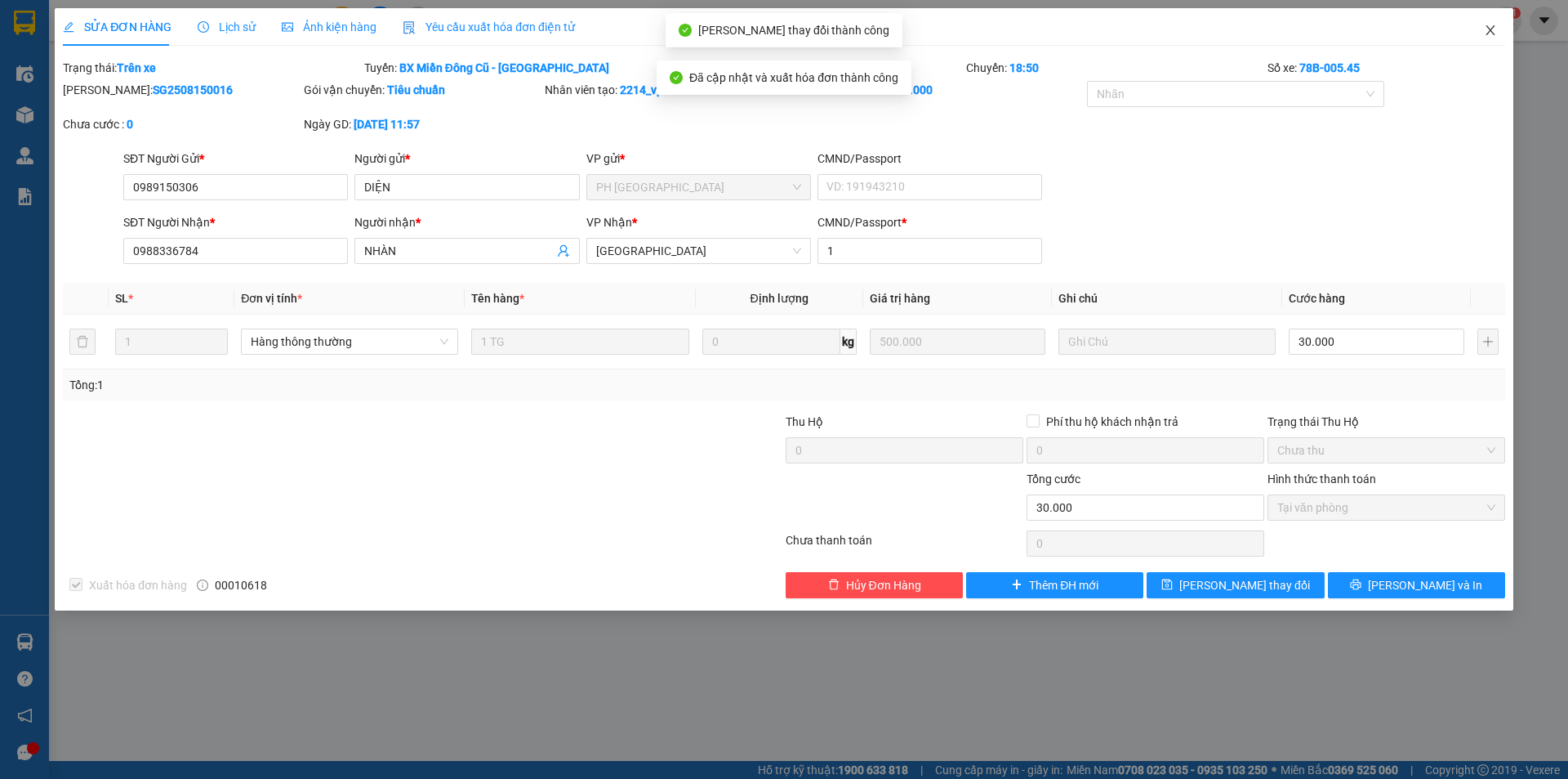
click at [1489, 32] on icon "close" at bounding box center [1489, 30] width 13 height 13
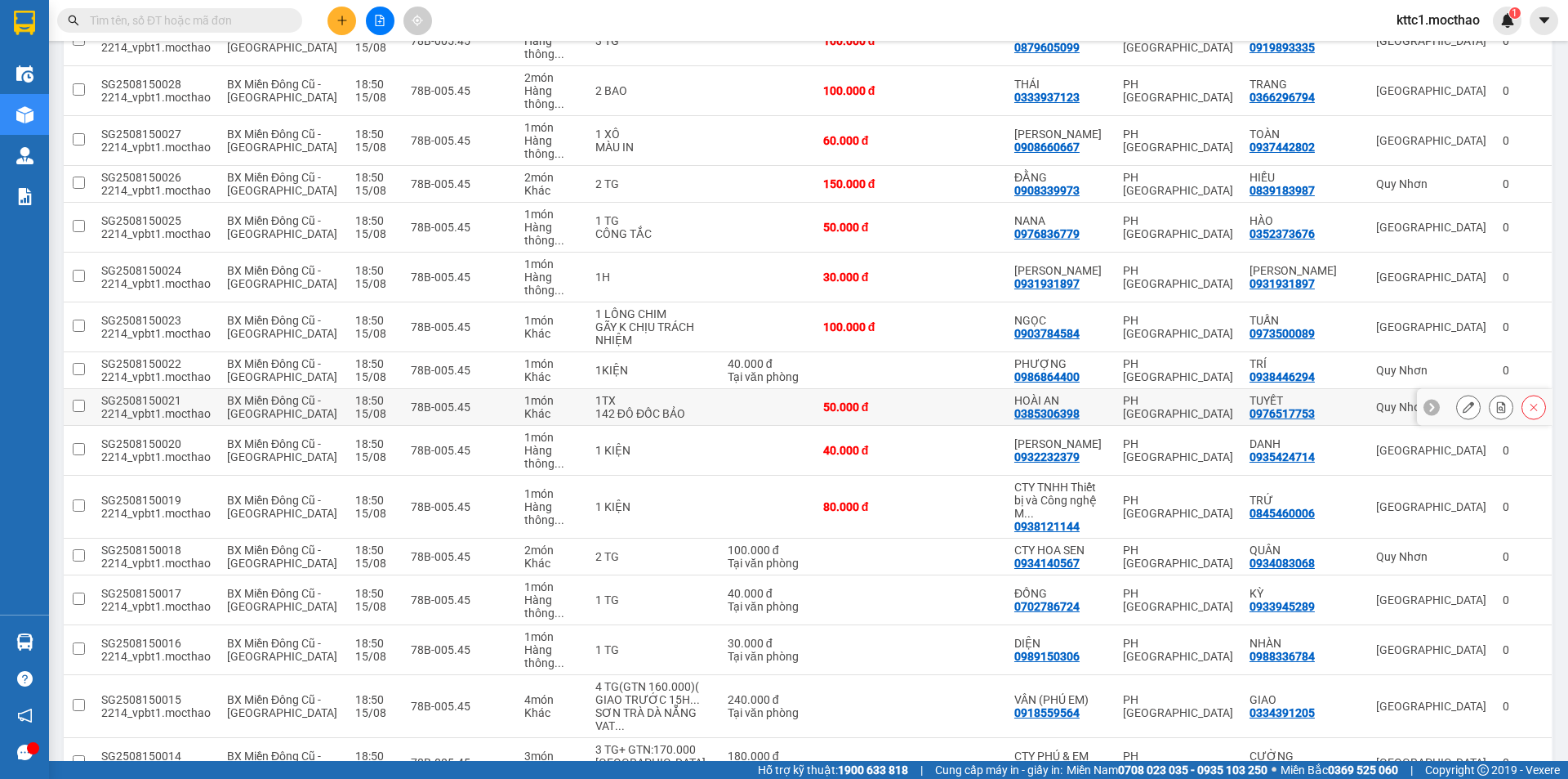
scroll to position [491, 0]
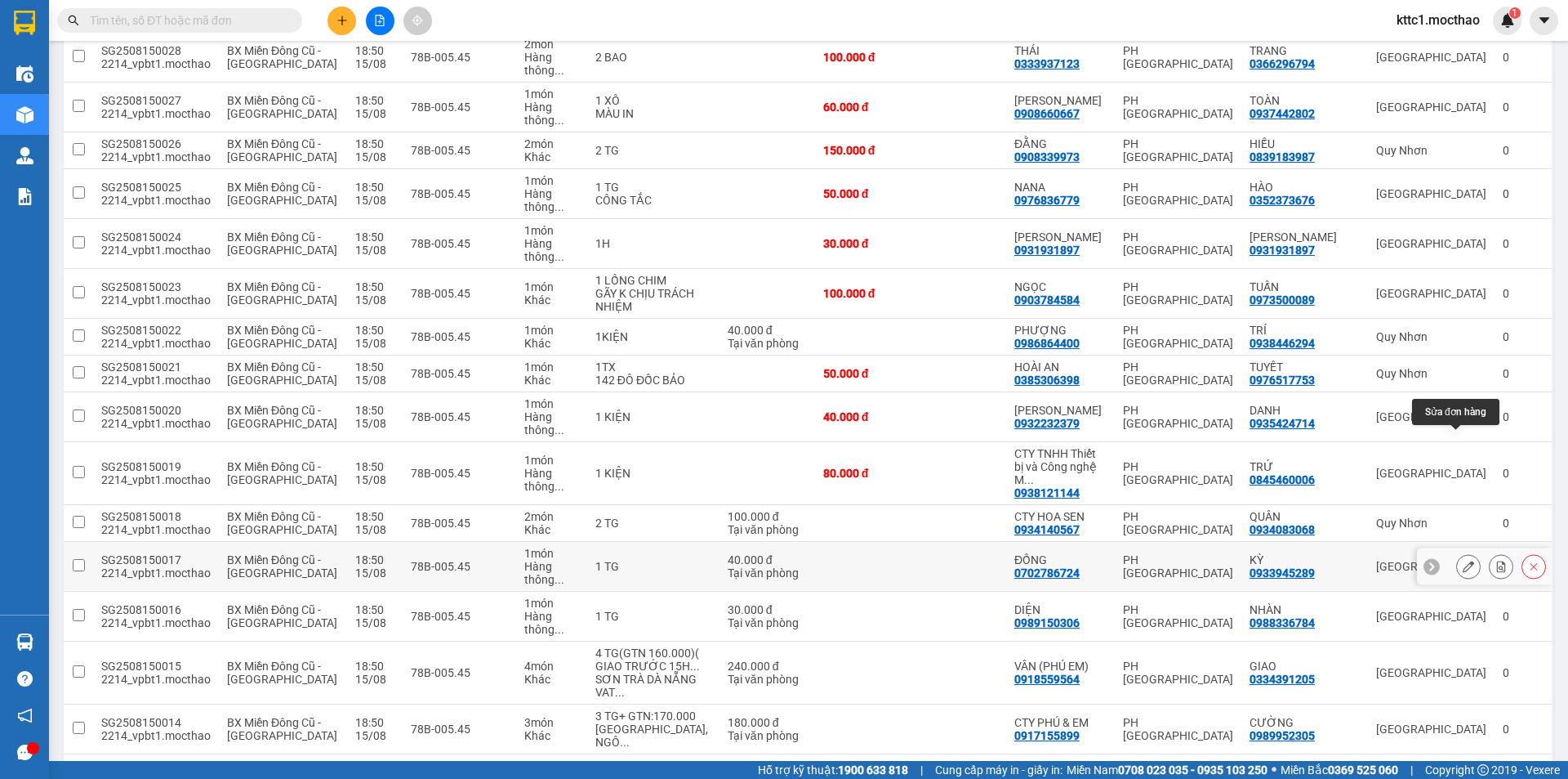
click at [1456, 552] on button at bounding box center [1467, 567] width 23 height 29
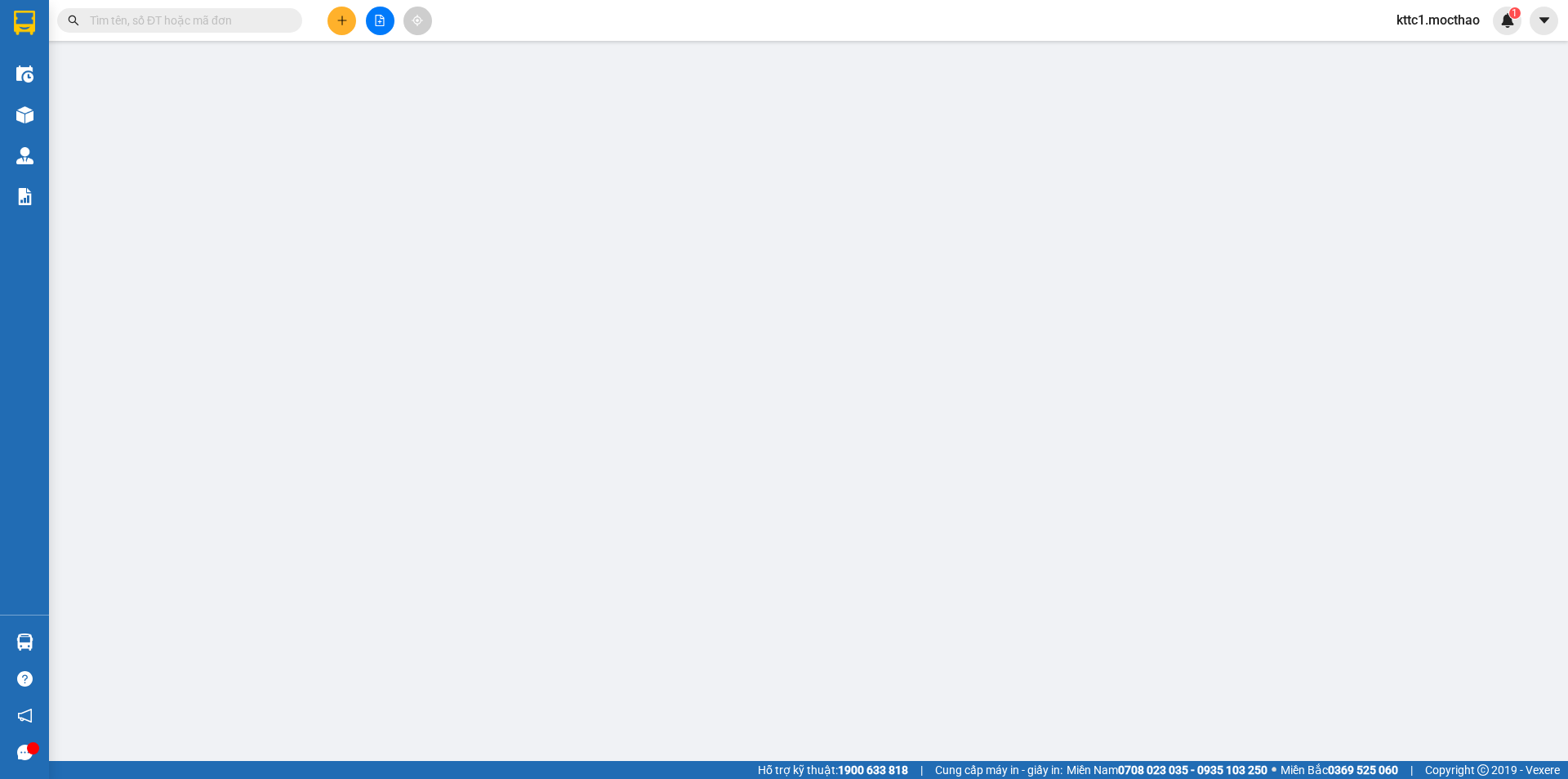
type input "0702786724"
type input "ĐỒNG"
type input "0933945289"
type input "KỲ"
type input "1"
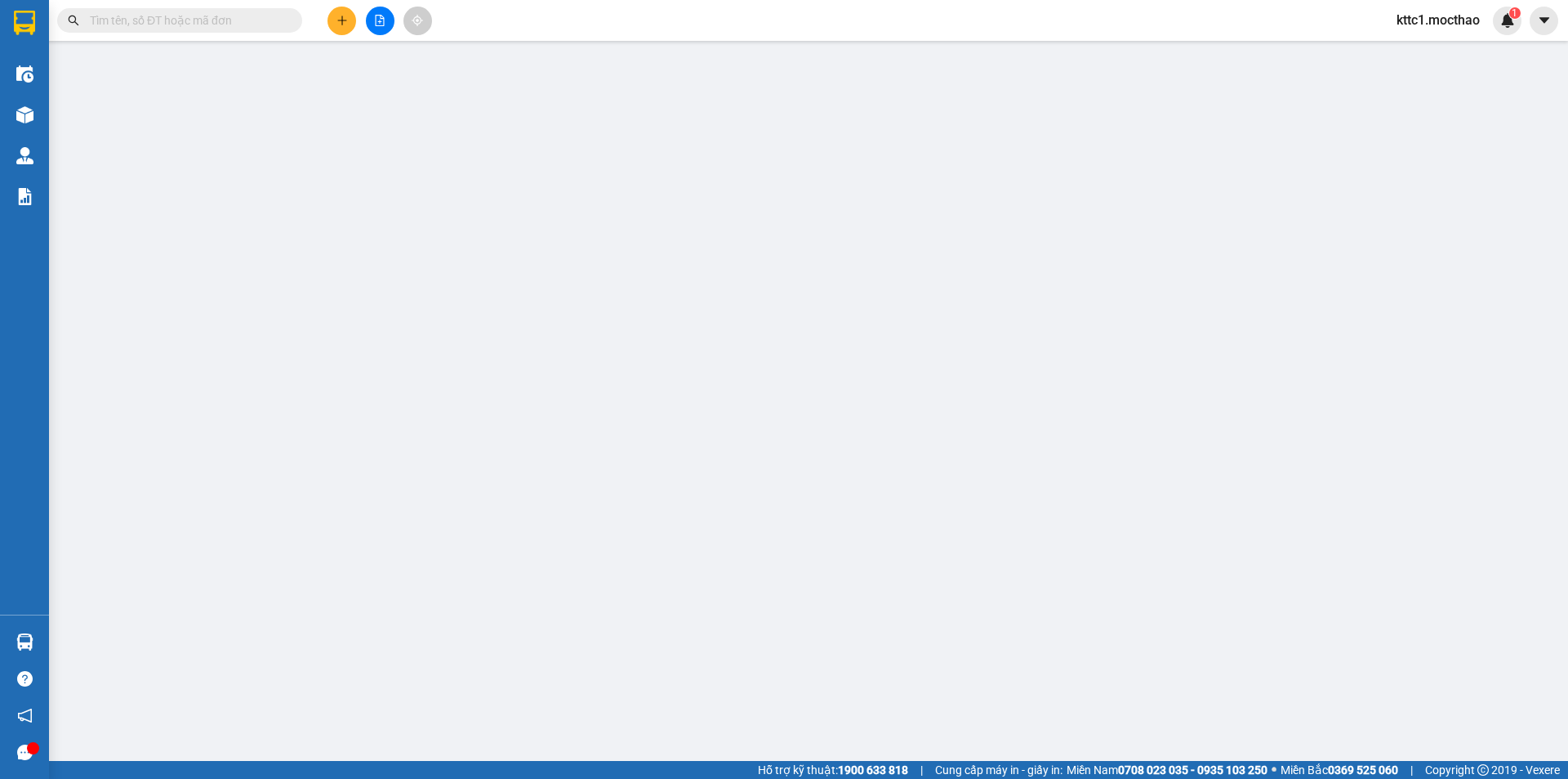
type input "40.000"
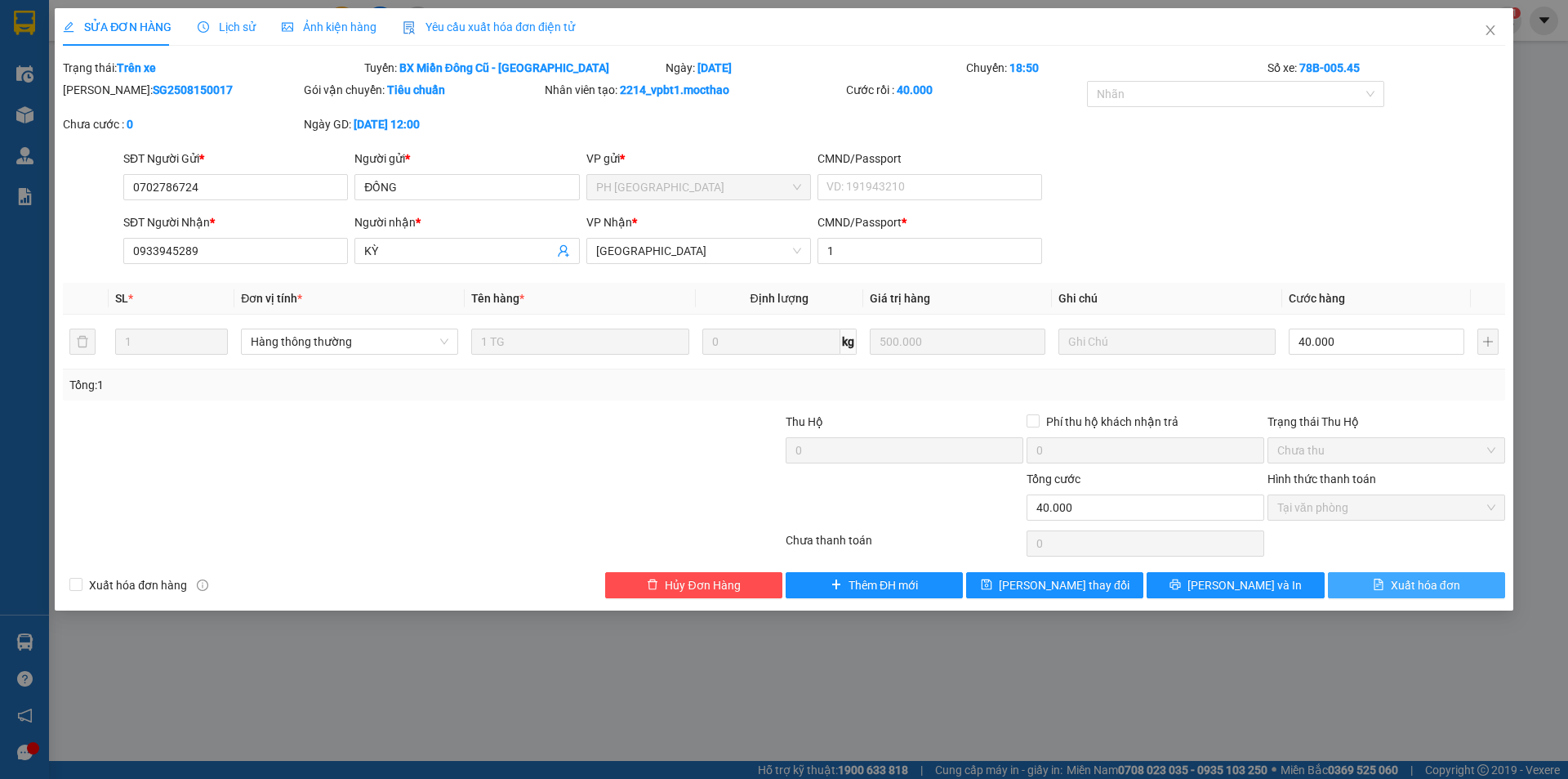
click at [1435, 579] on span "Xuất hóa đơn" at bounding box center [1425, 584] width 69 height 18
checkbox input "true"
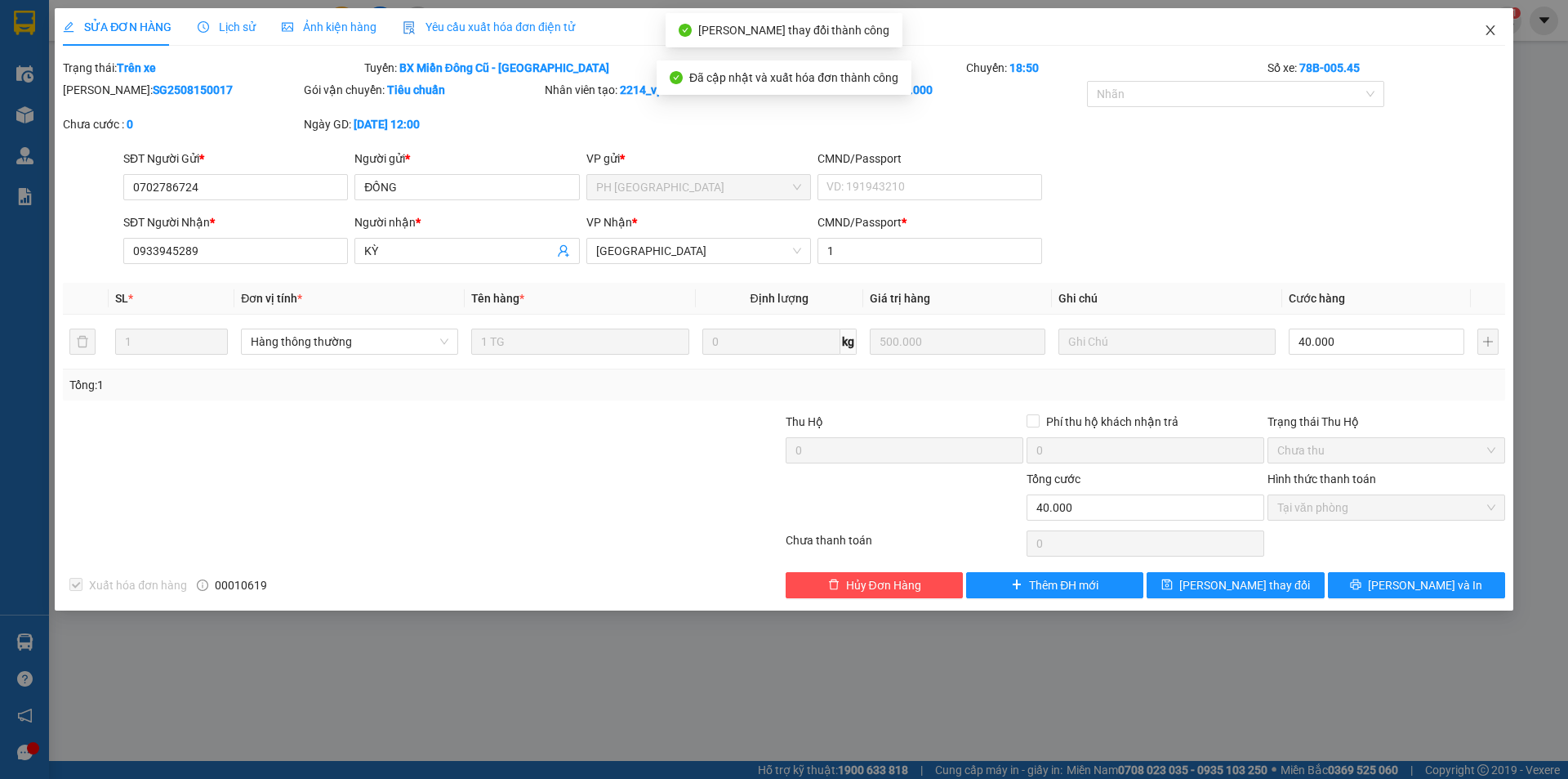
click at [1489, 29] on icon "close" at bounding box center [1489, 30] width 13 height 13
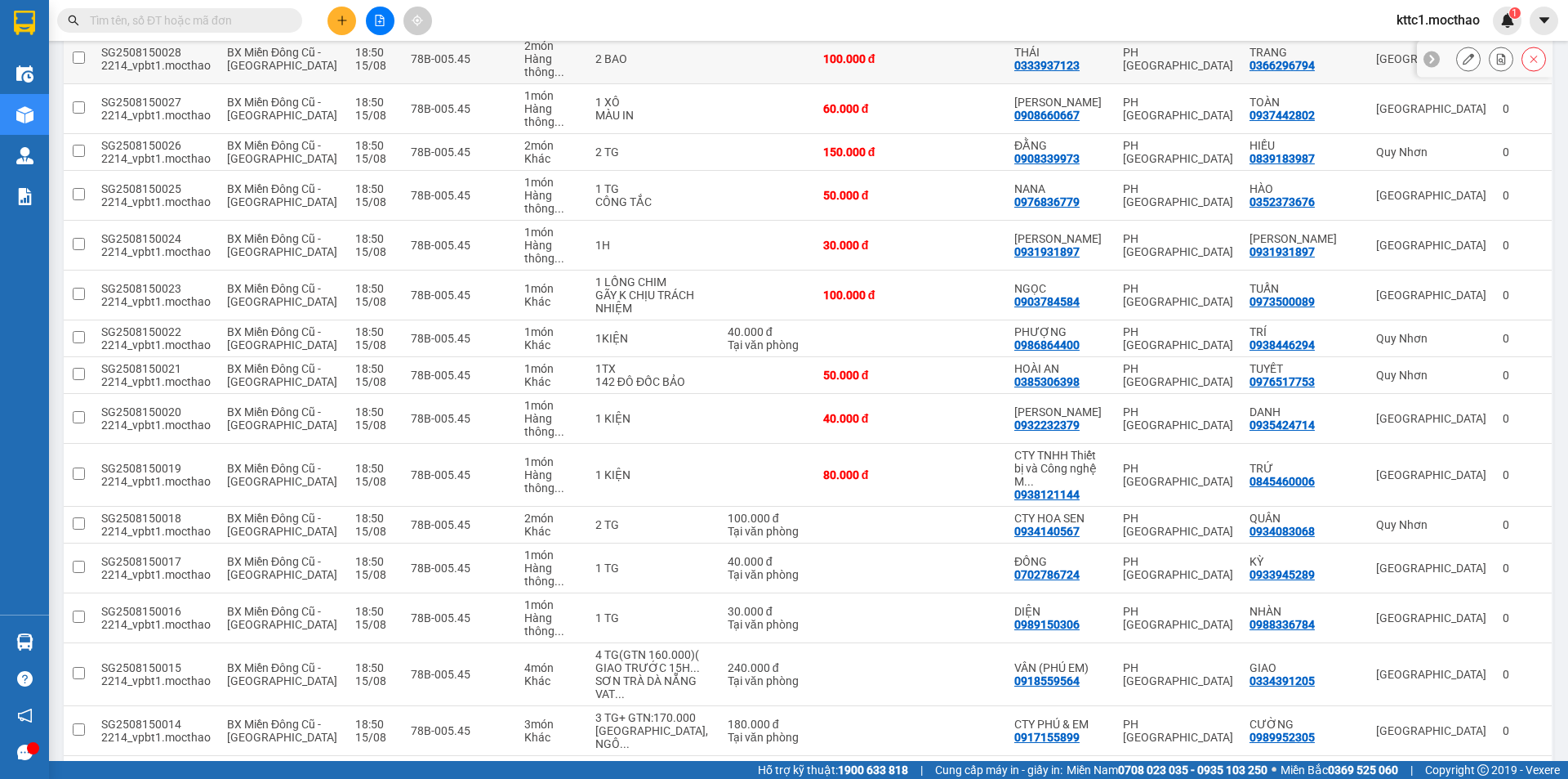
scroll to position [491, 0]
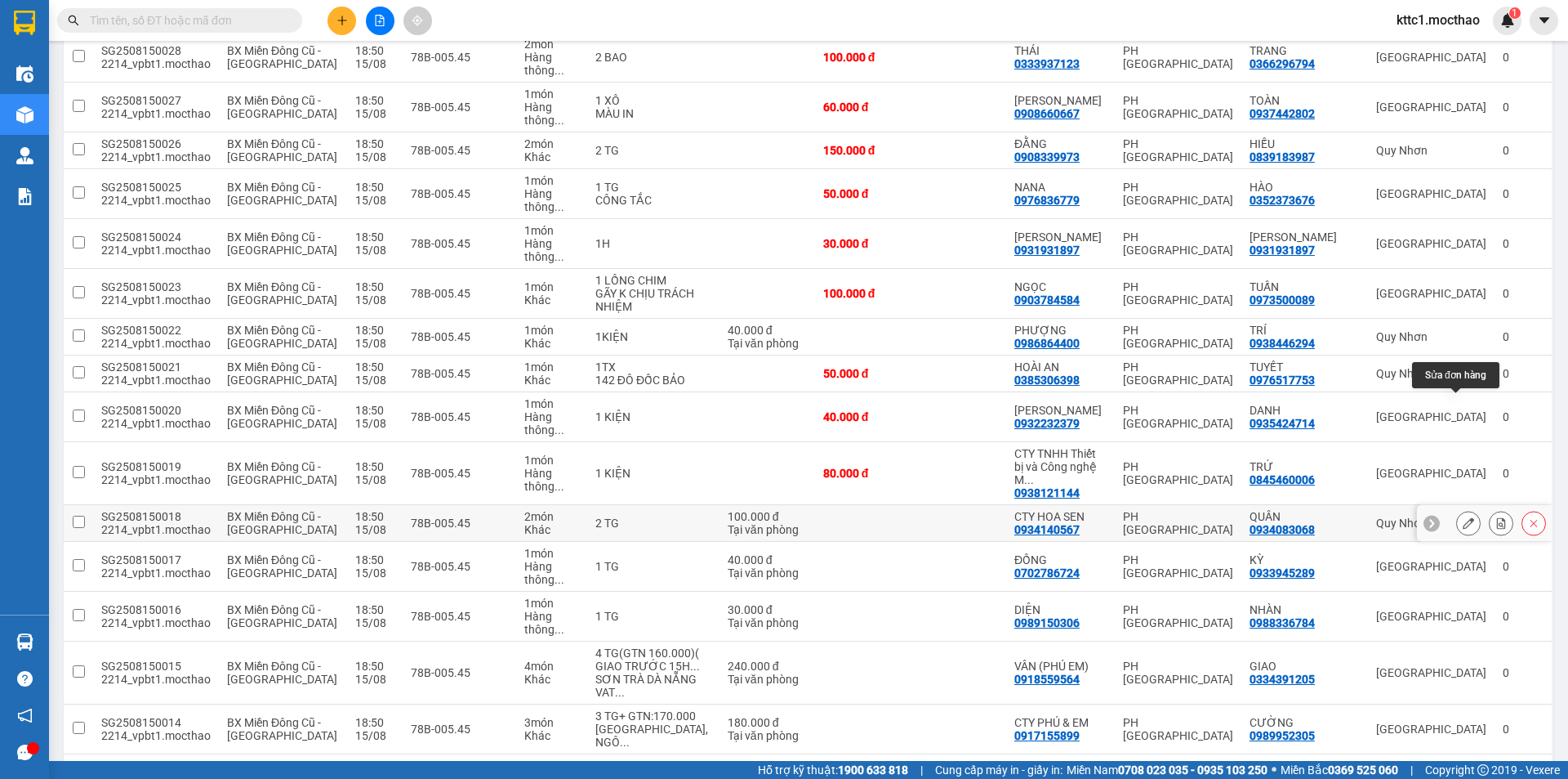
click at [1462, 517] on icon at bounding box center [1468, 523] width 12 height 12
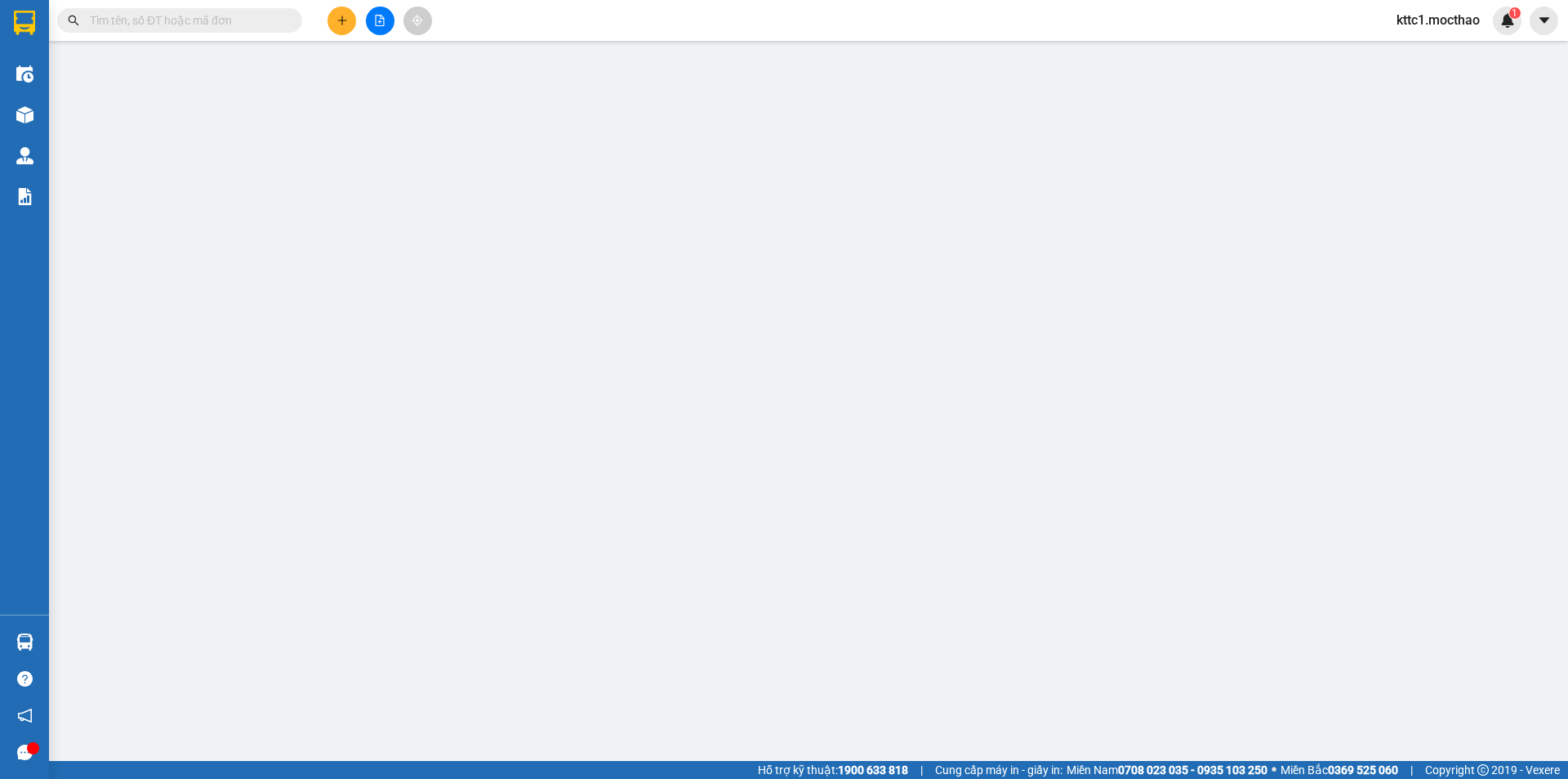
type input "0934140567"
type input "CTY HOA SEN"
type input "0934083068"
type input "QUÂN"
type input "1"
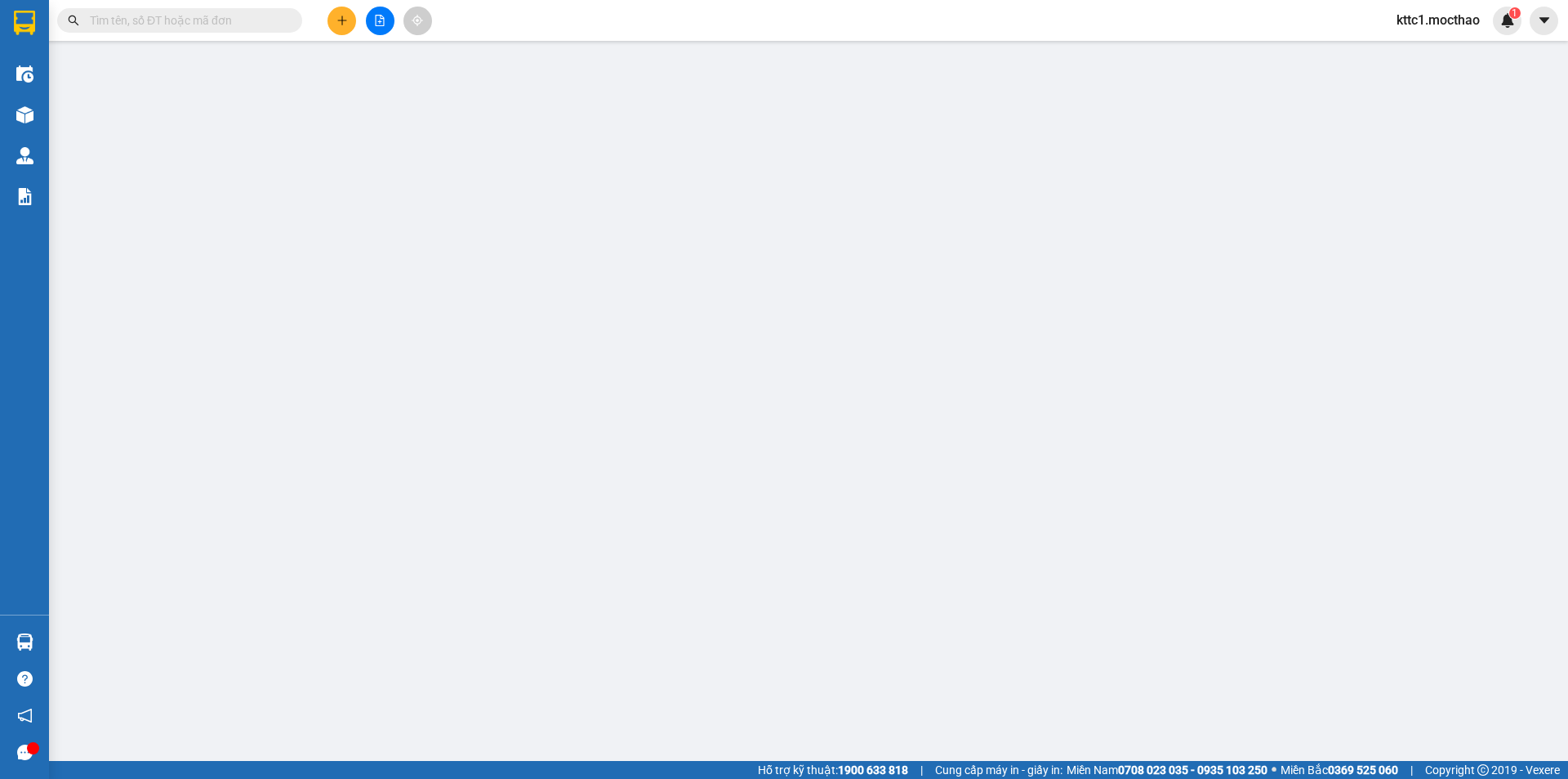
type input "100.000"
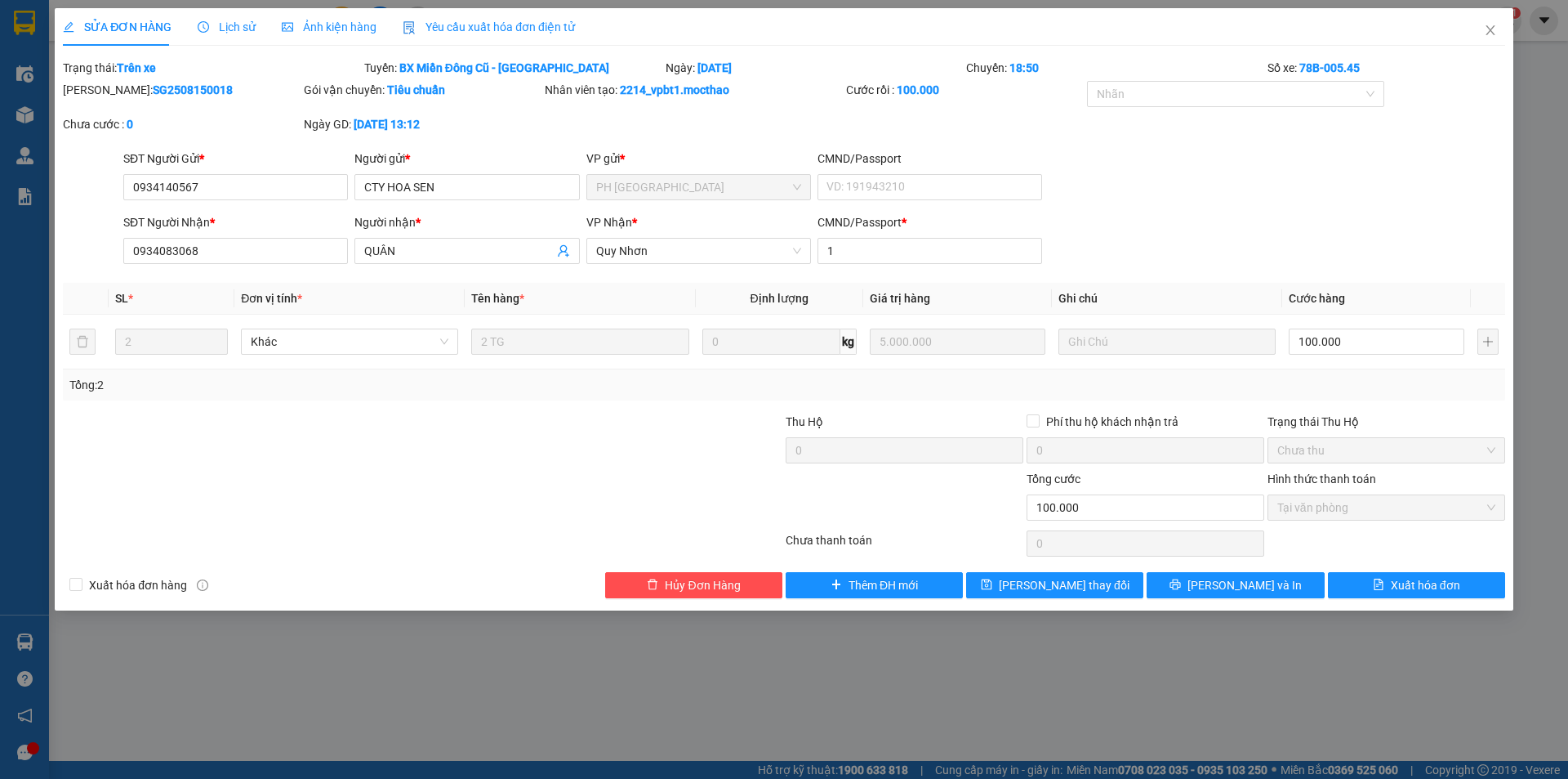
click at [488, 28] on span "Yêu cầu xuất hóa đơn điện tử" at bounding box center [489, 26] width 172 height 13
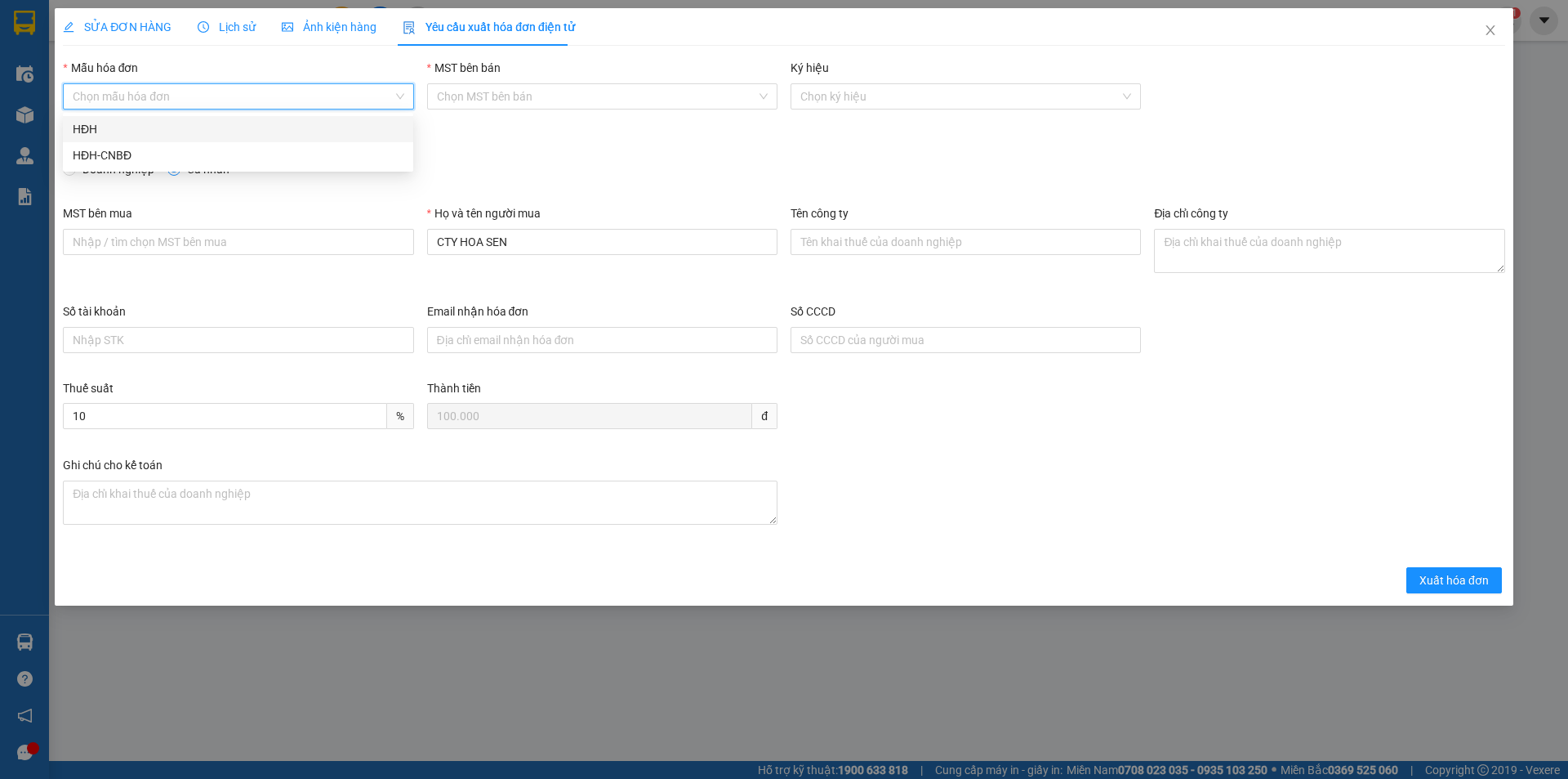
click at [194, 102] on input "Mẫu hóa đơn" at bounding box center [232, 96] width 320 height 25
click at [111, 135] on div "HĐH" at bounding box center [238, 129] width 331 height 18
type input "8"
click at [98, 173] on span "Doanh nghiệp" at bounding box center [118, 168] width 85 height 18
click at [74, 173] on input "Doanh nghiệp" at bounding box center [68, 168] width 12 height 12
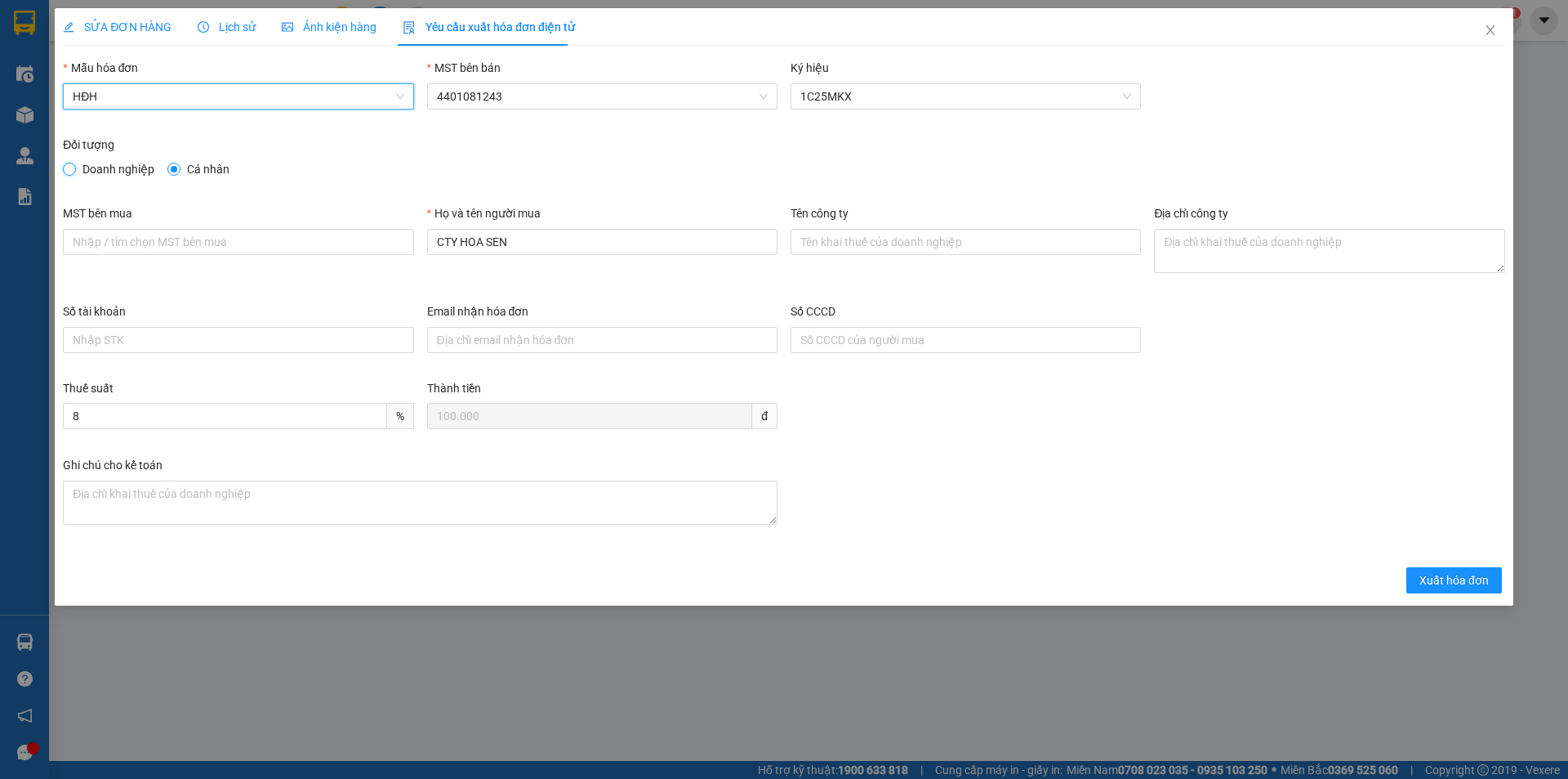
radio input "true"
radio input "false"
drag, startPoint x: 941, startPoint y: 255, endPoint x: 923, endPoint y: 244, distance: 21.1
click at [937, 254] on div "Tên công ty" at bounding box center [965, 233] width 350 height 58
click at [915, 231] on input "Tên công ty" at bounding box center [965, 241] width 350 height 26
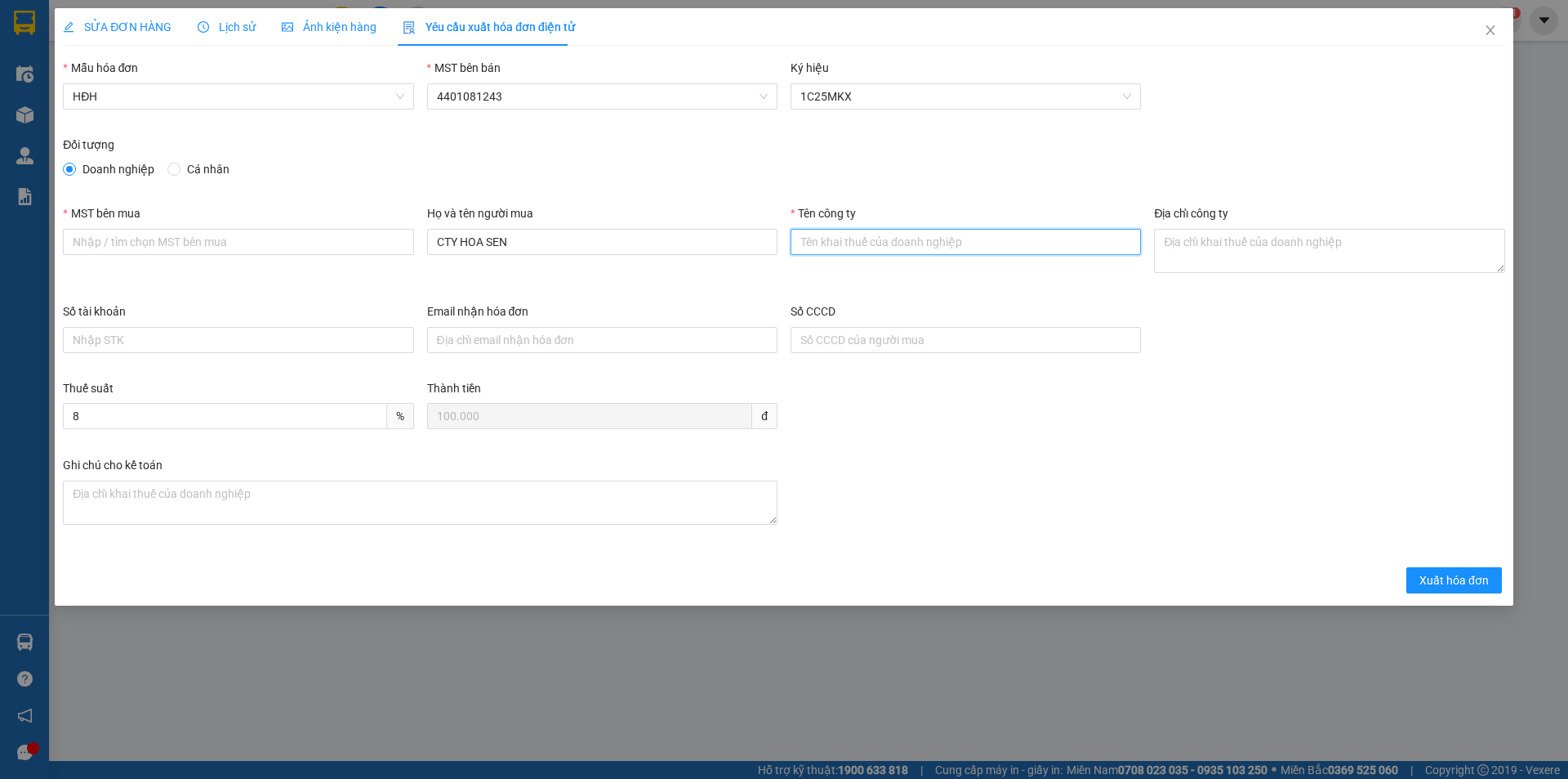
paste input "CÔNG TY TNHH DƯỢC PHẨM HOA SEN"
type input "CÔNG TY TNHH DƯỢC PHẨM HOA SEN"
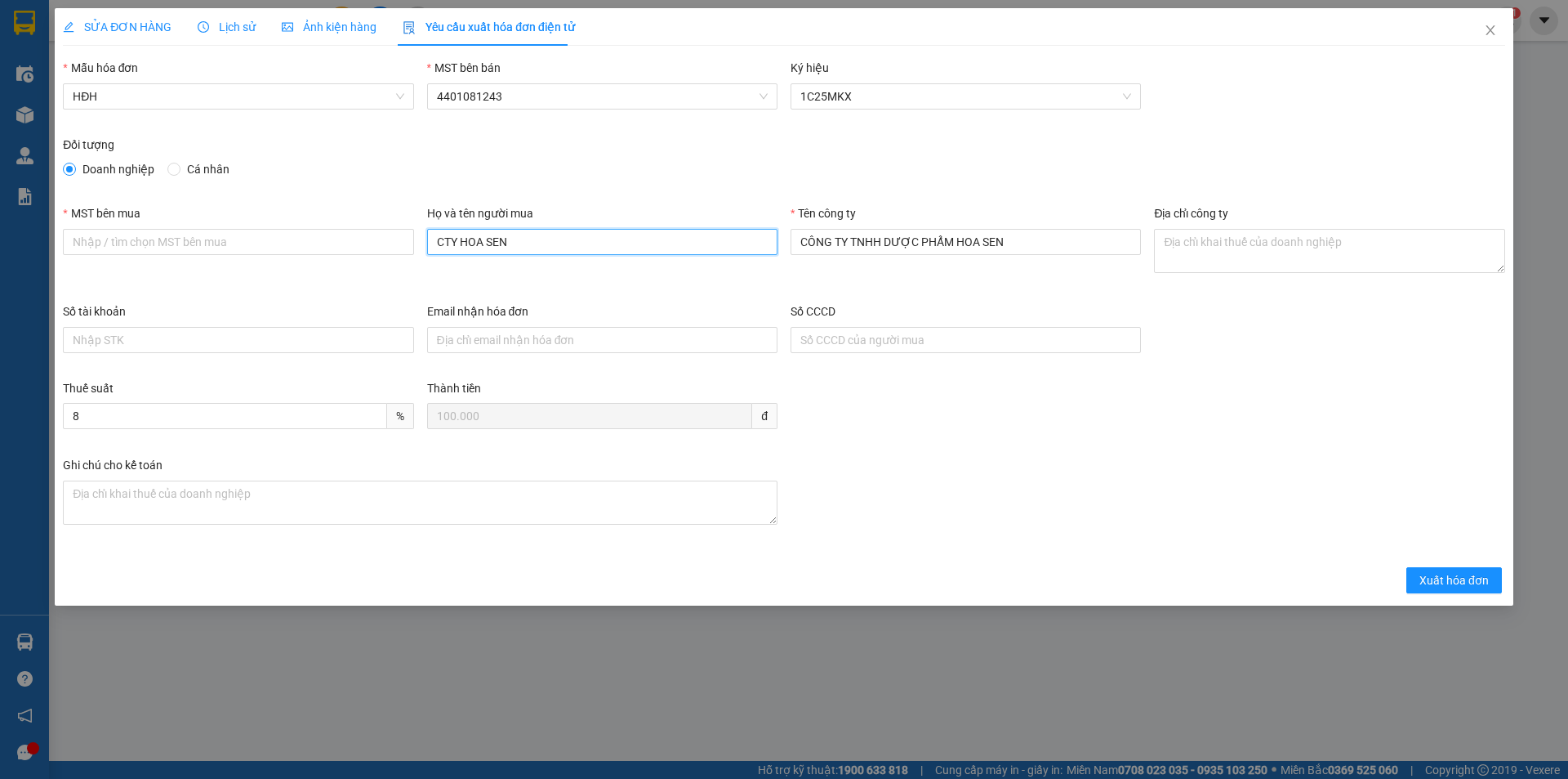
drag, startPoint x: 557, startPoint y: 233, endPoint x: 395, endPoint y: 218, distance: 162.7
click at [395, 218] on div "MST bên mua Họ và tên người mua CTY HOA SEN Tên công ty CÔNG TY TNHH DƯỢC PHẨM …" at bounding box center [784, 253] width 1455 height 98
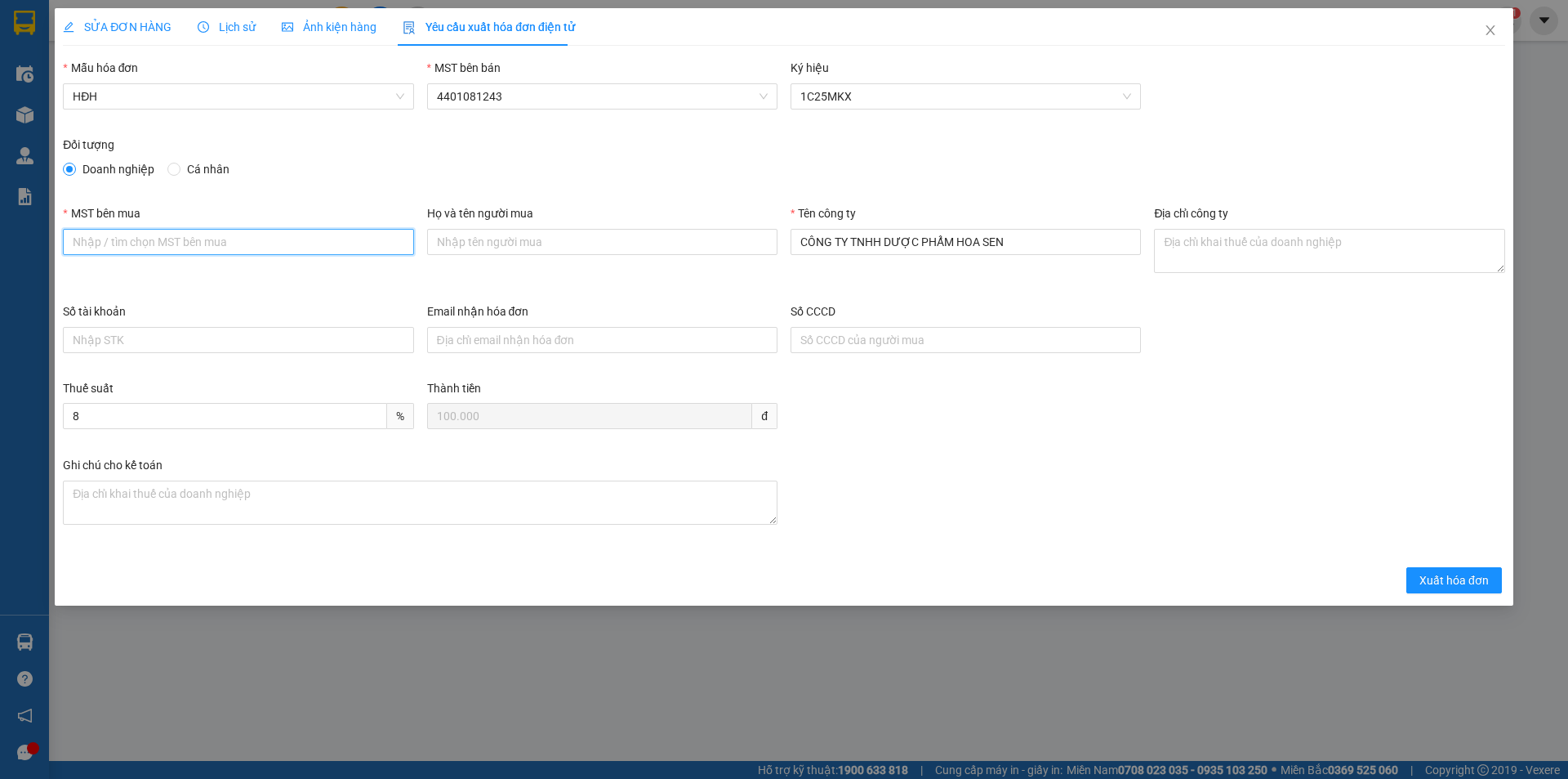
click at [282, 230] on input "MST bên mua" at bounding box center [238, 241] width 350 height 26
paste input "0304123959"
type input "0304123959"
click at [1228, 256] on textarea "Địa chỉ công ty" at bounding box center [1329, 250] width 350 height 44
paste textarea "[STREET_ADDRESS][PERSON_NAME]"
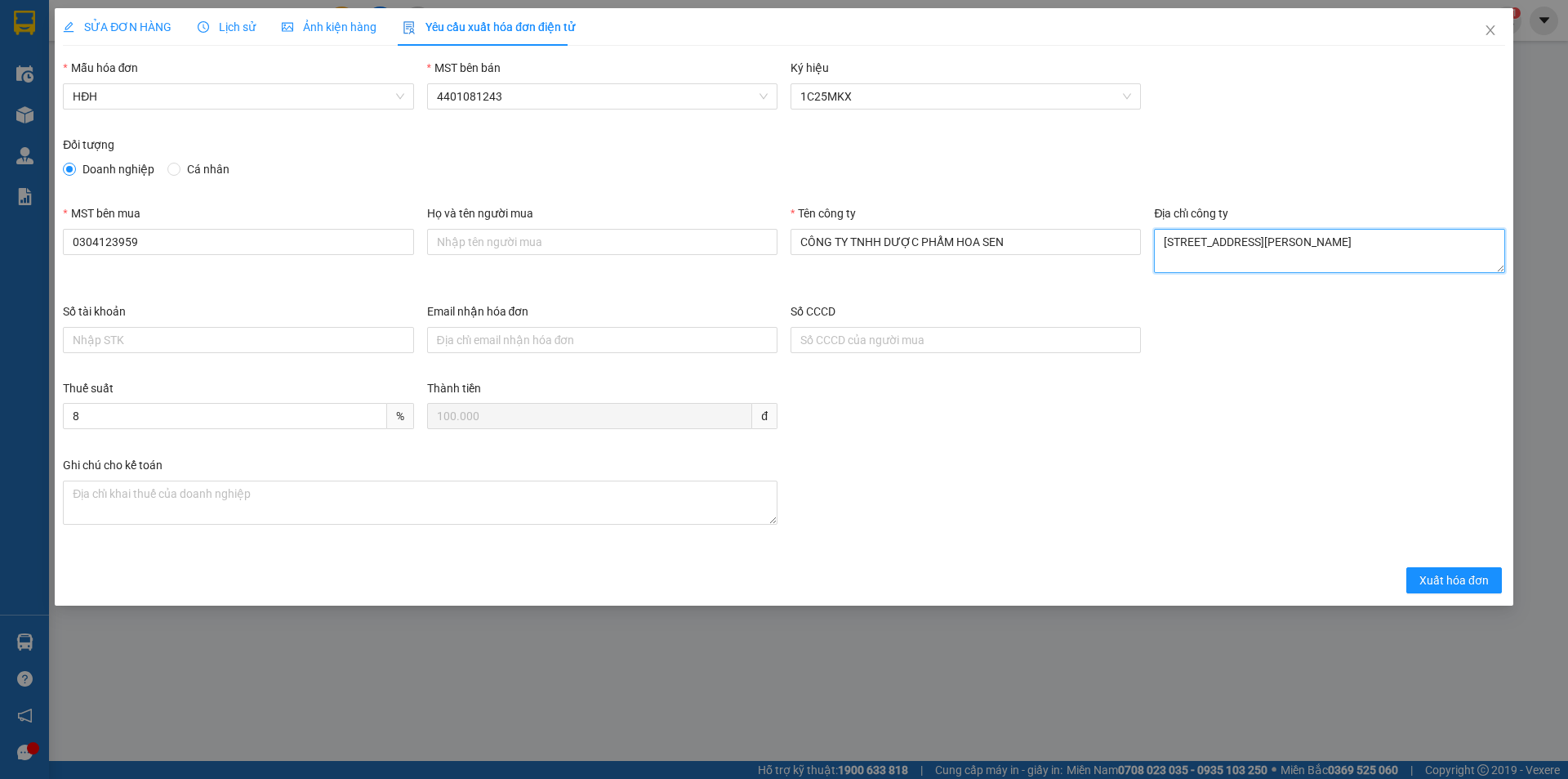
scroll to position [13, 0]
type textarea "[STREET_ADDRESS][PERSON_NAME]"
click at [528, 342] on input "Email nhận hóa đơn" at bounding box center [602, 339] width 350 height 26
paste input "[EMAIL_ADDRESS][DOMAIN_NAME]"
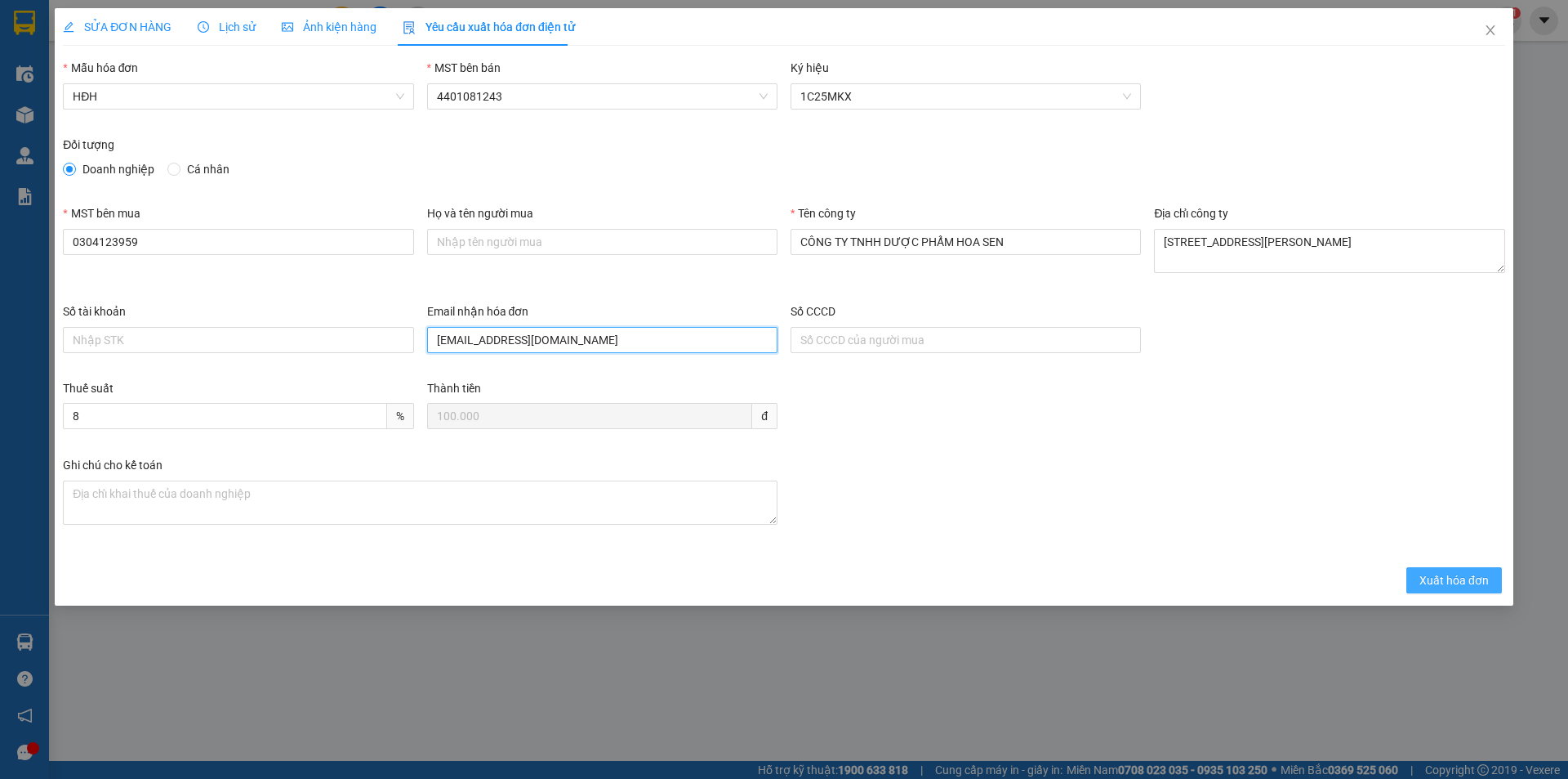
type input "[EMAIL_ADDRESS][DOMAIN_NAME]"
click at [1449, 584] on span "Xuất hóa đơn" at bounding box center [1454, 579] width 69 height 18
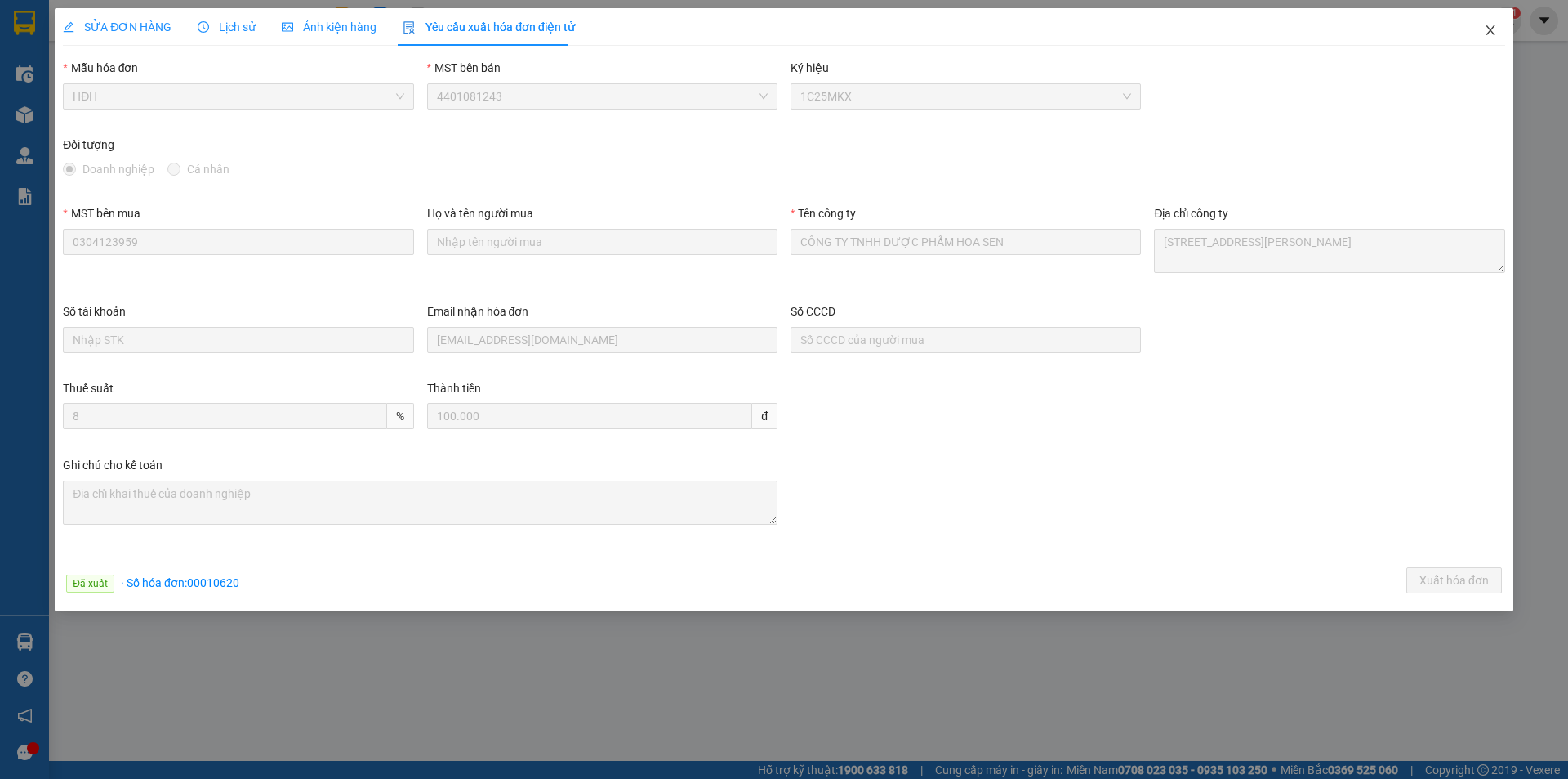
click at [1492, 30] on icon "close" at bounding box center [1489, 30] width 9 height 10
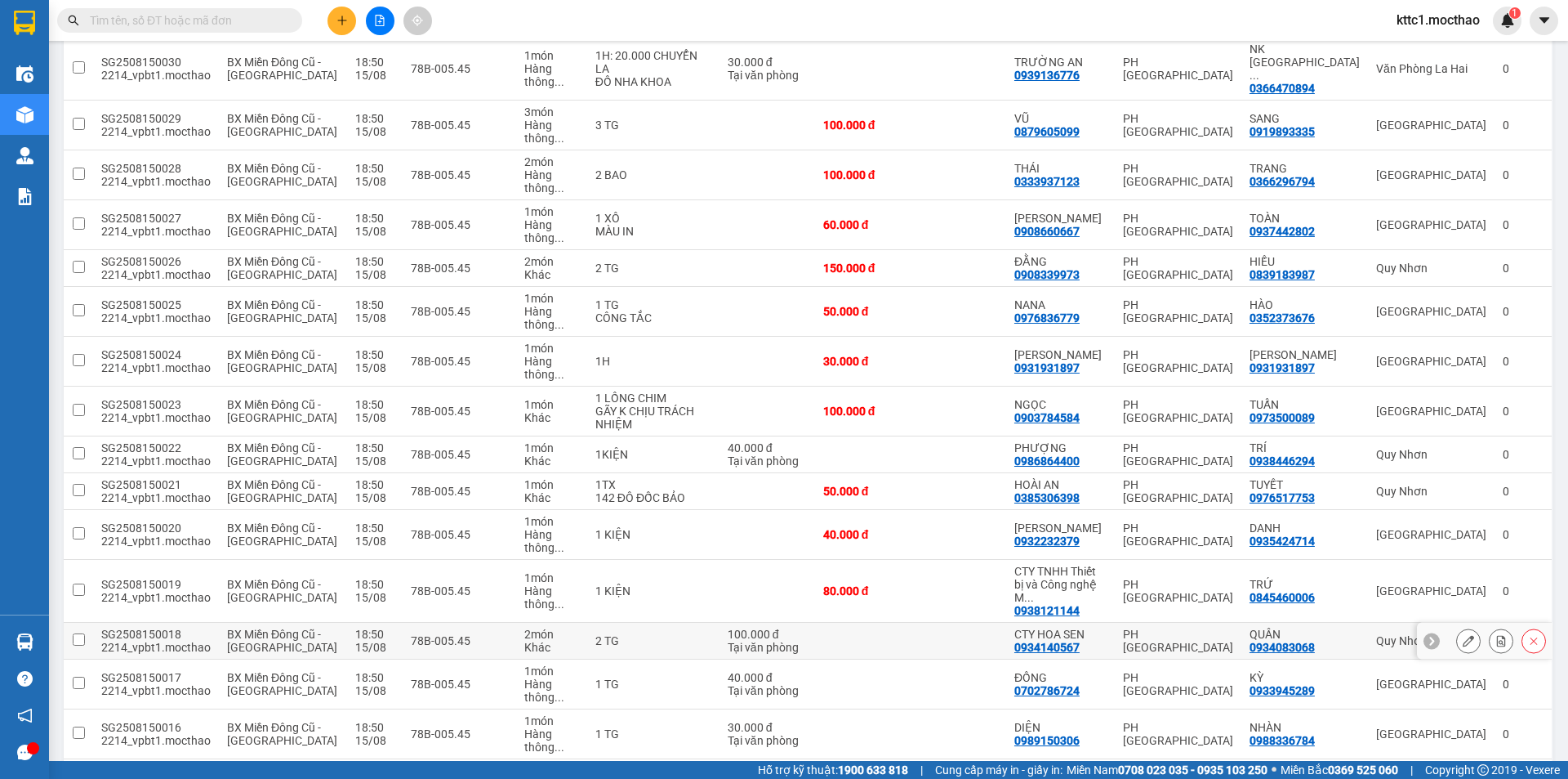
scroll to position [409, 0]
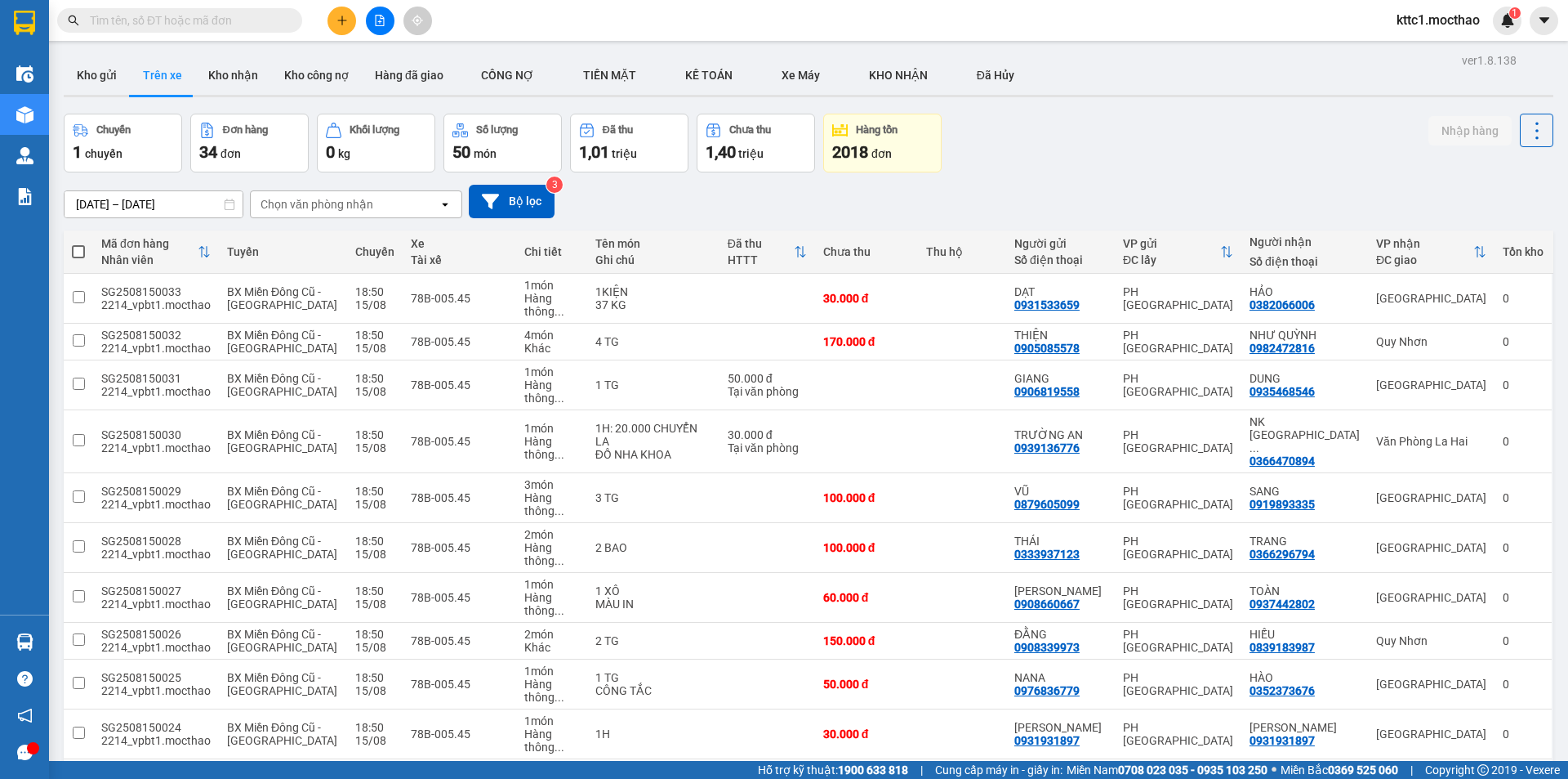
scroll to position [409, 0]
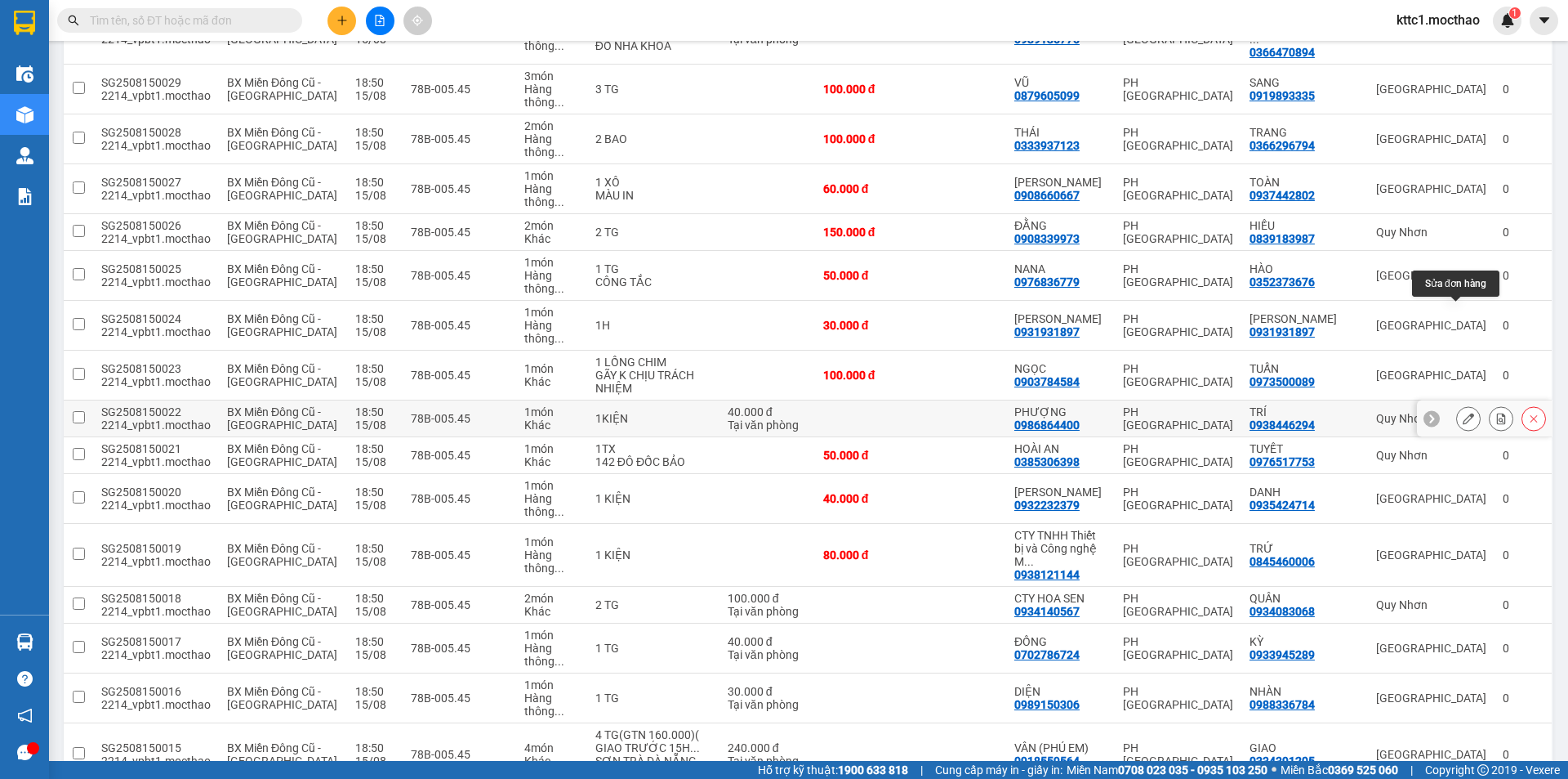
click at [1456, 404] on button at bounding box center [1467, 419] width 23 height 29
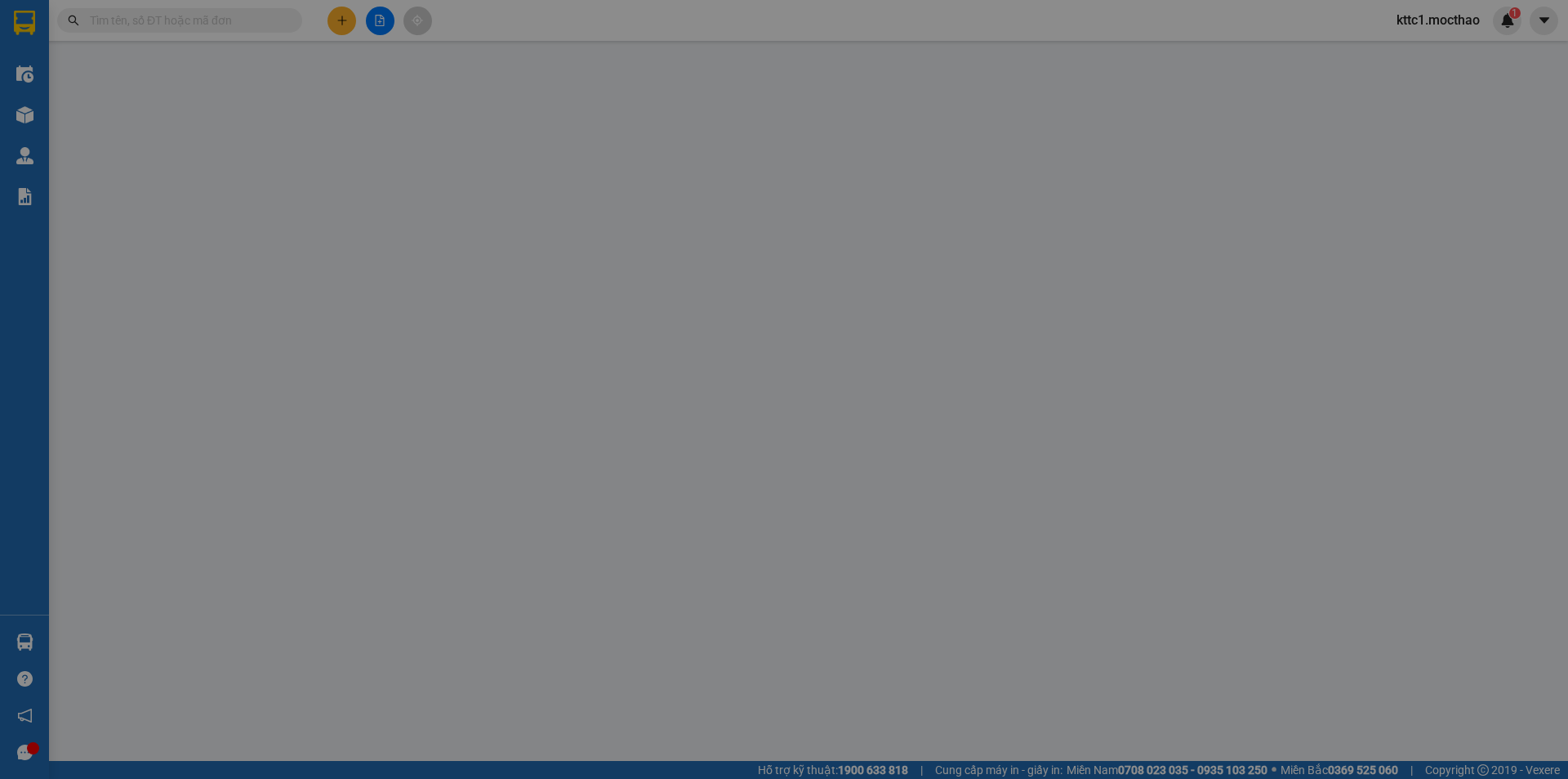
type input "0986864400"
type input "PHƯỢNG"
type input "0938446294"
type input "TRÍ"
type input "1"
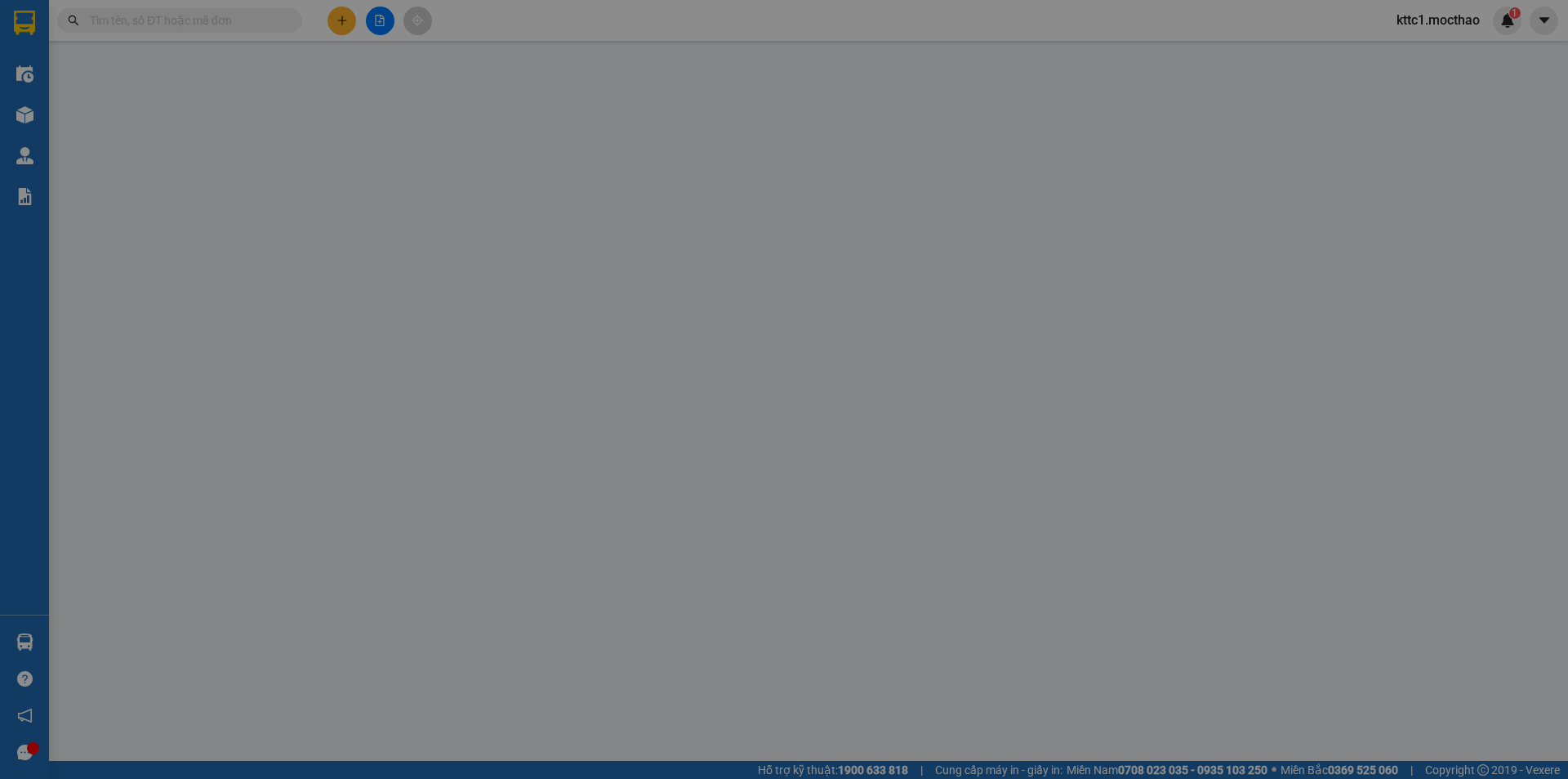
type input "40.000"
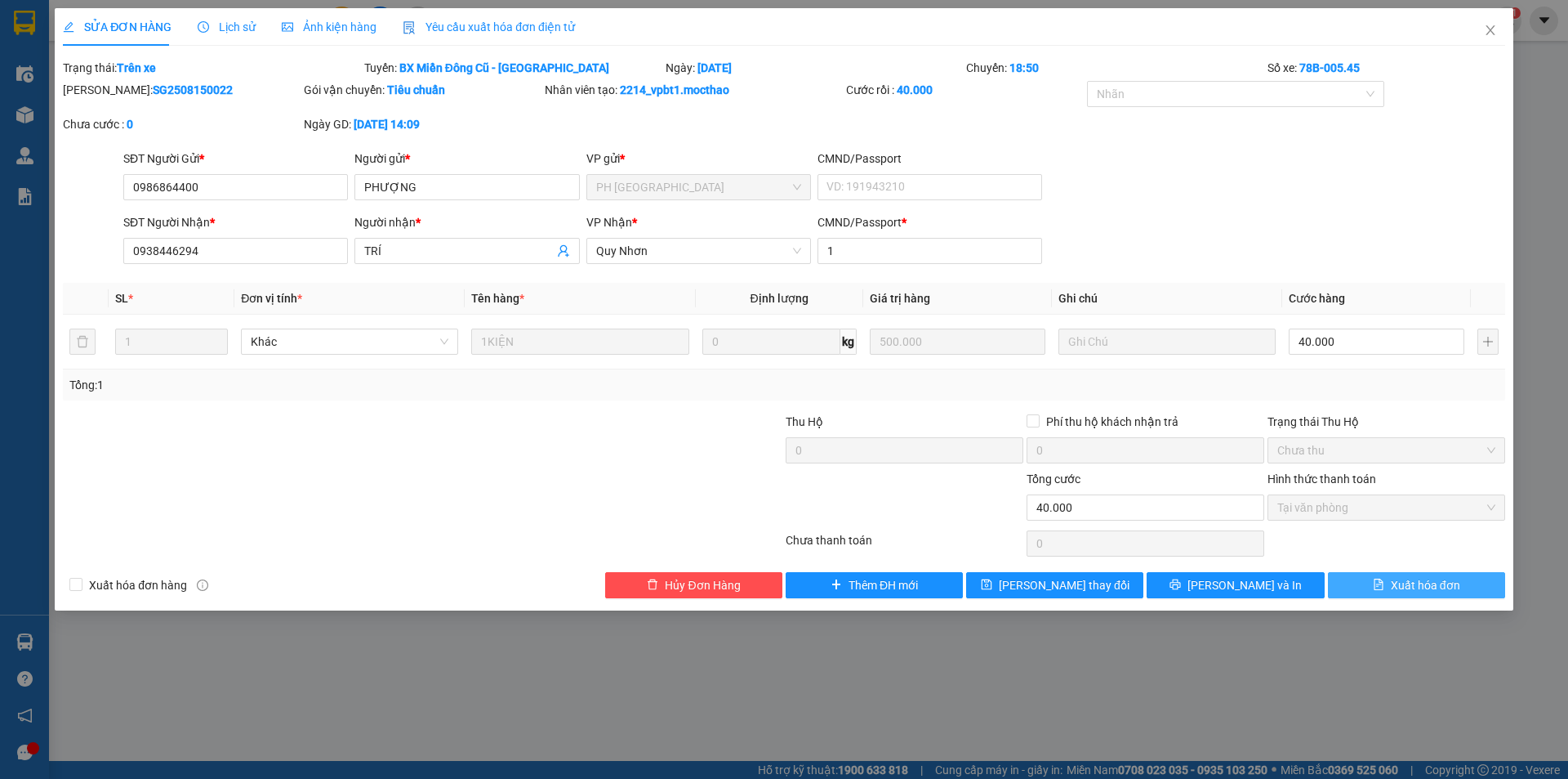
click at [1404, 583] on span "Xuất hóa đơn" at bounding box center [1425, 584] width 69 height 18
checkbox input "true"
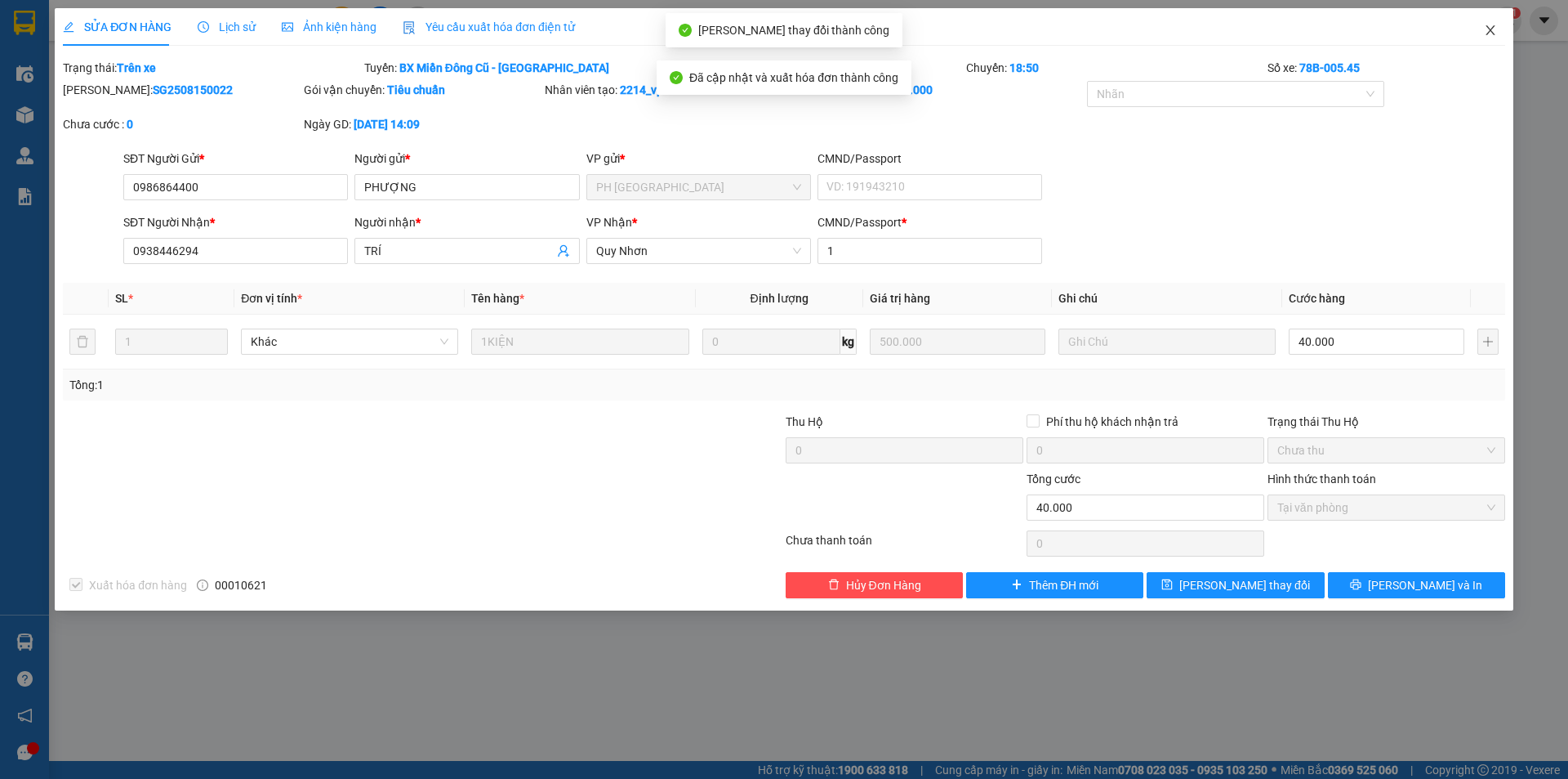
click at [1490, 33] on icon "close" at bounding box center [1489, 30] width 13 height 13
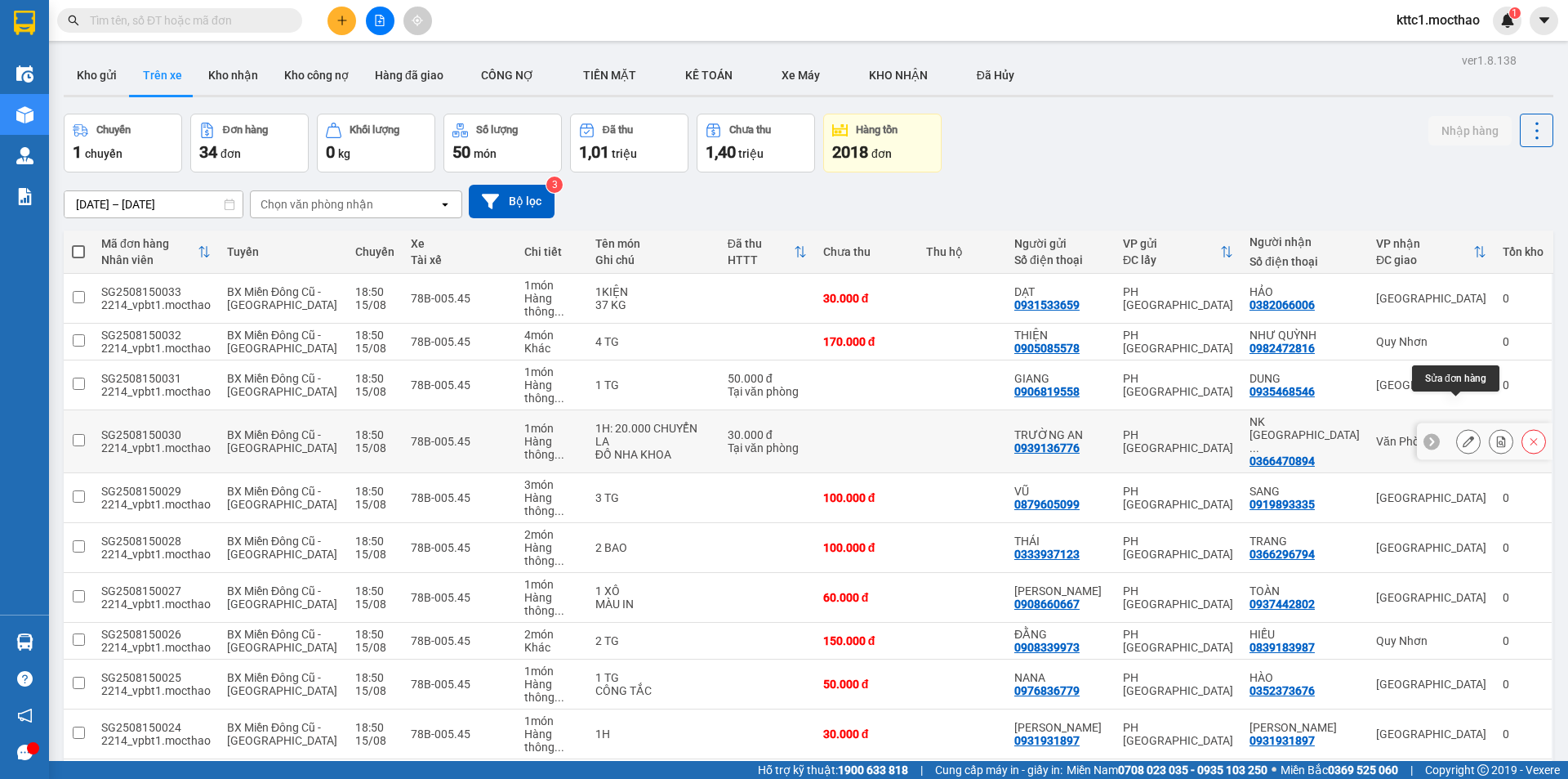
click at [1462, 436] on icon at bounding box center [1468, 442] width 12 height 12
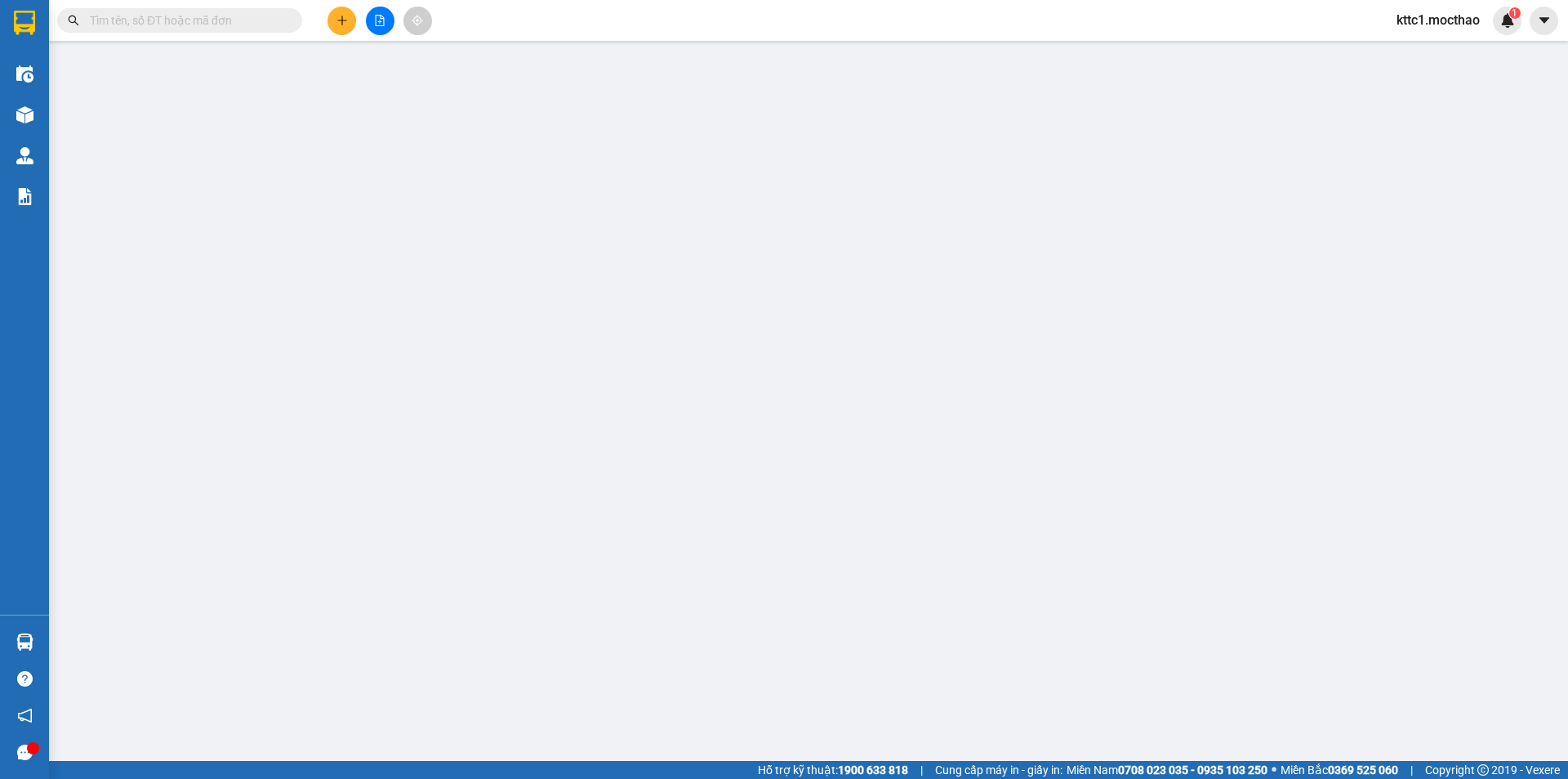
type input "0939136776"
type input "TRƯỜNG AN"
type input "0366470894"
type input "NK SÀI GÒN PHÚ YÊN"
type input "1"
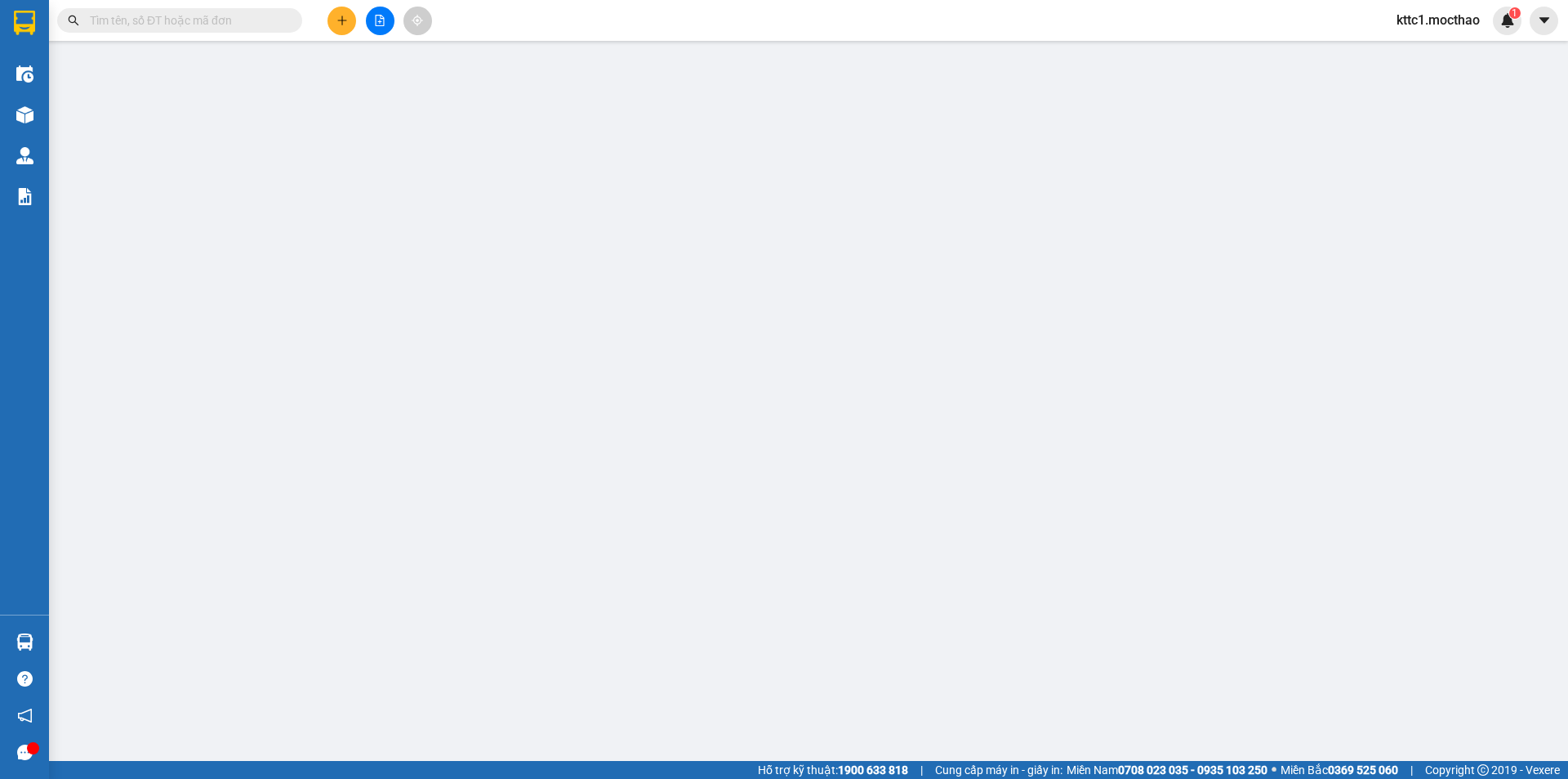
type input "30.000"
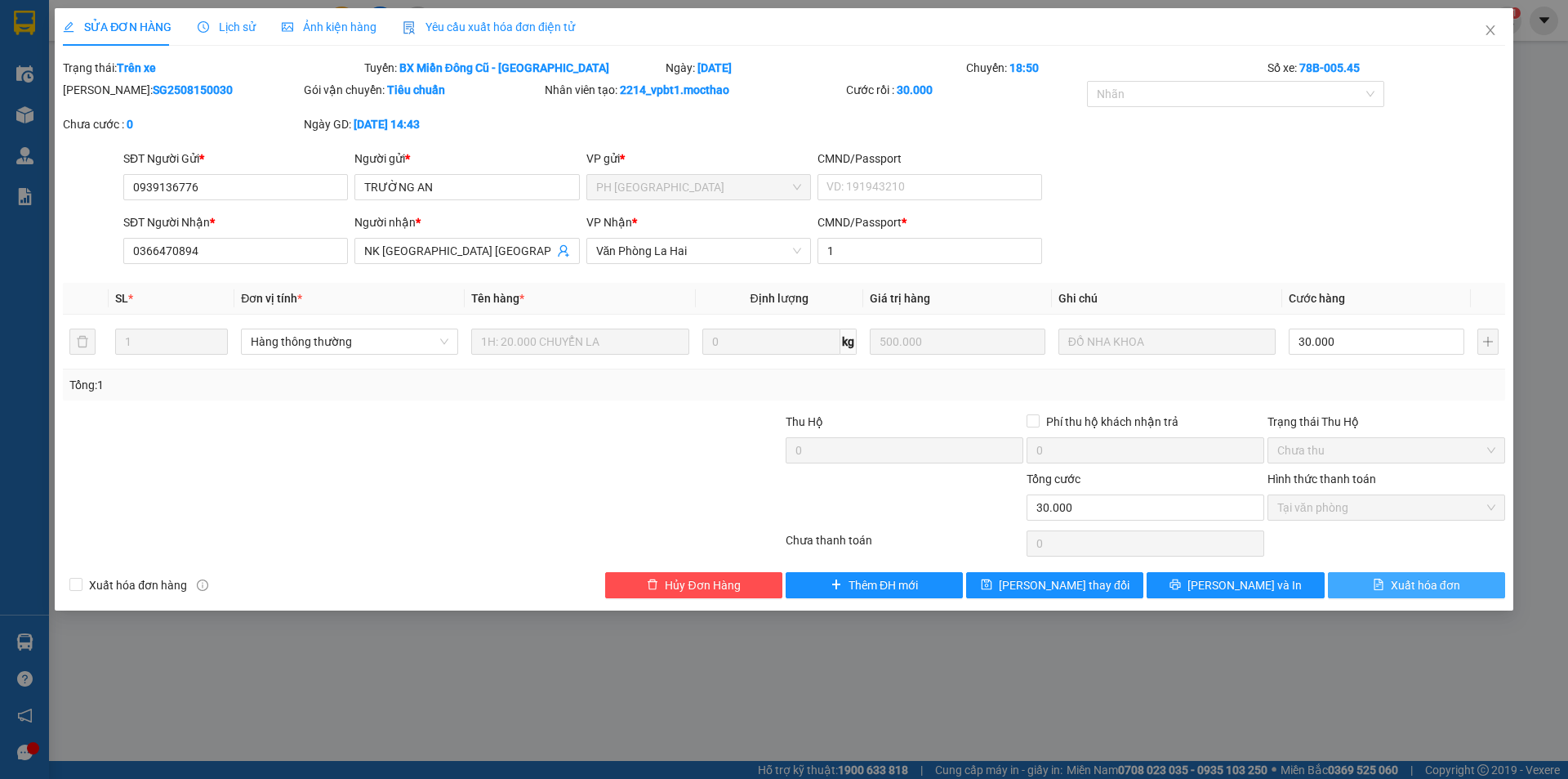
click at [1411, 582] on span "Xuất hóa đơn" at bounding box center [1425, 584] width 69 height 18
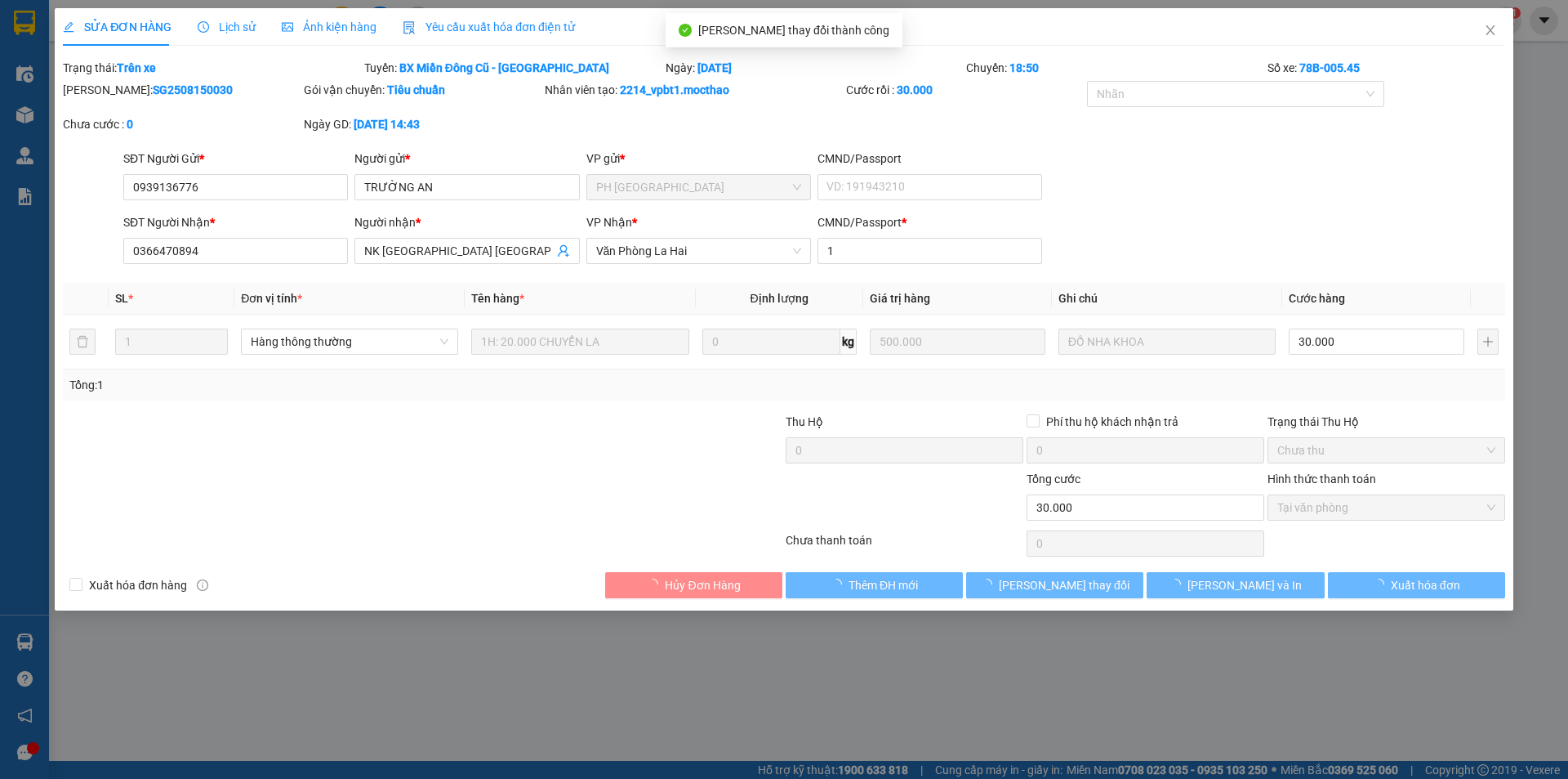
checkbox input "true"
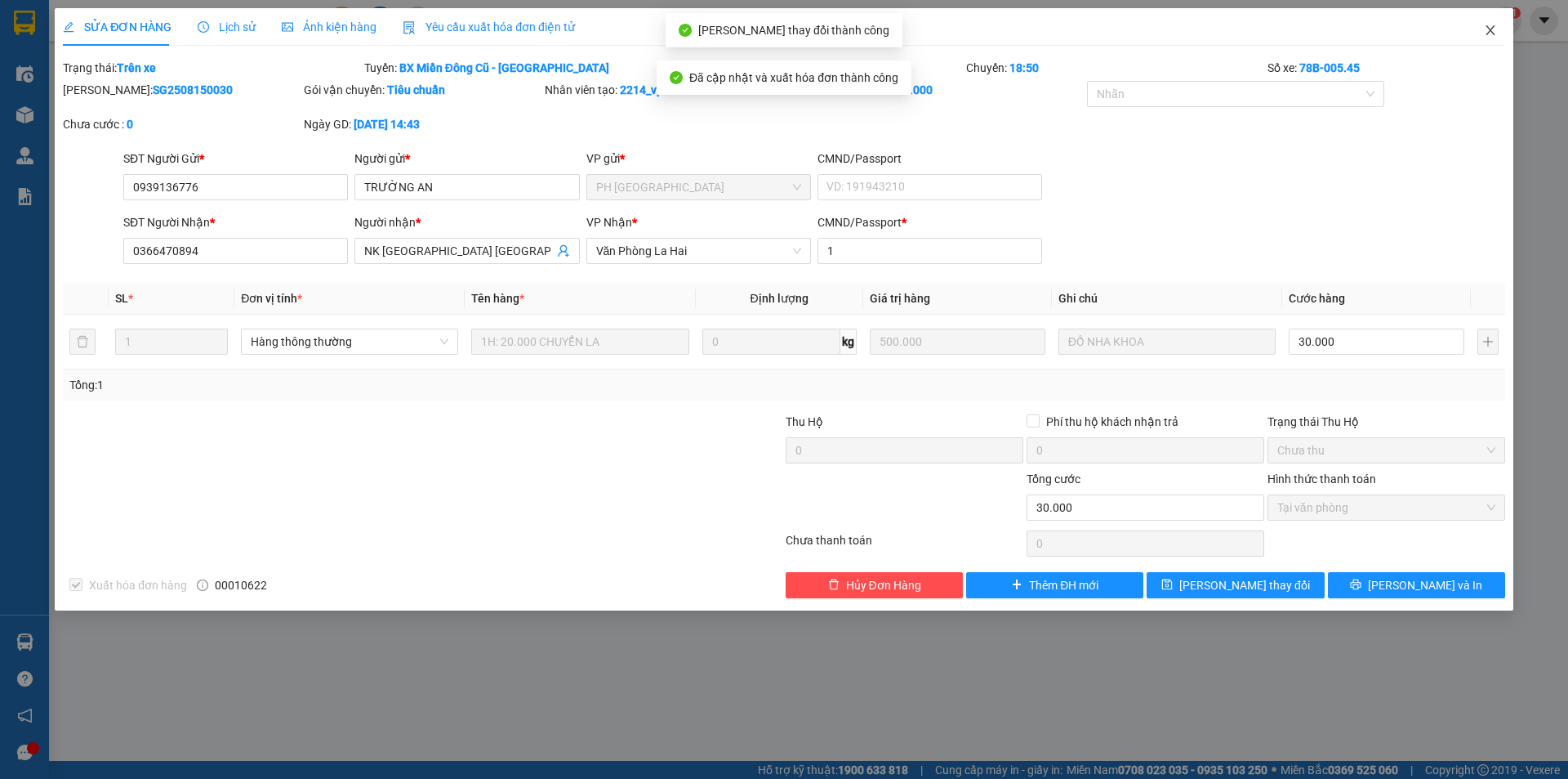
click at [1496, 28] on span "Close" at bounding box center [1490, 31] width 46 height 46
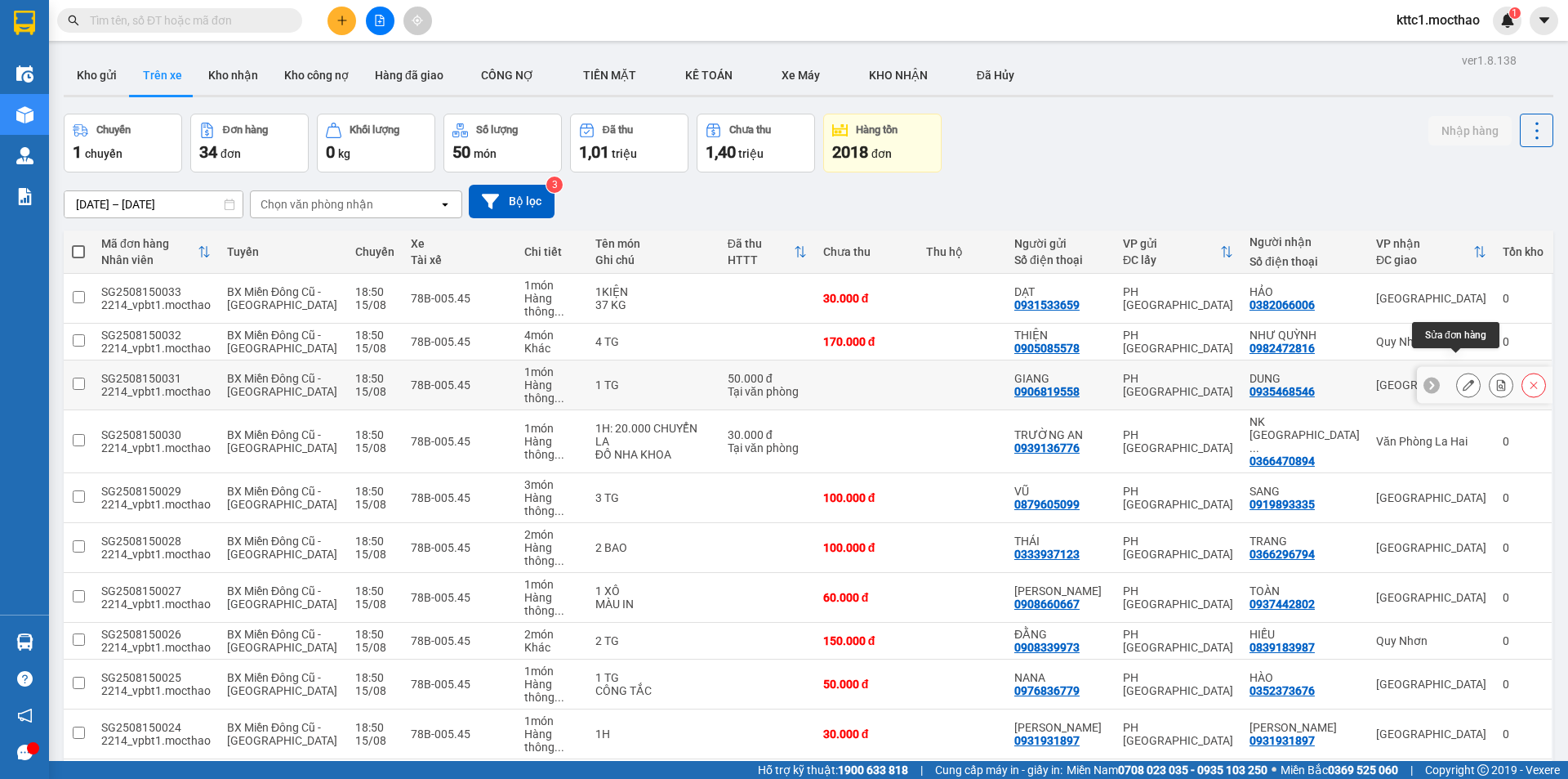
click at [1462, 379] on icon at bounding box center [1468, 385] width 12 height 12
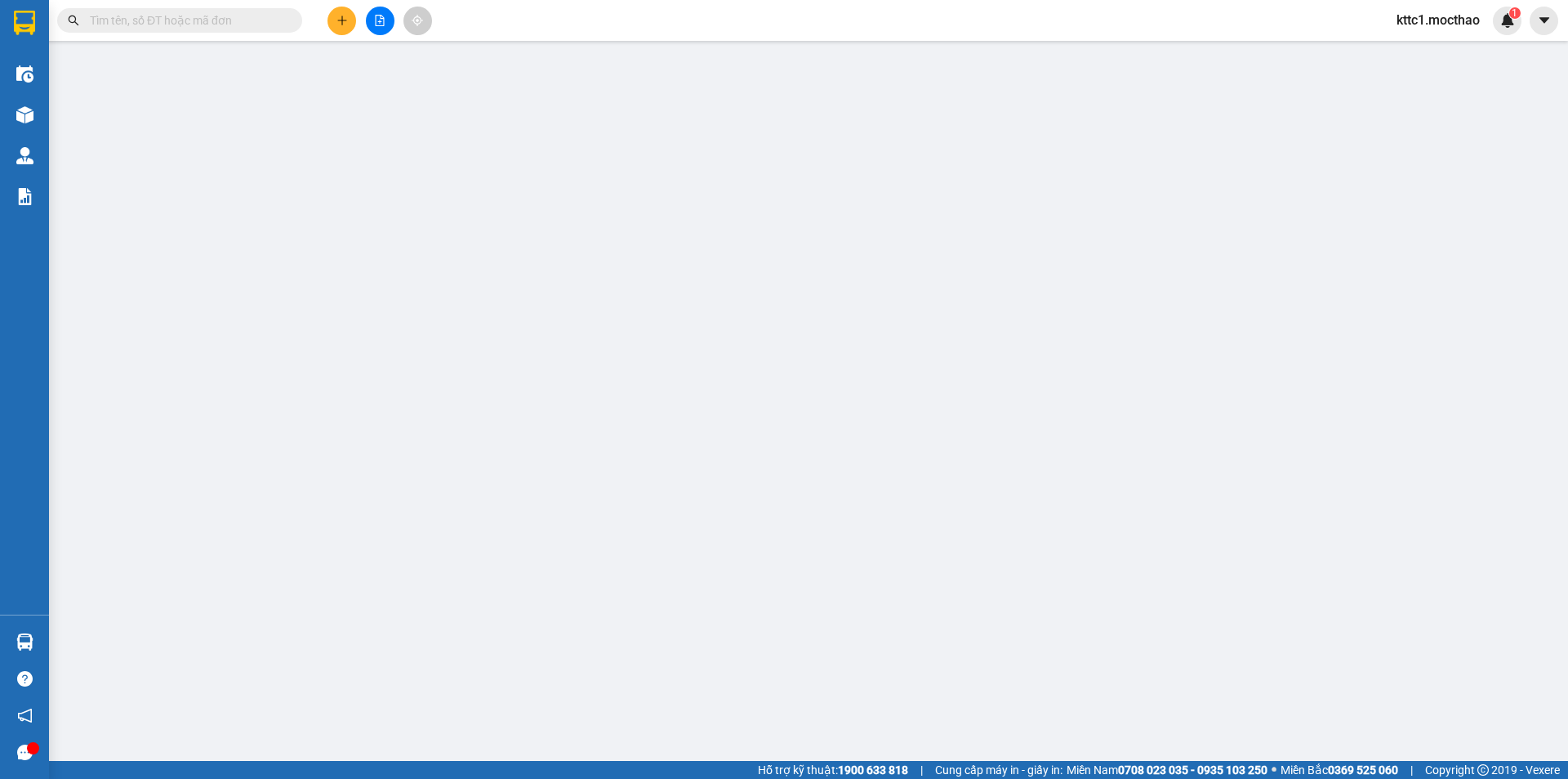
type input "0906819558"
type input "GIANG"
type input "0935468546"
type input "DUNG"
type input "1"
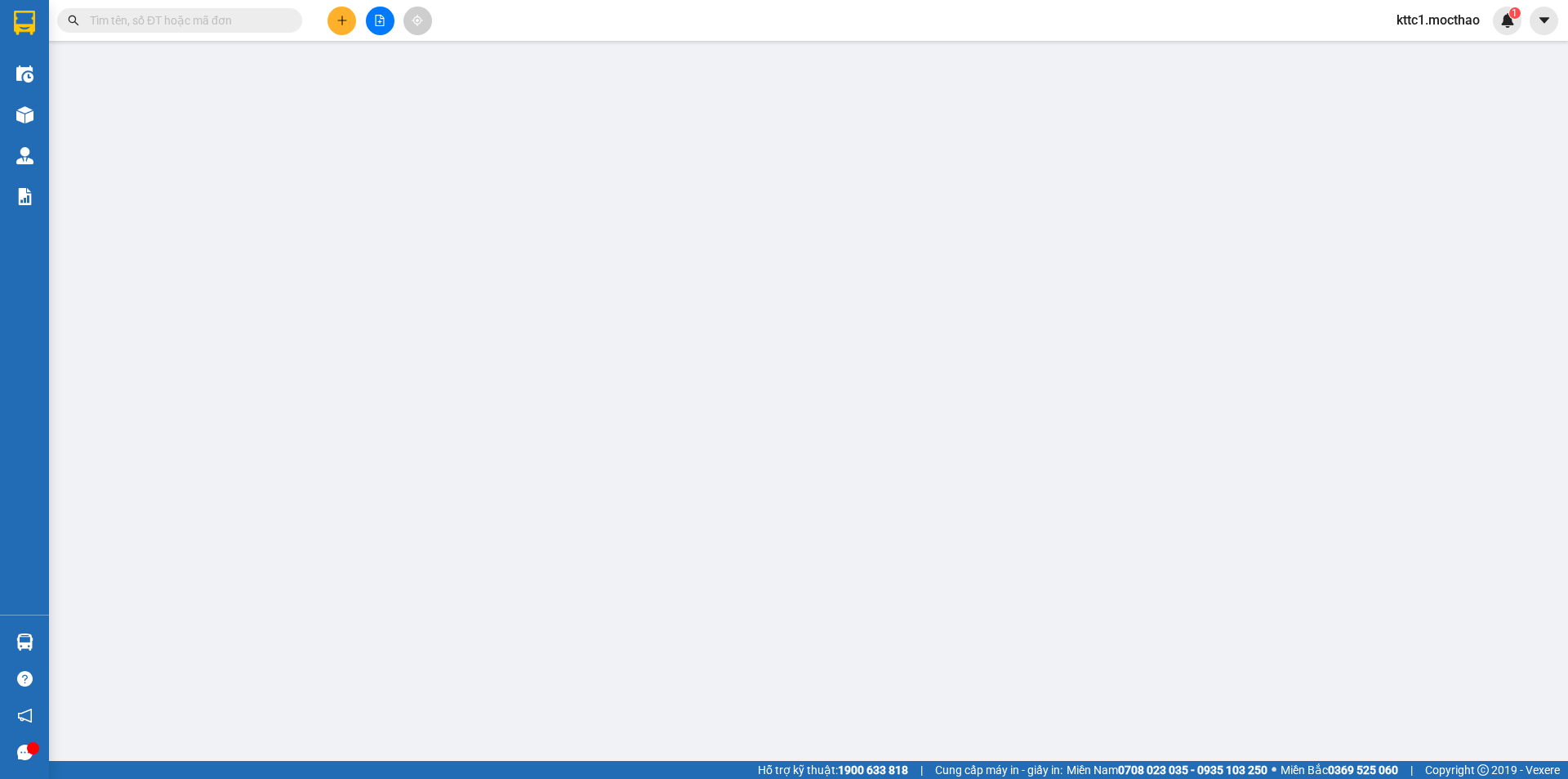
type input "50.000"
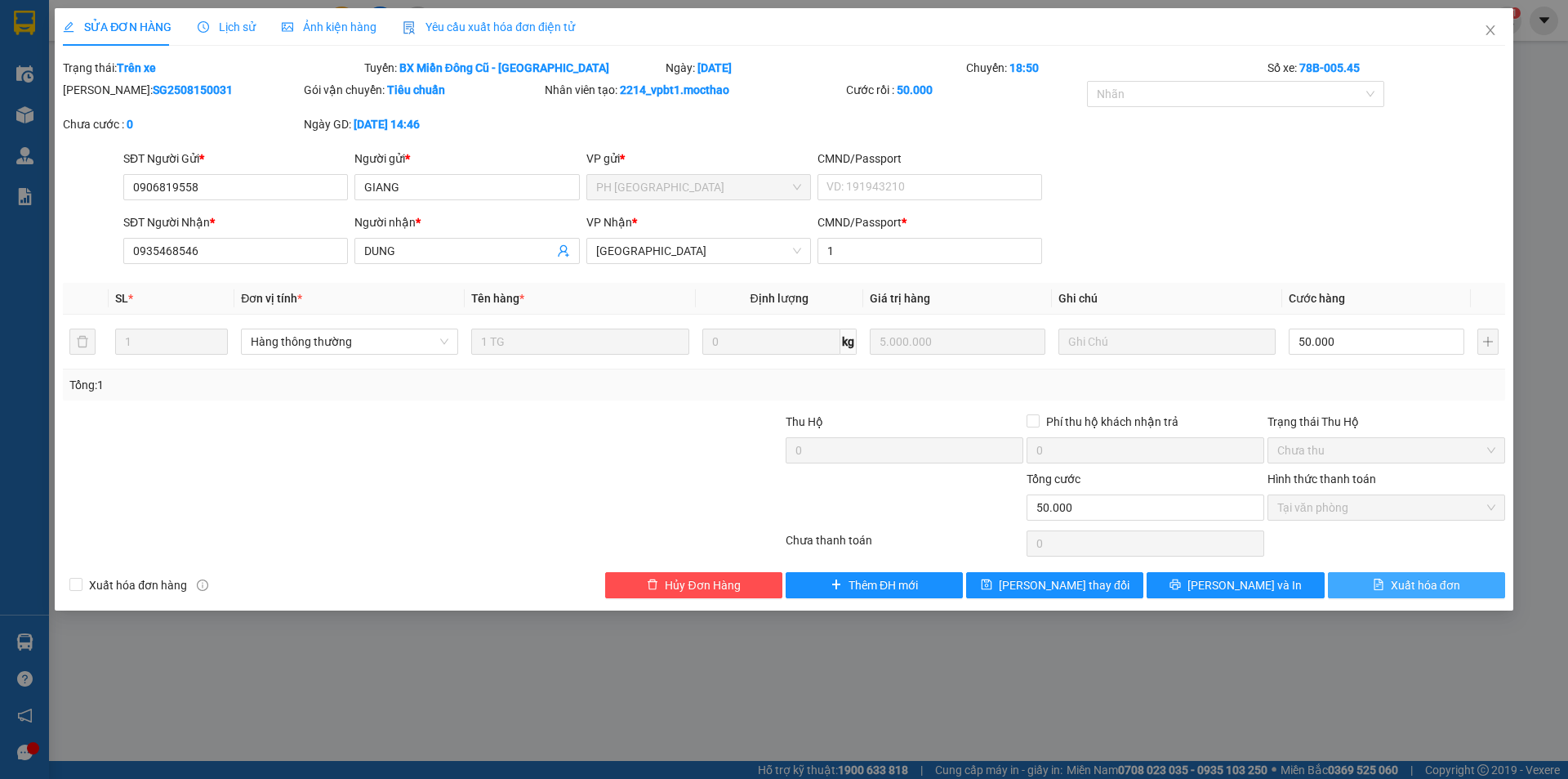
click at [1423, 584] on span "Xuất hóa đơn" at bounding box center [1425, 584] width 69 height 18
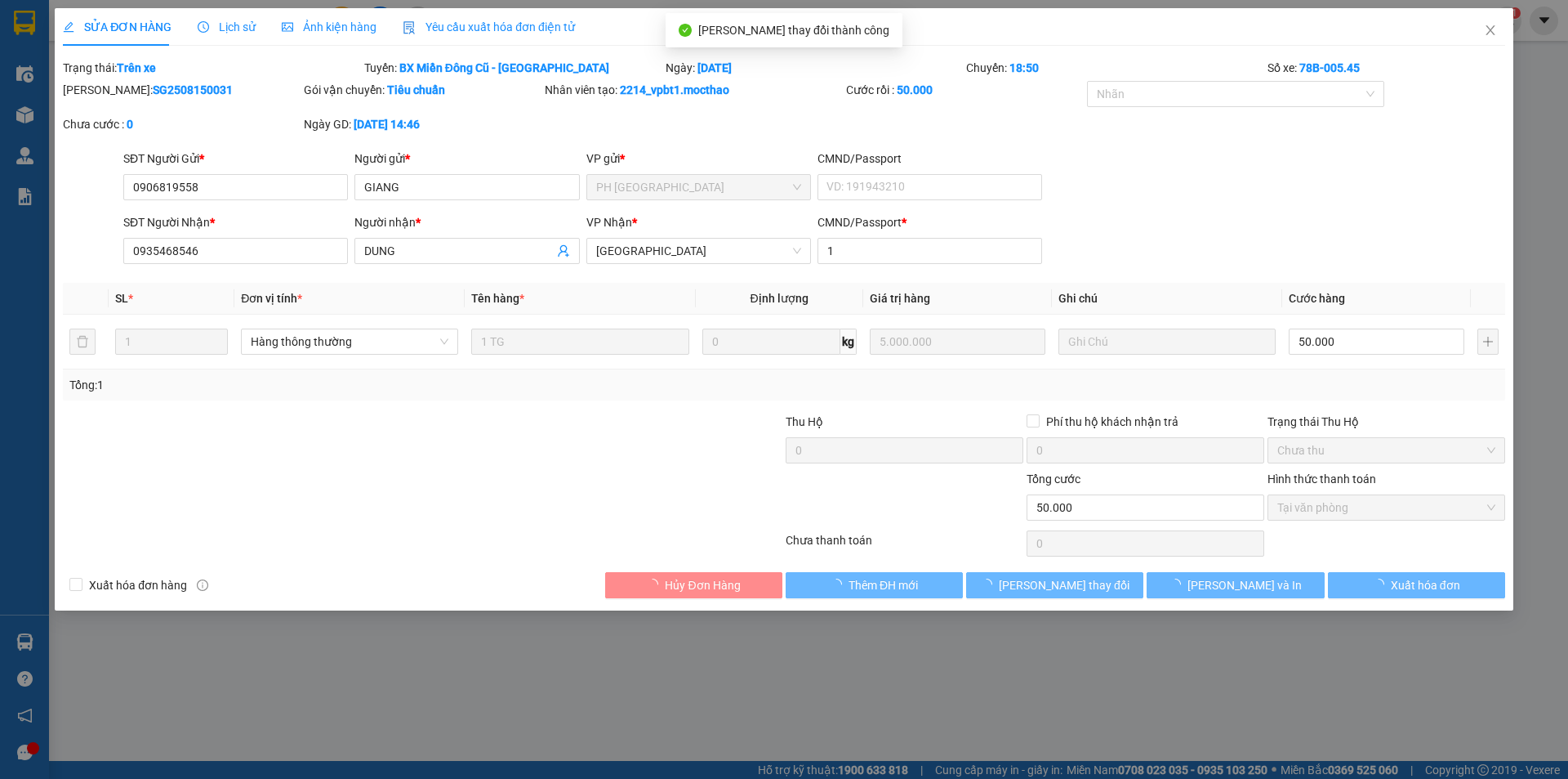
checkbox input "true"
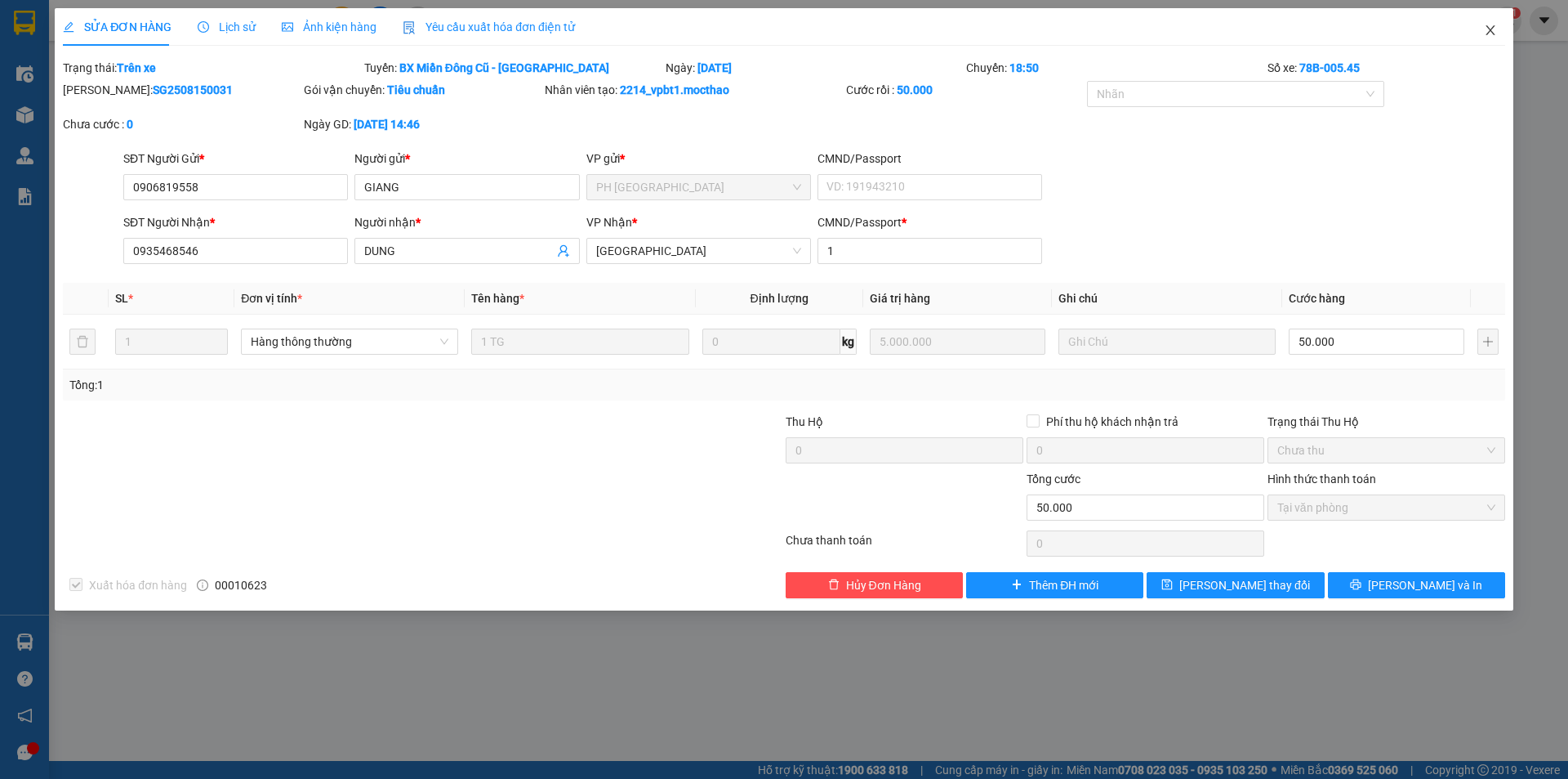
click at [1488, 30] on icon "close" at bounding box center [1489, 30] width 13 height 13
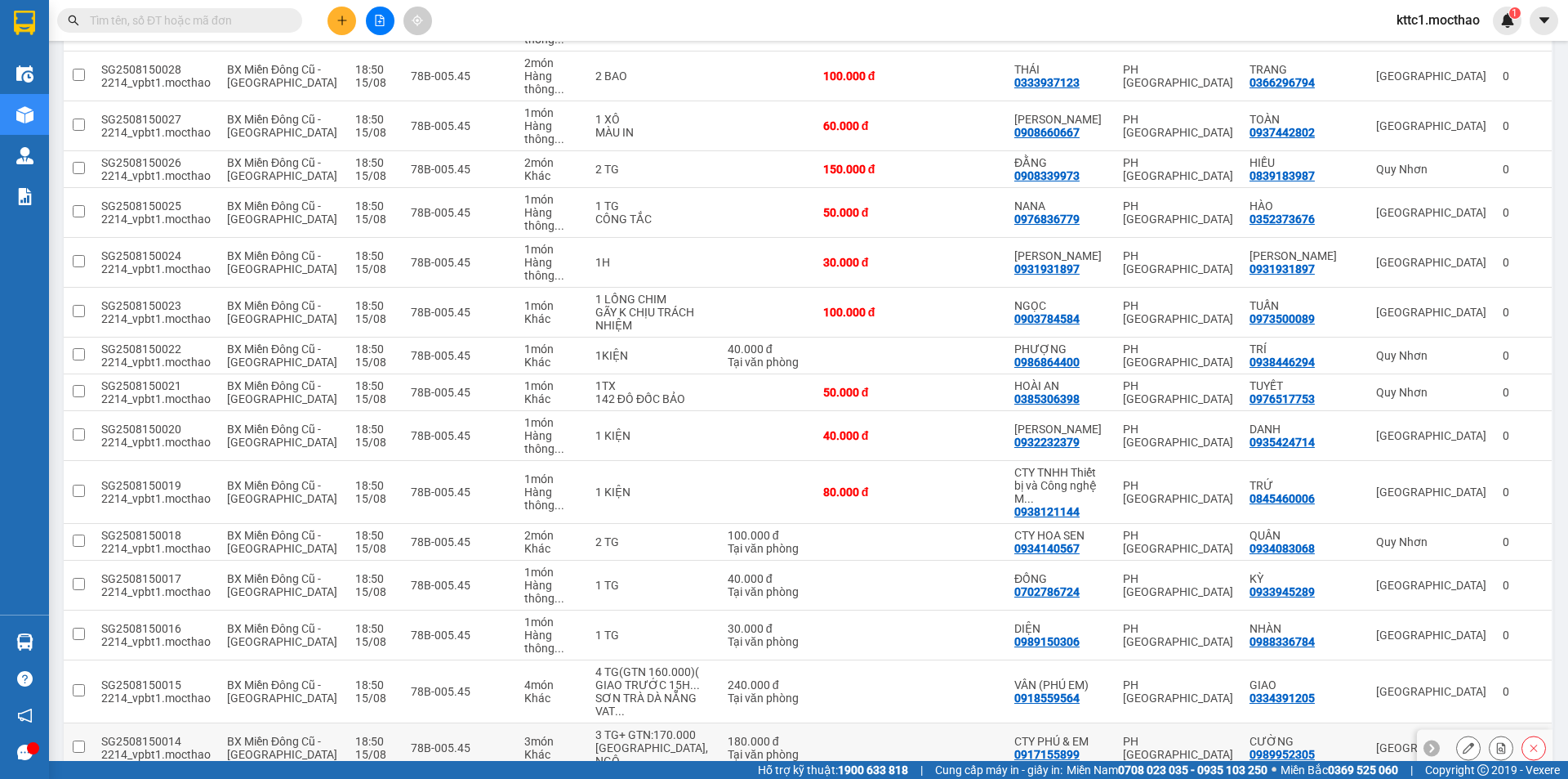
scroll to position [491, 0]
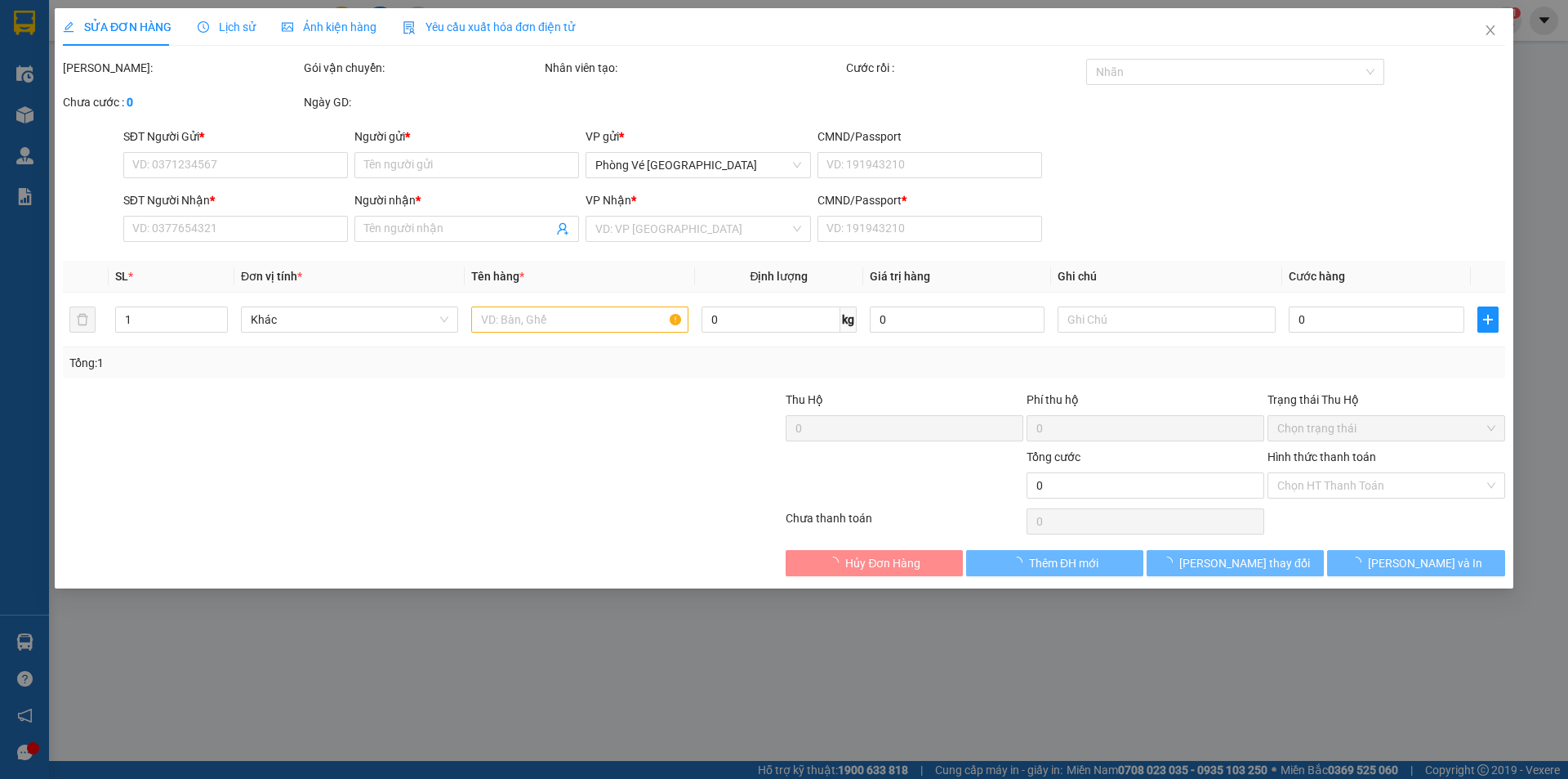
type input "0522007007"
type input "THINH"
type input "0964939191"
type input "DỰ"
type input "1"
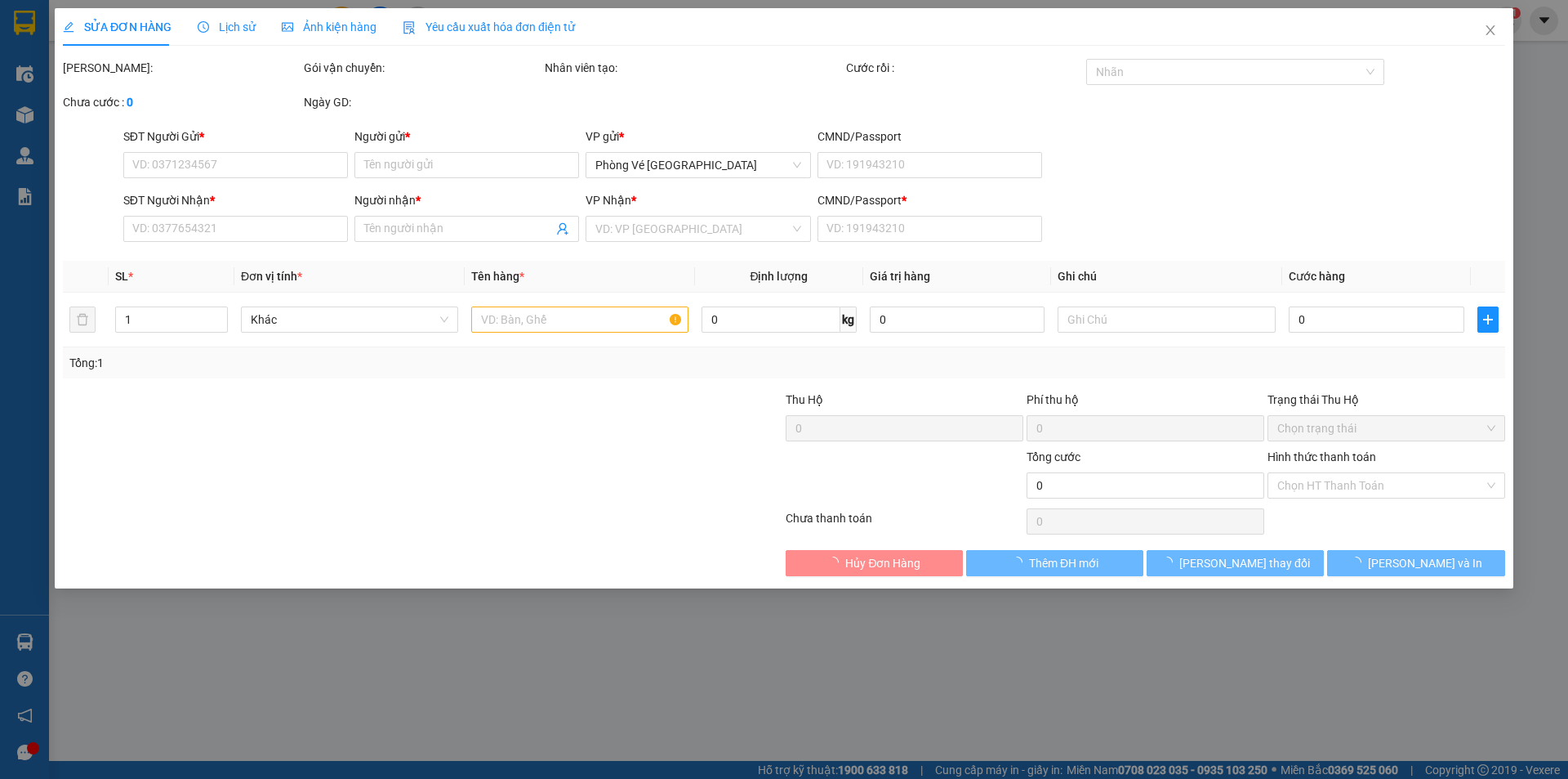
type input "30.000"
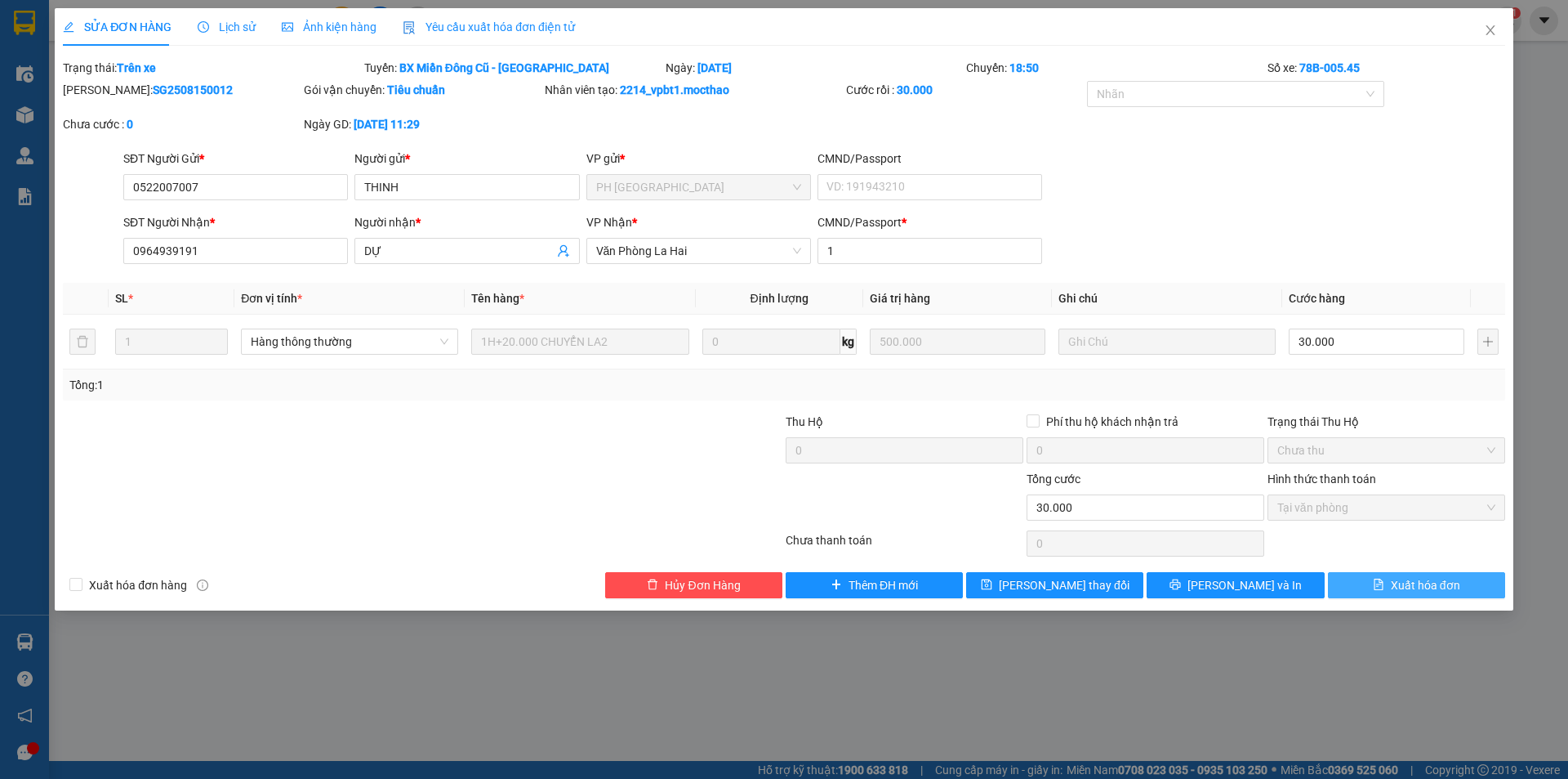
click at [1471, 582] on button "Xuất hóa đơn" at bounding box center [1417, 584] width 178 height 26
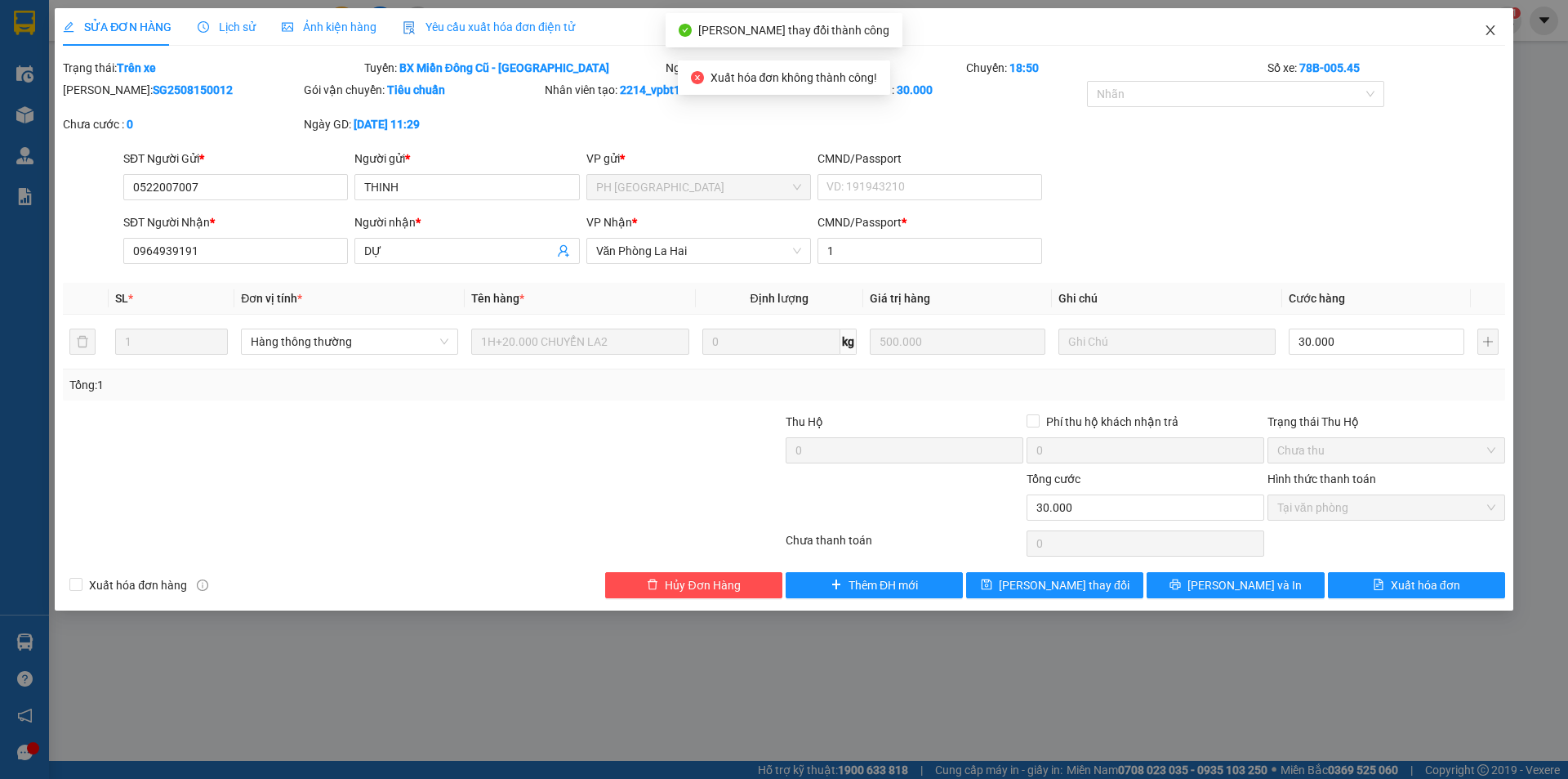
click at [1492, 31] on icon "close" at bounding box center [1489, 30] width 13 height 13
